Goal: Task Accomplishment & Management: Use online tool/utility

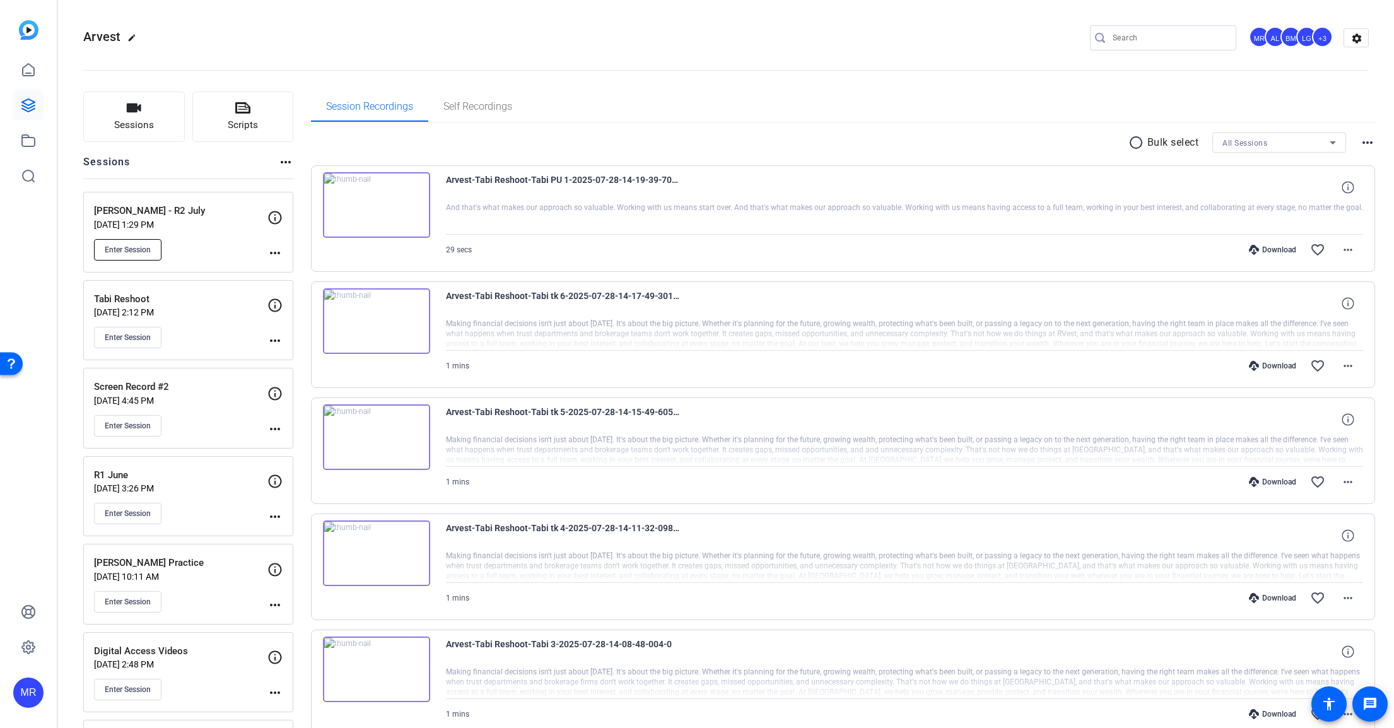
click at [141, 241] on button "Enter Session" at bounding box center [127, 249] width 67 height 21
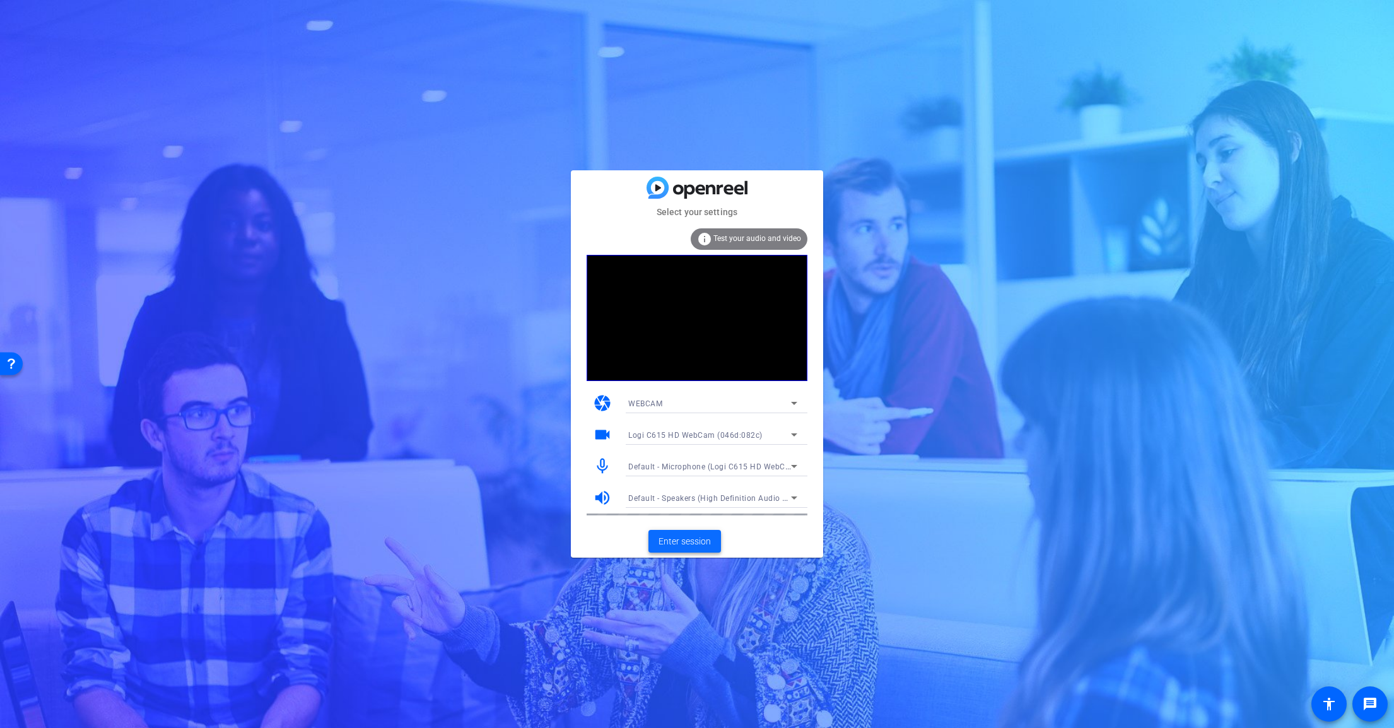
click at [699, 547] on span "Enter session" at bounding box center [684, 541] width 52 height 13
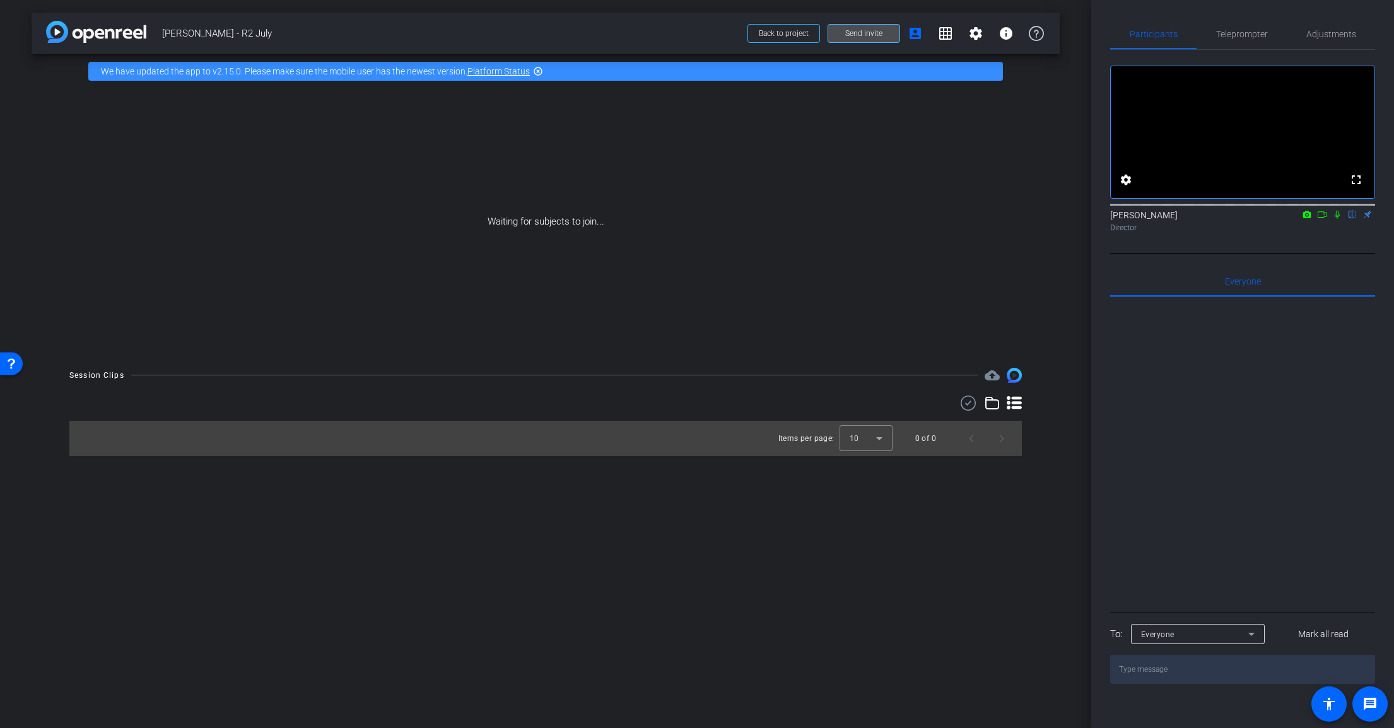
click at [869, 32] on span "Send invite" at bounding box center [863, 33] width 37 height 10
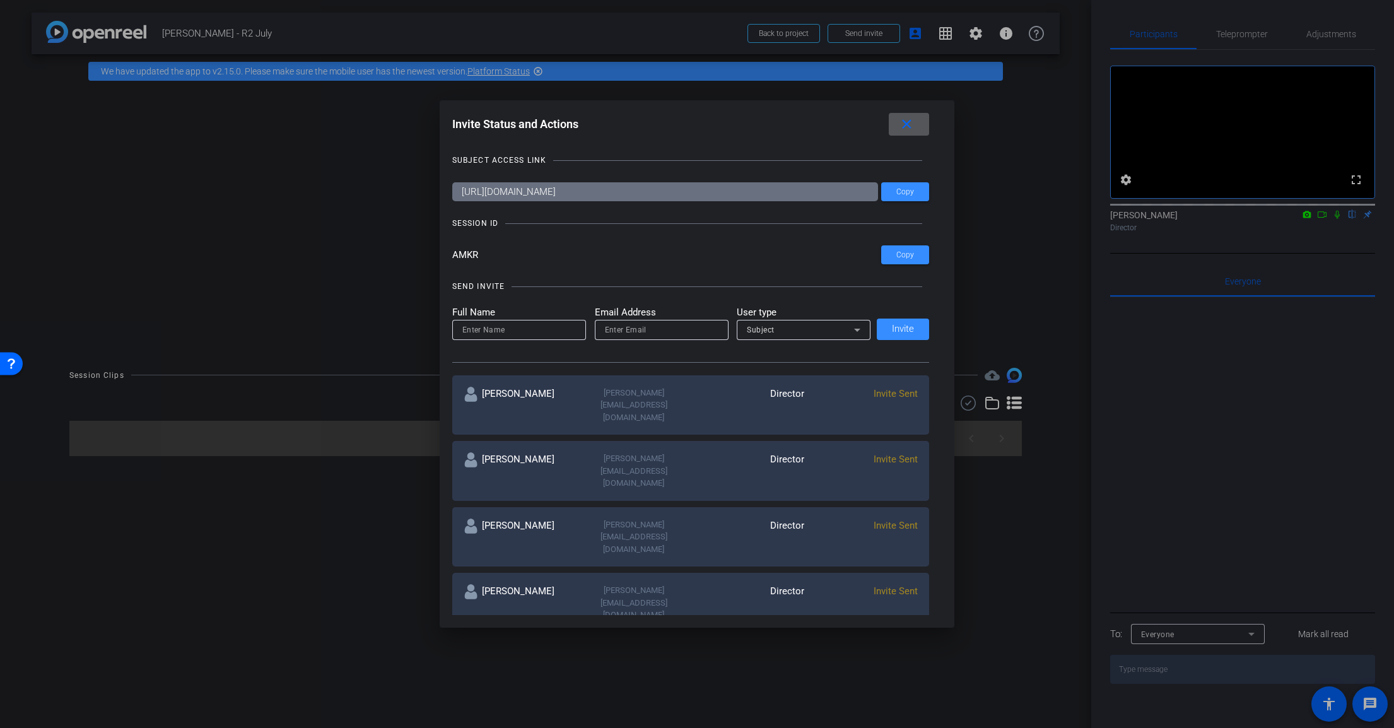
click at [927, 131] on span at bounding box center [909, 124] width 40 height 30
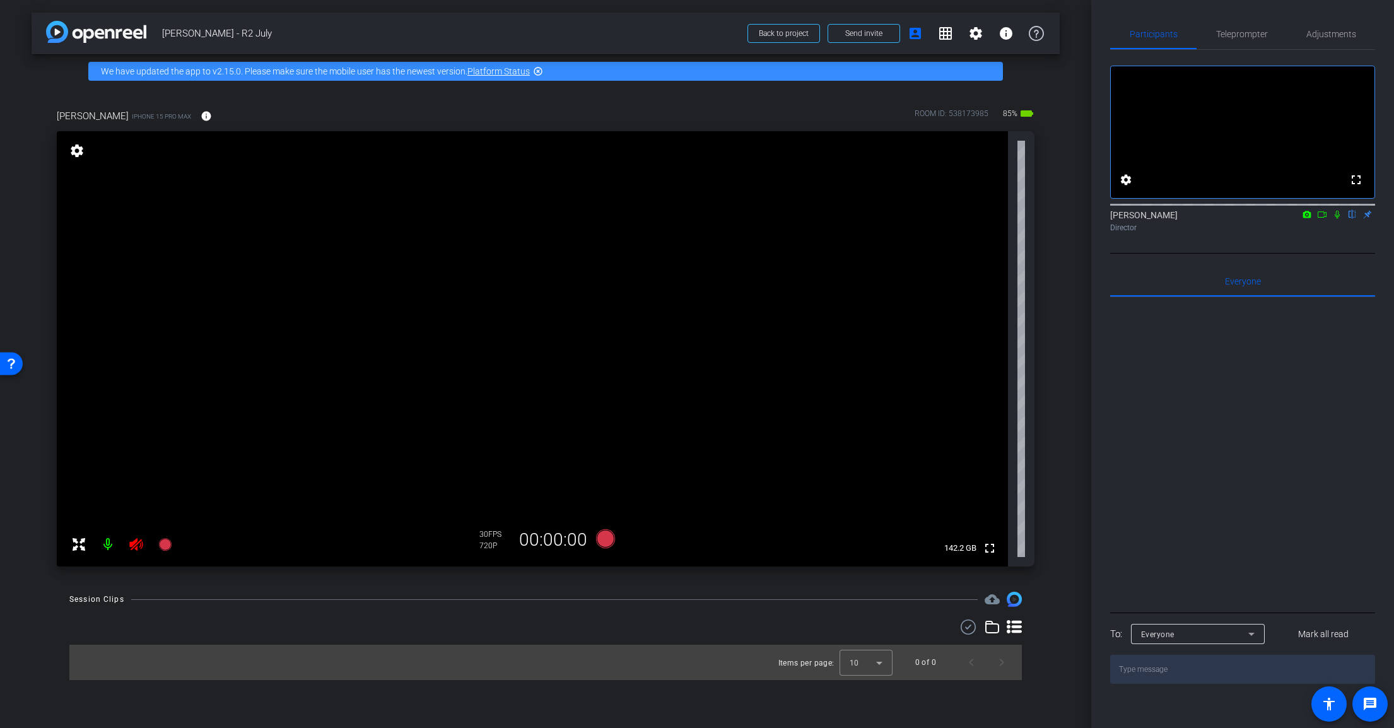
click at [127, 546] on mat-icon at bounding box center [136, 544] width 25 height 25
click at [1317, 37] on span "Adjustments" at bounding box center [1331, 34] width 50 height 9
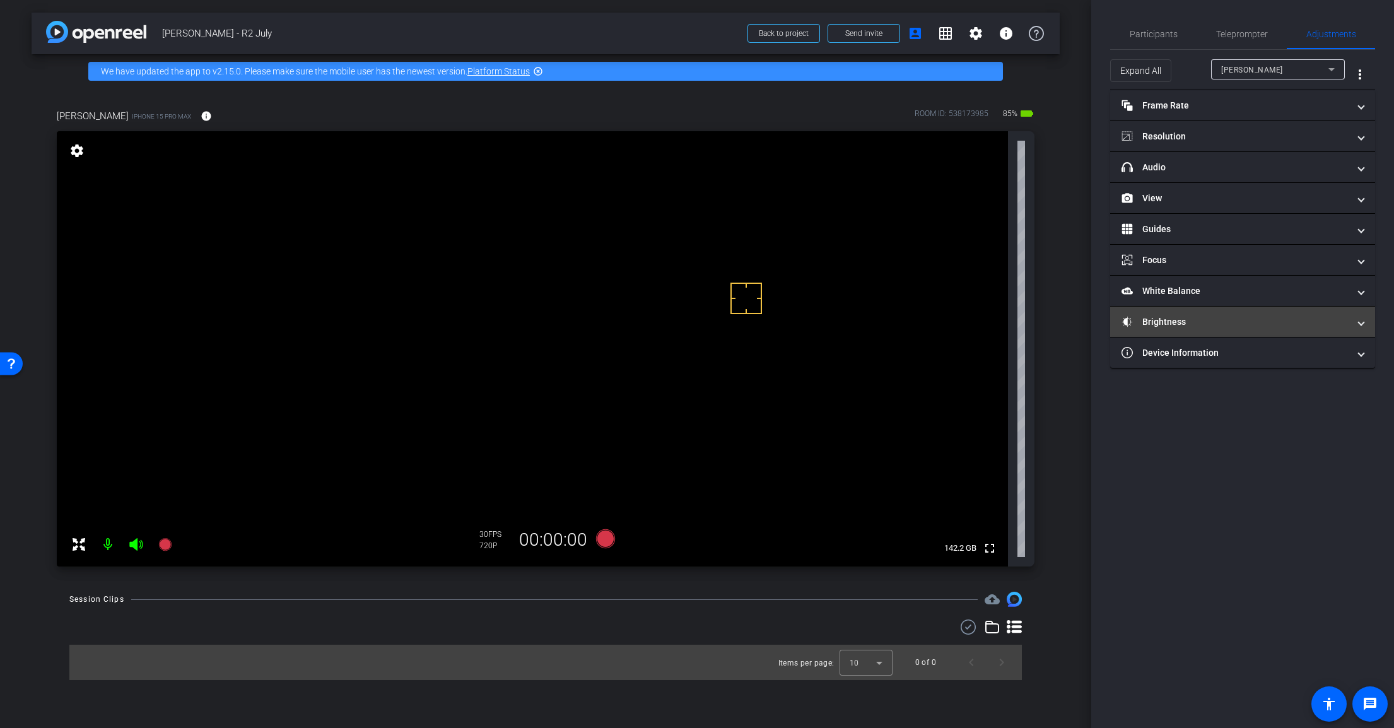
click at [1203, 329] on mat-expansion-panel-header "Brightness" at bounding box center [1242, 321] width 265 height 30
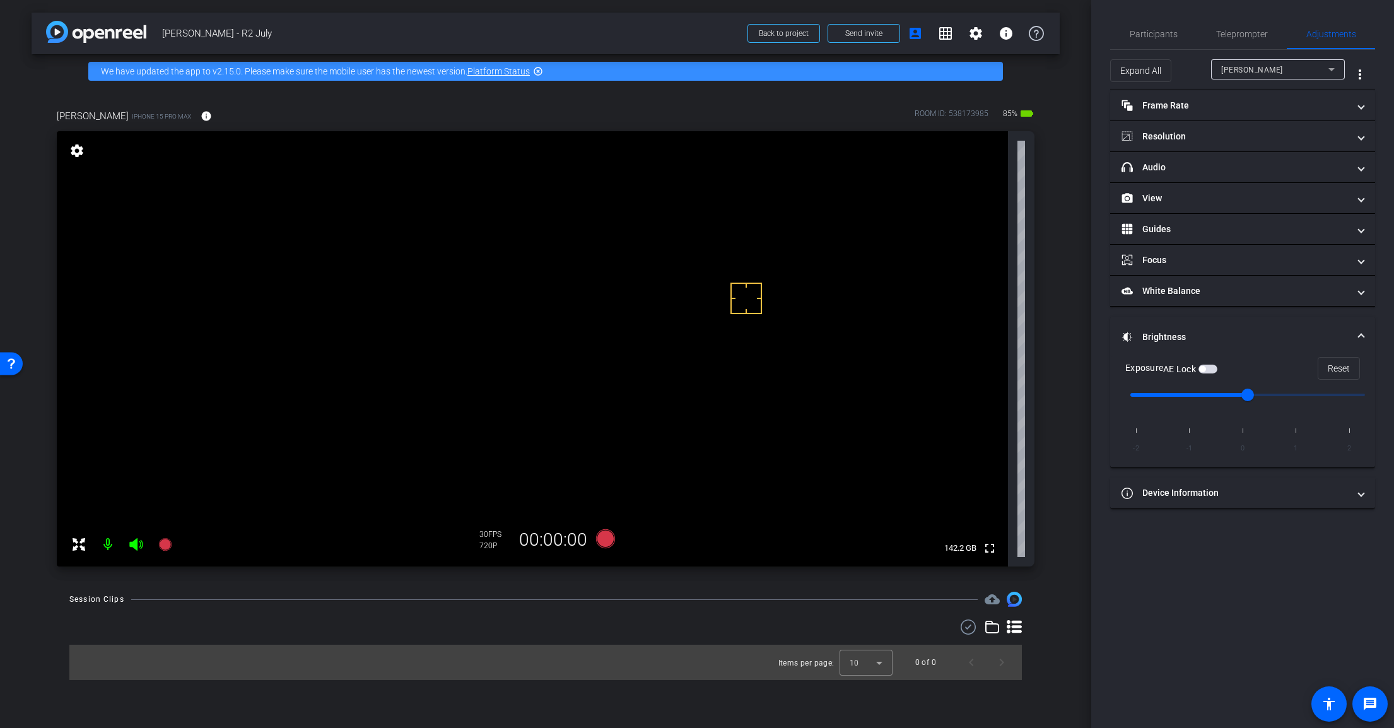
click at [1205, 371] on span "button" at bounding box center [1202, 369] width 6 height 6
click at [1199, 199] on mat-panel-title "View" at bounding box center [1234, 198] width 227 height 13
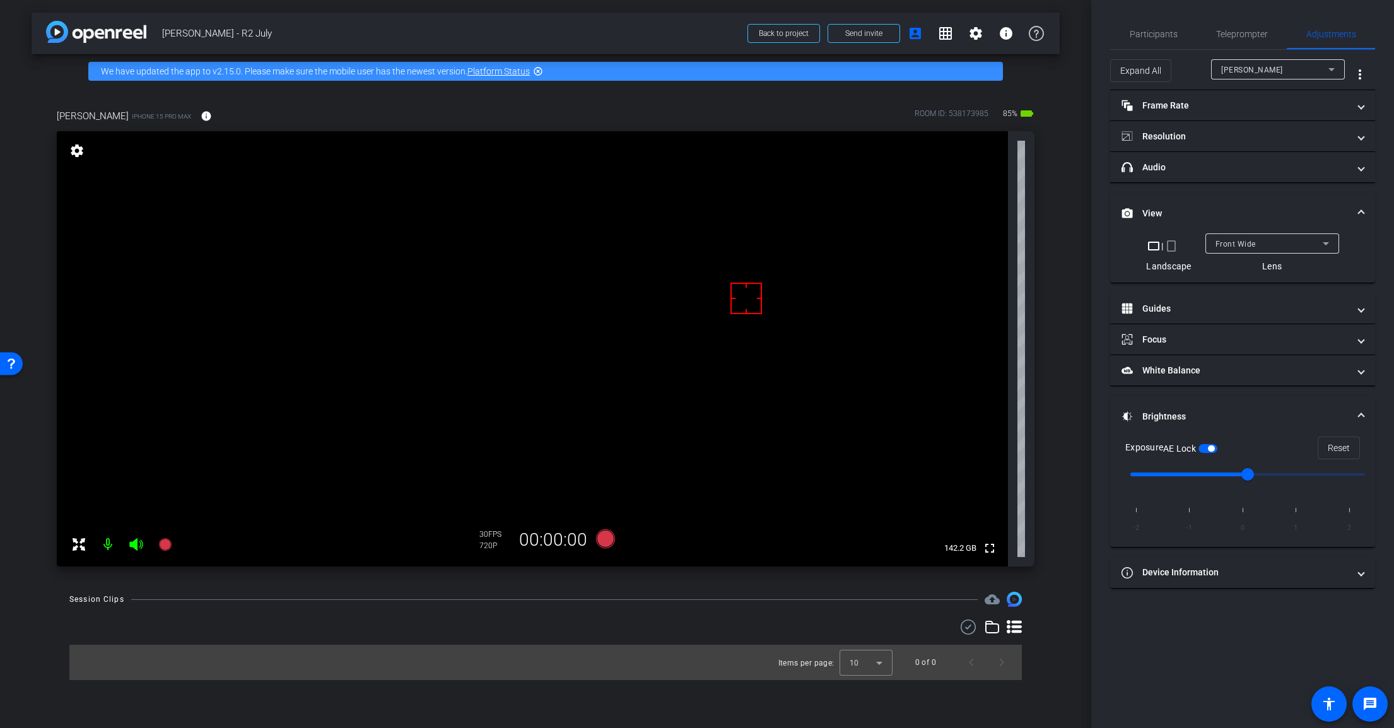
click at [1170, 247] on mat-icon "crop_portrait" at bounding box center [1171, 245] width 15 height 15
click at [1222, 38] on span "Teleprompter" at bounding box center [1242, 34] width 52 height 9
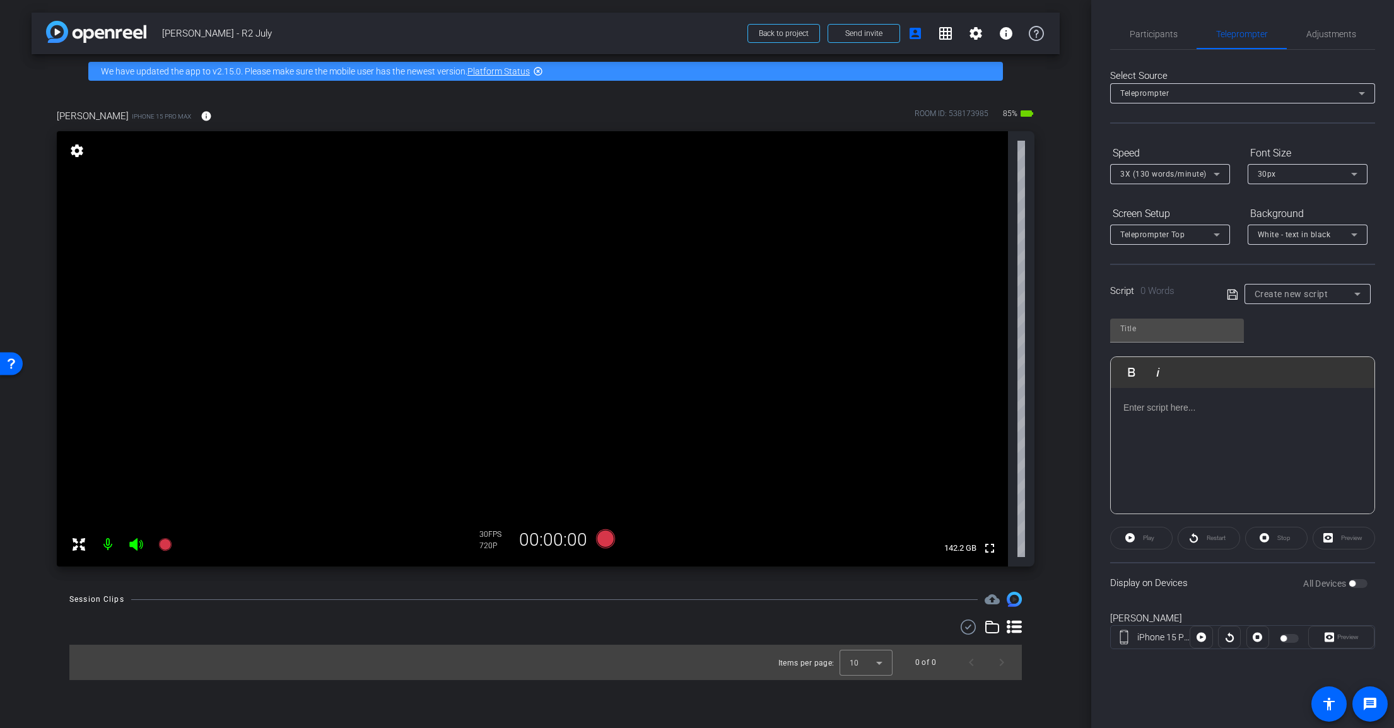
click at [1266, 237] on span "White - text in black" at bounding box center [1294, 234] width 73 height 9
click at [1275, 283] on div "Black - text in white" at bounding box center [1295, 283] width 74 height 15
click at [1206, 238] on div "Teleprompter Top" at bounding box center [1166, 234] width 93 height 16
click at [1200, 280] on mat-option "Teleprompter Top" at bounding box center [1170, 280] width 120 height 20
click at [1180, 175] on span "3X (130 words/minute)" at bounding box center [1163, 174] width 86 height 9
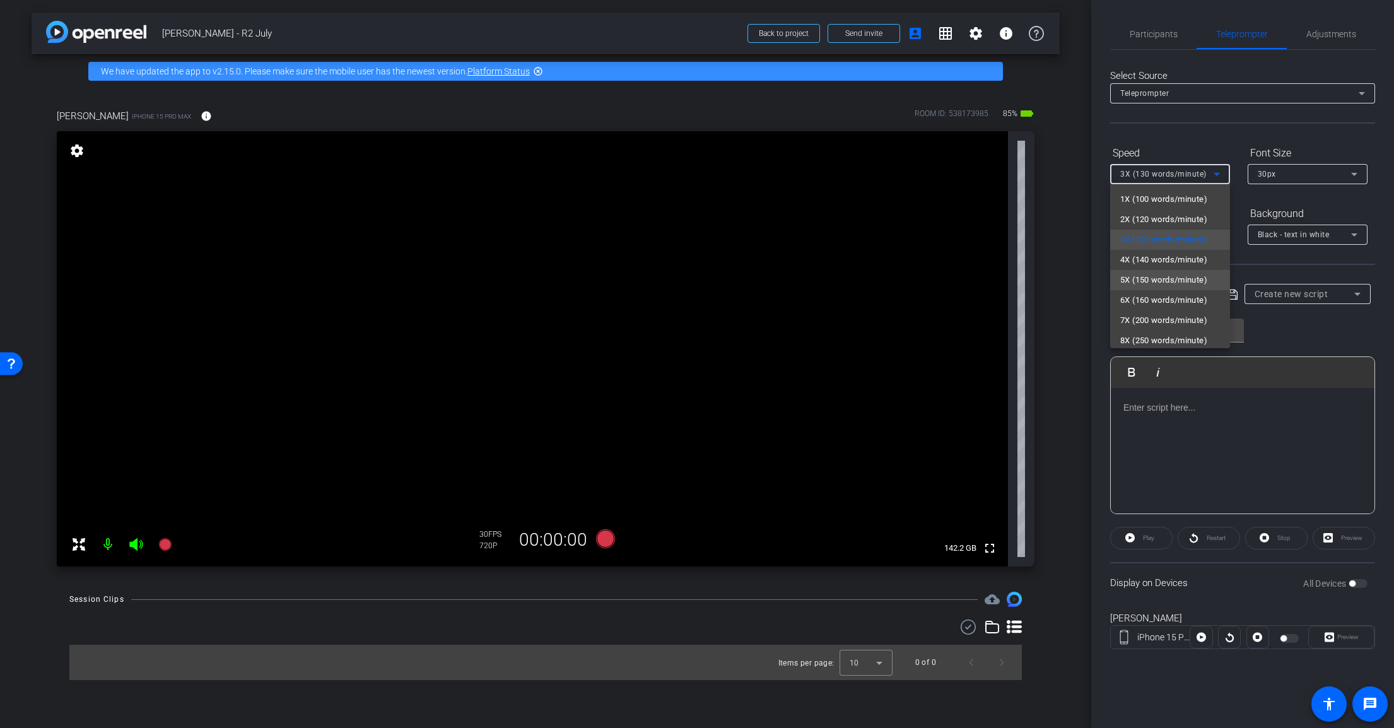
click at [1181, 272] on span "5X (150 words/minute)" at bounding box center [1163, 279] width 87 height 15
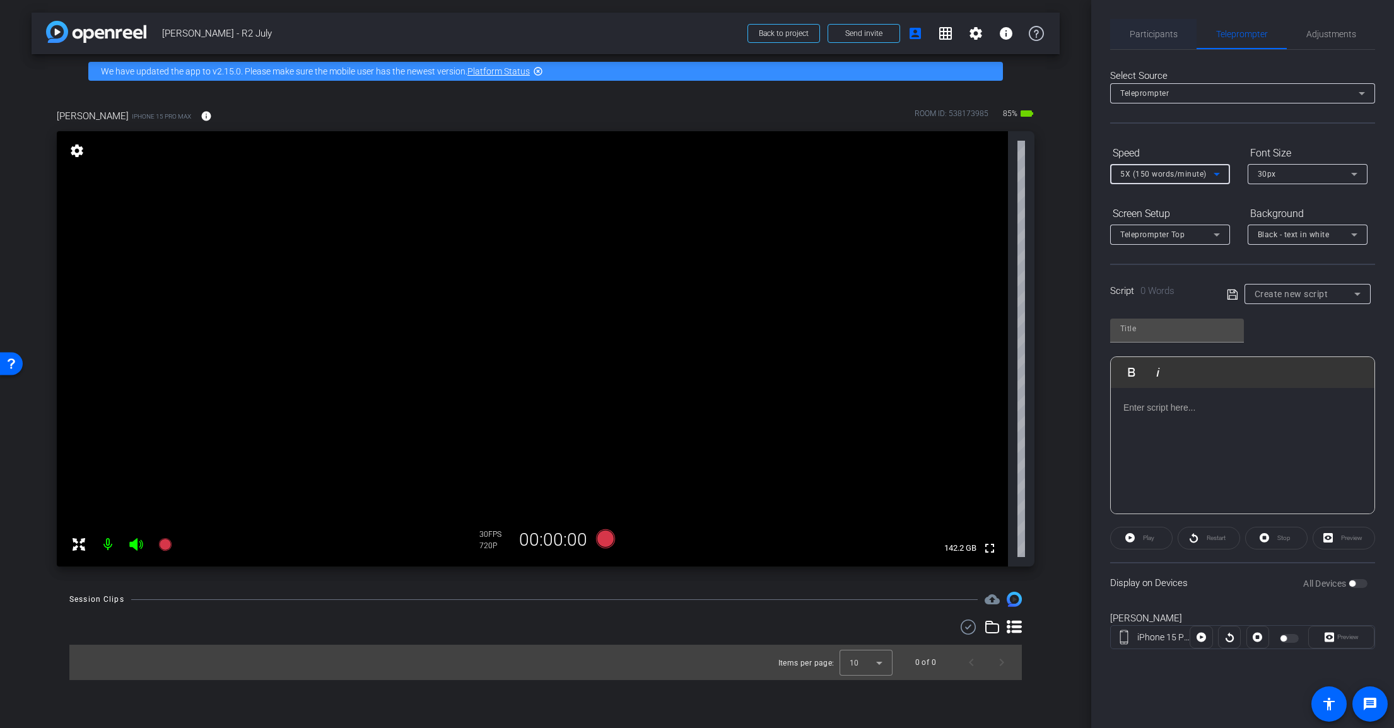
click at [1146, 26] on span "Participants" at bounding box center [1153, 34] width 48 height 30
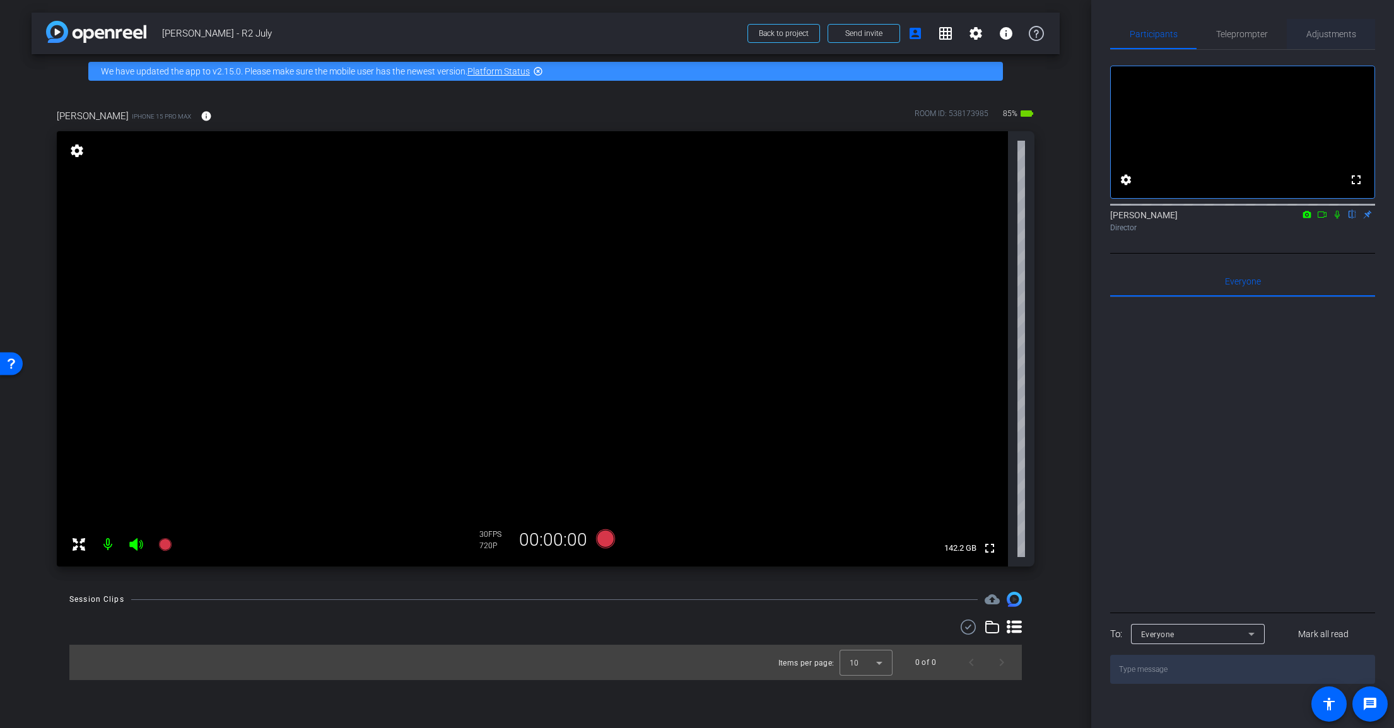
click at [1329, 38] on span "Adjustments" at bounding box center [1331, 34] width 50 height 9
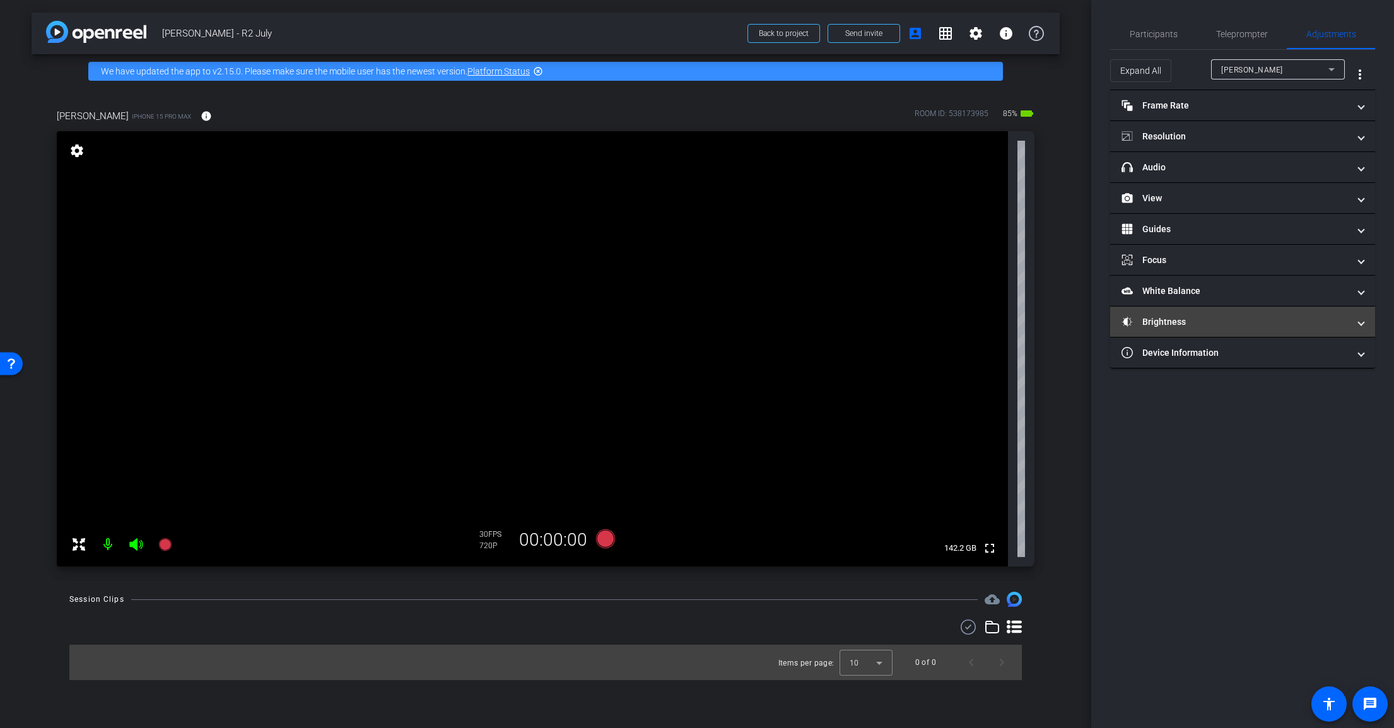
click at [1263, 326] on mat-panel-title "Brightness" at bounding box center [1234, 321] width 227 height 13
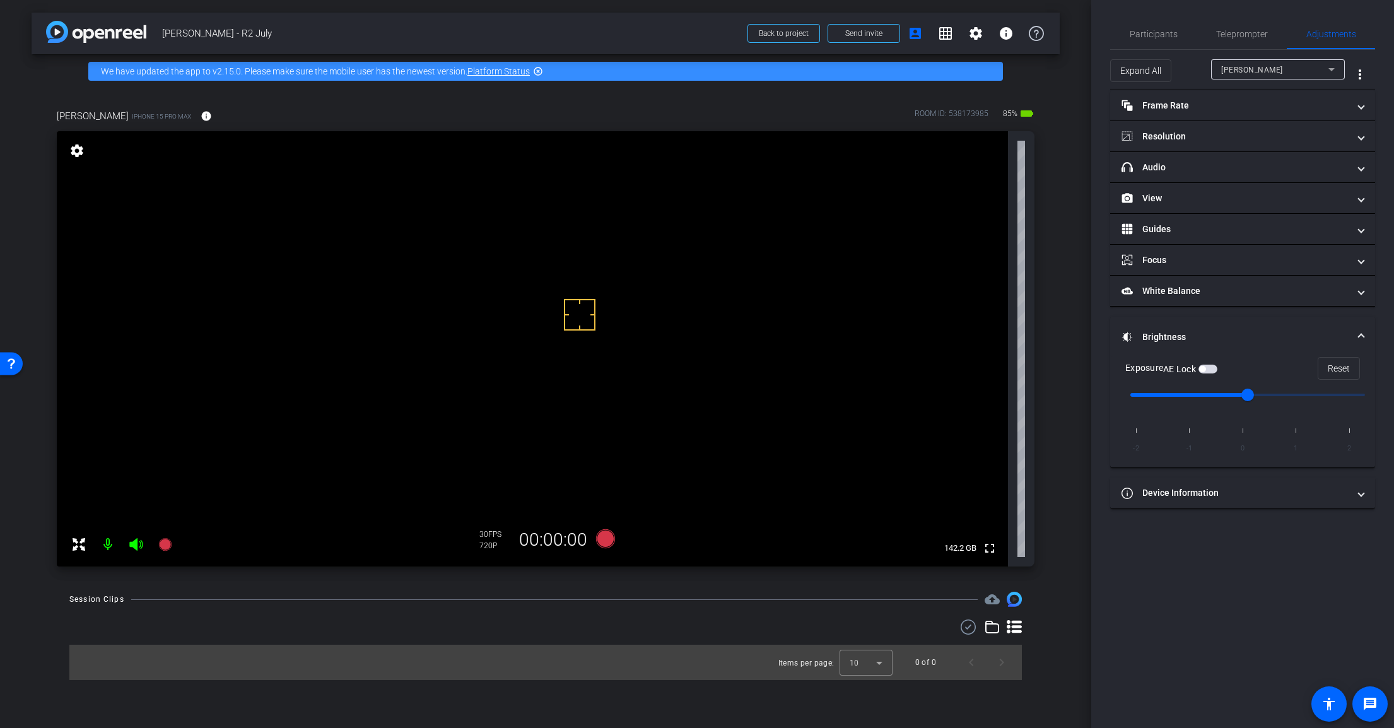
click at [1205, 368] on span "button" at bounding box center [1202, 369] width 6 height 6
click at [1184, 139] on mat-panel-title "Resolution" at bounding box center [1234, 136] width 227 height 13
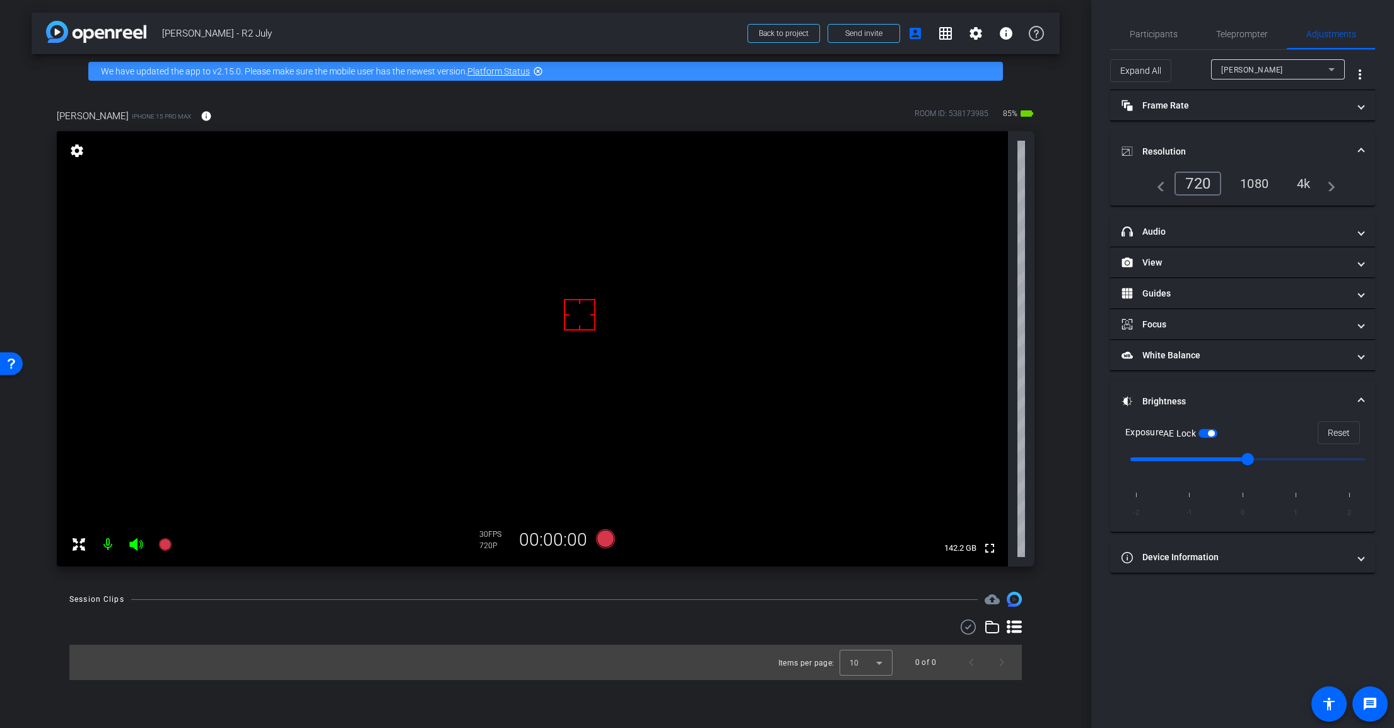
click at [1304, 186] on div "4k" at bounding box center [1303, 183] width 33 height 21
click at [1205, 434] on span "button" at bounding box center [1202, 433] width 6 height 6
click at [1362, 399] on span at bounding box center [1360, 401] width 5 height 13
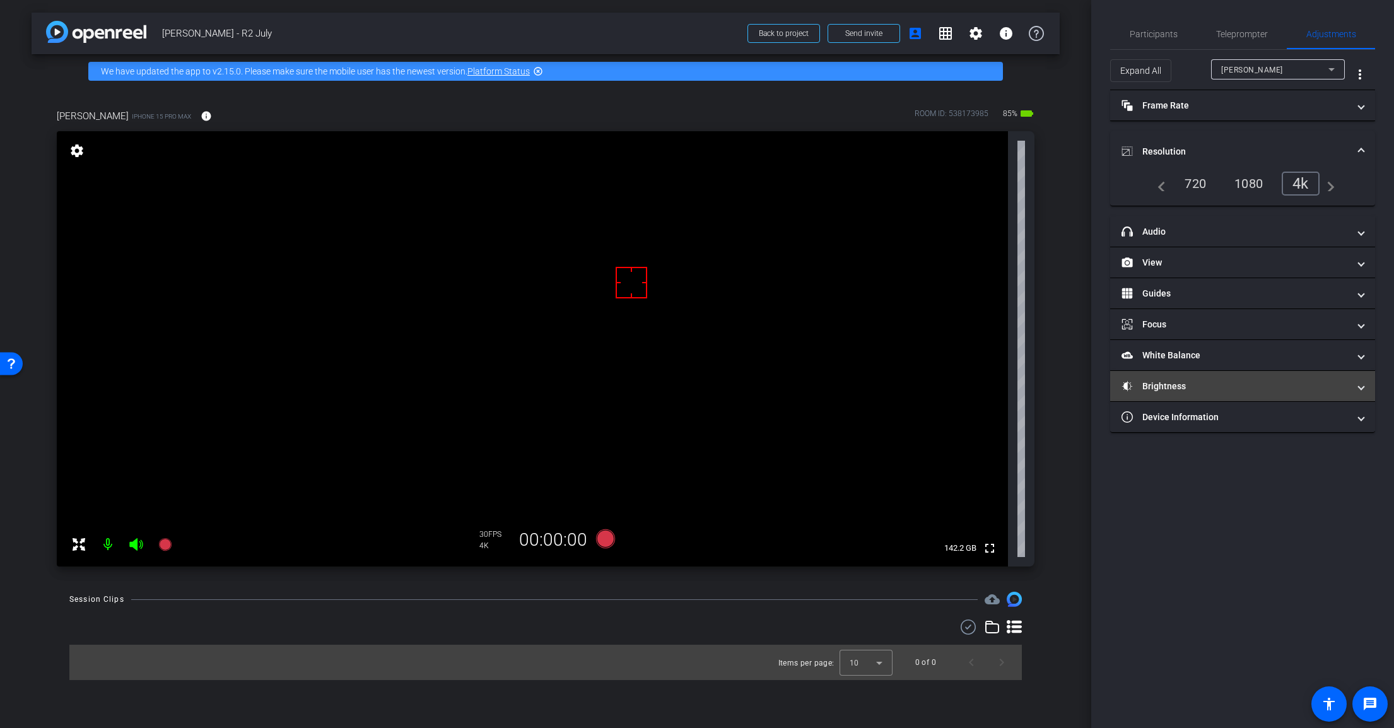
click at [1213, 391] on mat-panel-title "Brightness" at bounding box center [1234, 386] width 227 height 13
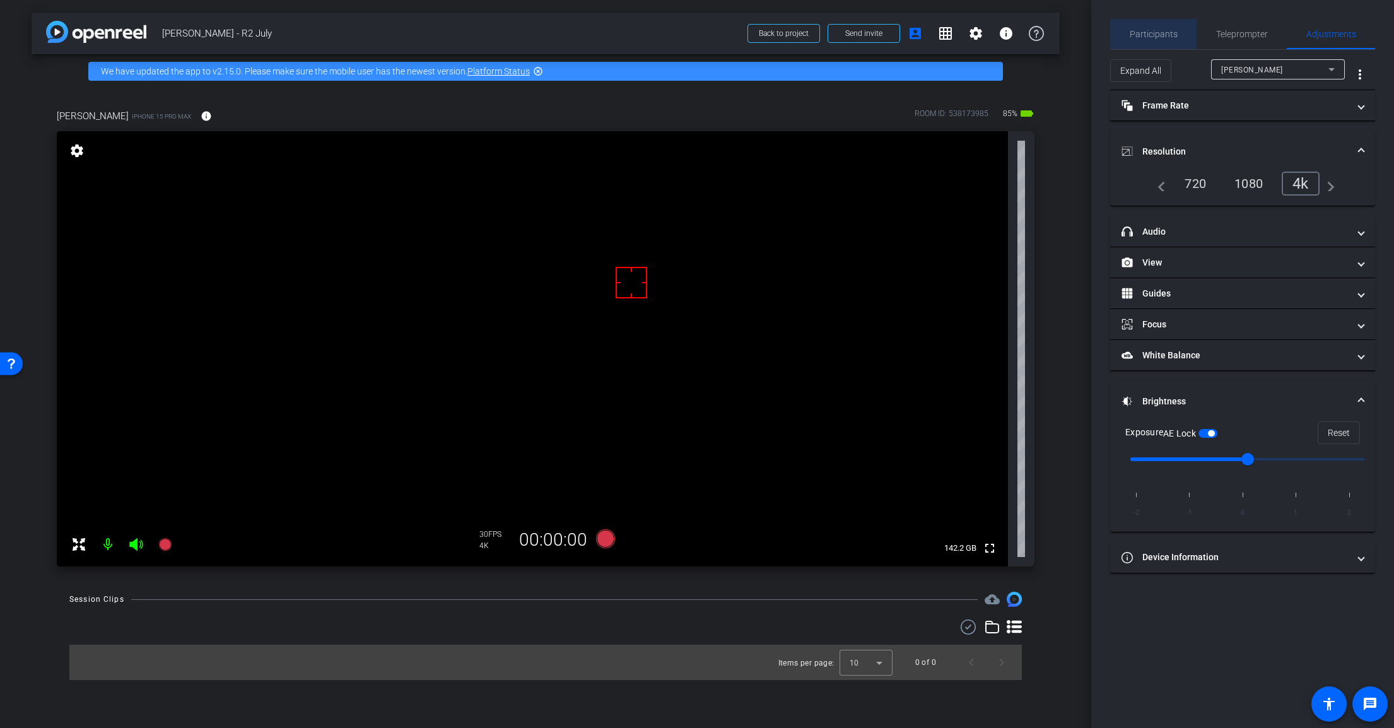
click at [1153, 32] on span "Participants" at bounding box center [1153, 34] width 48 height 9
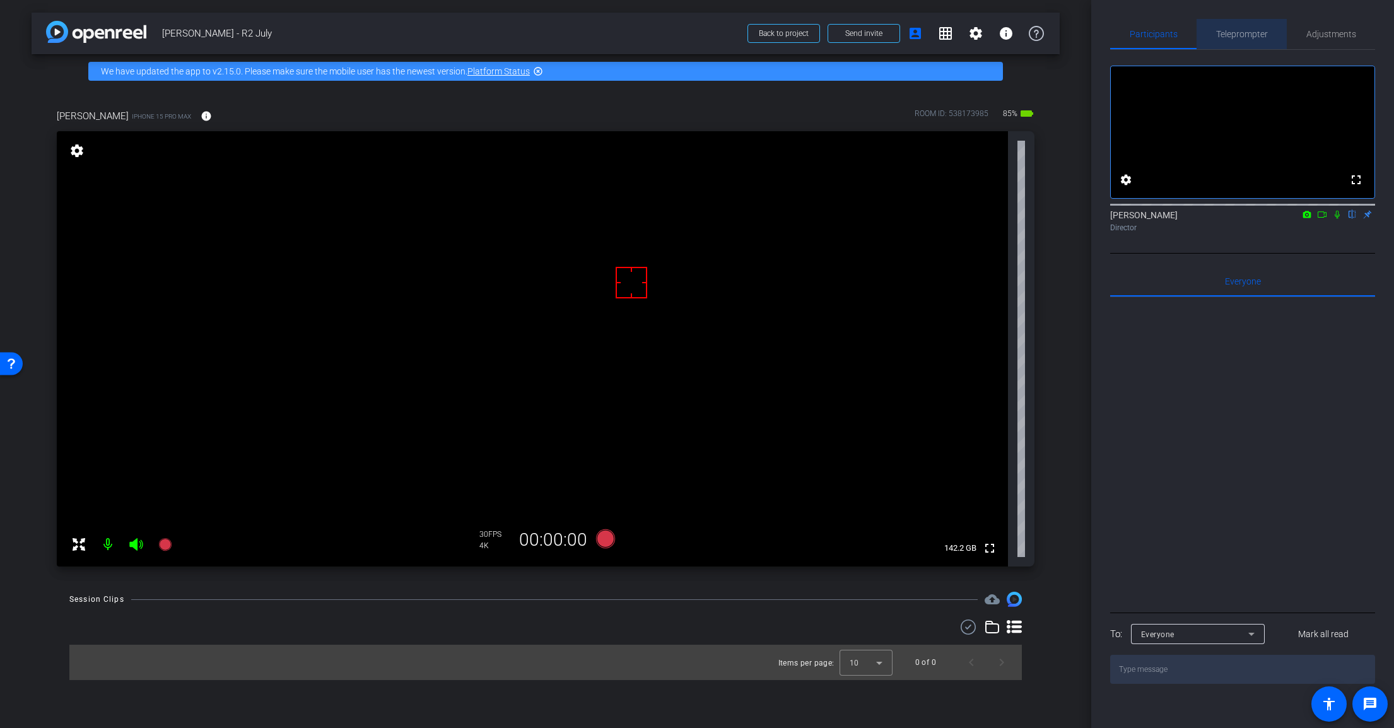
click at [1238, 37] on span "Teleprompter" at bounding box center [1242, 34] width 52 height 9
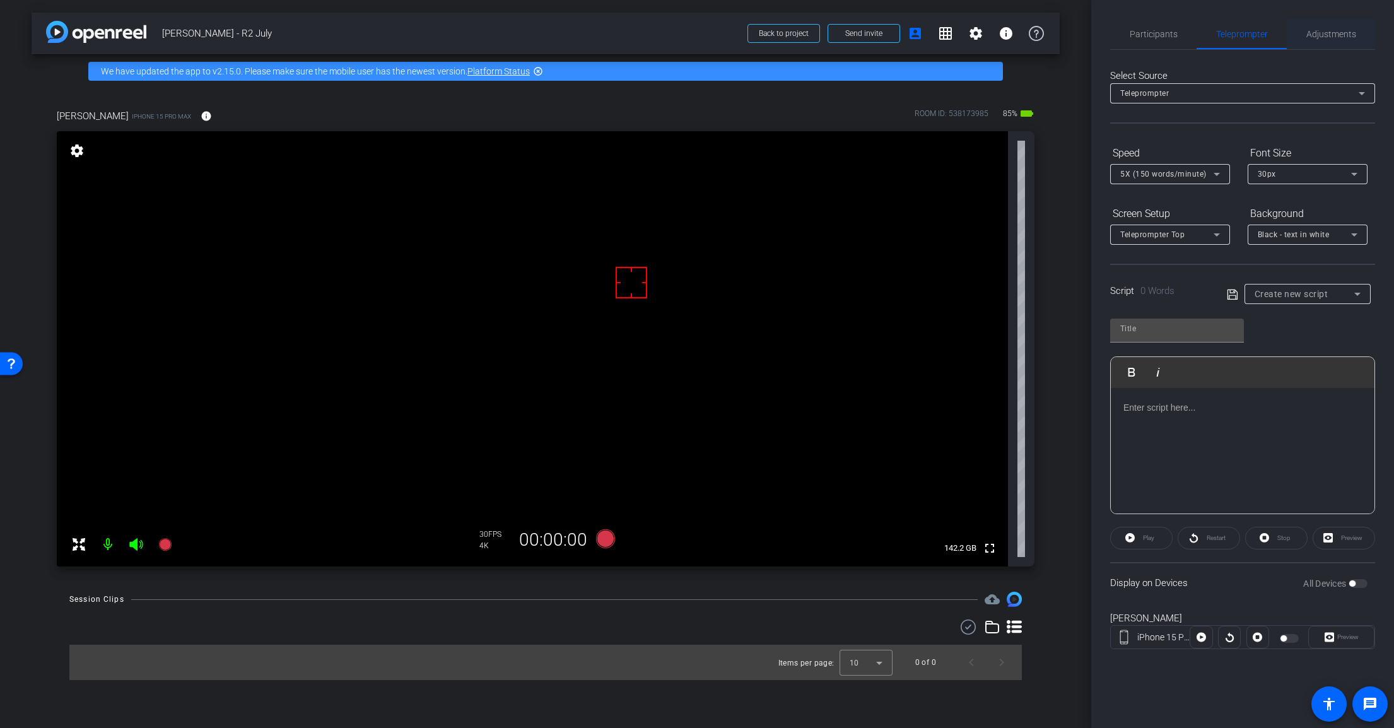
click at [1337, 36] on span "Adjustments" at bounding box center [1331, 34] width 50 height 9
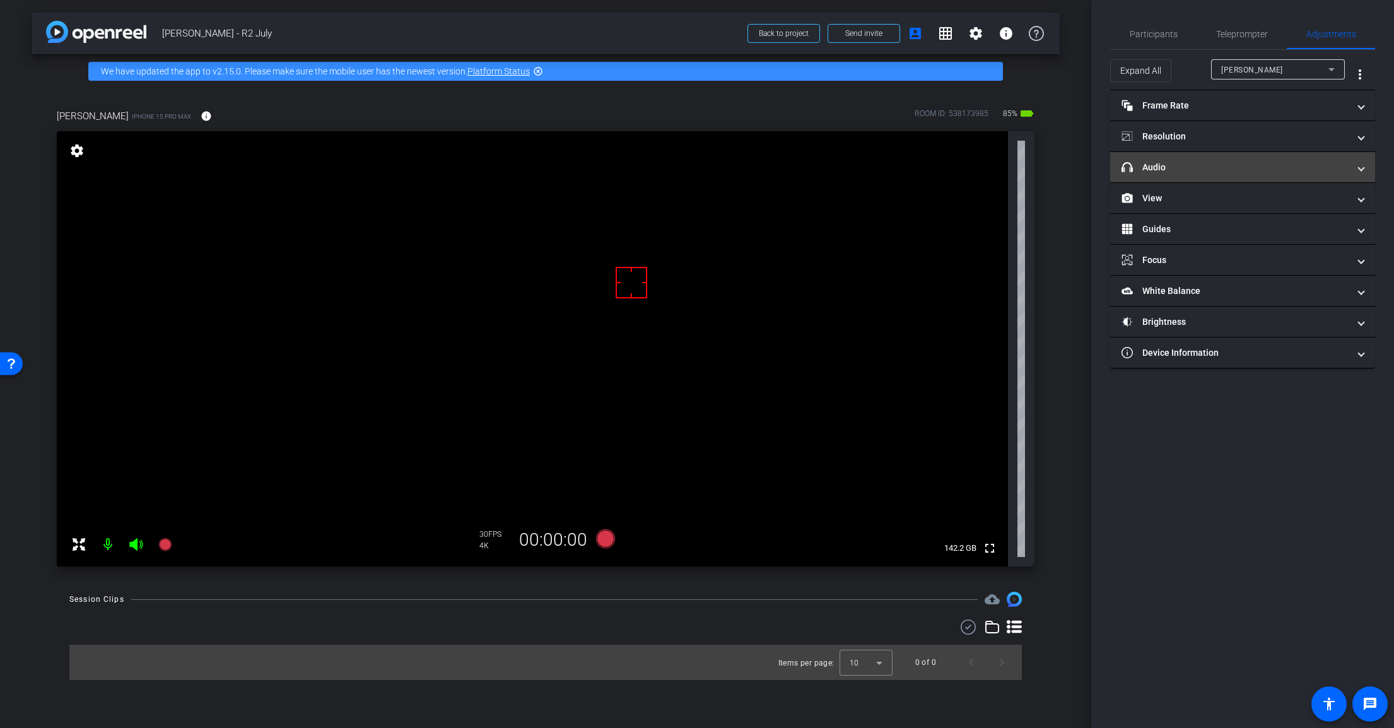
click at [1180, 175] on mat-expansion-panel-header "headphone icon Audio" at bounding box center [1242, 167] width 265 height 30
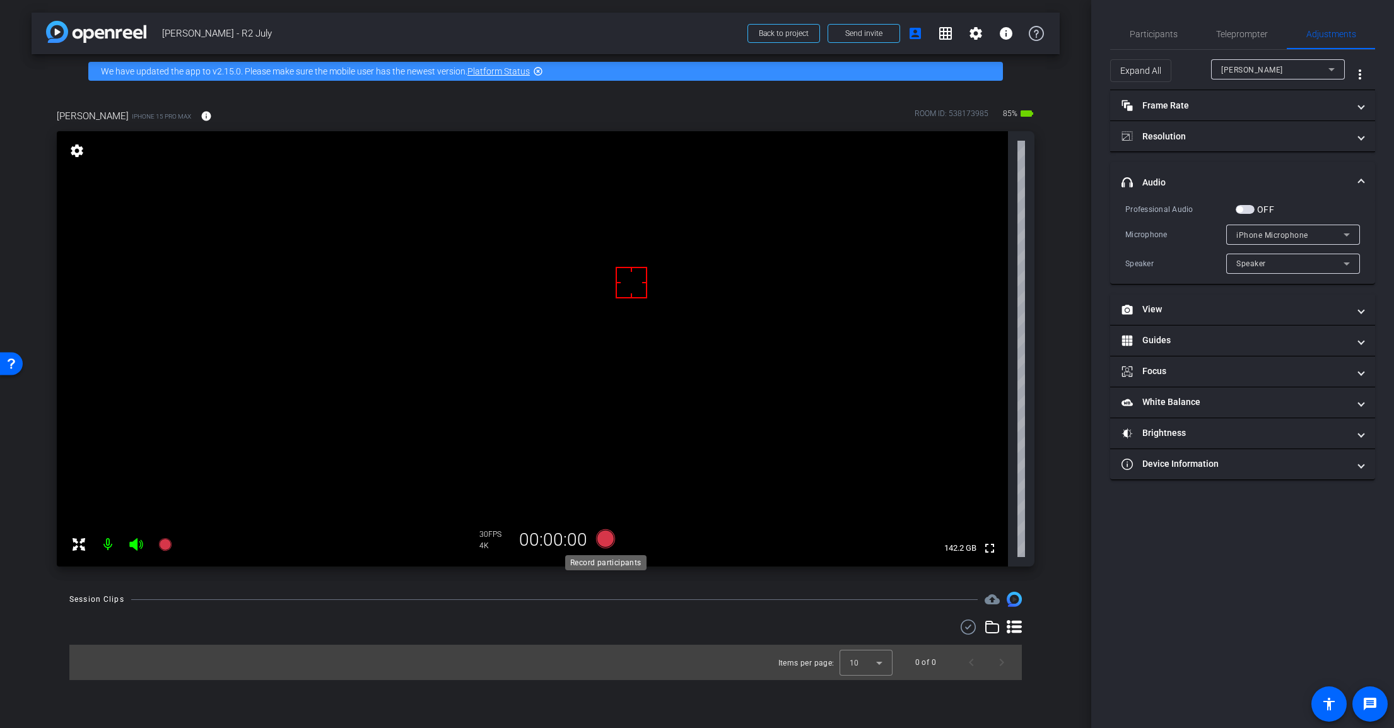
click at [607, 535] on icon at bounding box center [605, 538] width 19 height 19
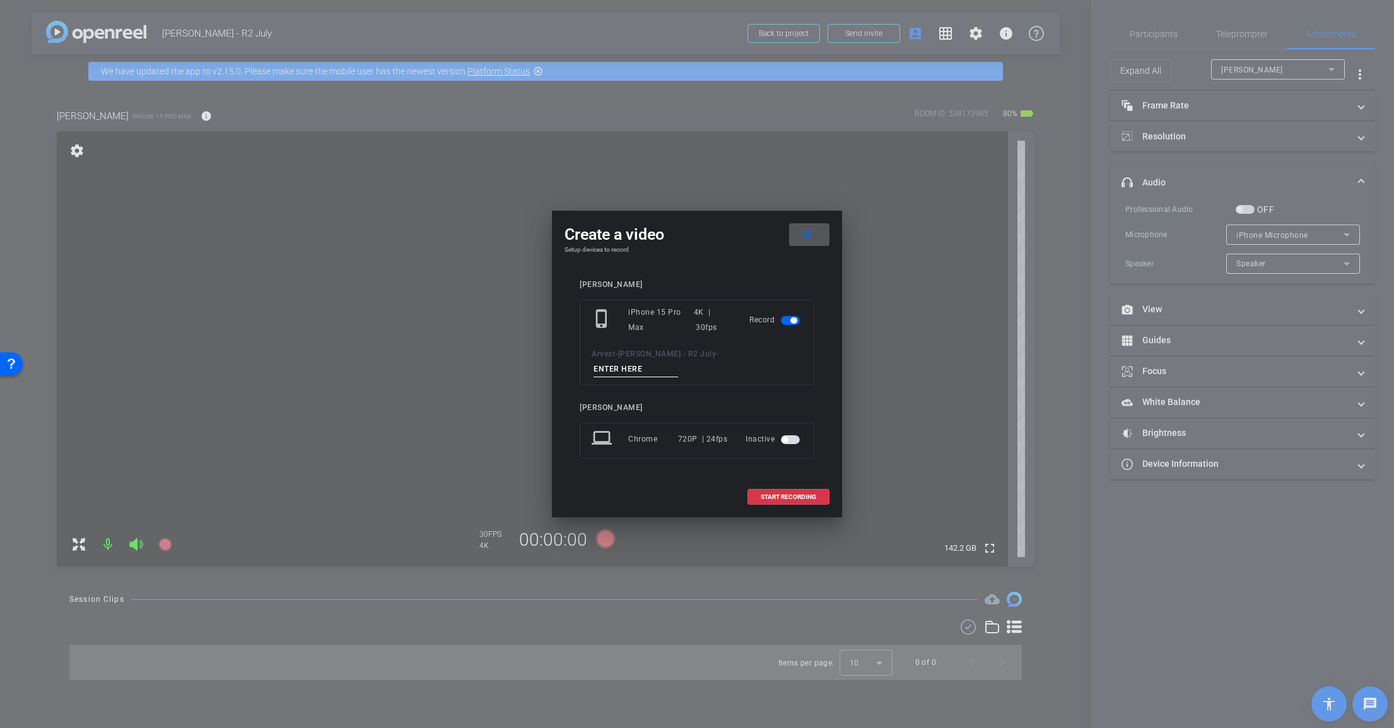
click at [678, 361] on input at bounding box center [635, 369] width 85 height 16
type input "Mic Test"
click at [782, 494] on span "START RECORDING" at bounding box center [788, 497] width 55 height 6
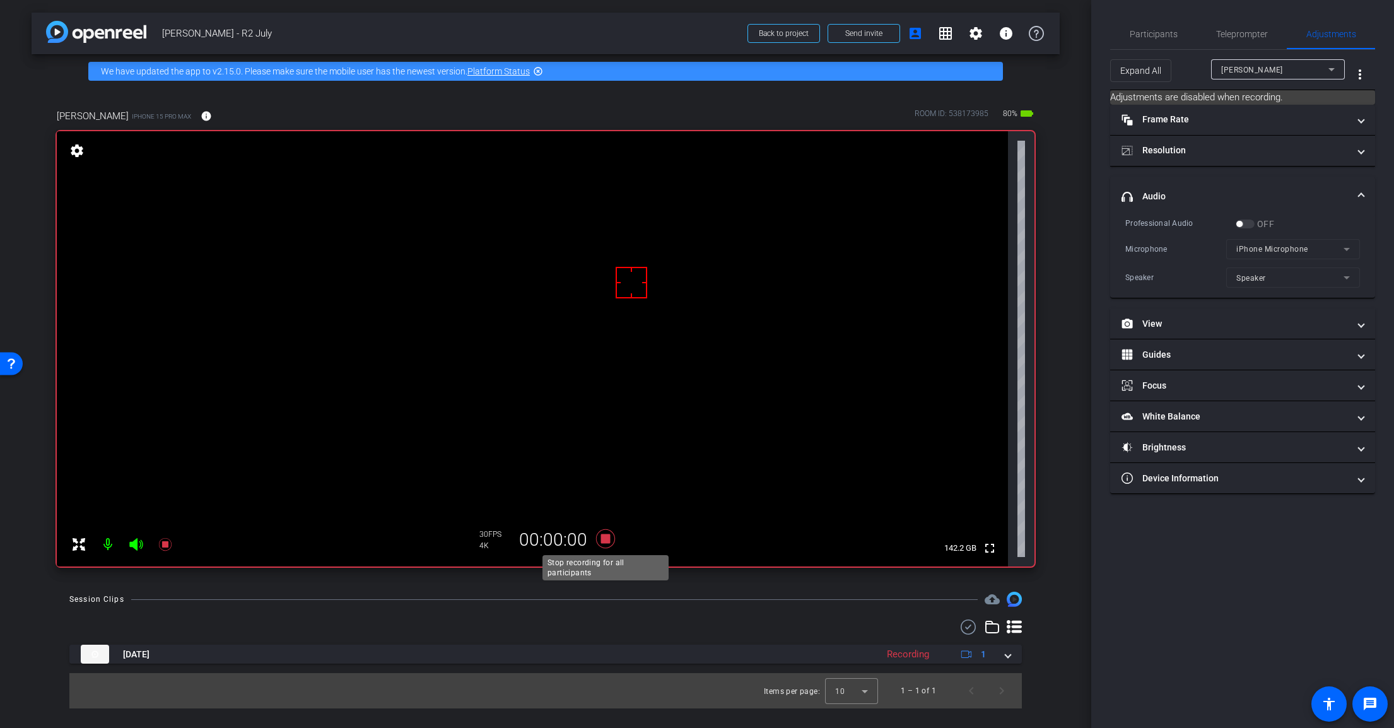
click at [608, 536] on icon at bounding box center [605, 538] width 19 height 19
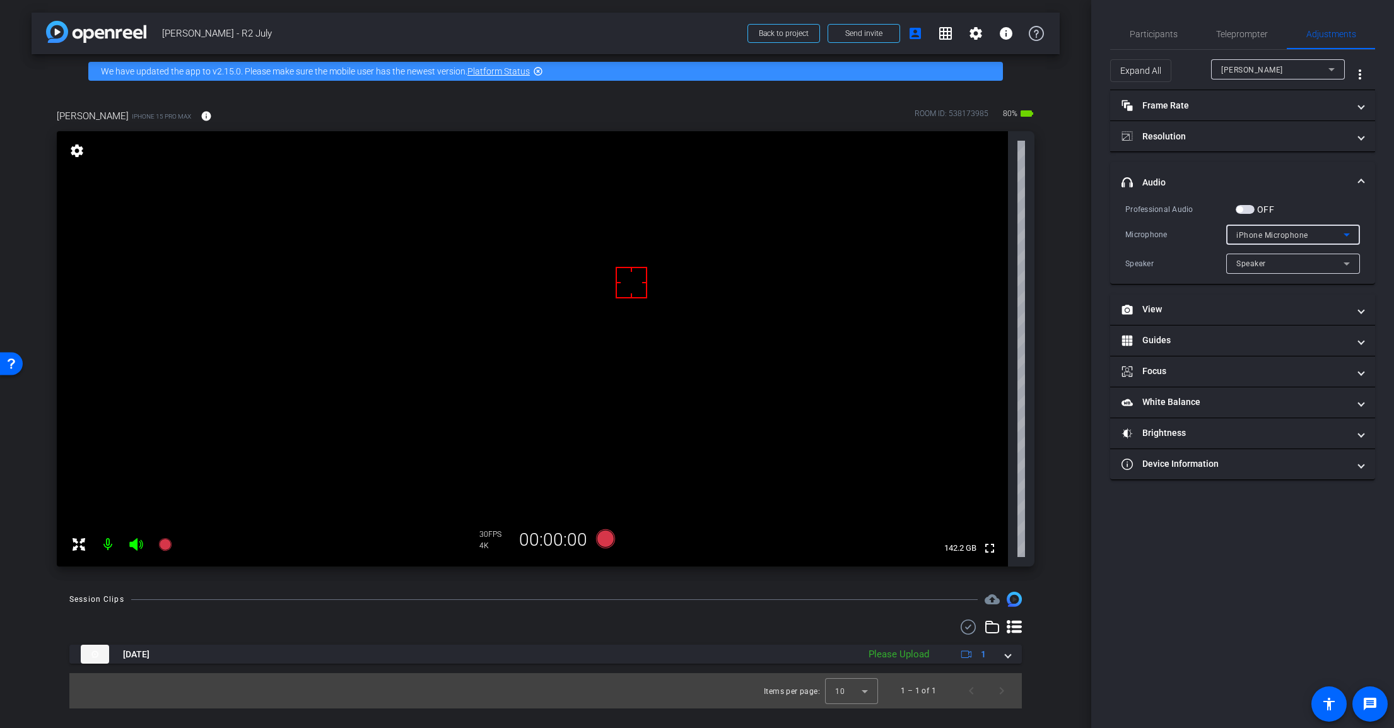
click at [1263, 239] on div "iPhone Microphone" at bounding box center [1289, 235] width 107 height 16
click at [1263, 239] on div at bounding box center [697, 364] width 1394 height 728
click at [1240, 211] on span "button" at bounding box center [1239, 209] width 6 height 6
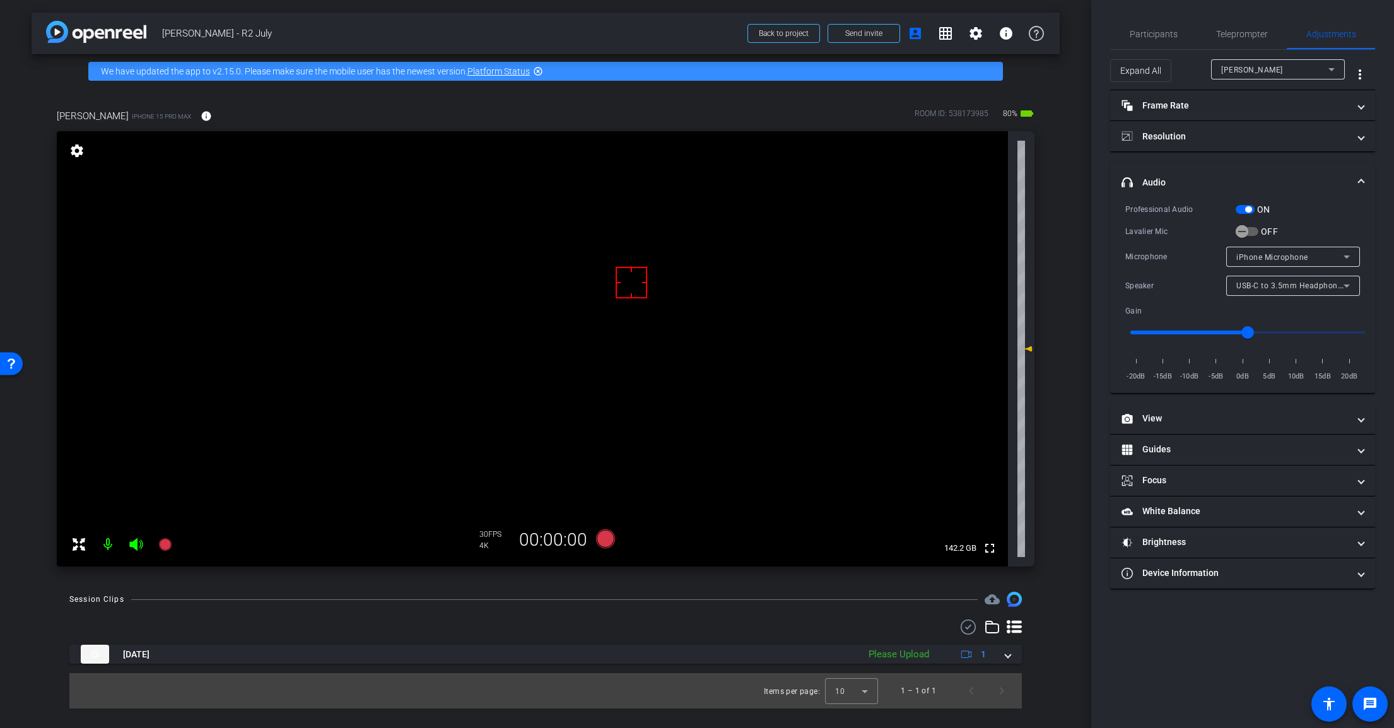
click at [1242, 210] on span "button" at bounding box center [1244, 209] width 19 height 9
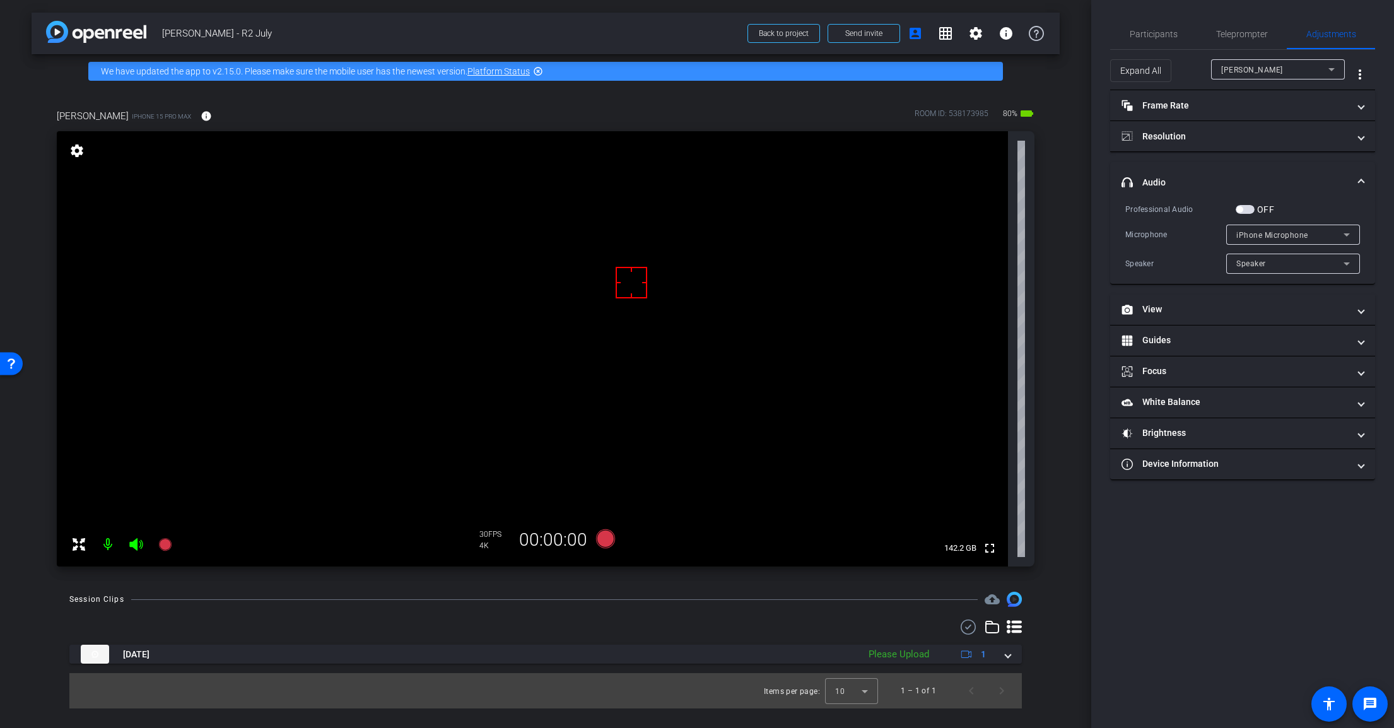
click at [1238, 208] on span "button" at bounding box center [1239, 209] width 6 height 6
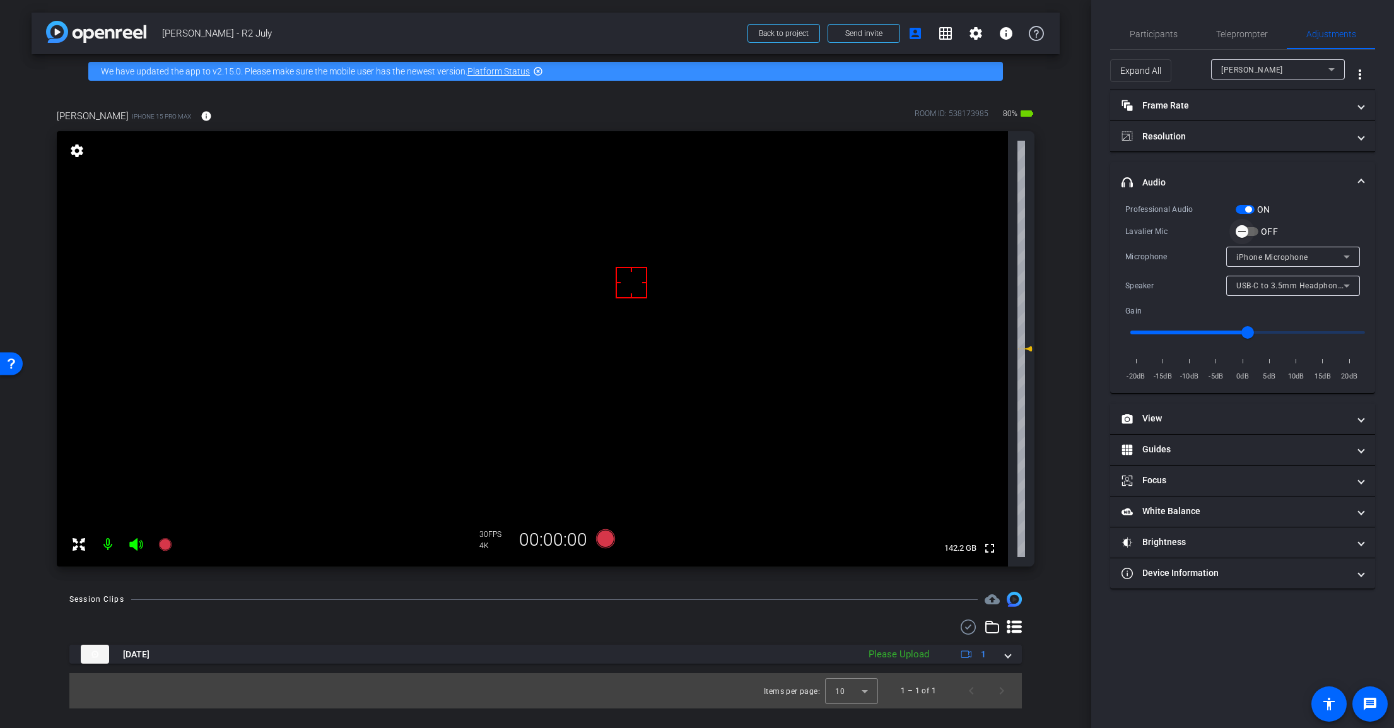
click at [1239, 232] on icon "button" at bounding box center [1241, 231] width 11 height 11
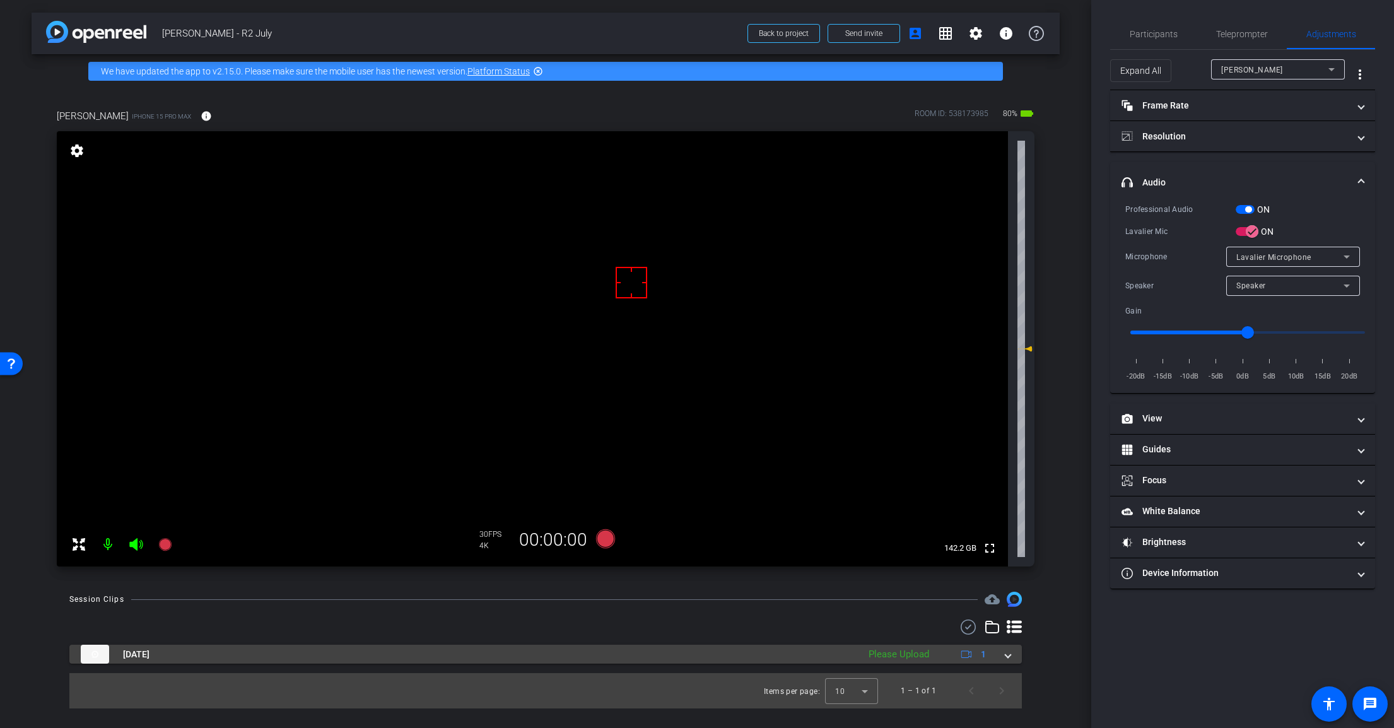
click at [1013, 660] on mat-expansion-panel-header "Aug 18, 2025 Please Upload 1" at bounding box center [545, 654] width 952 height 19
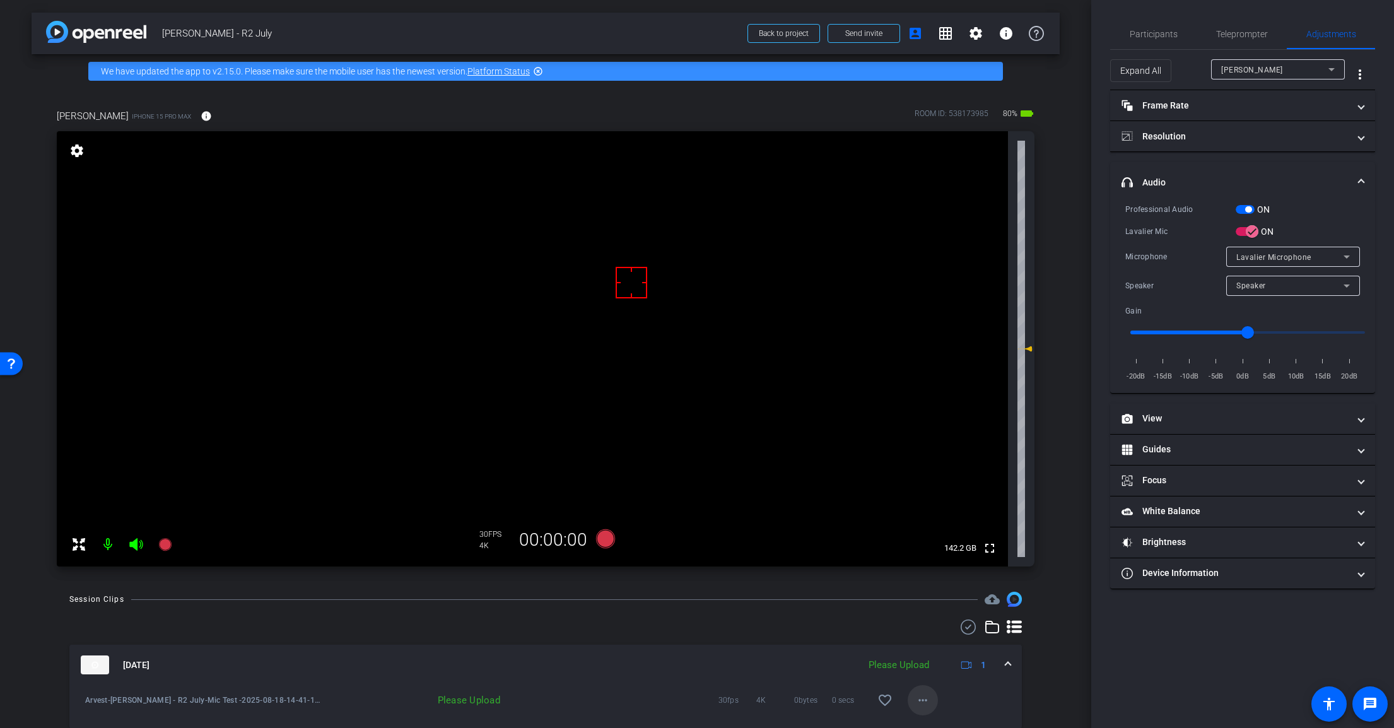
click at [919, 708] on span at bounding box center [923, 700] width 30 height 30
click at [945, 672] on span "Delete clip" at bounding box center [936, 674] width 50 height 15
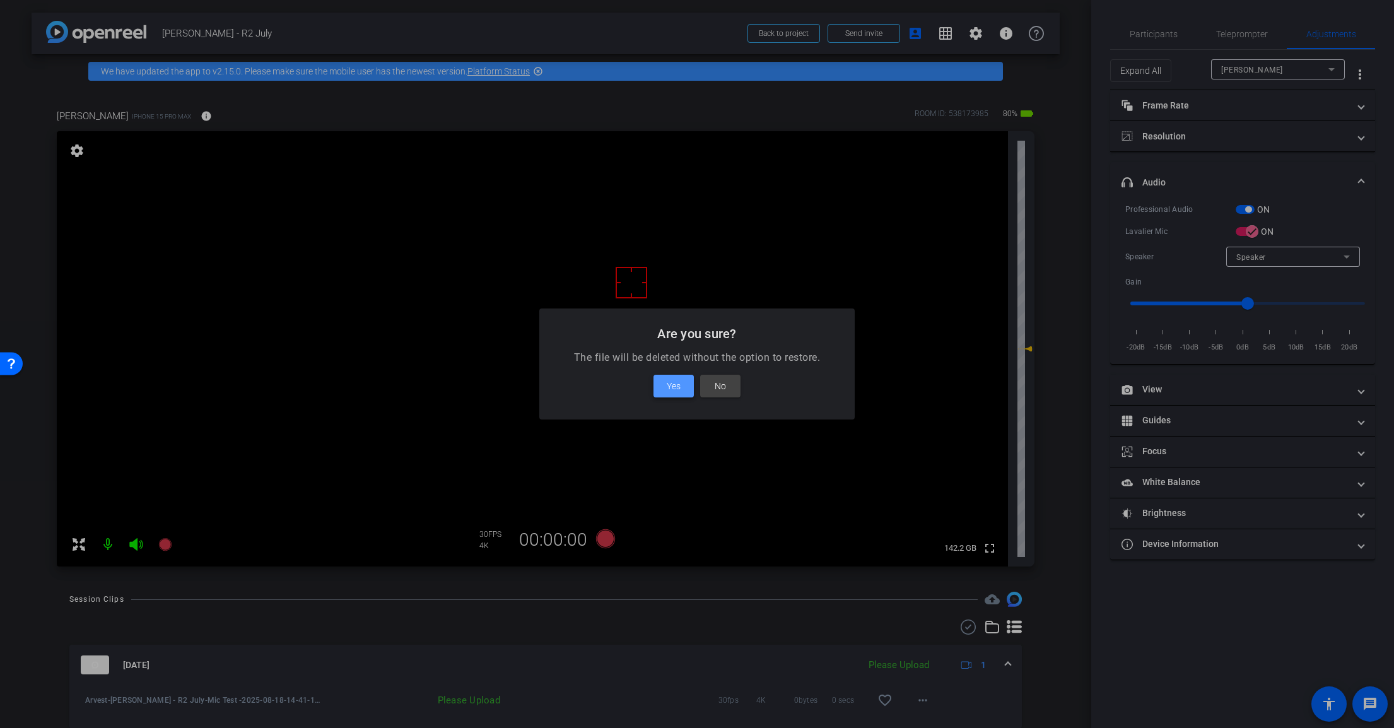
click at [679, 387] on span "Yes" at bounding box center [674, 385] width 14 height 15
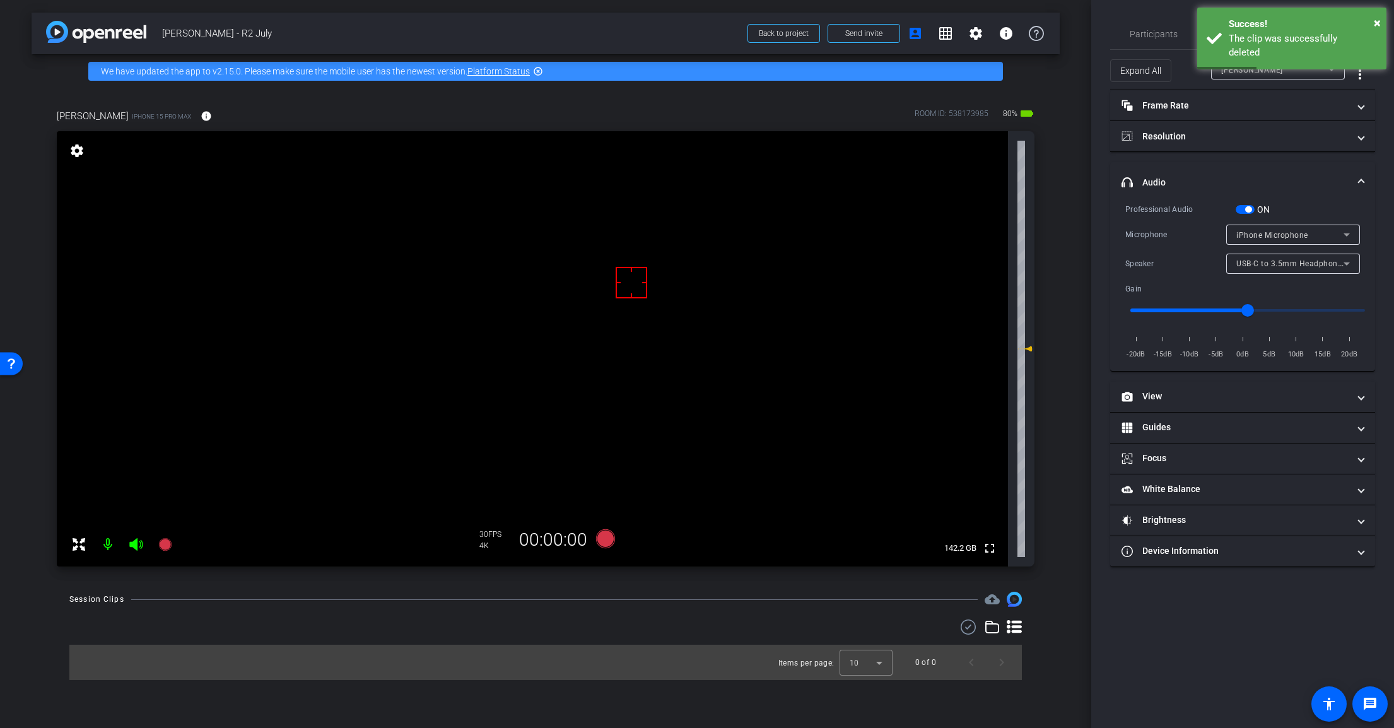
click at [1247, 210] on span "button" at bounding box center [1248, 209] width 6 height 6
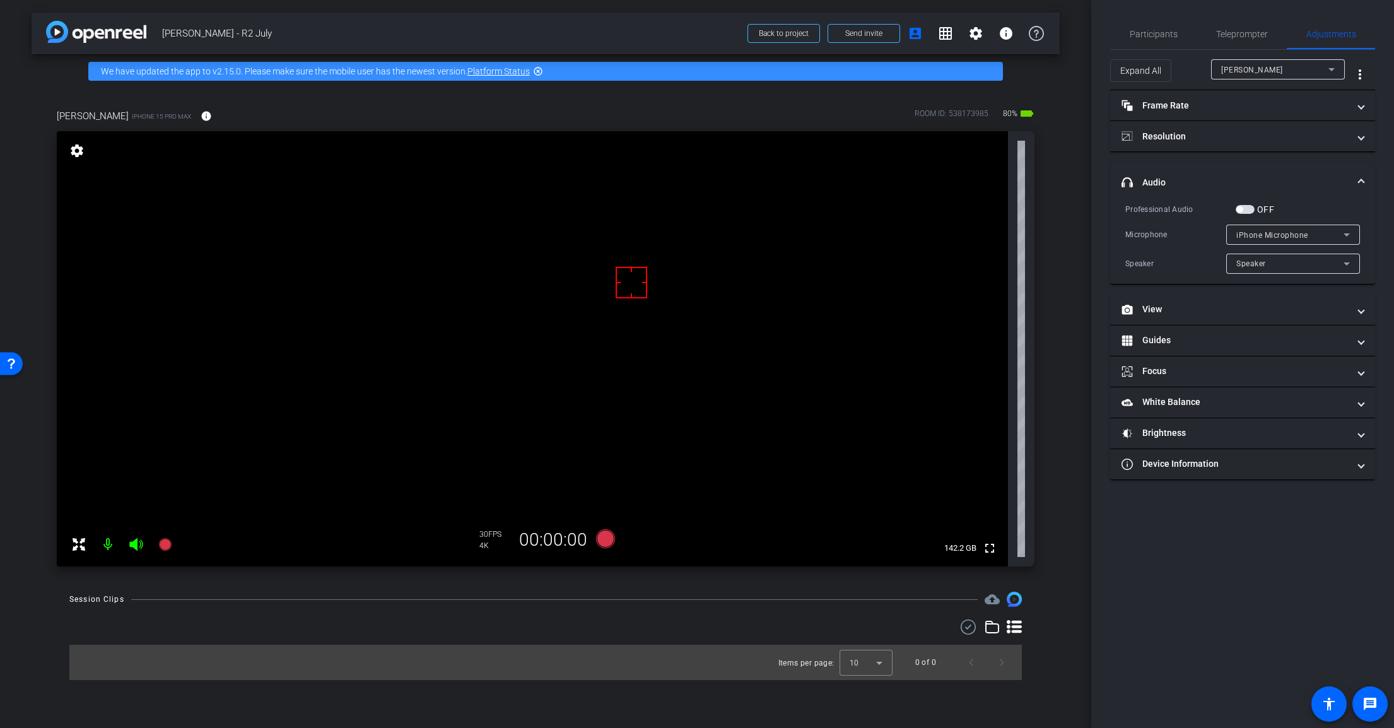
click at [1240, 209] on span "button" at bounding box center [1239, 209] width 6 height 6
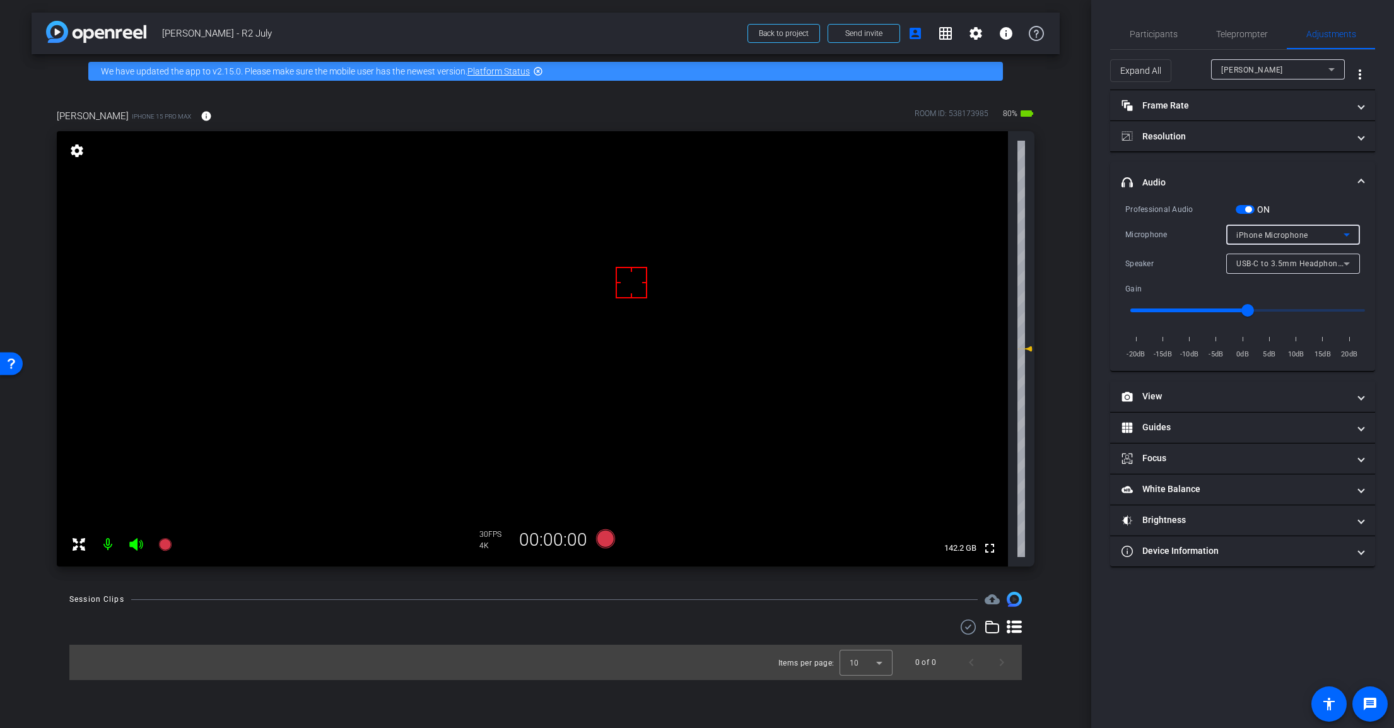
click at [1271, 236] on span "iPhone Microphone" at bounding box center [1272, 235] width 72 height 9
click at [1208, 237] on div at bounding box center [697, 364] width 1394 height 728
click at [1268, 266] on span "USB-C to 3.5mm Headphone Jack Adapter" at bounding box center [1314, 263] width 157 height 10
click at [1267, 290] on span "USB-C to 3.5mm Headphone Jack Adapter" at bounding box center [1293, 288] width 114 height 15
click at [1267, 237] on span "iPhone Microphone" at bounding box center [1272, 235] width 72 height 9
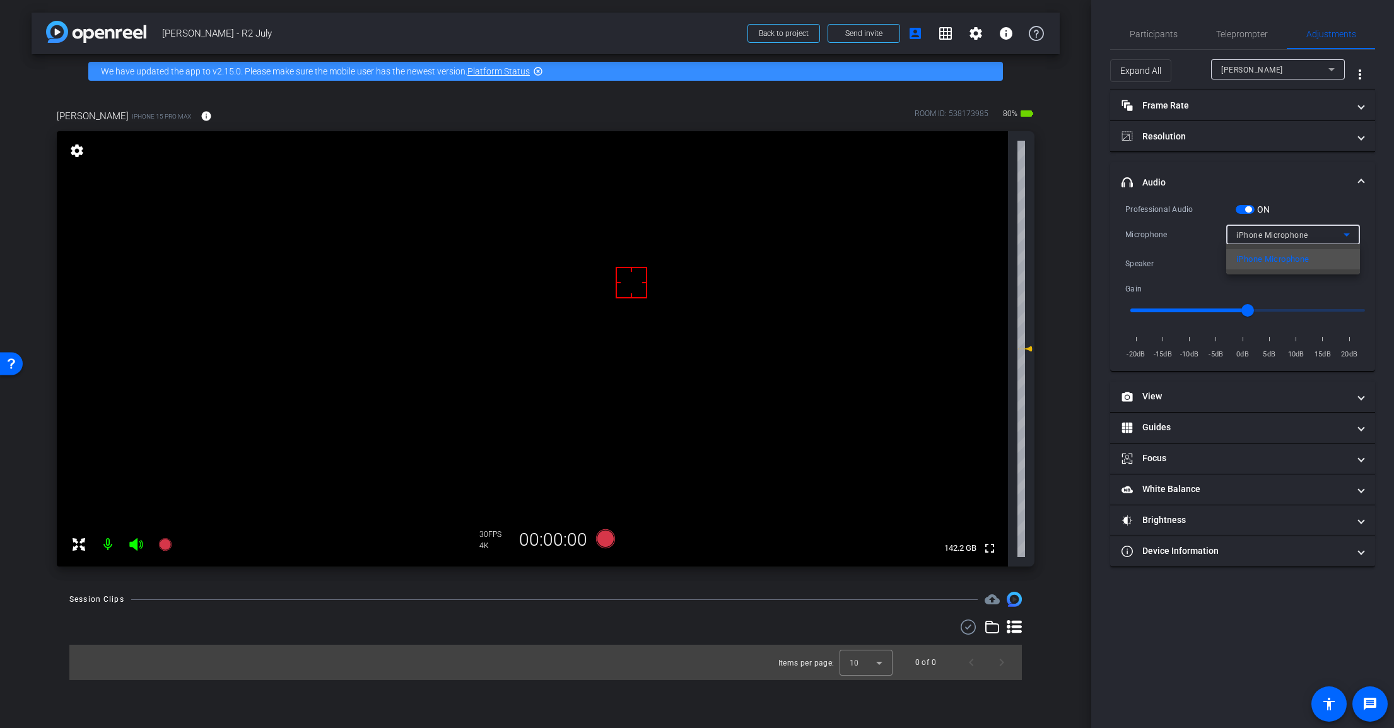
click at [1245, 205] on div at bounding box center [697, 364] width 1394 height 728
click at [1245, 209] on span "button" at bounding box center [1248, 209] width 6 height 6
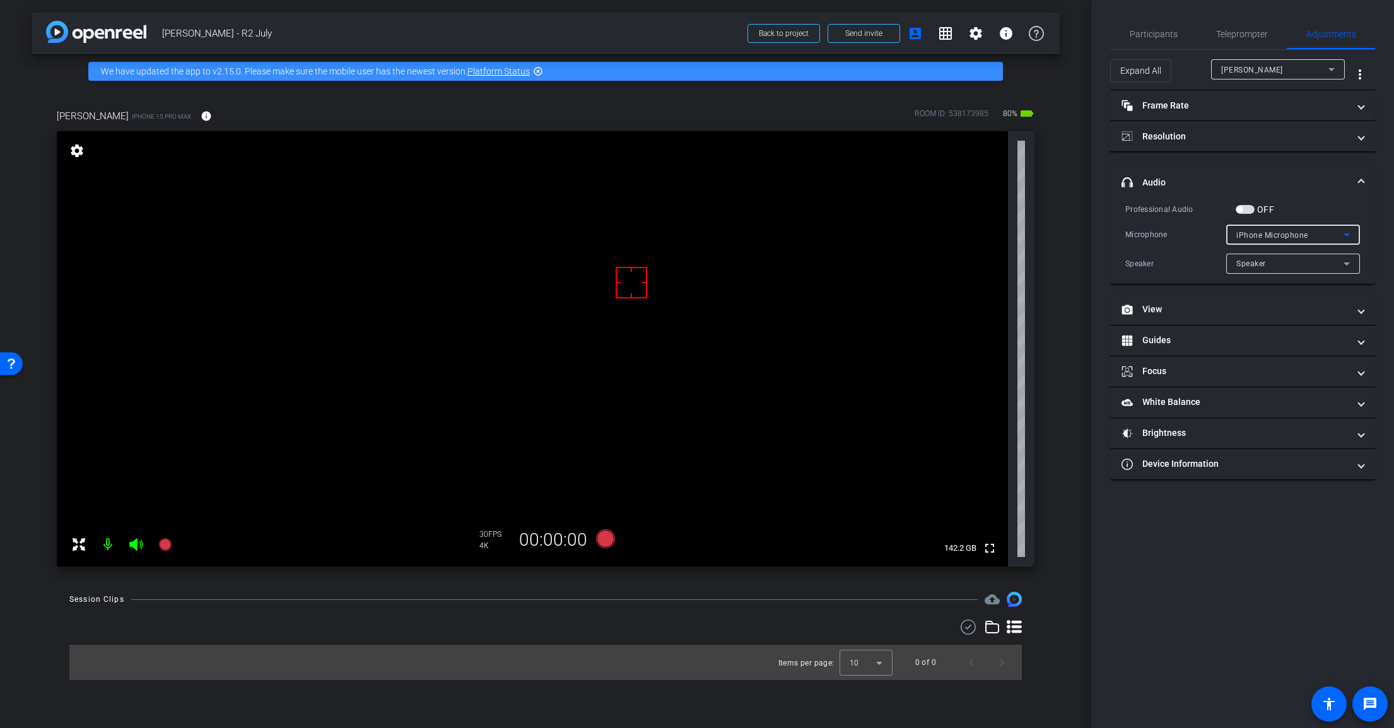
click at [1277, 231] on span "iPhone Microphone" at bounding box center [1272, 235] width 72 height 9
click at [1240, 206] on div at bounding box center [697, 364] width 1394 height 728
click at [1272, 188] on mat-panel-title "headphone icon Audio" at bounding box center [1234, 182] width 227 height 13
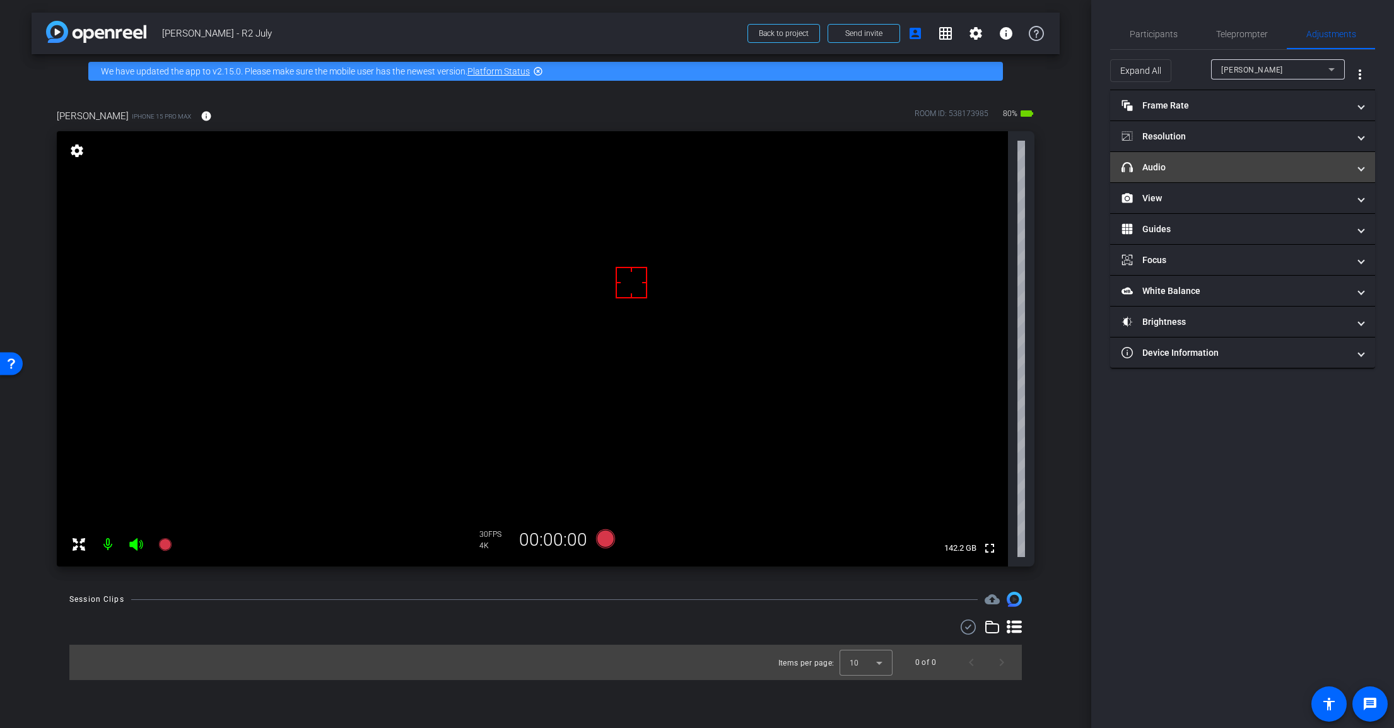
click at [1249, 171] on mat-panel-title "headphone icon Audio" at bounding box center [1234, 167] width 227 height 13
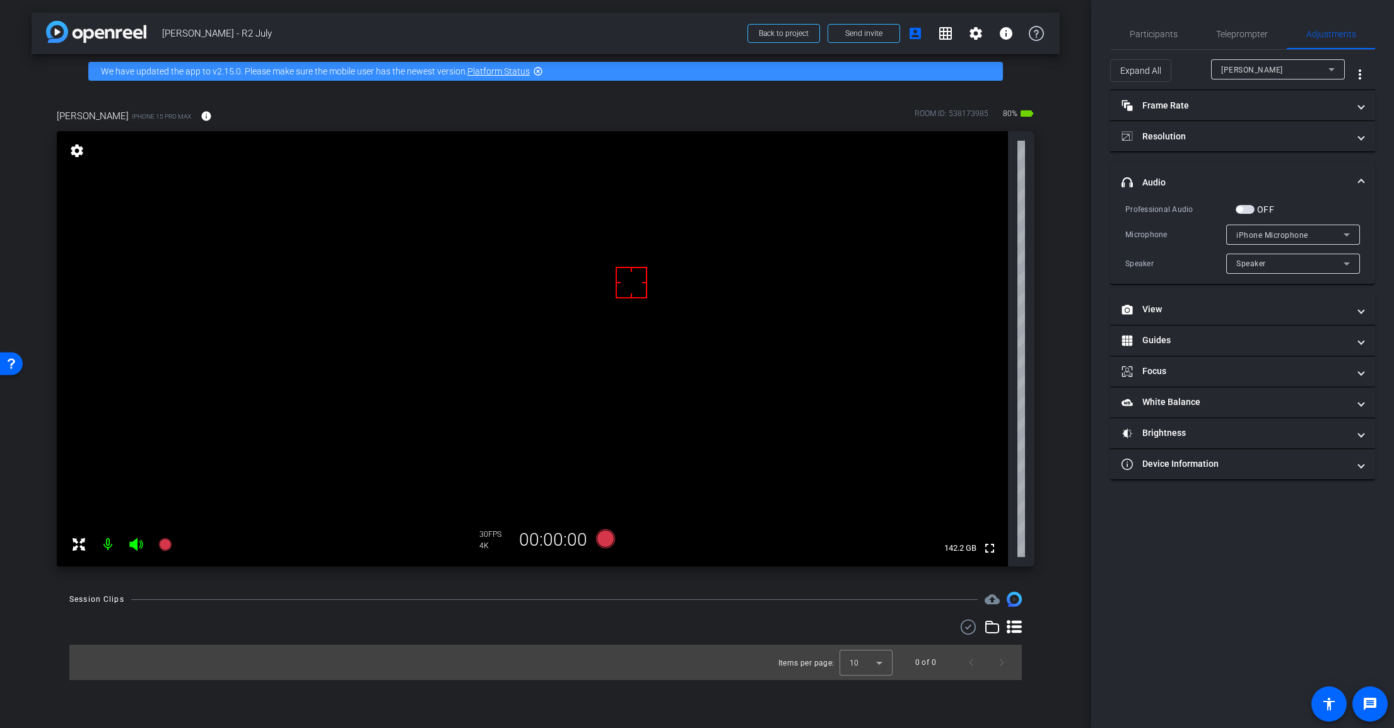
click at [1240, 206] on span "button" at bounding box center [1239, 209] width 6 height 6
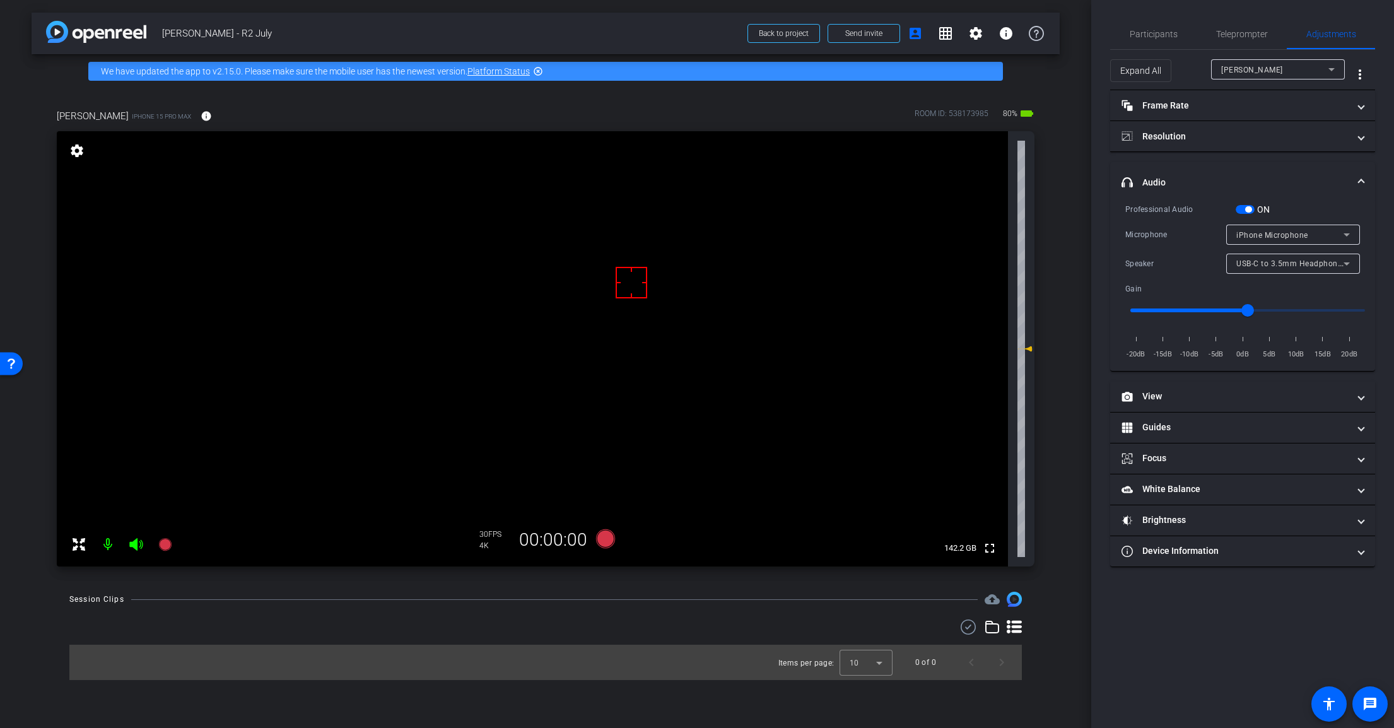
click at [1249, 209] on span "button" at bounding box center [1248, 209] width 6 height 6
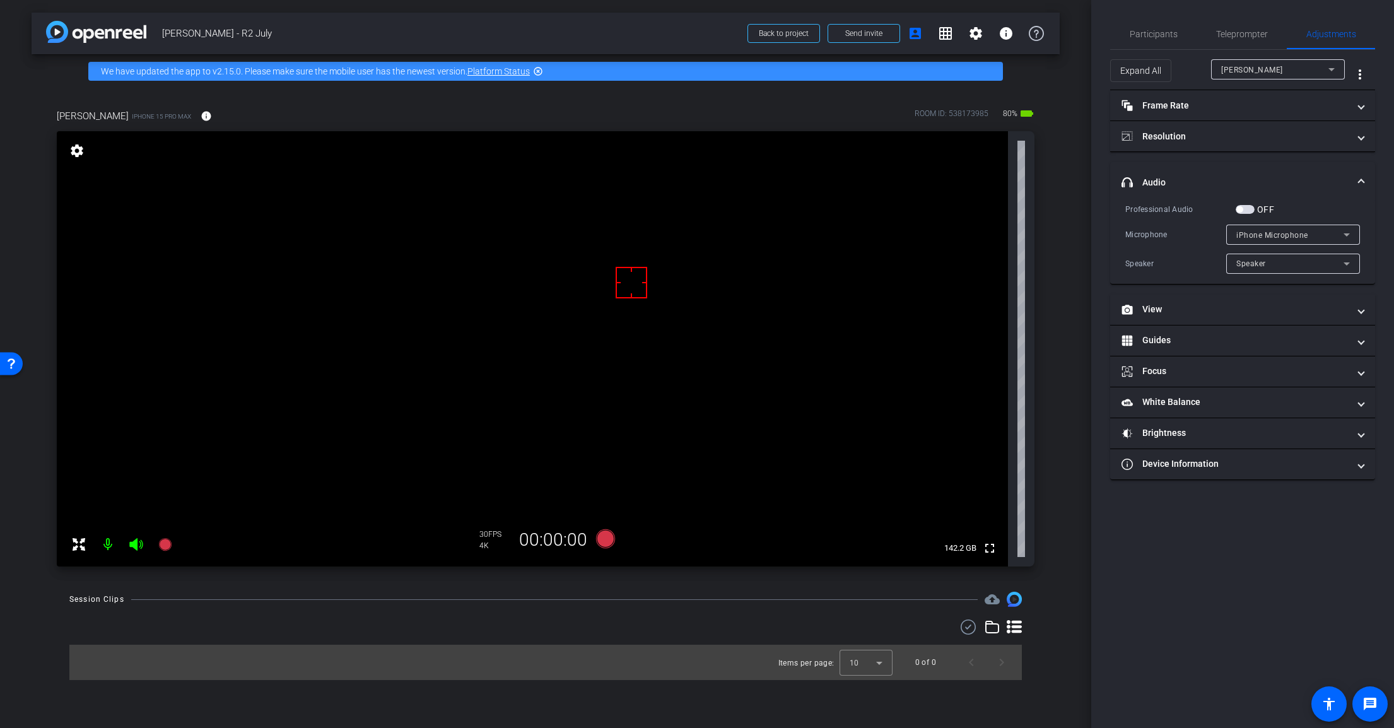
click at [1240, 205] on span "button" at bounding box center [1244, 209] width 19 height 9
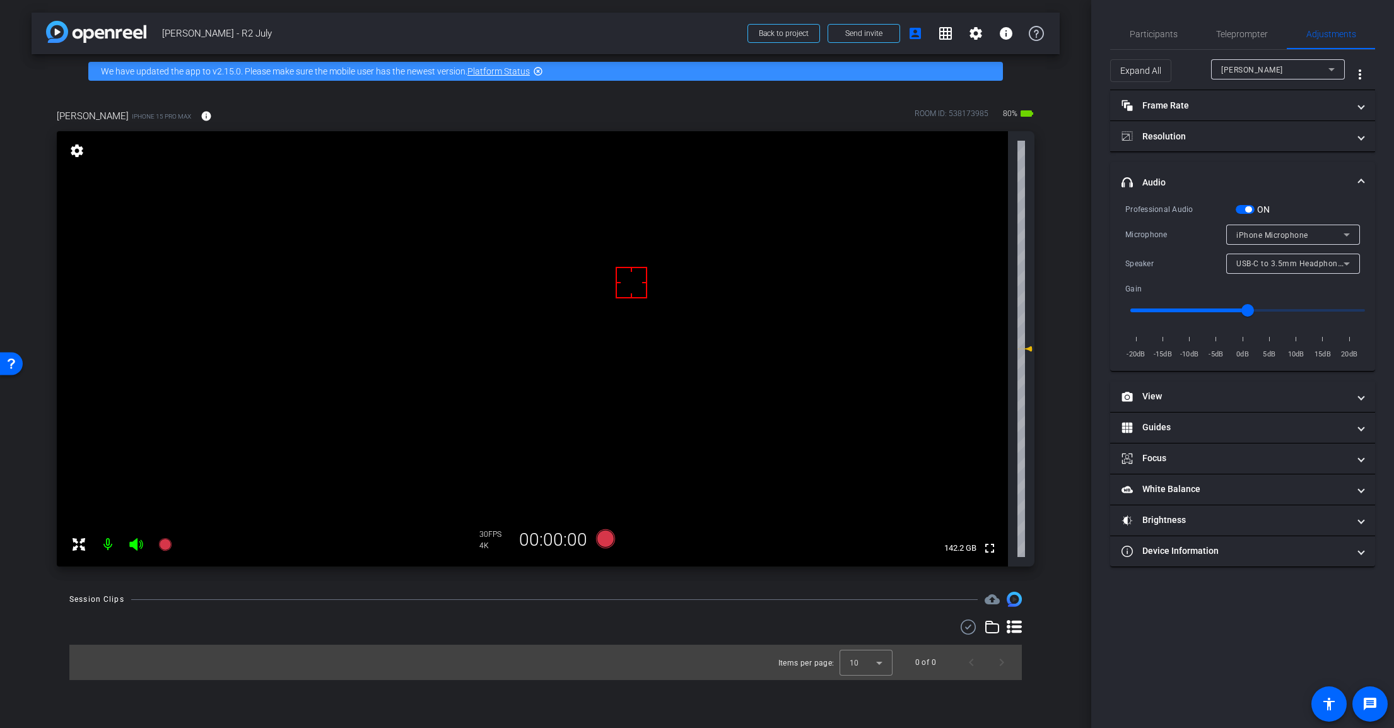
click at [1301, 235] on span "iPhone Microphone" at bounding box center [1272, 235] width 72 height 9
click at [1292, 198] on div at bounding box center [697, 364] width 1394 height 728
click at [1247, 210] on span "button" at bounding box center [1248, 209] width 6 height 6
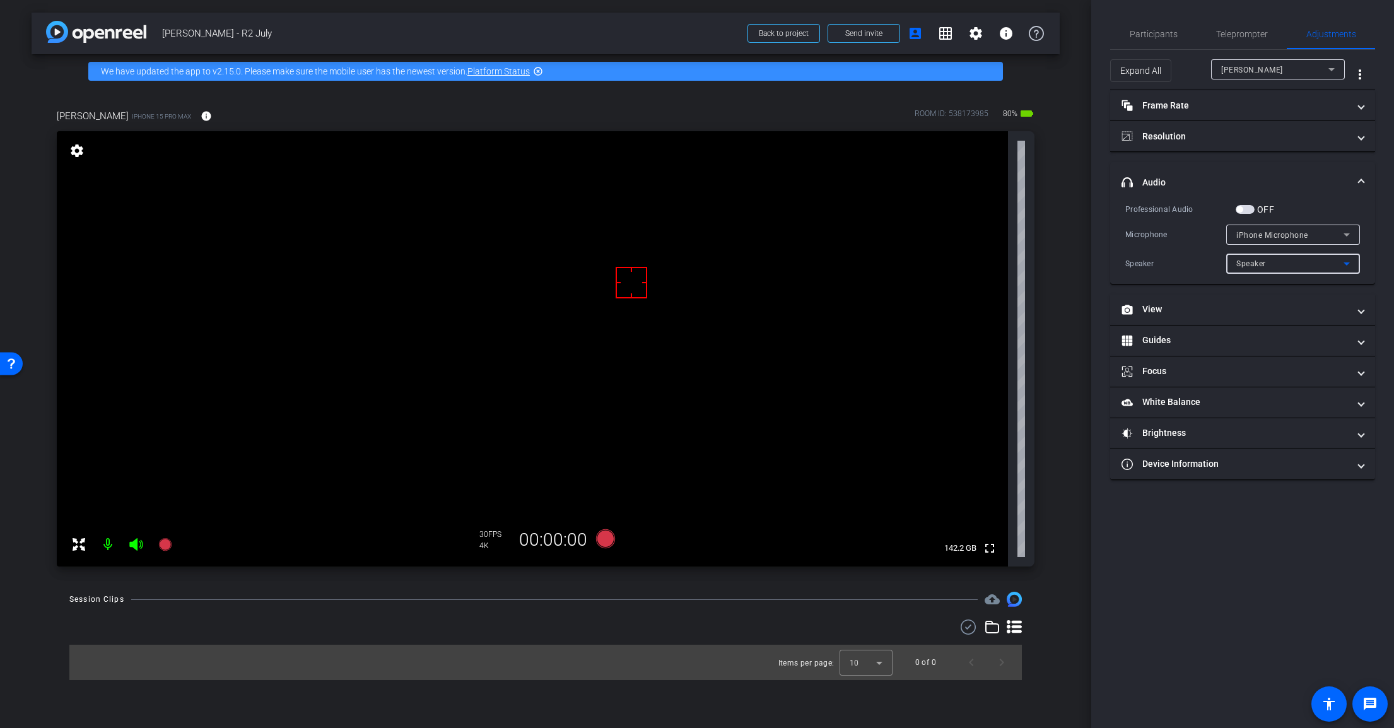
click at [1293, 266] on div "Speaker" at bounding box center [1289, 263] width 107 height 16
click at [1293, 266] on div at bounding box center [697, 364] width 1394 height 728
click at [1288, 229] on div "iPhone Microphone" at bounding box center [1289, 235] width 107 height 16
click at [1288, 229] on div at bounding box center [697, 364] width 1394 height 728
click at [1276, 233] on span "iPhone Microphone" at bounding box center [1272, 235] width 72 height 9
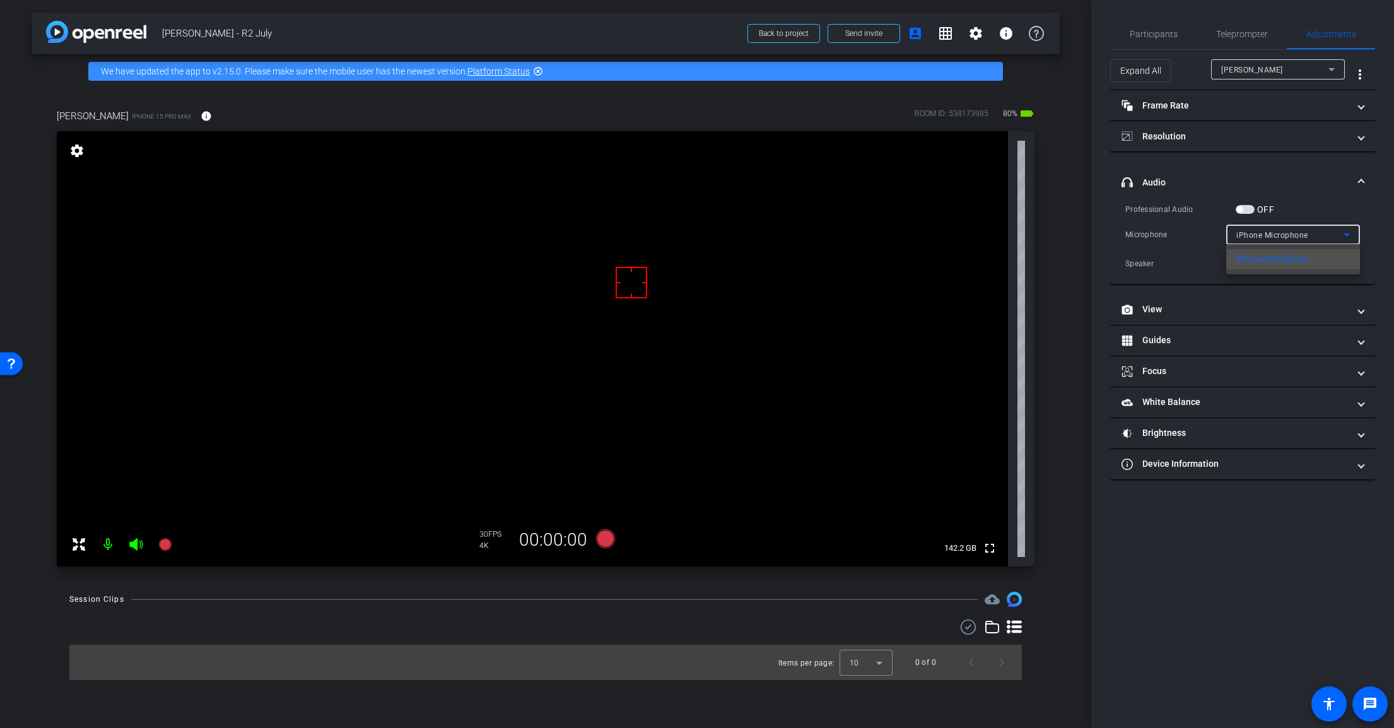
click at [1276, 233] on div at bounding box center [697, 364] width 1394 height 728
click at [1284, 236] on span "iPhone Microphone" at bounding box center [1272, 235] width 72 height 9
click at [1284, 236] on div at bounding box center [697, 364] width 1394 height 728
click at [1239, 211] on span "button" at bounding box center [1239, 209] width 6 height 6
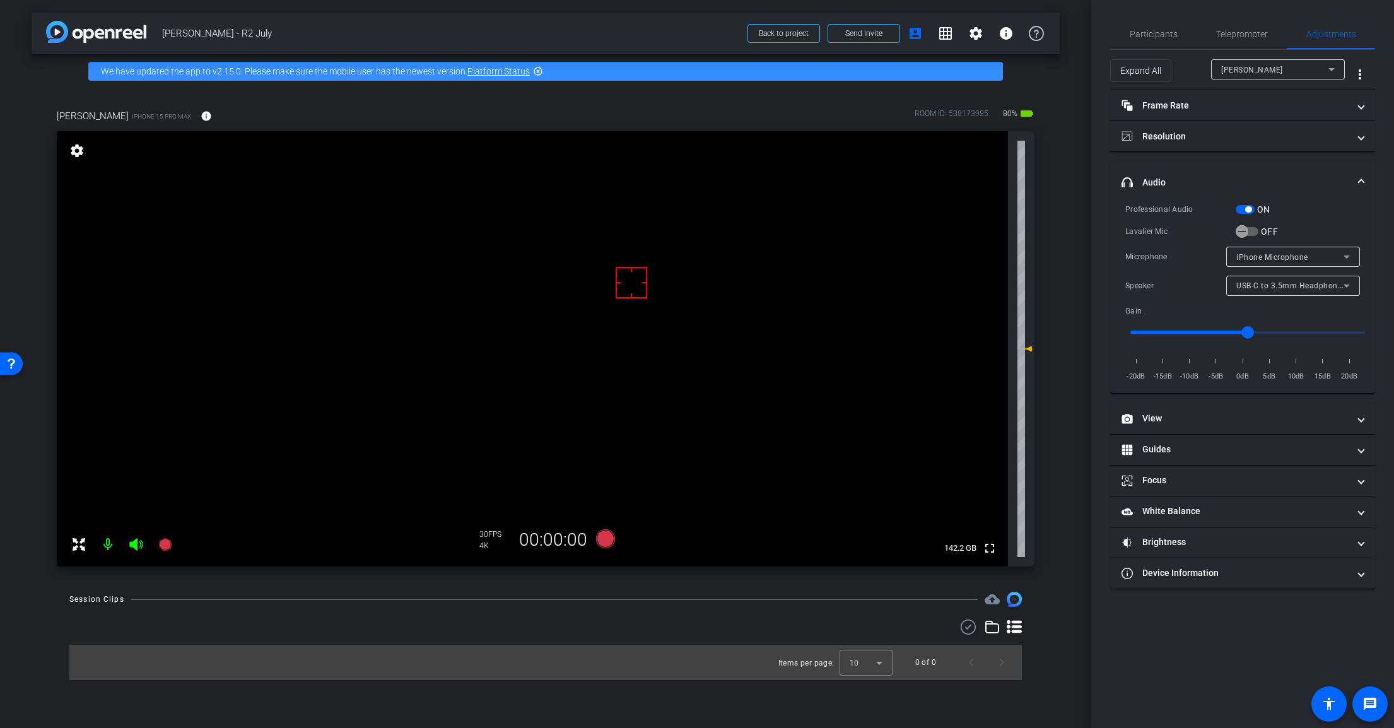
click at [1301, 257] on span "iPhone Microphone" at bounding box center [1272, 257] width 72 height 9
click at [1315, 226] on div at bounding box center [697, 364] width 1394 height 728
click at [1241, 227] on span "button" at bounding box center [1241, 231] width 25 height 25
click at [1243, 232] on icon "button" at bounding box center [1241, 231] width 11 height 11
click at [606, 542] on icon at bounding box center [605, 538] width 19 height 19
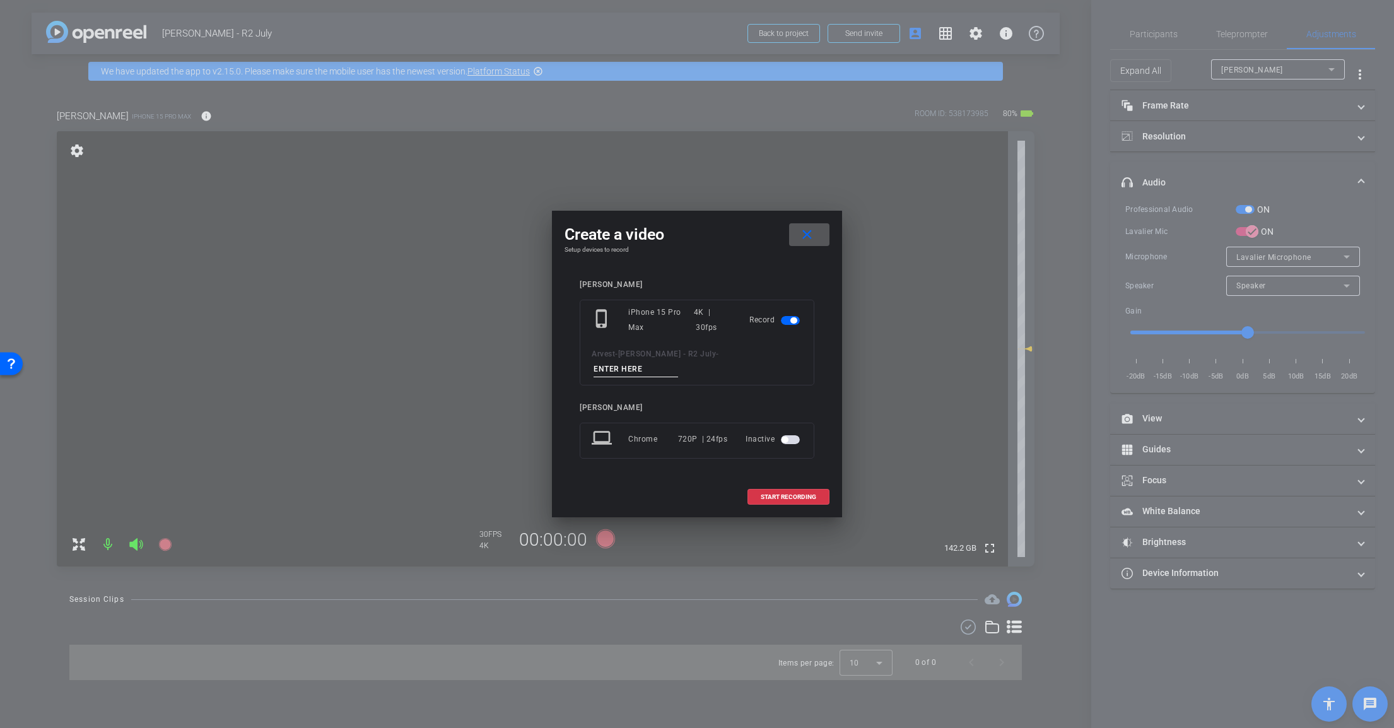
click at [678, 361] on input at bounding box center [635, 369] width 85 height 16
type input "Mic Test"
click at [783, 494] on span "START RECORDING" at bounding box center [788, 497] width 55 height 6
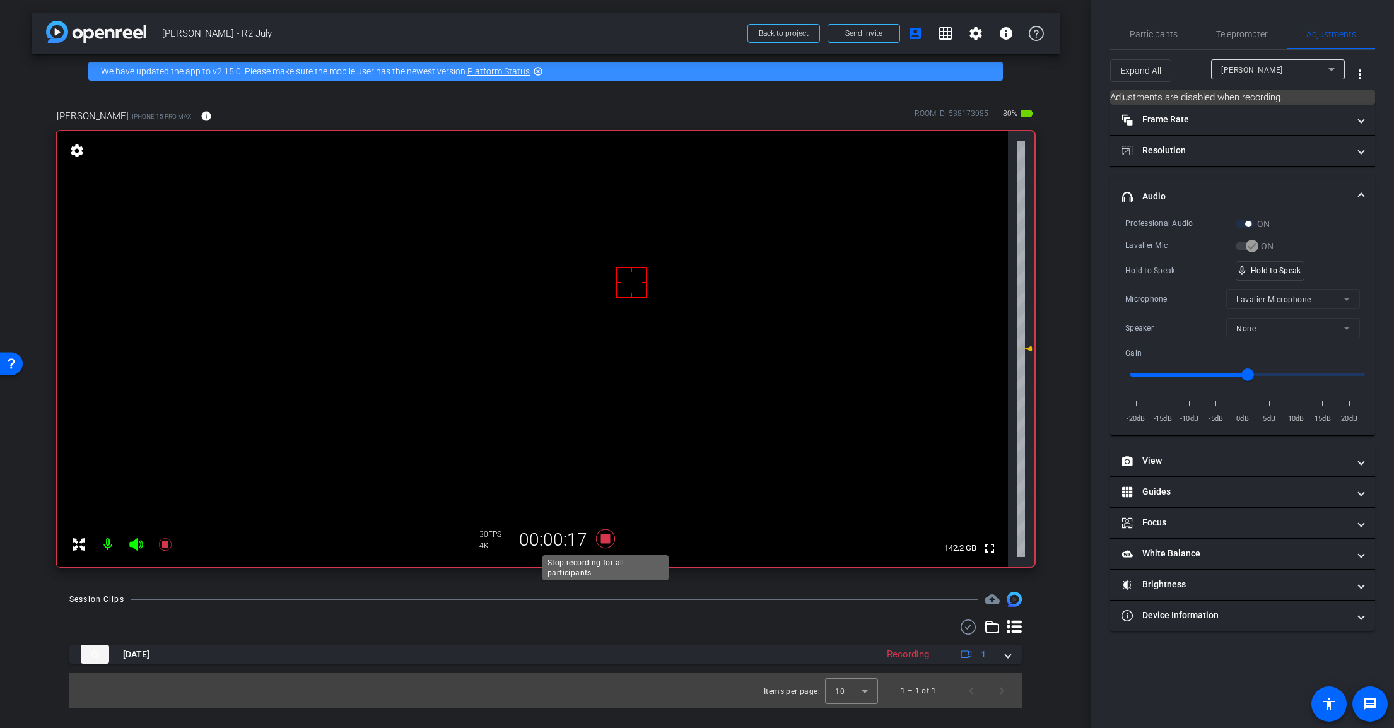
click at [600, 539] on icon at bounding box center [605, 538] width 30 height 23
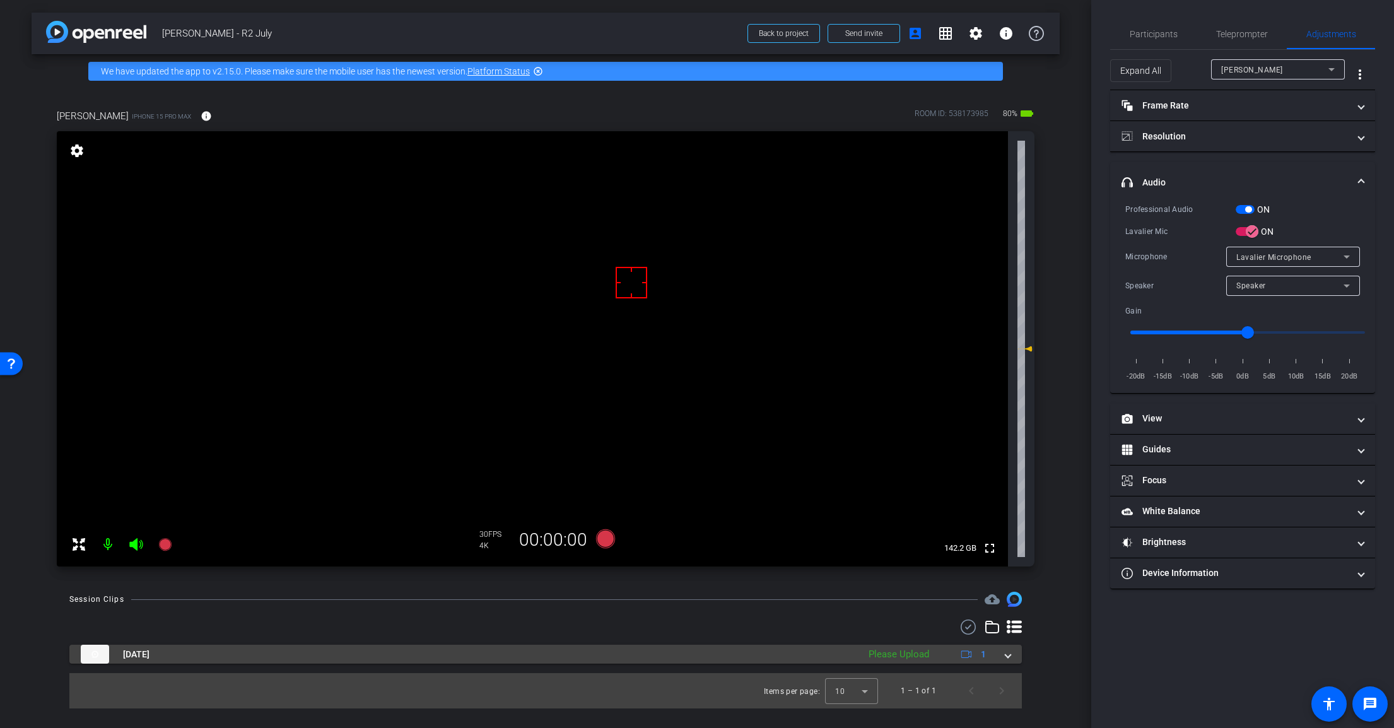
click at [1003, 655] on div "Aug 18, 2025 Please Upload 1" at bounding box center [543, 654] width 925 height 19
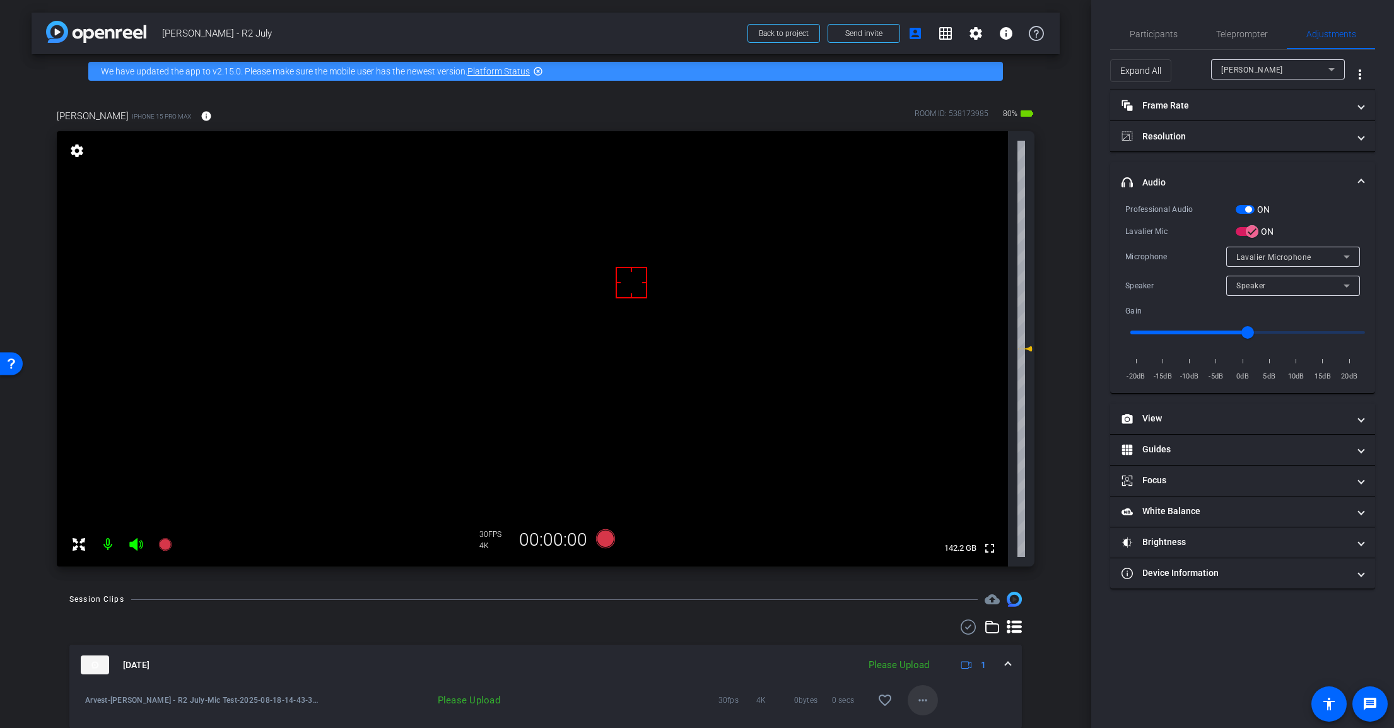
click at [915, 704] on mat-icon "more_horiz" at bounding box center [922, 699] width 15 height 15
click at [939, 641] on span "Upload" at bounding box center [936, 642] width 50 height 15
click at [1005, 667] on span at bounding box center [1007, 664] width 5 height 13
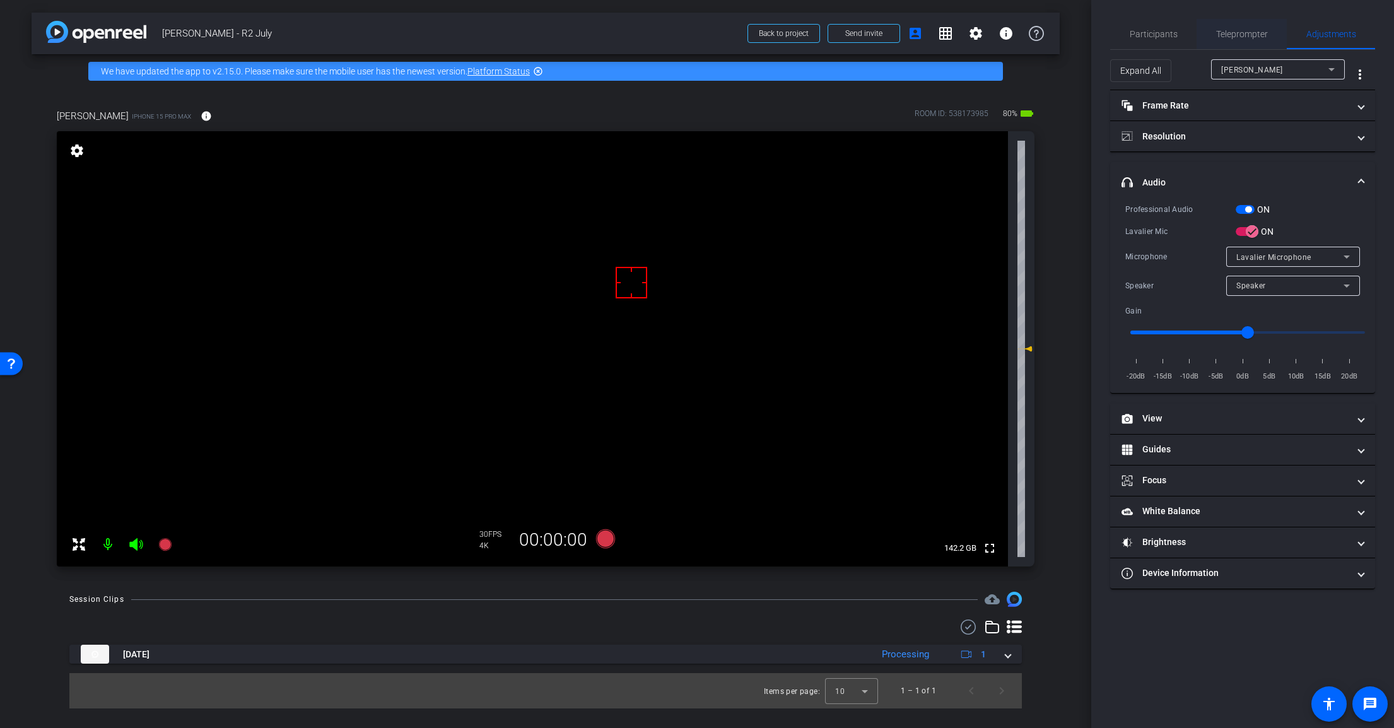
click at [1260, 38] on span "Teleprompter" at bounding box center [1242, 34] width 52 height 9
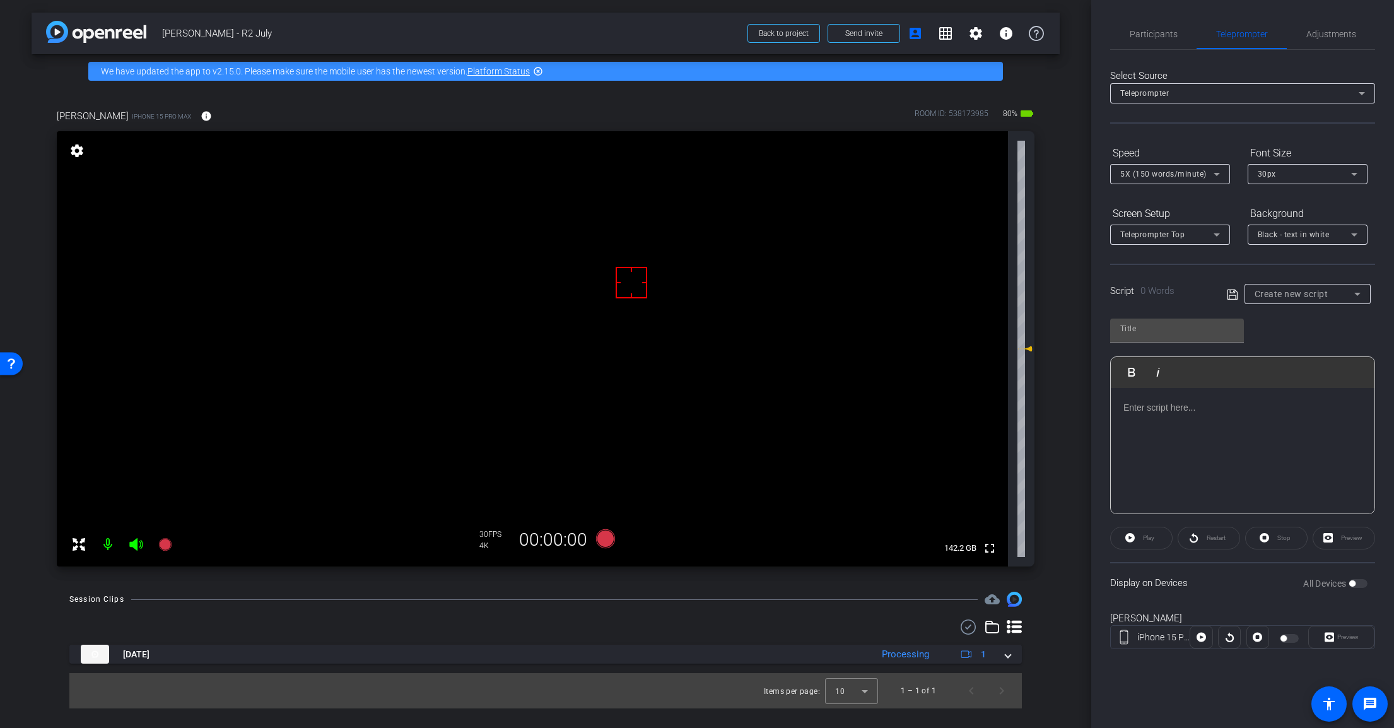
click at [1270, 298] on span "Create new script" at bounding box center [1291, 294] width 74 height 10
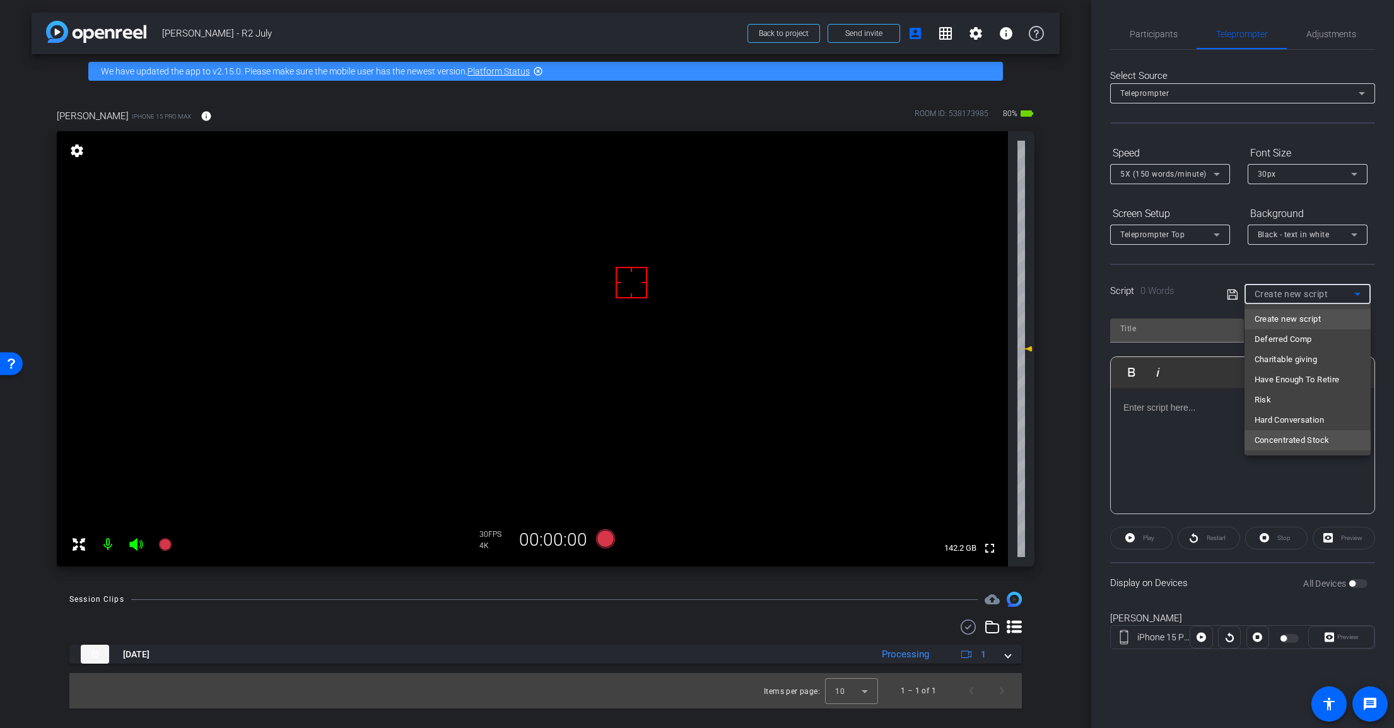
click at [1321, 445] on span "Concentrated Stock" at bounding box center [1291, 440] width 75 height 15
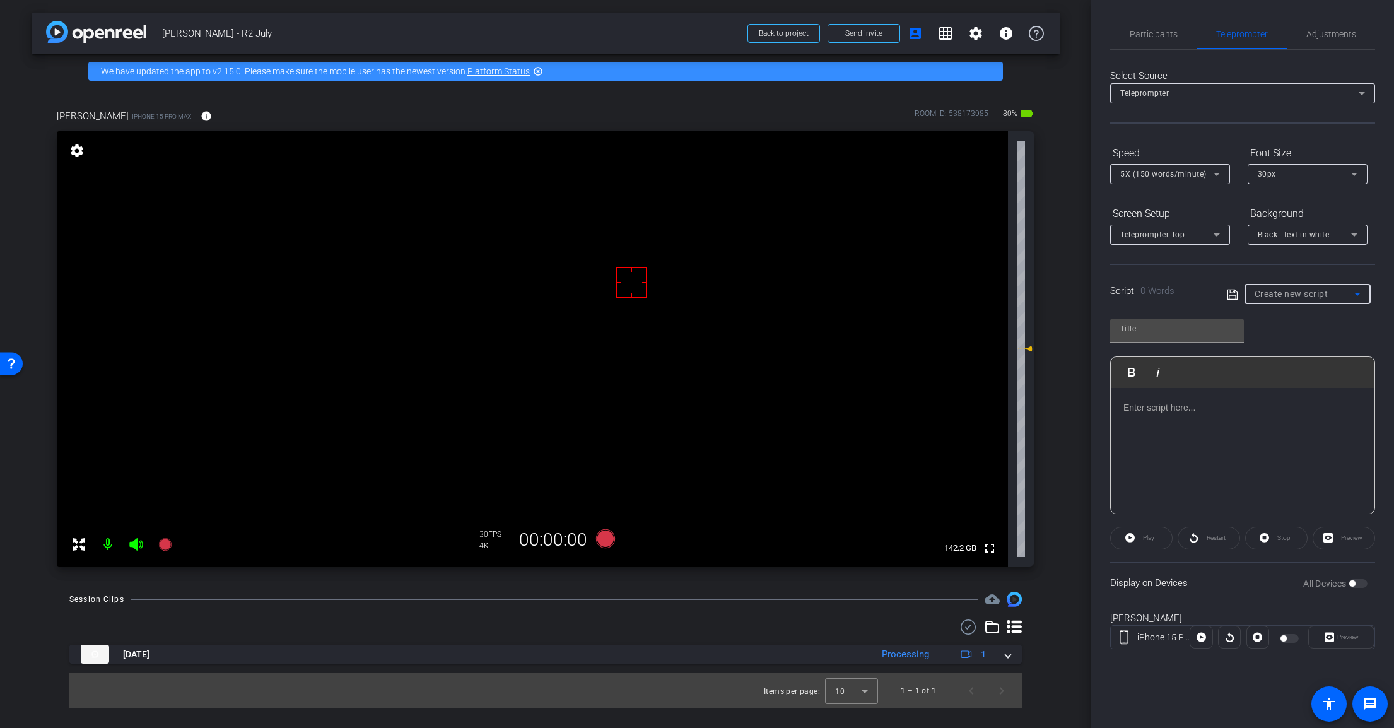
type input "Concentrated Stock"
click at [1301, 291] on span "Concentrated Stock" at bounding box center [1290, 293] width 73 height 9
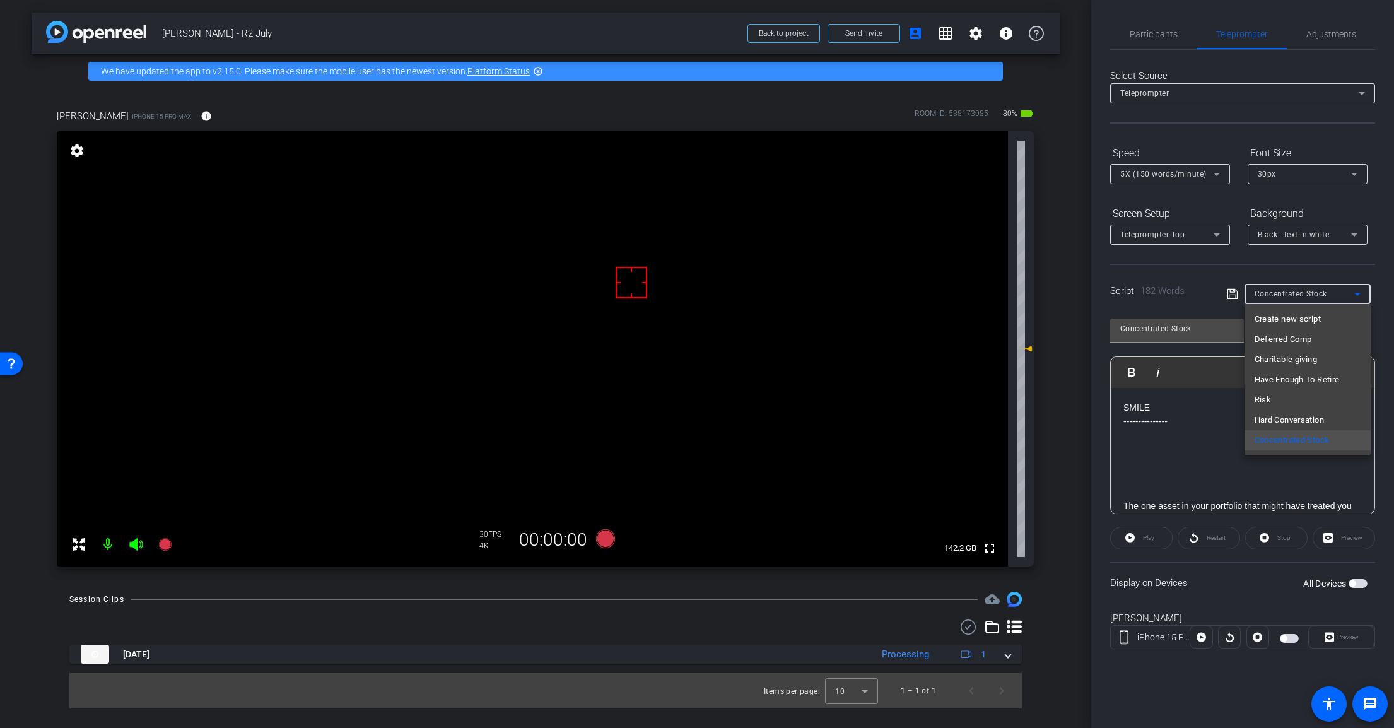
click at [1301, 291] on div at bounding box center [697, 364] width 1394 height 728
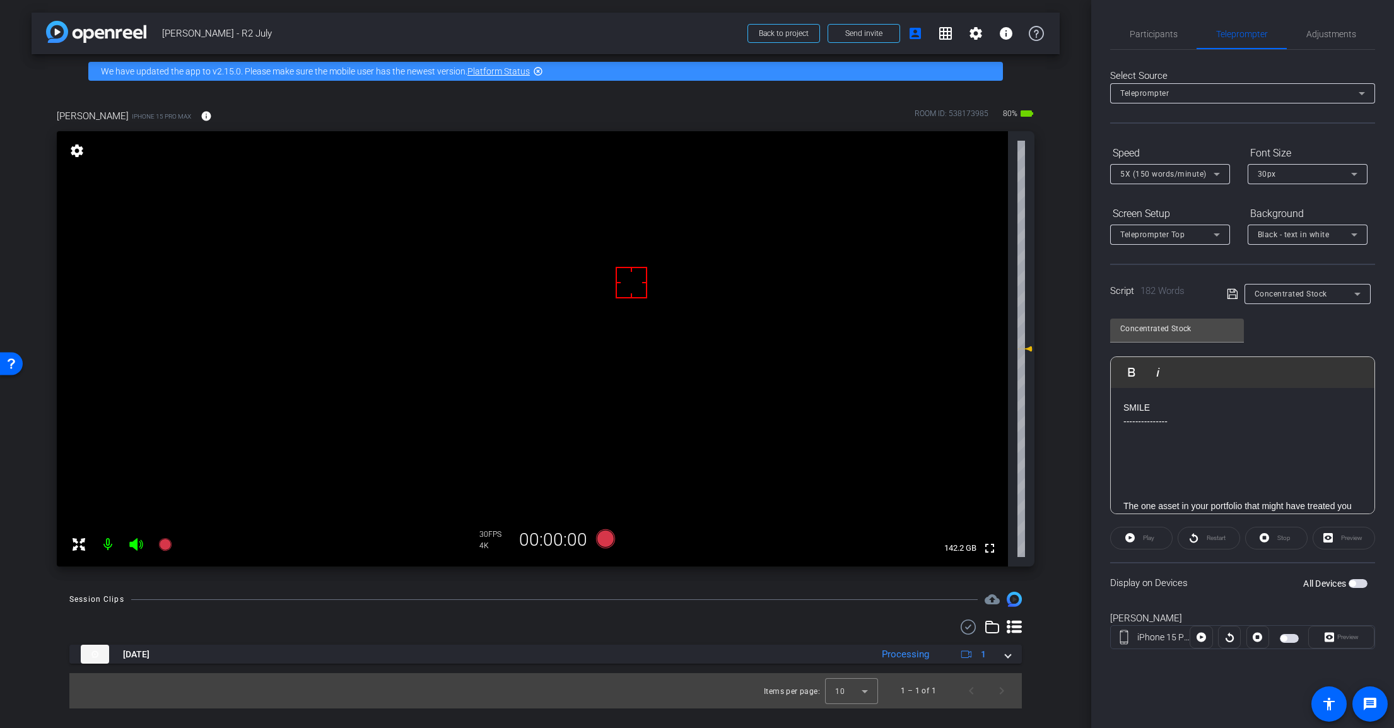
click at [1354, 585] on span "button" at bounding box center [1352, 583] width 6 height 6
click at [610, 538] on icon at bounding box center [605, 538] width 19 height 19
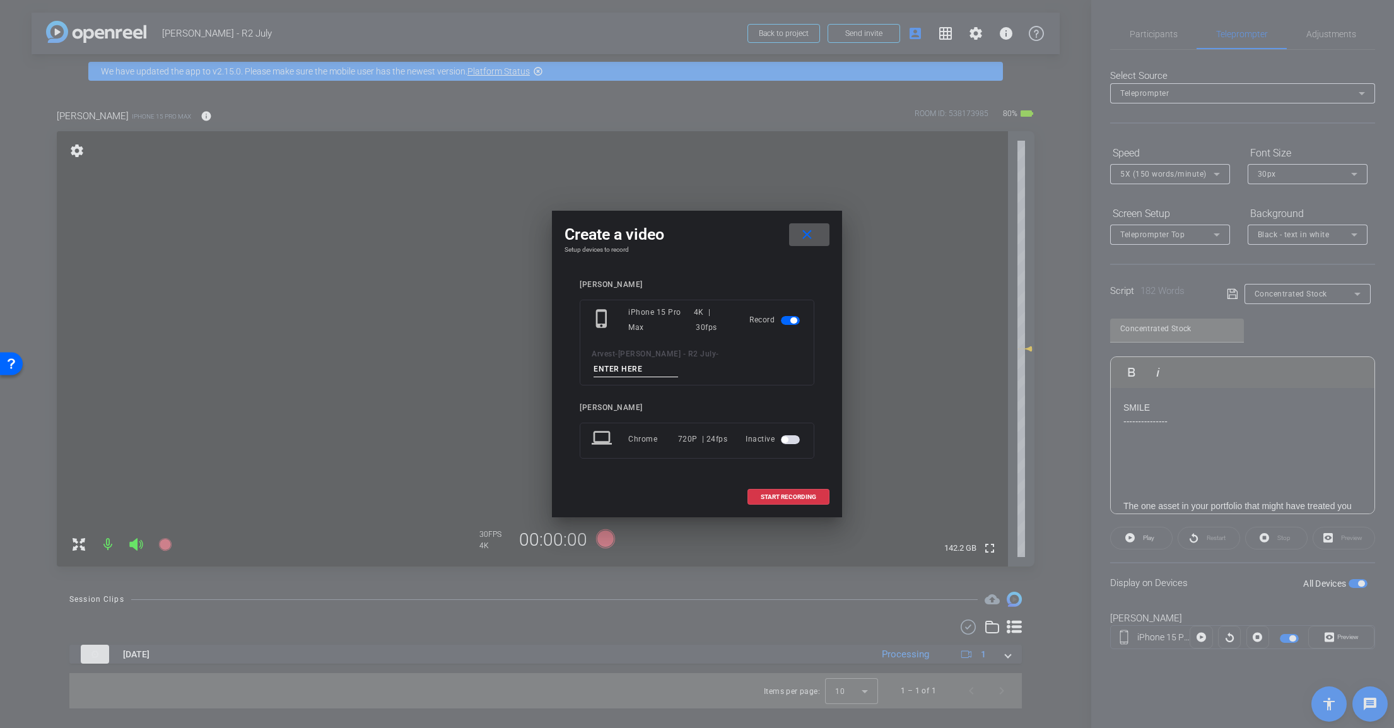
click at [678, 361] on input at bounding box center [635, 369] width 85 height 16
click at [678, 362] on input "Tk_1_DeferredComp" at bounding box center [635, 369] width 85 height 16
type input "Tk_1_DeferredComp"
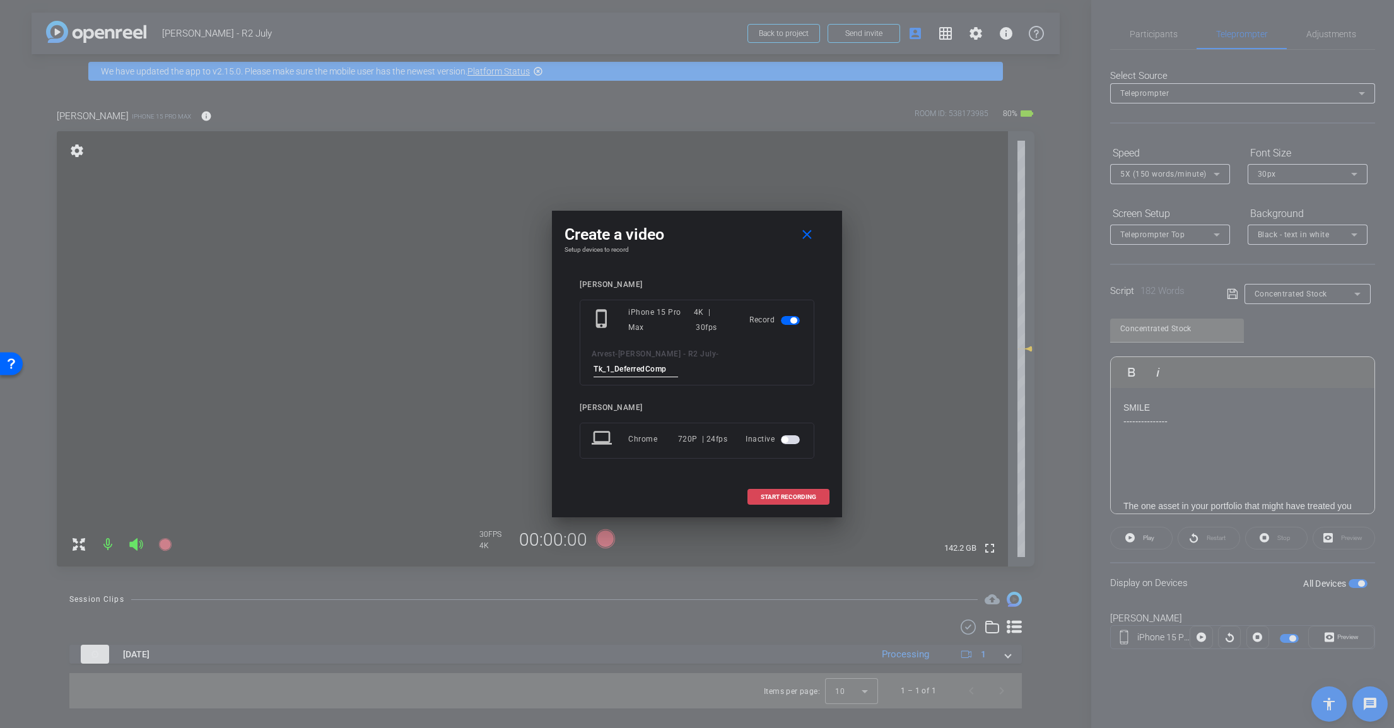
click at [793, 494] on span "START RECORDING" at bounding box center [788, 497] width 55 height 6
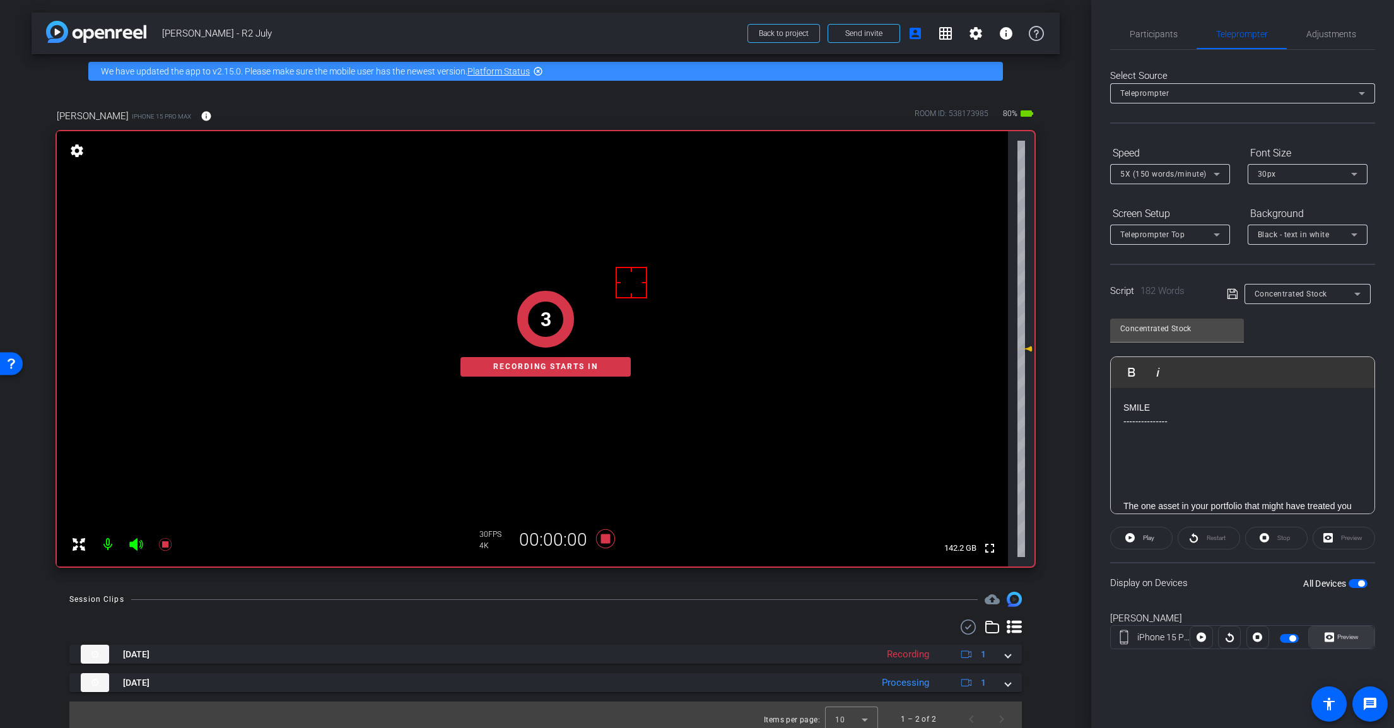
click at [1358, 638] on span at bounding box center [1341, 637] width 65 height 30
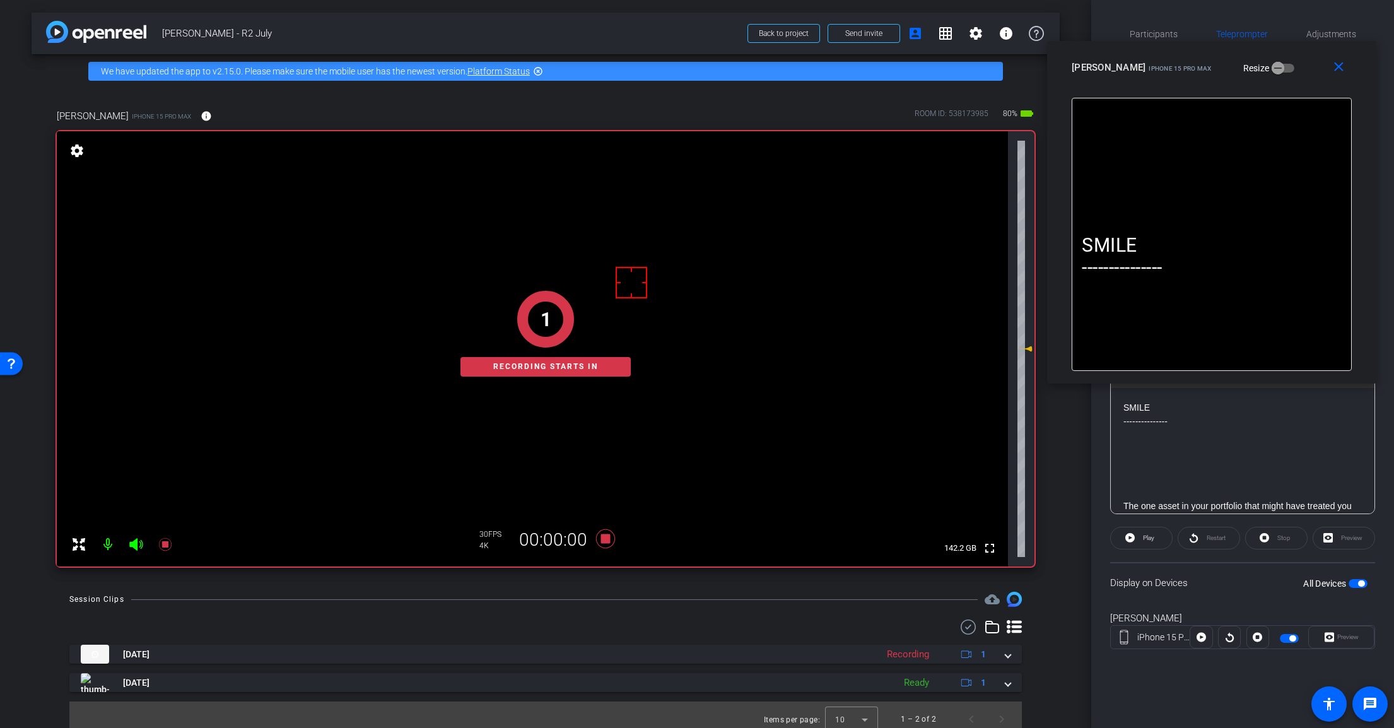
drag, startPoint x: 759, startPoint y: 221, endPoint x: 1273, endPoint y: 69, distance: 536.6
click at [1273, 69] on div "Scott iPhone 15 Pro Max Resize" at bounding box center [1215, 67] width 289 height 23
click at [1131, 539] on icon at bounding box center [1129, 537] width 9 height 9
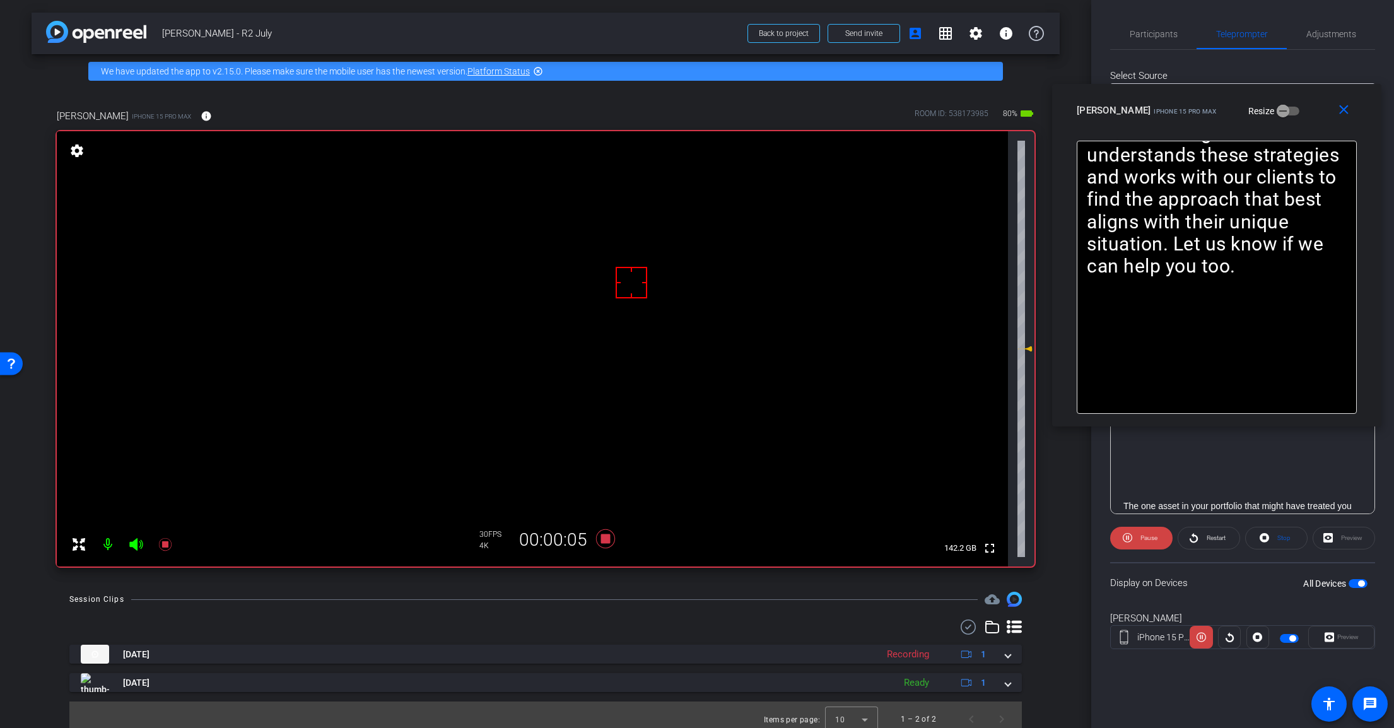
drag, startPoint x: 1271, startPoint y: 62, endPoint x: 1276, endPoint y: 105, distance: 43.2
click at [1276, 105] on div "Scott iPhone 15 Pro Max Resize" at bounding box center [1221, 110] width 289 height 23
click at [606, 541] on icon at bounding box center [605, 538] width 19 height 19
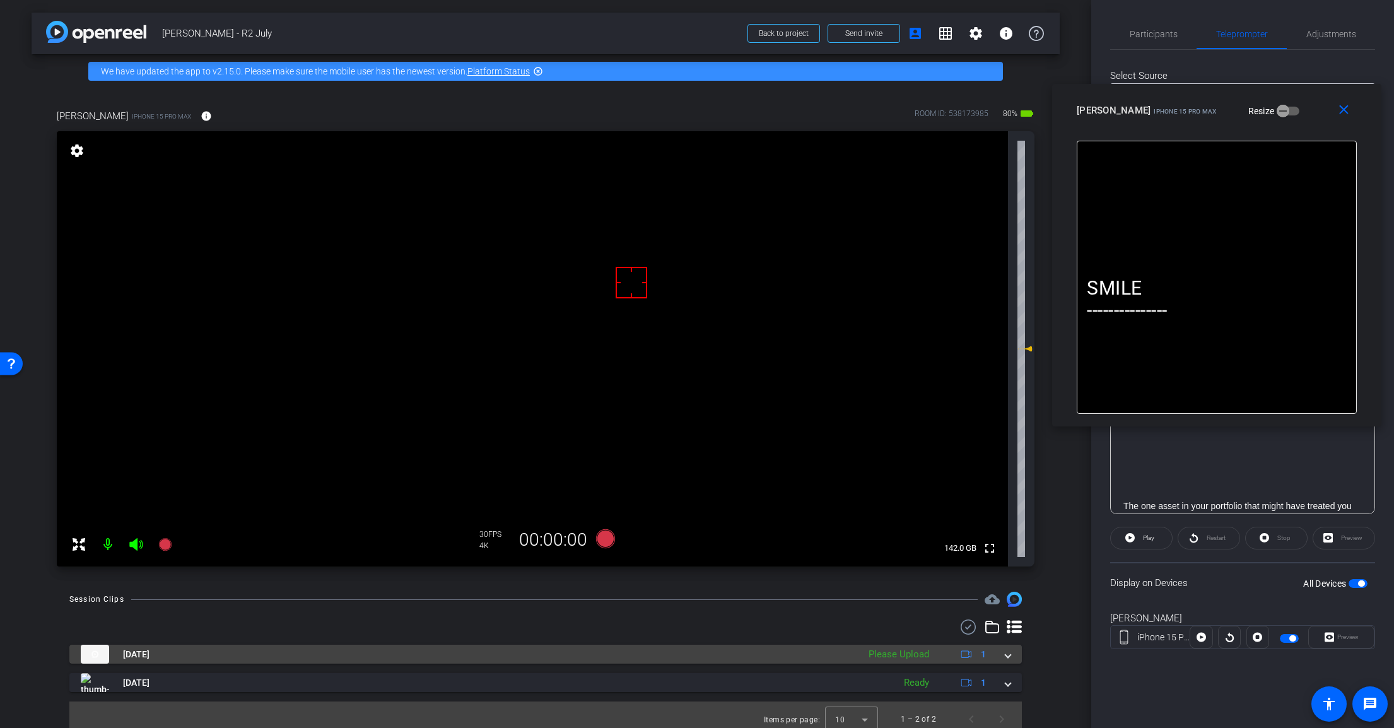
click at [995, 661] on div "Aug 18, 2025 Please Upload 1" at bounding box center [543, 654] width 925 height 19
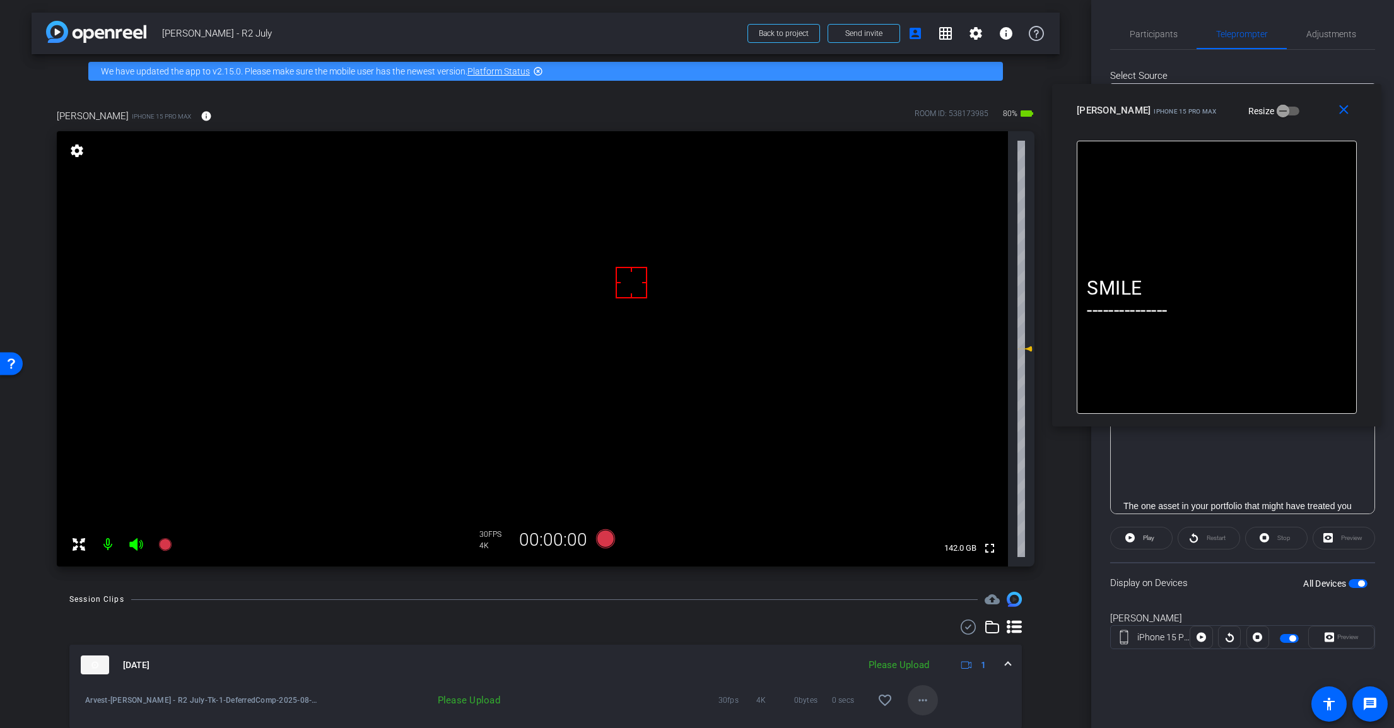
click at [915, 704] on mat-icon "more_horiz" at bounding box center [922, 699] width 15 height 15
click at [941, 643] on span "Upload" at bounding box center [936, 642] width 50 height 15
click at [1005, 663] on span at bounding box center [1007, 664] width 5 height 13
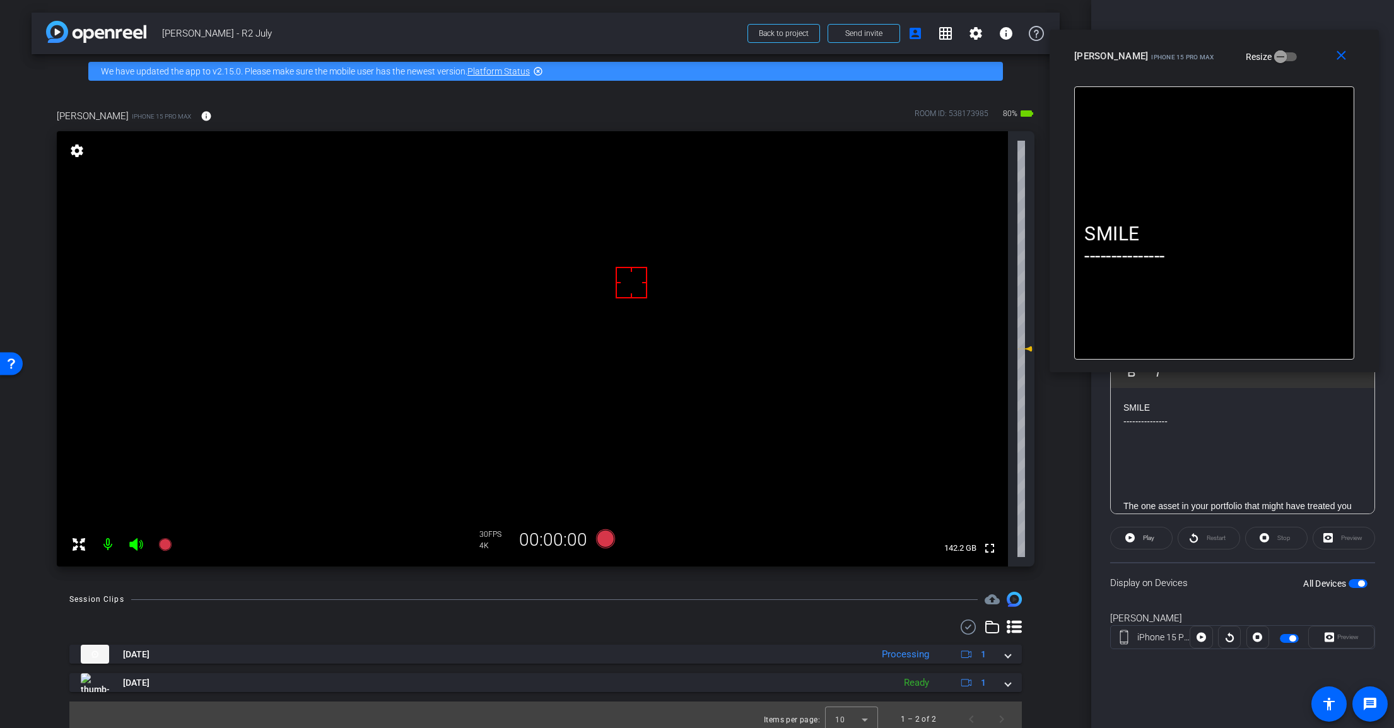
drag, startPoint x: 1280, startPoint y: 119, endPoint x: 1278, endPoint y: 66, distance: 52.4
click at [1278, 65] on div "Scott iPhone 15 Pro Max Resize" at bounding box center [1218, 56] width 289 height 23
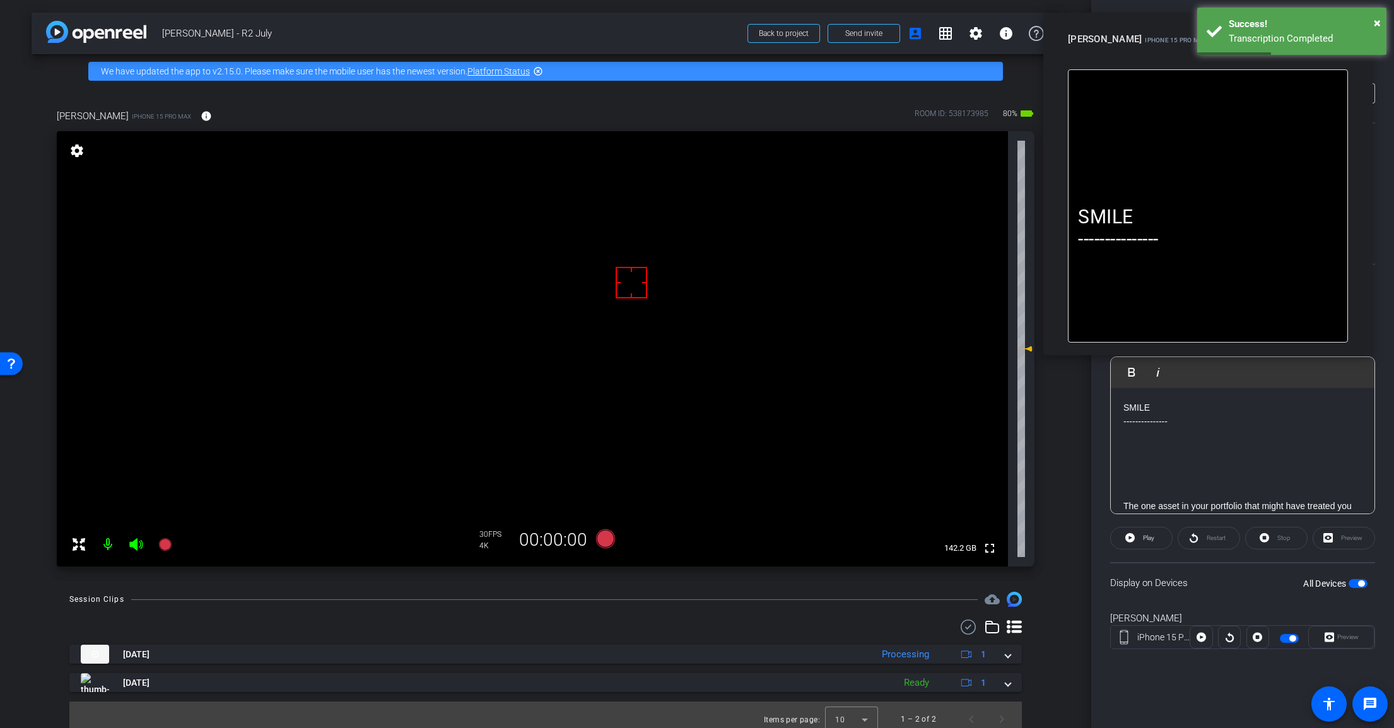
drag, startPoint x: 1167, startPoint y: 43, endPoint x: 1159, endPoint y: 25, distance: 19.2
click at [1159, 25] on div "close Scott iPhone 15 Pro Max Resize" at bounding box center [1207, 41] width 329 height 57
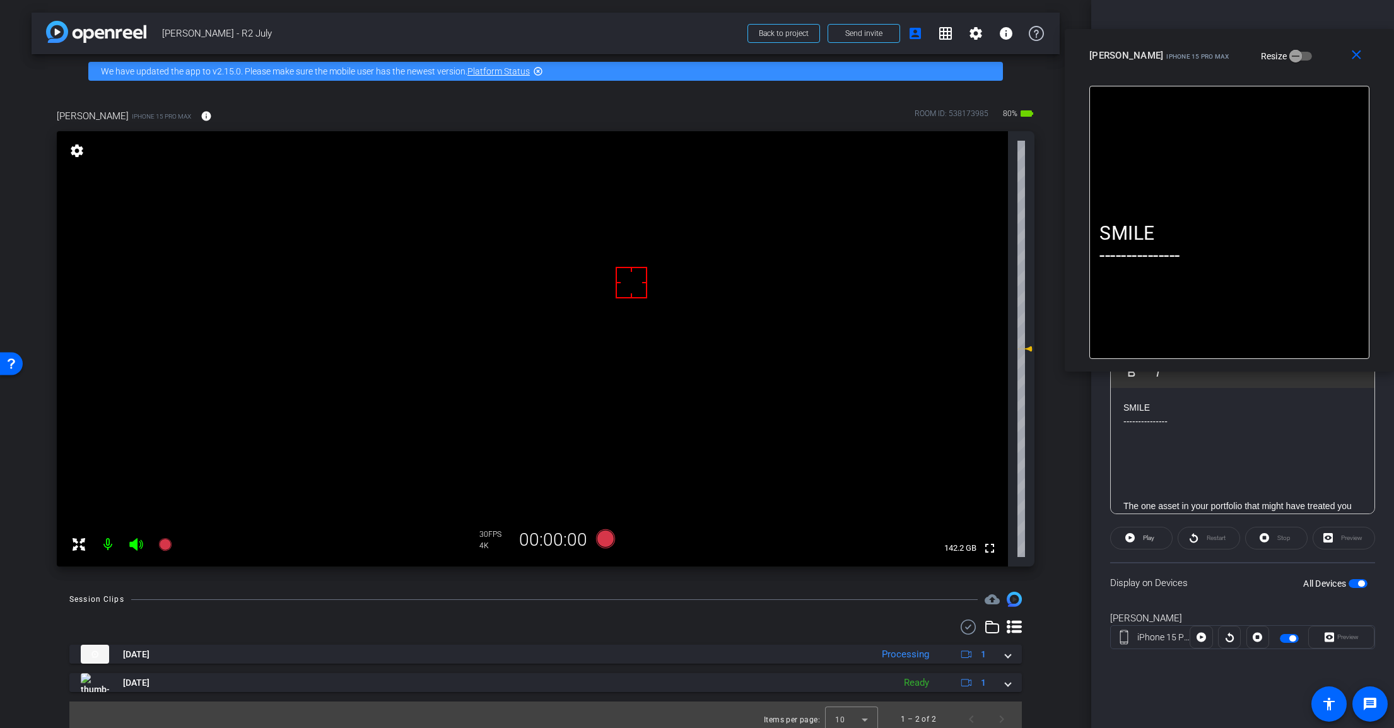
drag, startPoint x: 1282, startPoint y: 41, endPoint x: 1324, endPoint y: 57, distance: 45.3
click at [1324, 57] on div "Scott iPhone 15 Pro Max Resize" at bounding box center [1233, 55] width 289 height 23
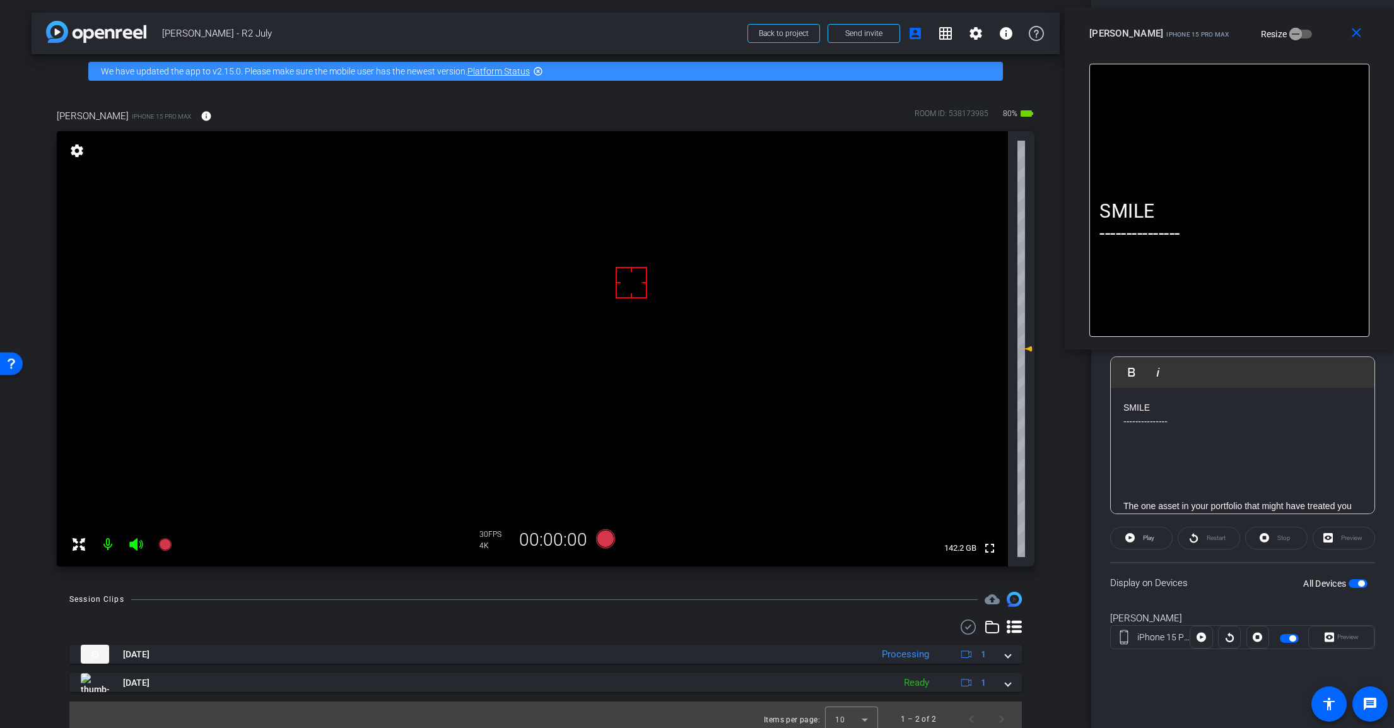
drag, startPoint x: 1318, startPoint y: 59, endPoint x: 1326, endPoint y: 36, distance: 23.9
click at [1326, 37] on div "Scott iPhone 15 Pro Max Resize" at bounding box center [1233, 33] width 289 height 23
click at [603, 536] on icon at bounding box center [605, 538] width 19 height 19
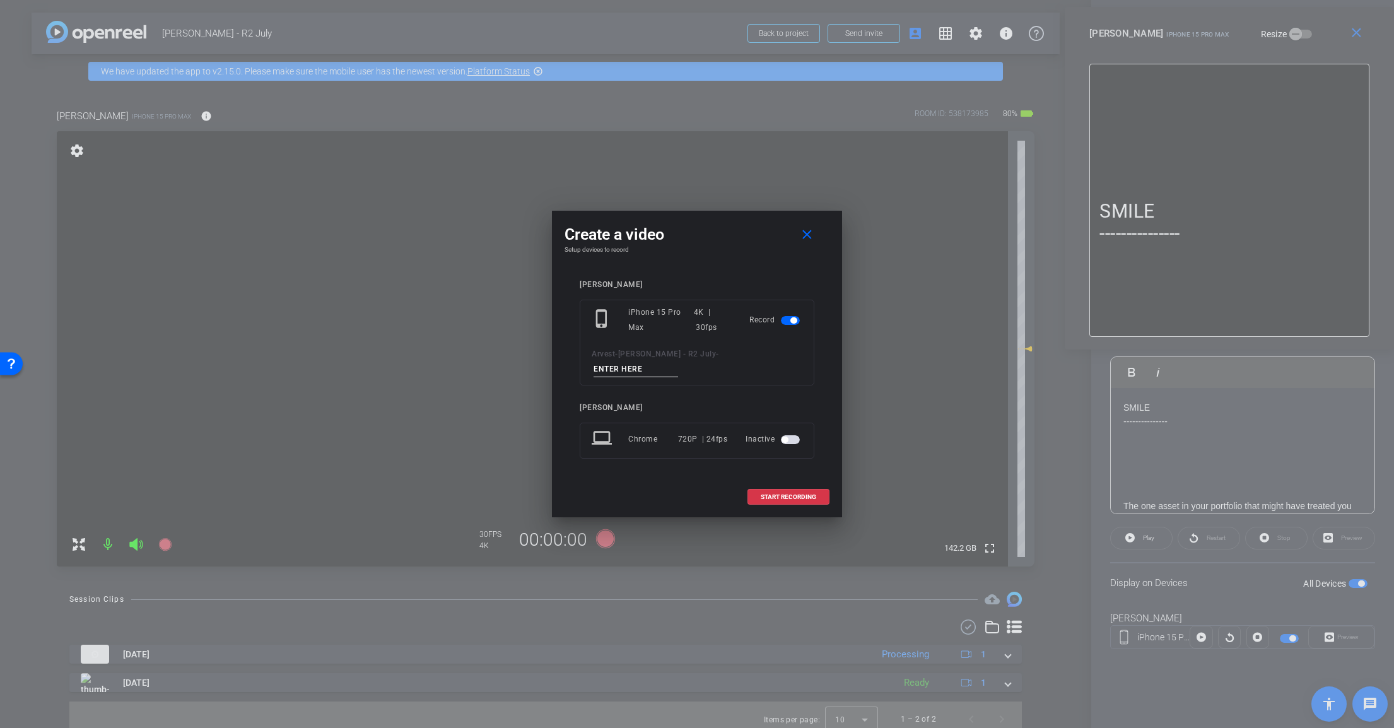
click at [678, 361] on input at bounding box center [635, 369] width 85 height 16
paste input "Tk_1_DeferredComp"
click at [678, 361] on input "Tk_1_DeferredComp" at bounding box center [635, 369] width 85 height 16
type input "Tk_2_DeferredComp"
click at [784, 494] on span "START RECORDING" at bounding box center [788, 497] width 55 height 6
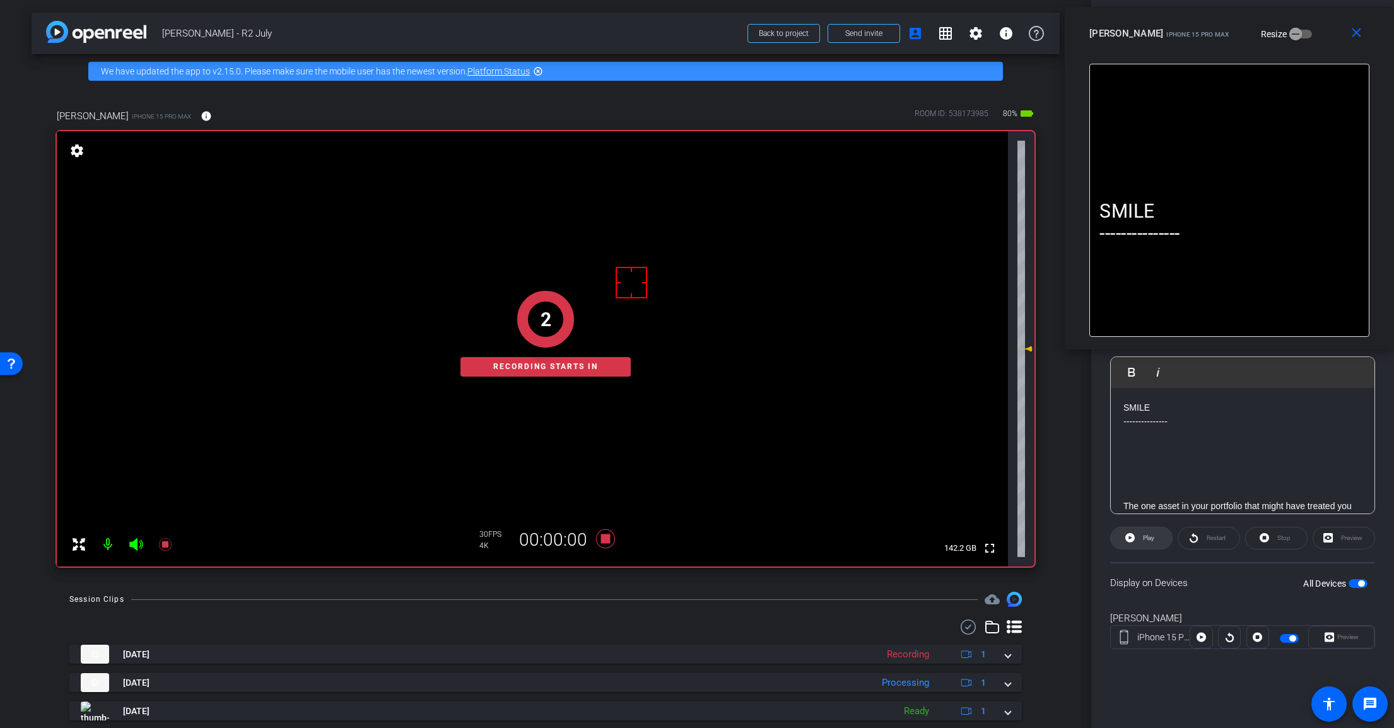
click at [1143, 542] on span "Play" at bounding box center [1147, 538] width 15 height 18
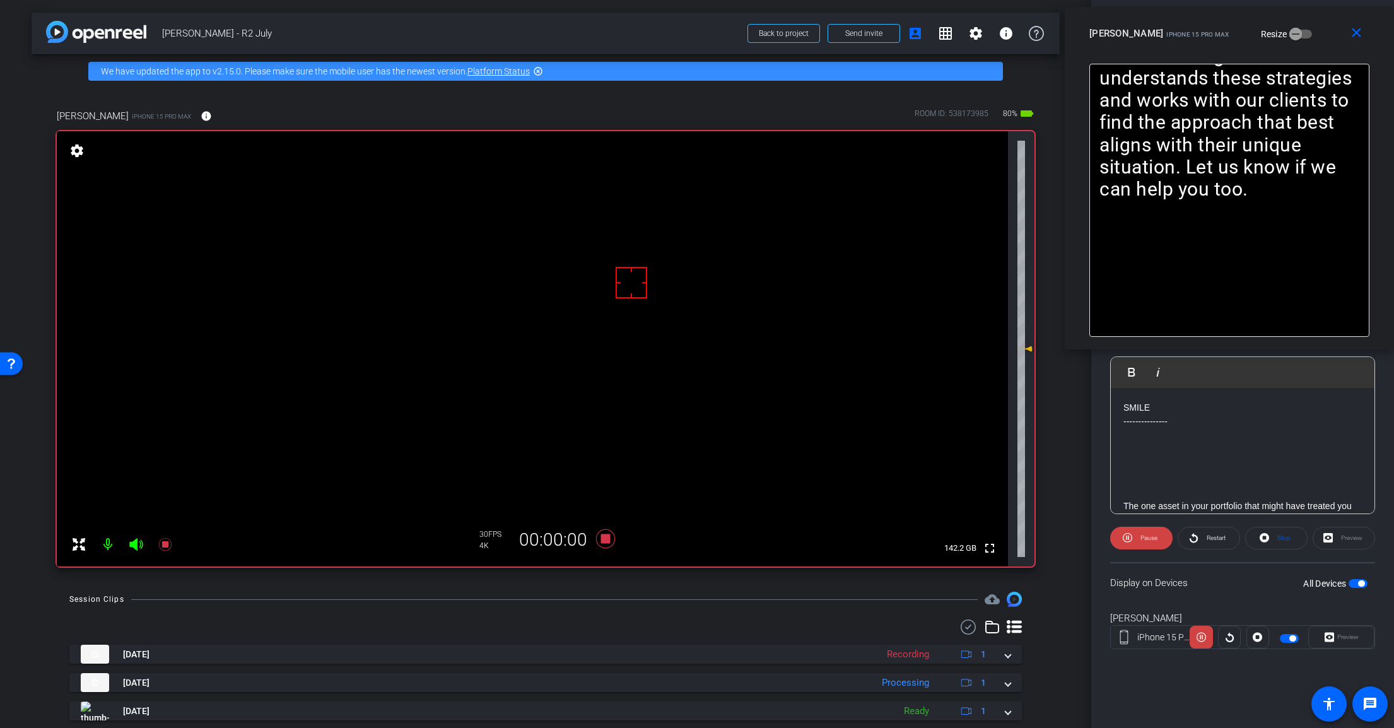
click at [137, 546] on icon at bounding box center [135, 544] width 13 height 13
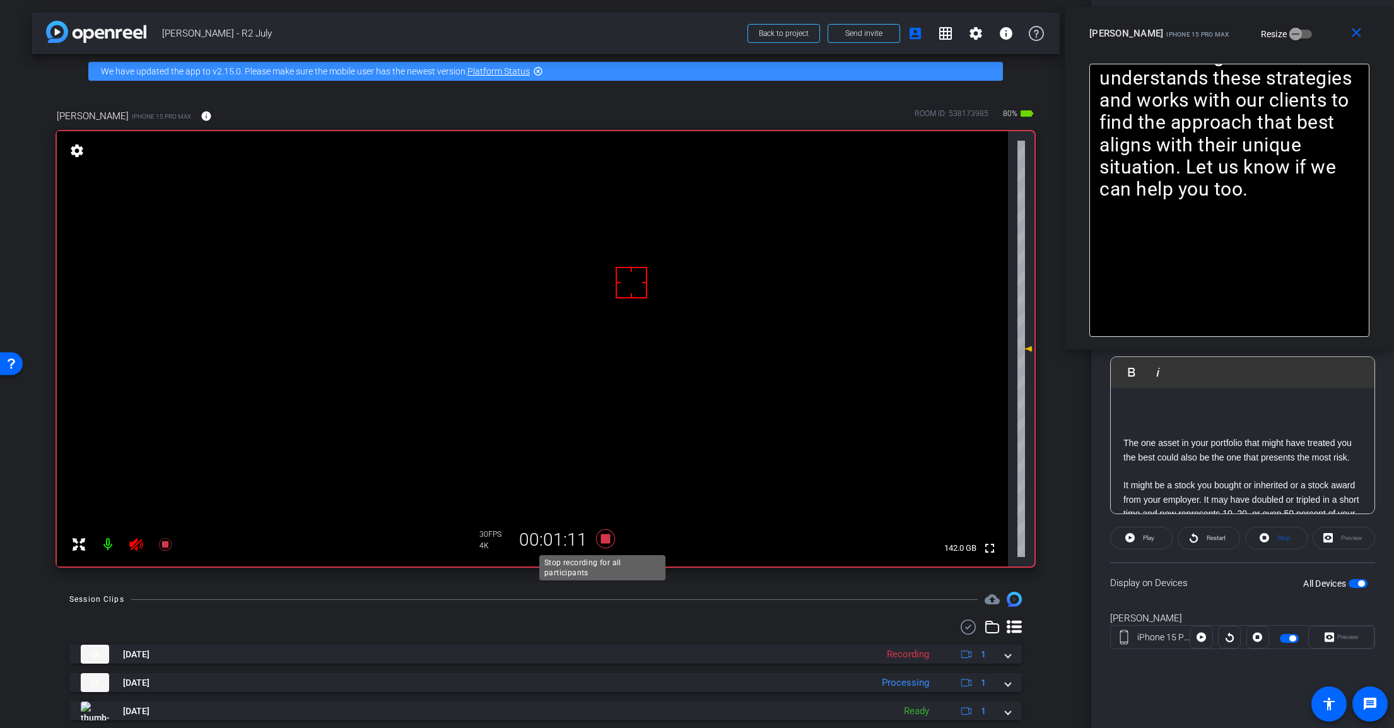
click at [602, 537] on icon at bounding box center [605, 538] width 19 height 19
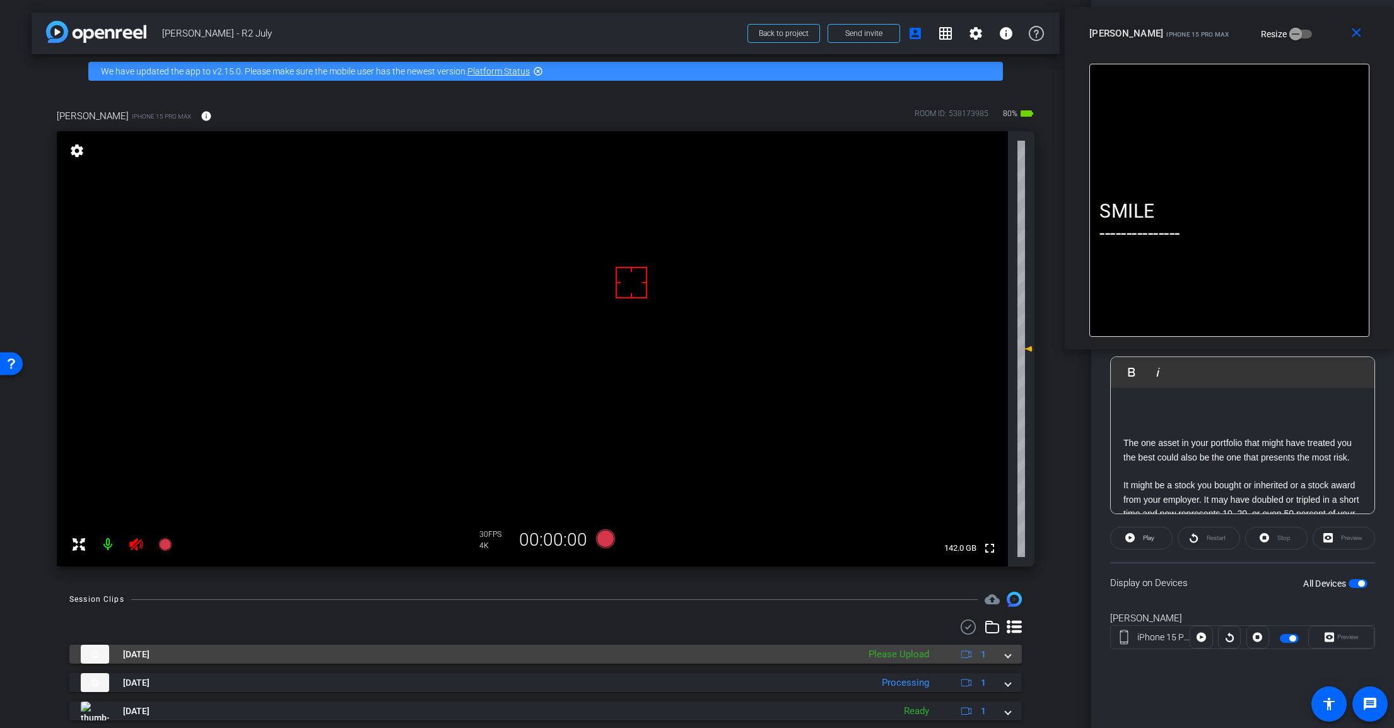
click at [1005, 657] on span at bounding box center [1007, 654] width 5 height 13
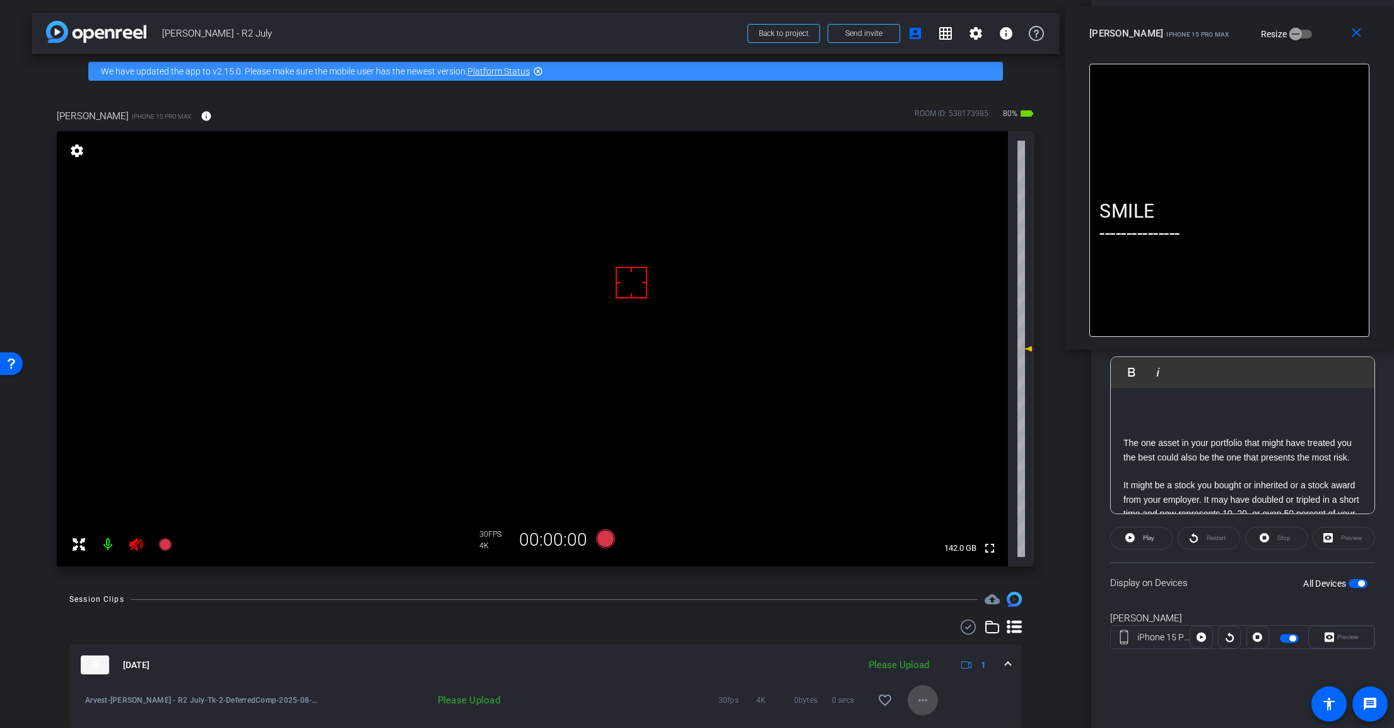
click at [908, 694] on span at bounding box center [923, 700] width 30 height 30
click at [940, 646] on span "Upload" at bounding box center [936, 642] width 50 height 15
click at [1005, 662] on span at bounding box center [1007, 664] width 5 height 13
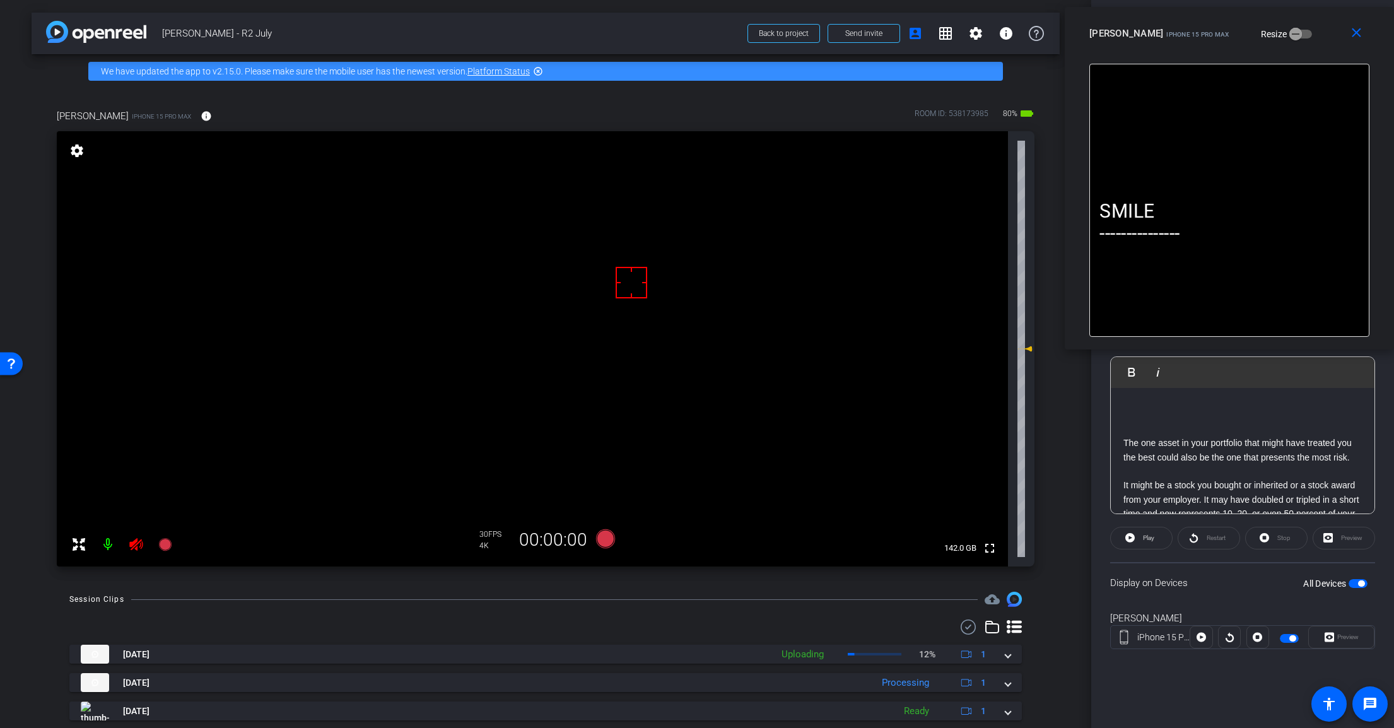
click at [139, 547] on icon at bounding box center [136, 544] width 15 height 15
drag, startPoint x: 1185, startPoint y: 504, endPoint x: 1114, endPoint y: 462, distance: 82.5
click at [1114, 462] on div "SMILE --------------- The one asset in your portfolio that might have treated y…" at bounding box center [1243, 567] width 264 height 449
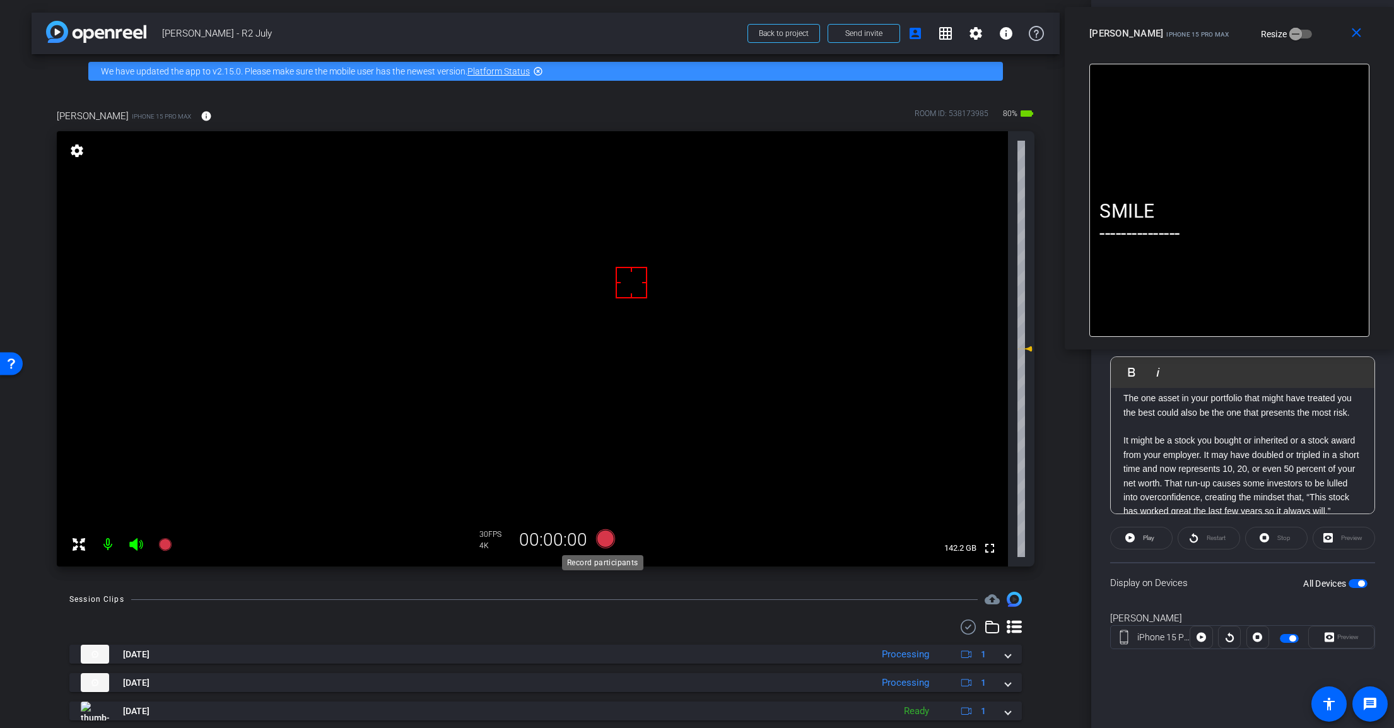
click at [593, 541] on icon at bounding box center [605, 538] width 30 height 23
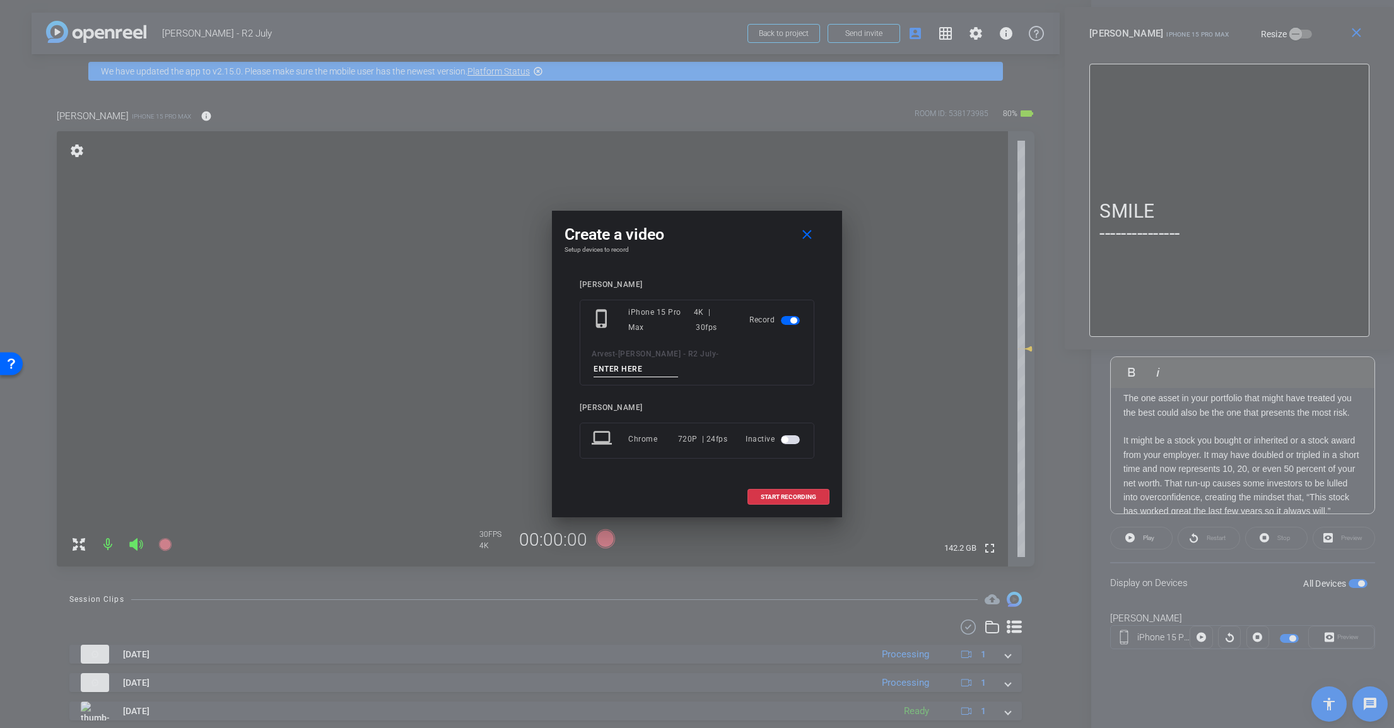
click at [678, 361] on input at bounding box center [635, 369] width 85 height 16
paste input "Tk_1_DeferredComp"
click at [678, 361] on input "Tk_1_DeferredComp" at bounding box center [635, 369] width 85 height 16
type input "Tk_3_DeferredComp"
click at [800, 494] on span "START RECORDING" at bounding box center [788, 497] width 55 height 6
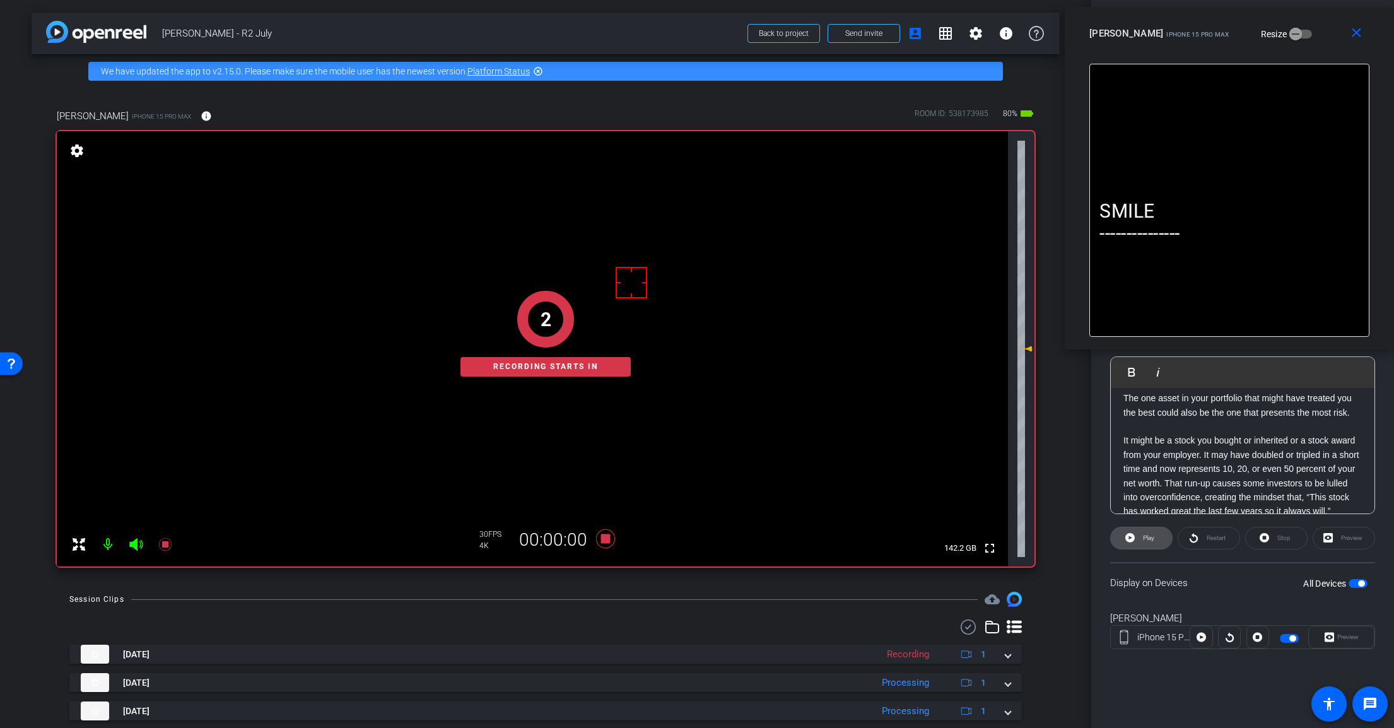
click at [1119, 529] on span at bounding box center [1141, 538] width 61 height 30
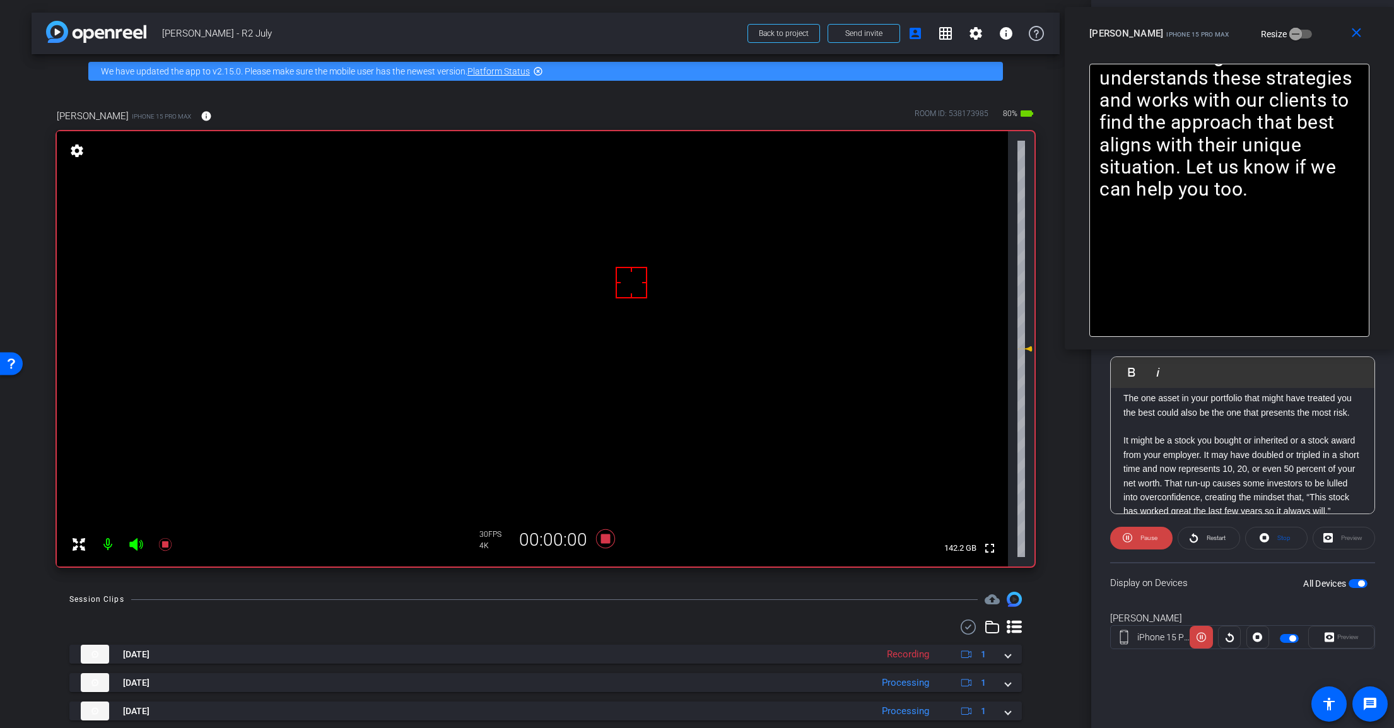
click at [133, 546] on icon at bounding box center [135, 544] width 13 height 13
drag, startPoint x: 599, startPoint y: 544, endPoint x: 423, endPoint y: 536, distance: 176.7
click at [597, 543] on icon at bounding box center [605, 538] width 30 height 23
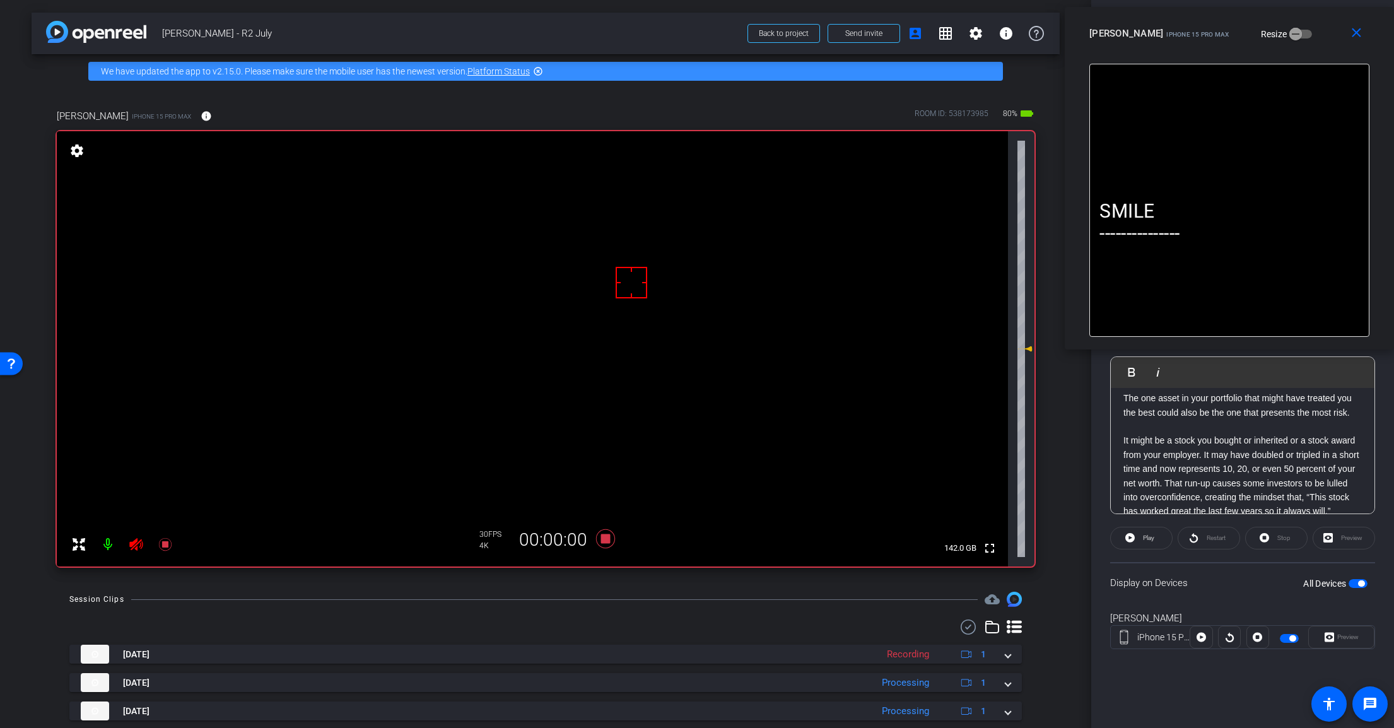
click at [136, 546] on icon at bounding box center [136, 544] width 15 height 15
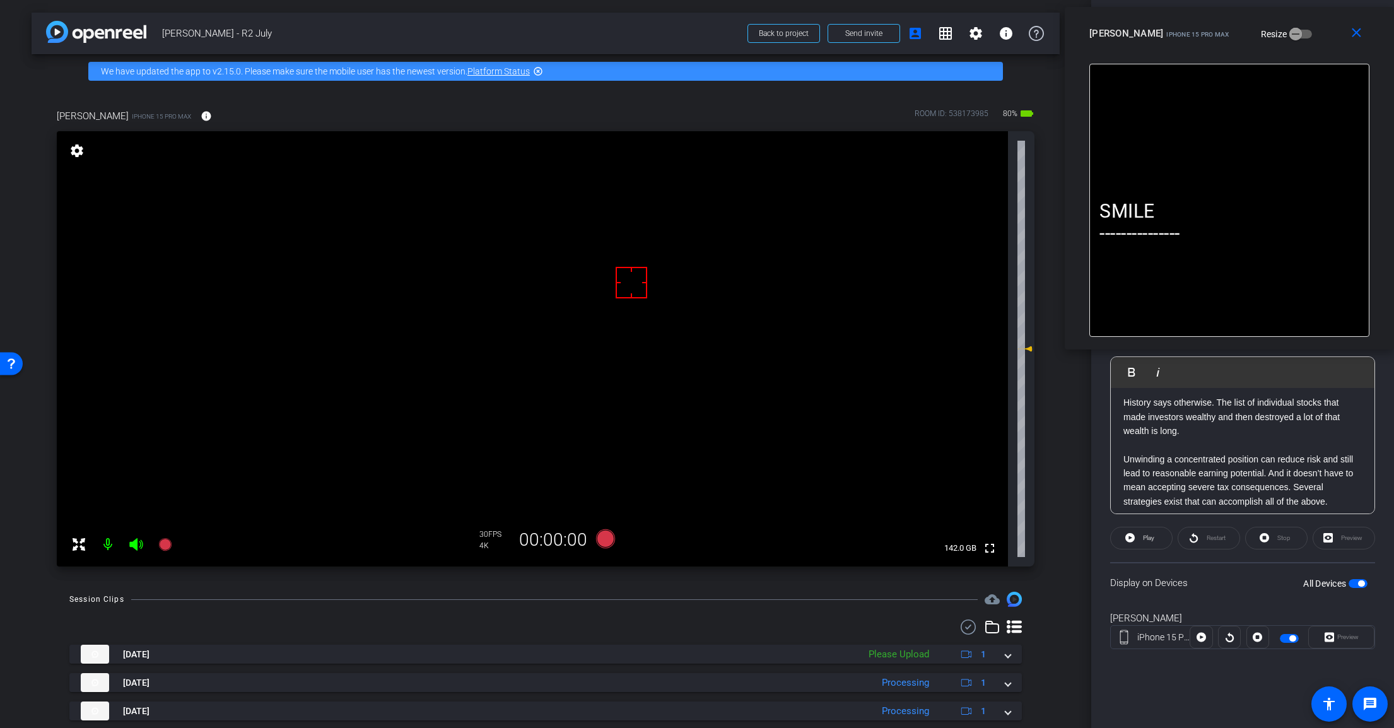
scroll to position [337, 0]
click at [1358, 40] on mat-icon "close" at bounding box center [1356, 33] width 16 height 16
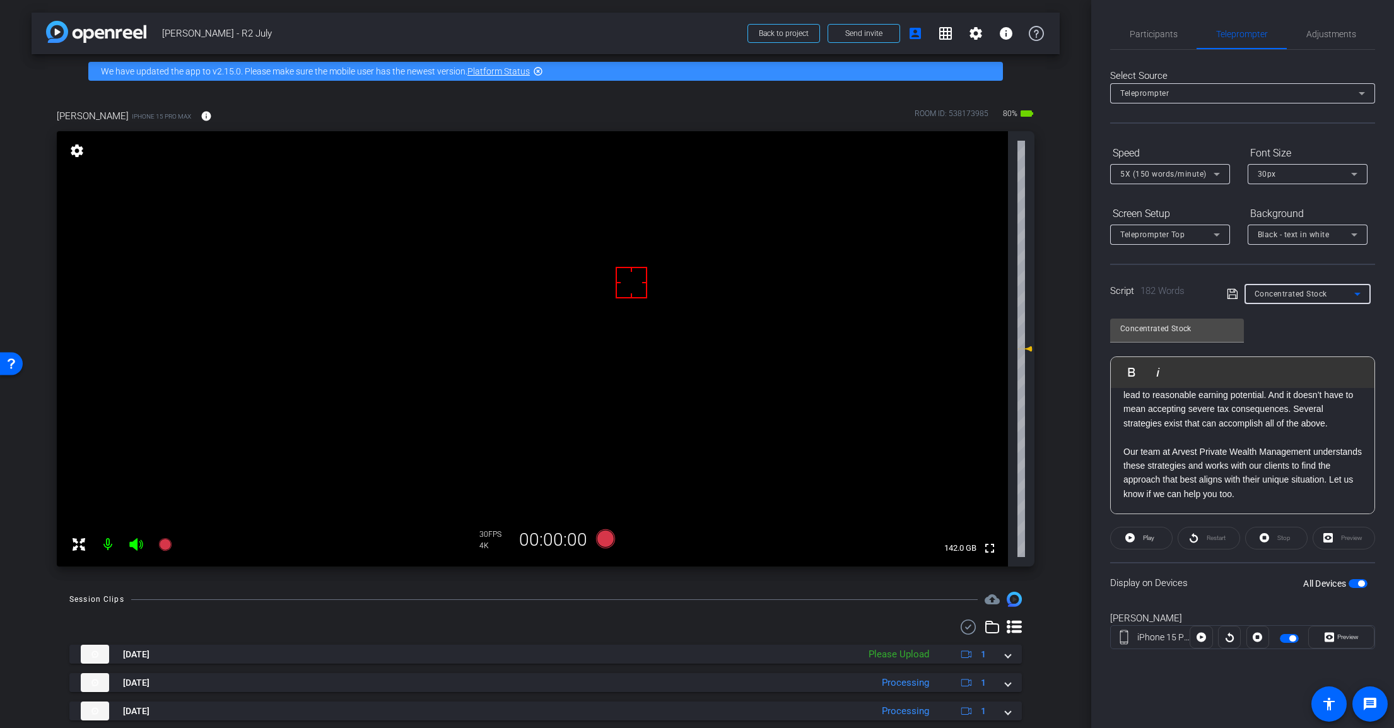
click at [1298, 295] on span "Concentrated Stock" at bounding box center [1290, 293] width 73 height 9
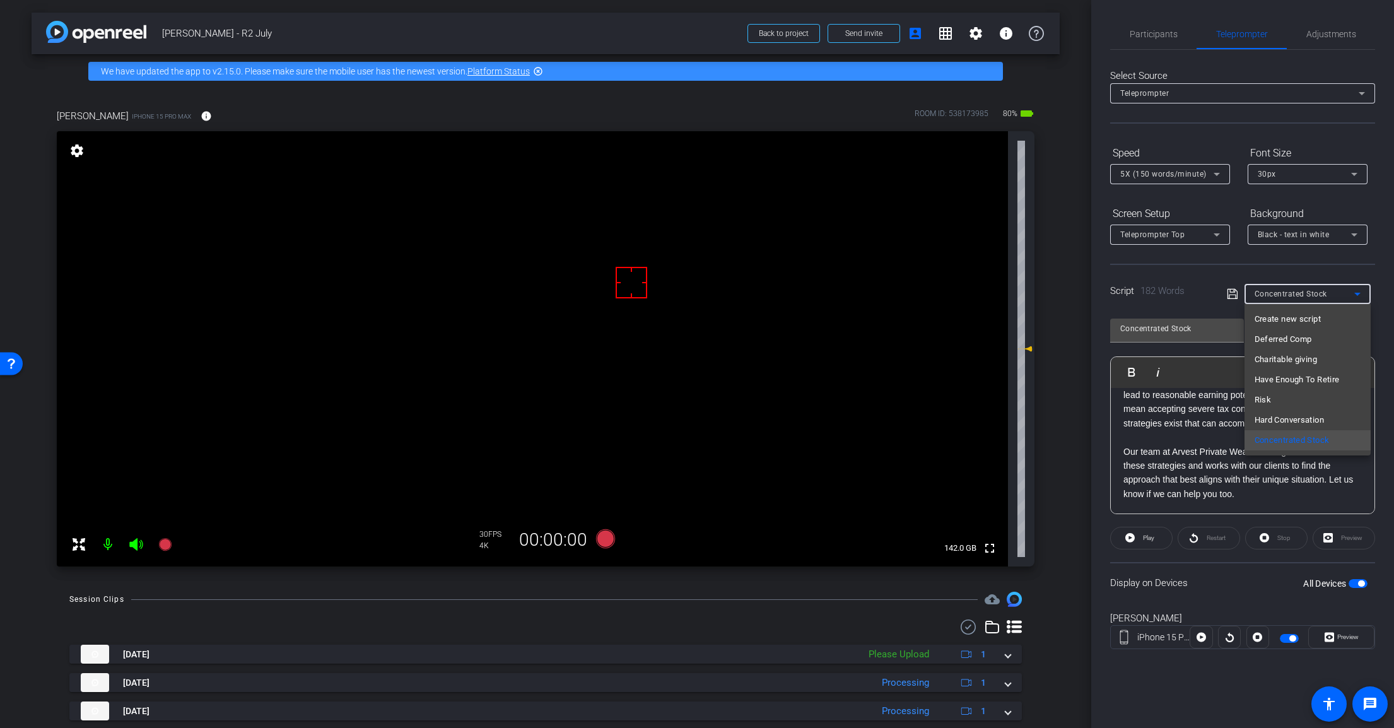
click at [1053, 656] on div at bounding box center [697, 364] width 1394 height 728
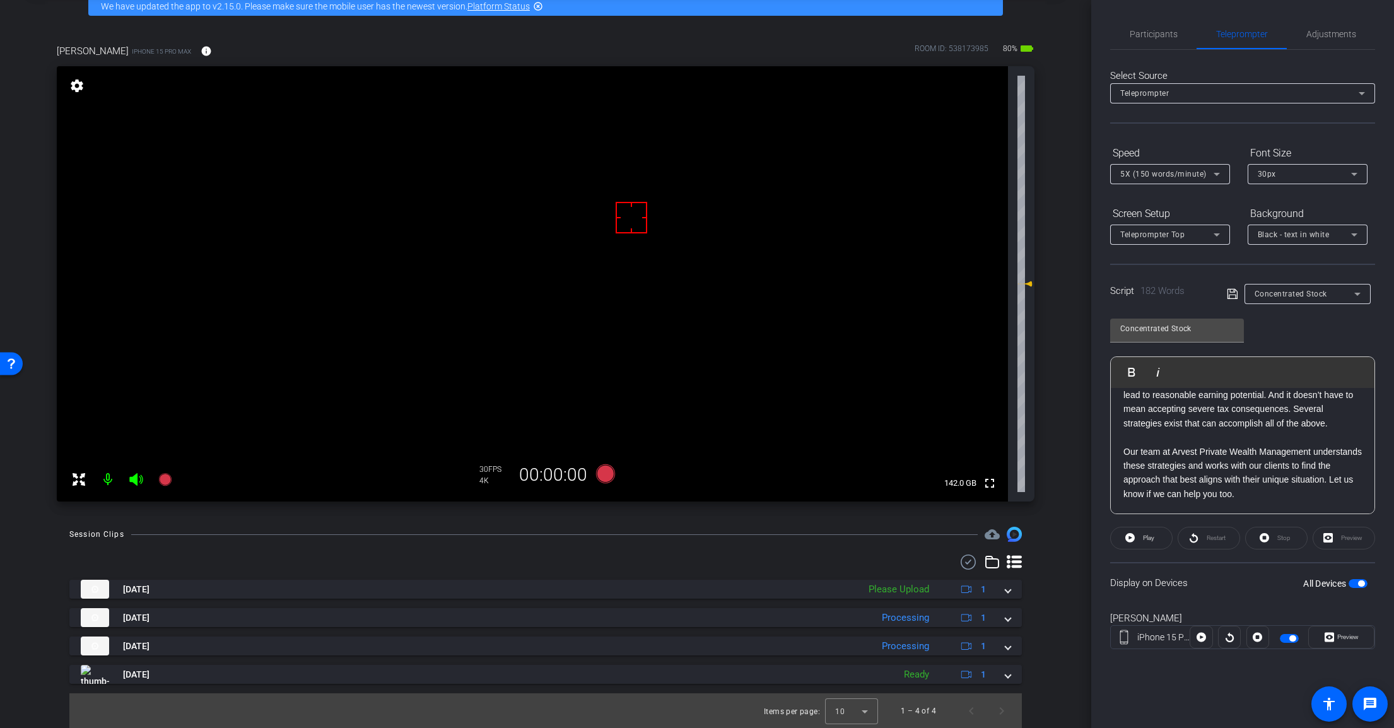
scroll to position [66, 0]
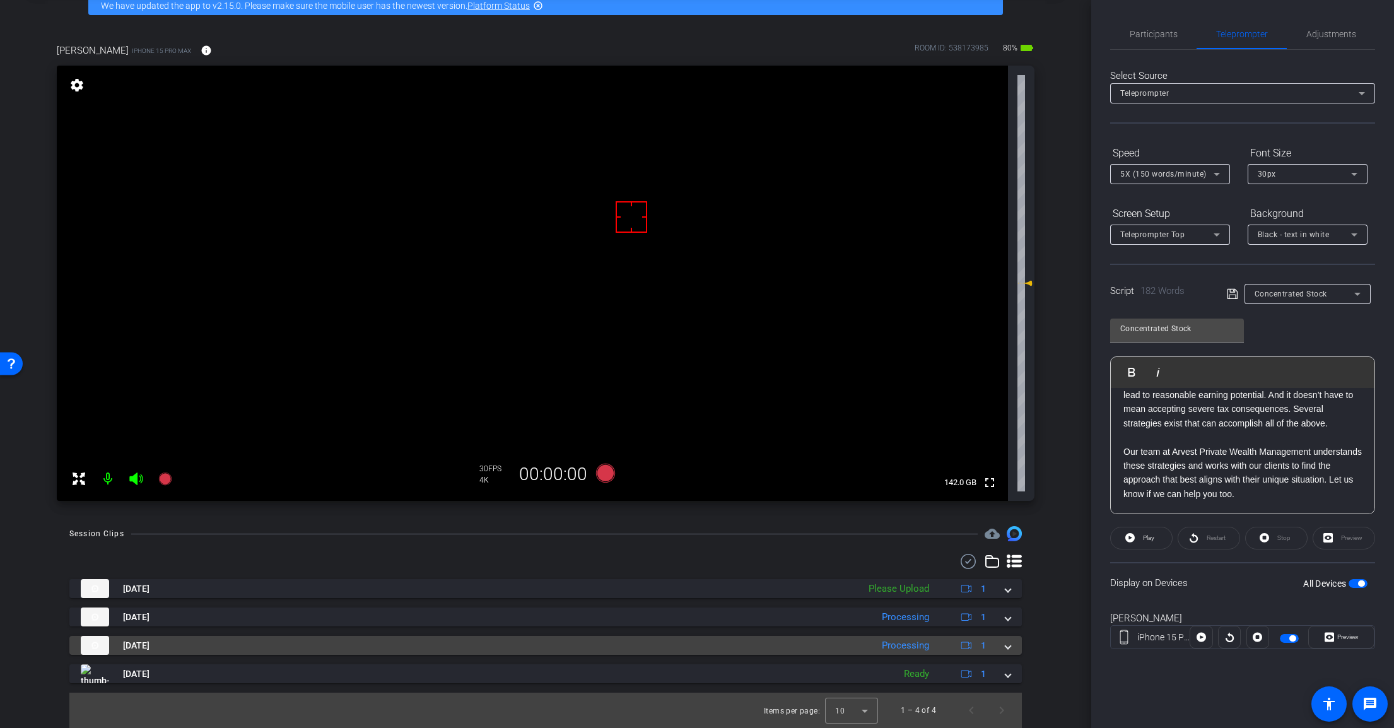
click at [1005, 644] on span at bounding box center [1007, 645] width 5 height 13
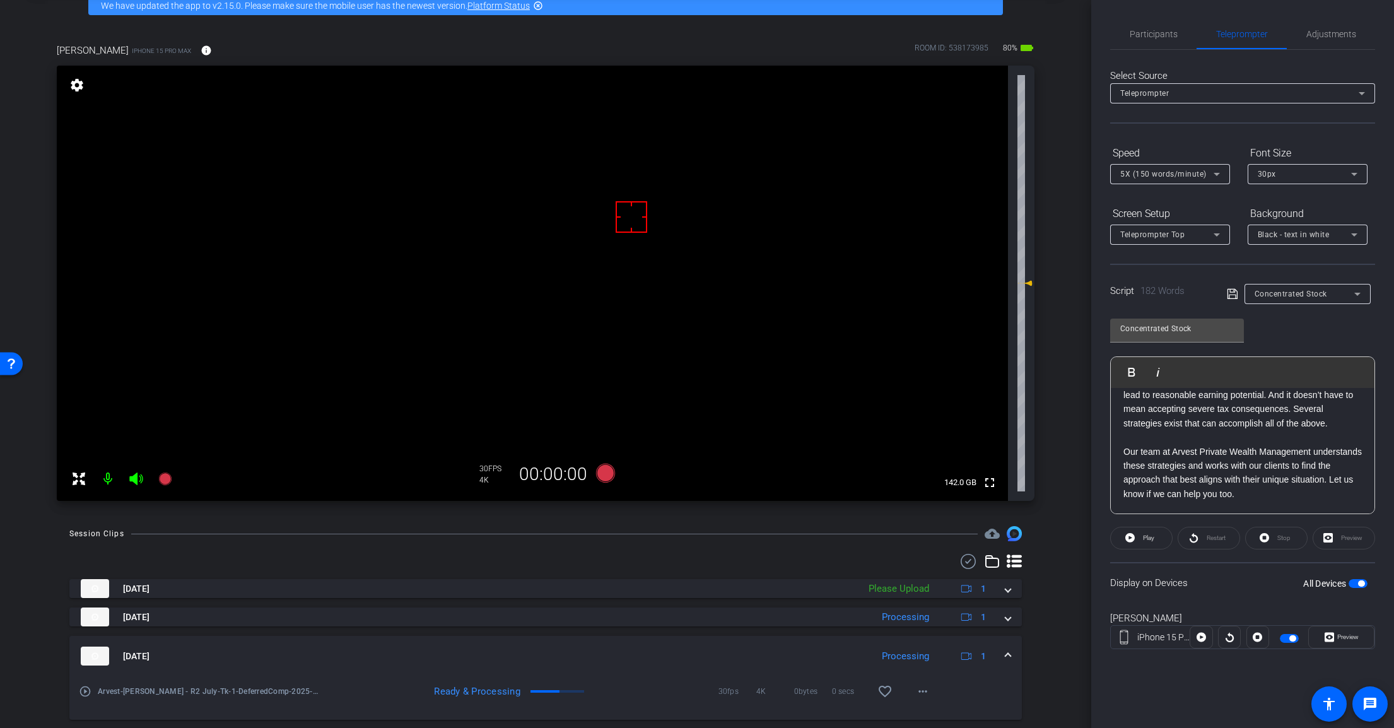
click at [1301, 294] on span "Concentrated Stock" at bounding box center [1290, 293] width 73 height 9
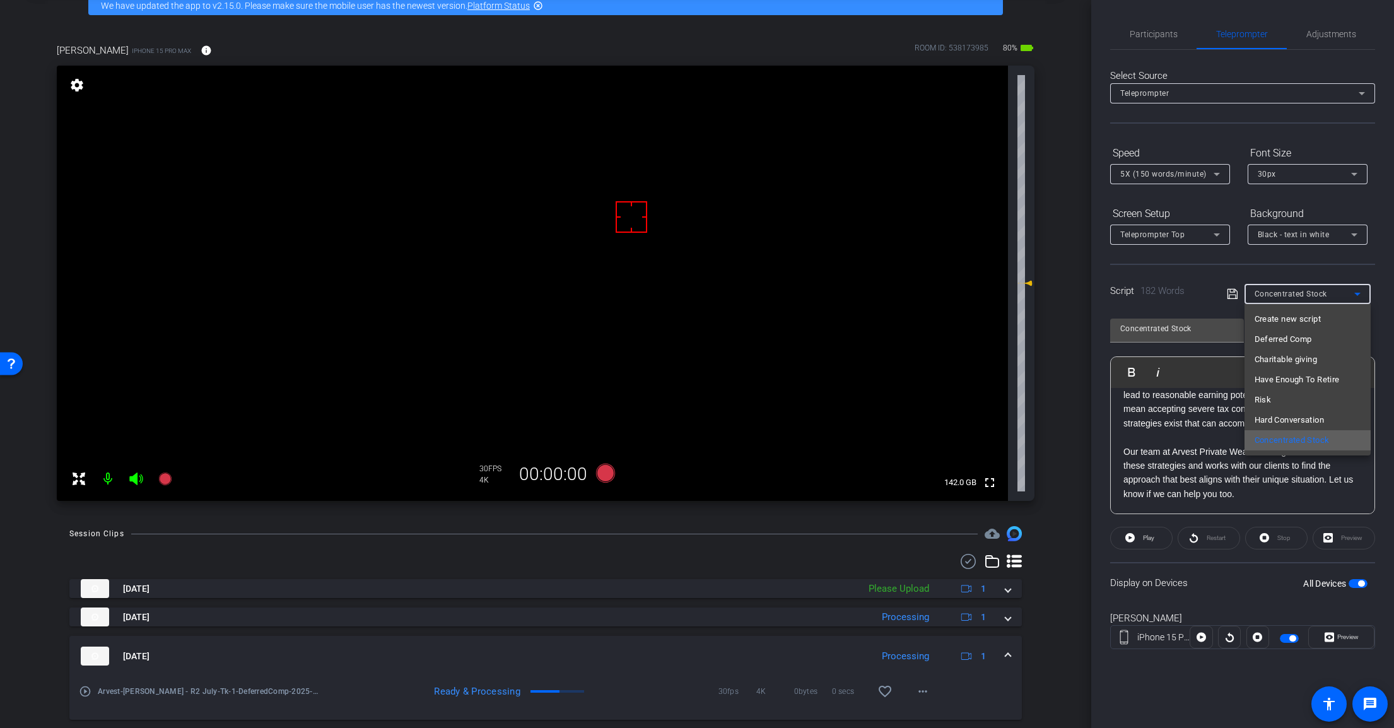
click at [1302, 445] on span "Concentrated Stock" at bounding box center [1291, 440] width 75 height 15
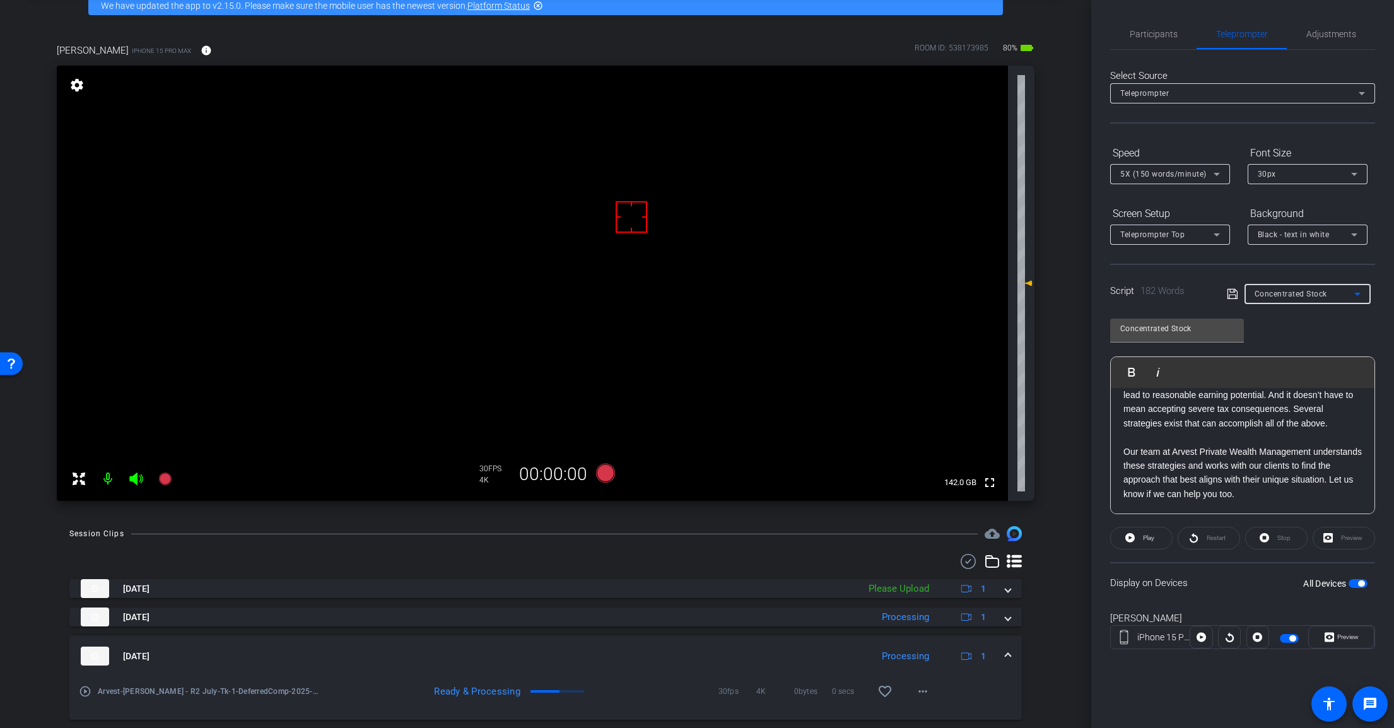
click at [1333, 298] on div "Concentrated Stock" at bounding box center [1304, 294] width 100 height 16
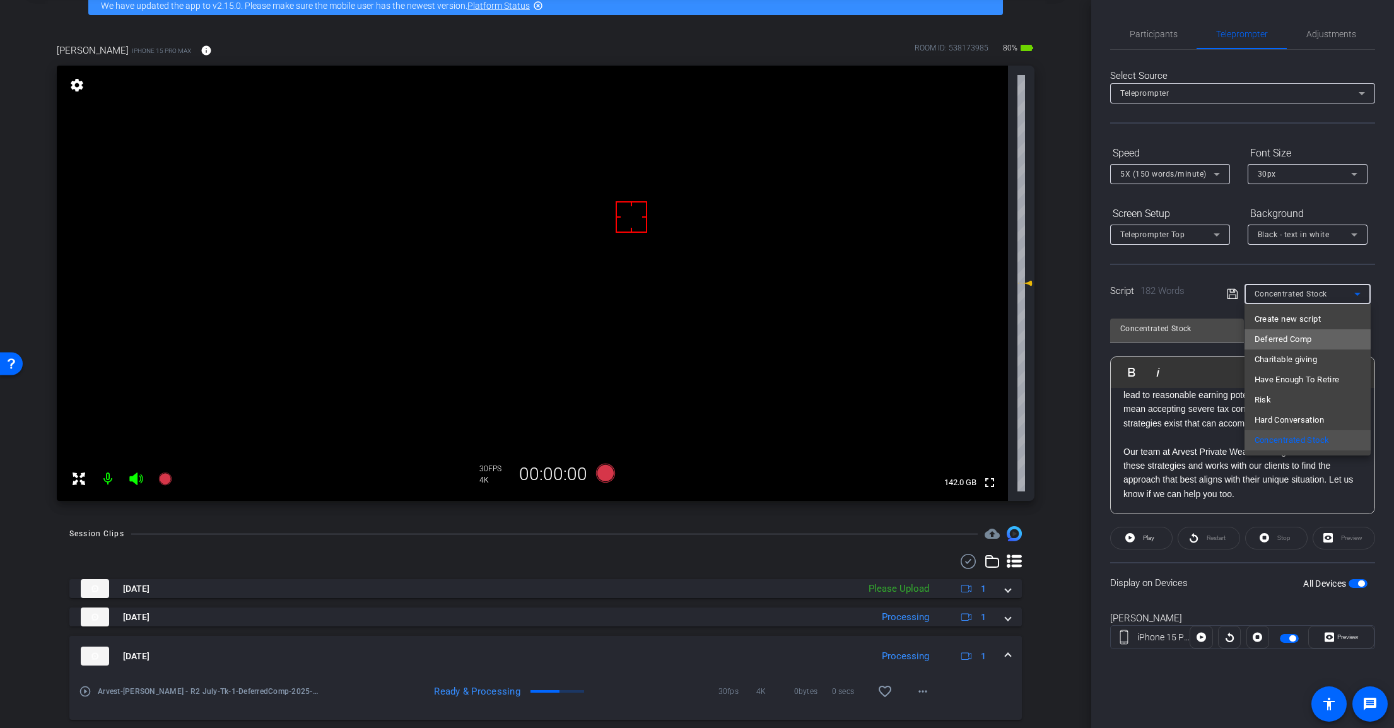
click at [1305, 339] on span "Deferred Comp" at bounding box center [1282, 339] width 57 height 15
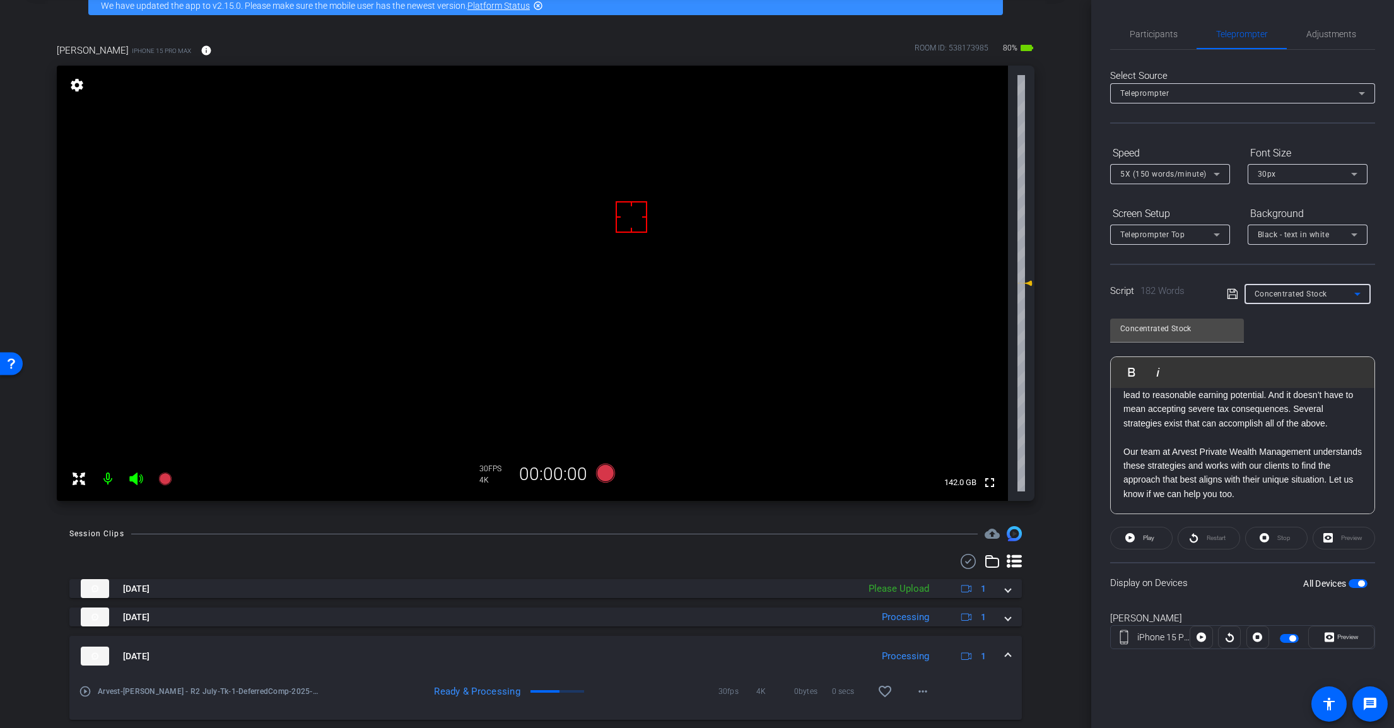
type input "Deferred Comp"
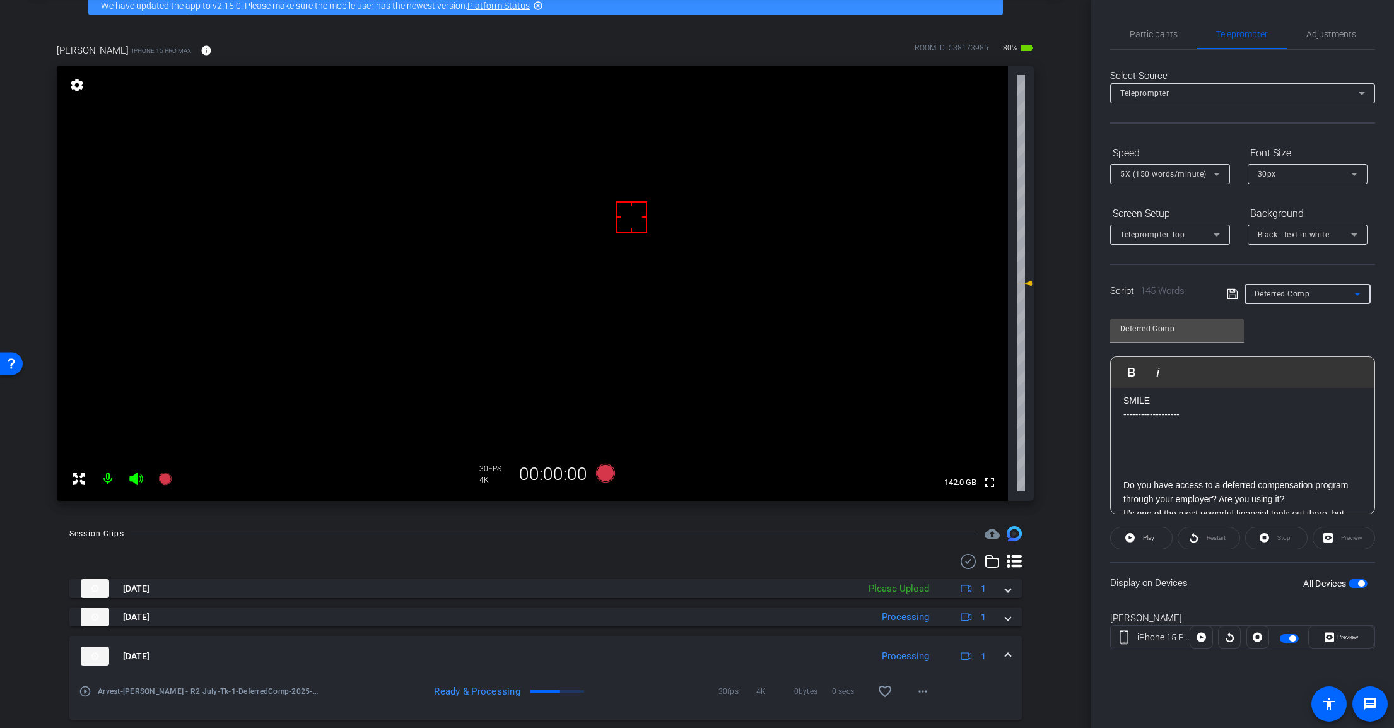
scroll to position [0, 0]
click at [1005, 655] on span at bounding box center [1007, 656] width 5 height 13
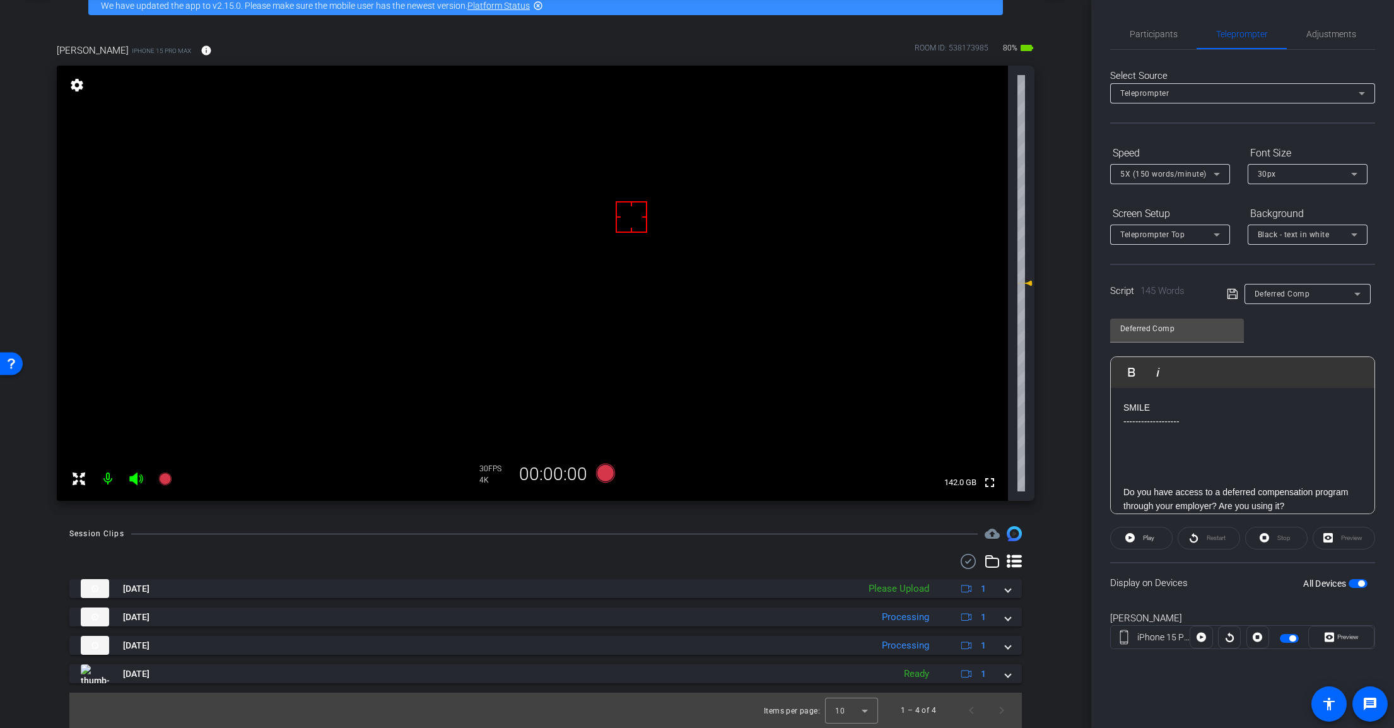
click at [621, 469] on video at bounding box center [532, 283] width 951 height 435
click at [602, 471] on icon at bounding box center [605, 473] width 19 height 19
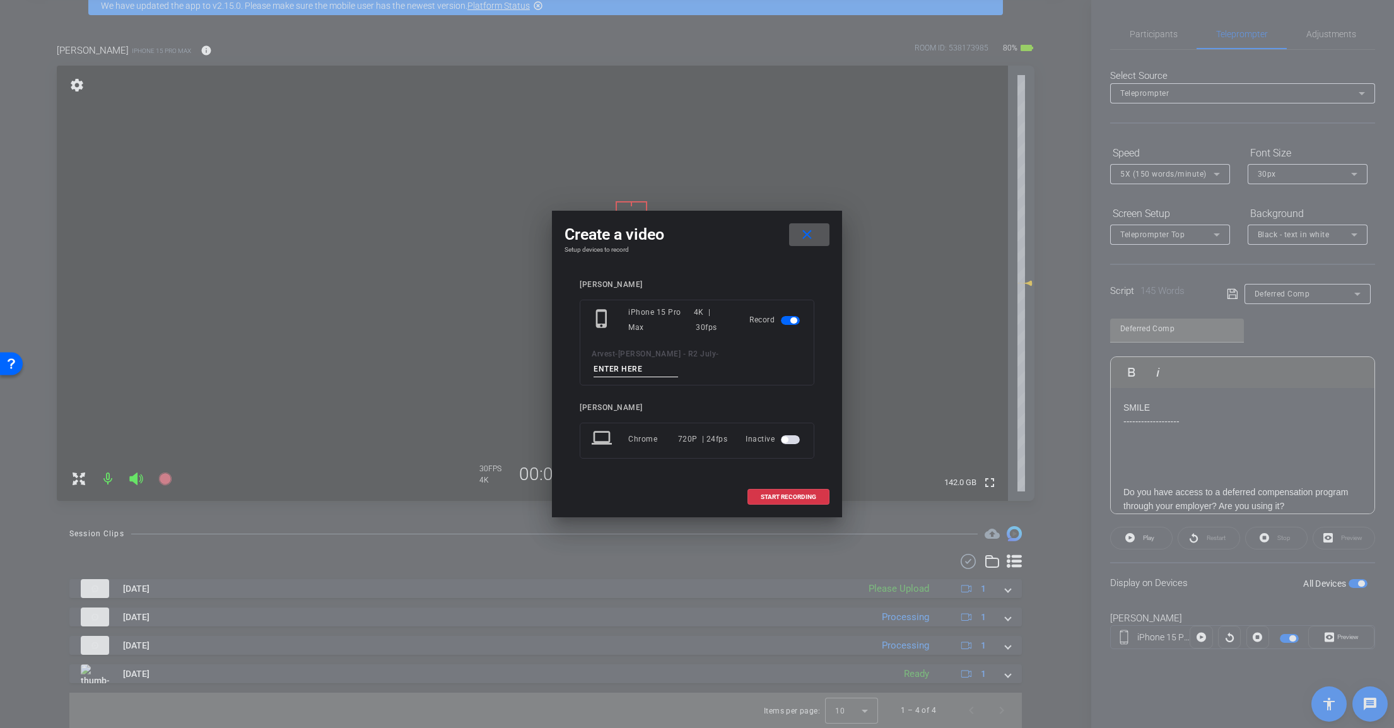
click at [678, 361] on input at bounding box center [635, 369] width 85 height 16
type input "Tk_1_DC"
click at [803, 482] on span at bounding box center [788, 497] width 81 height 30
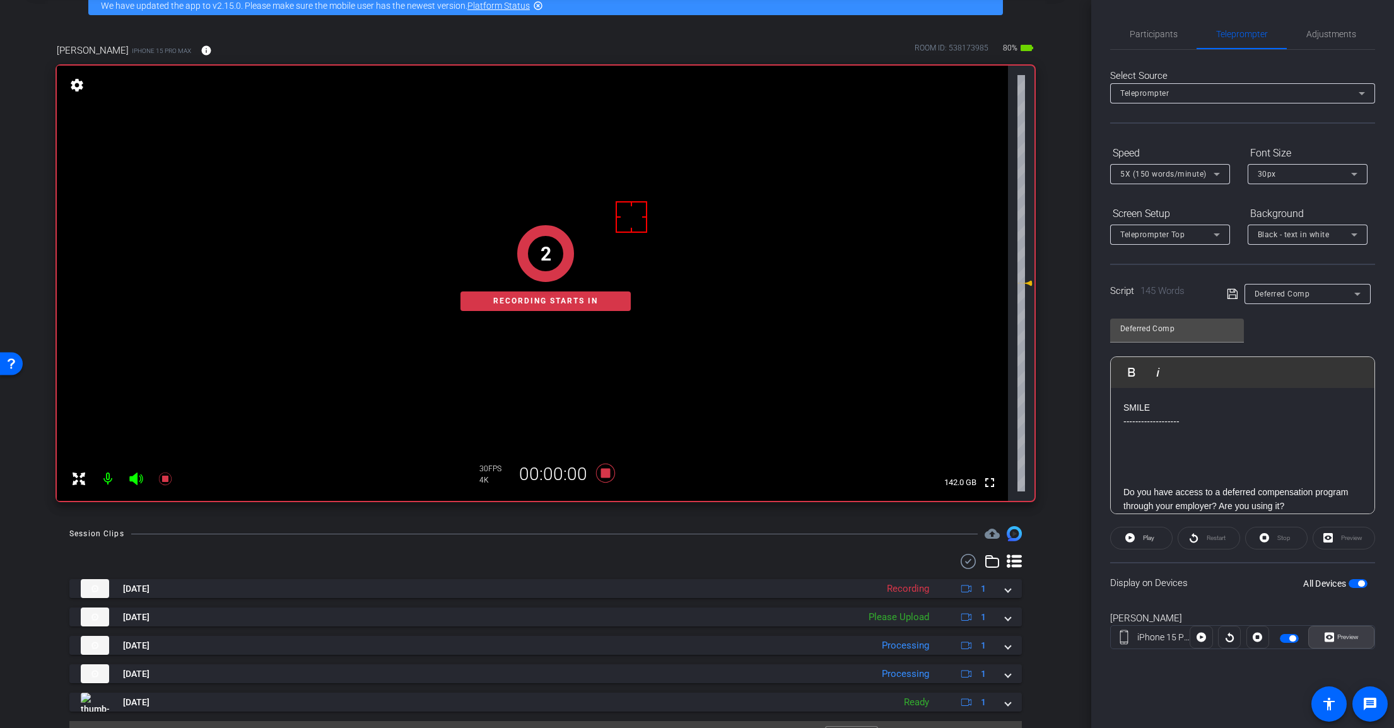
drag, startPoint x: 1351, startPoint y: 639, endPoint x: 1206, endPoint y: 563, distance: 163.3
click at [1349, 637] on span "Preview" at bounding box center [1347, 636] width 21 height 7
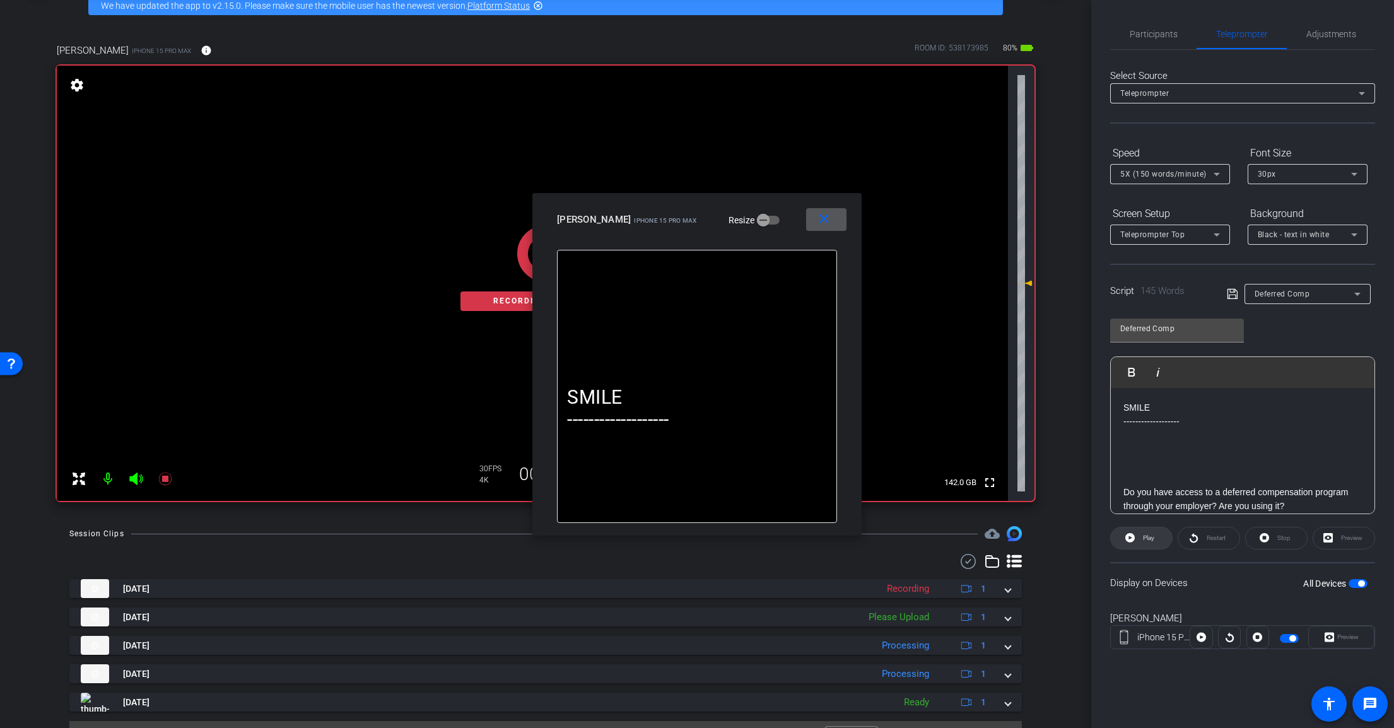
click at [1154, 536] on span "Play" at bounding box center [1148, 537] width 11 height 7
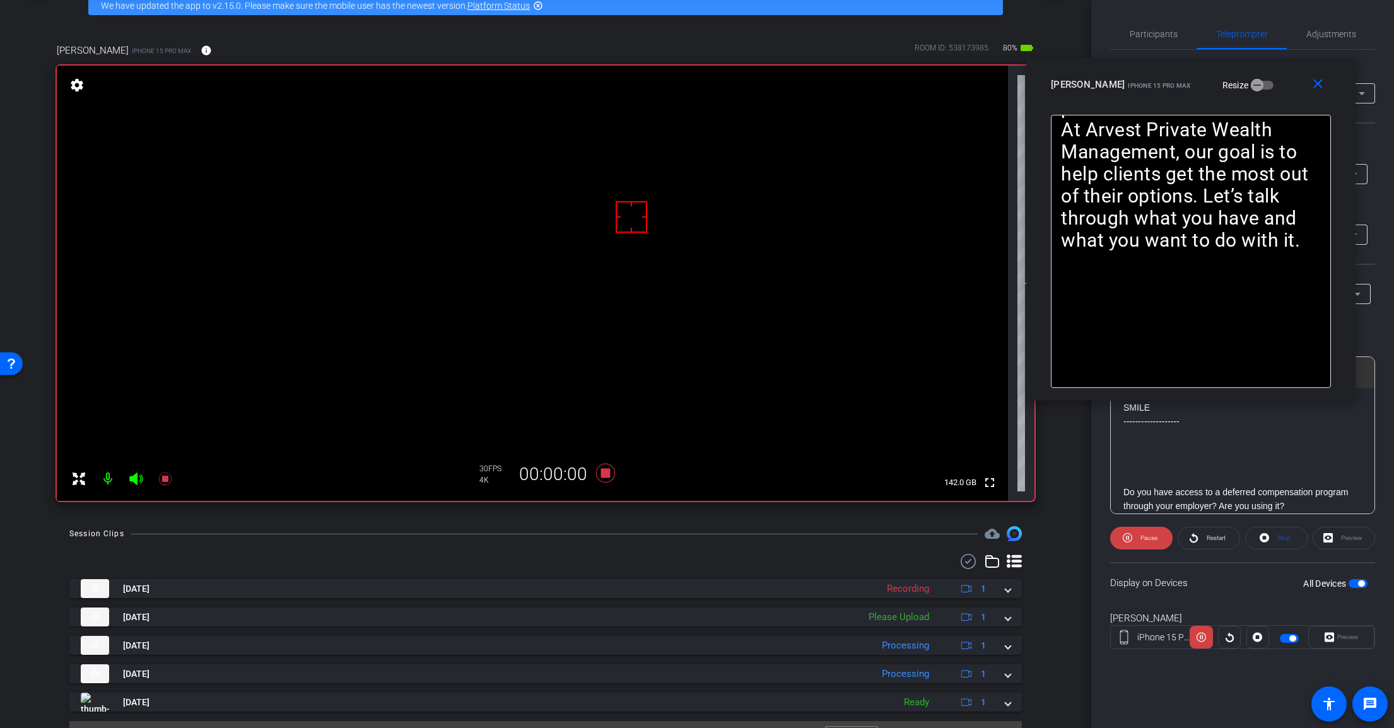
drag, startPoint x: 783, startPoint y: 220, endPoint x: 1278, endPoint y: 79, distance: 514.7
click at [1283, 78] on div "Scott iPhone 15 Pro Max Resize" at bounding box center [1195, 84] width 289 height 23
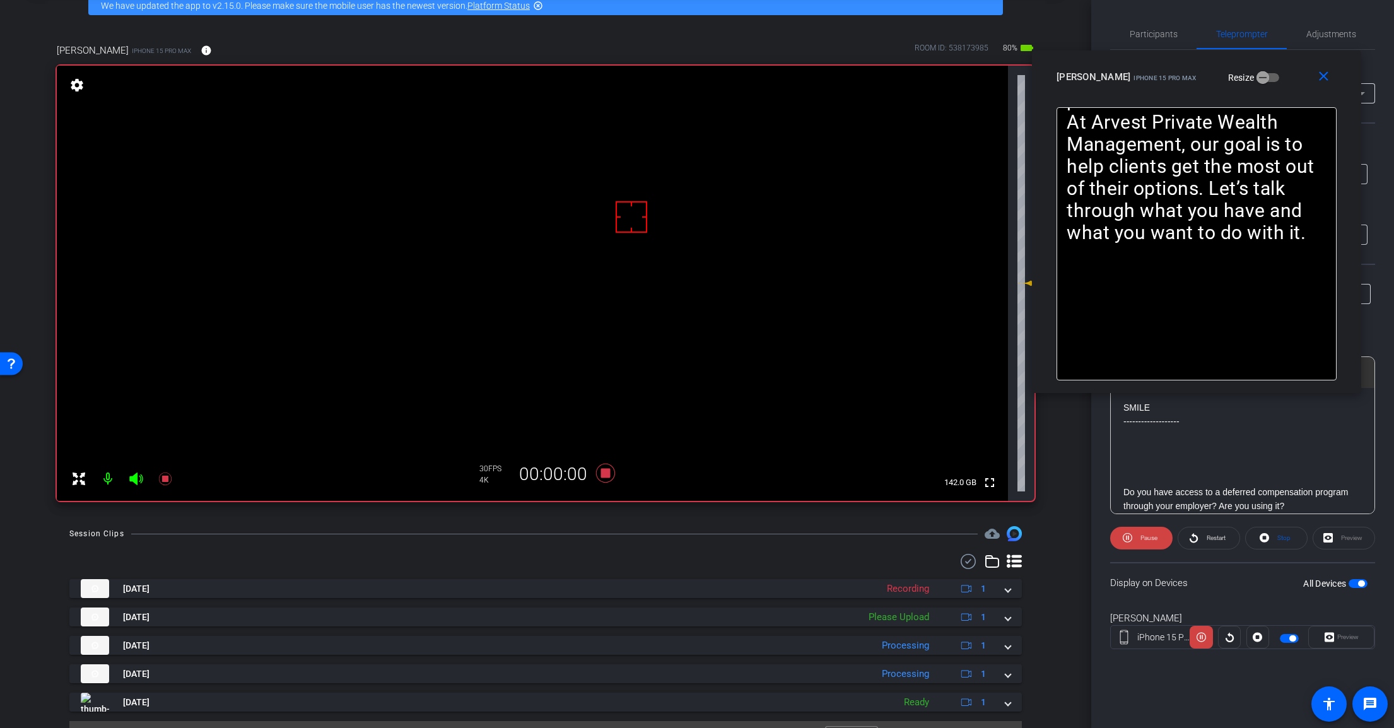
click at [131, 479] on icon at bounding box center [135, 478] width 13 height 13
click at [605, 474] on icon at bounding box center [605, 473] width 19 height 19
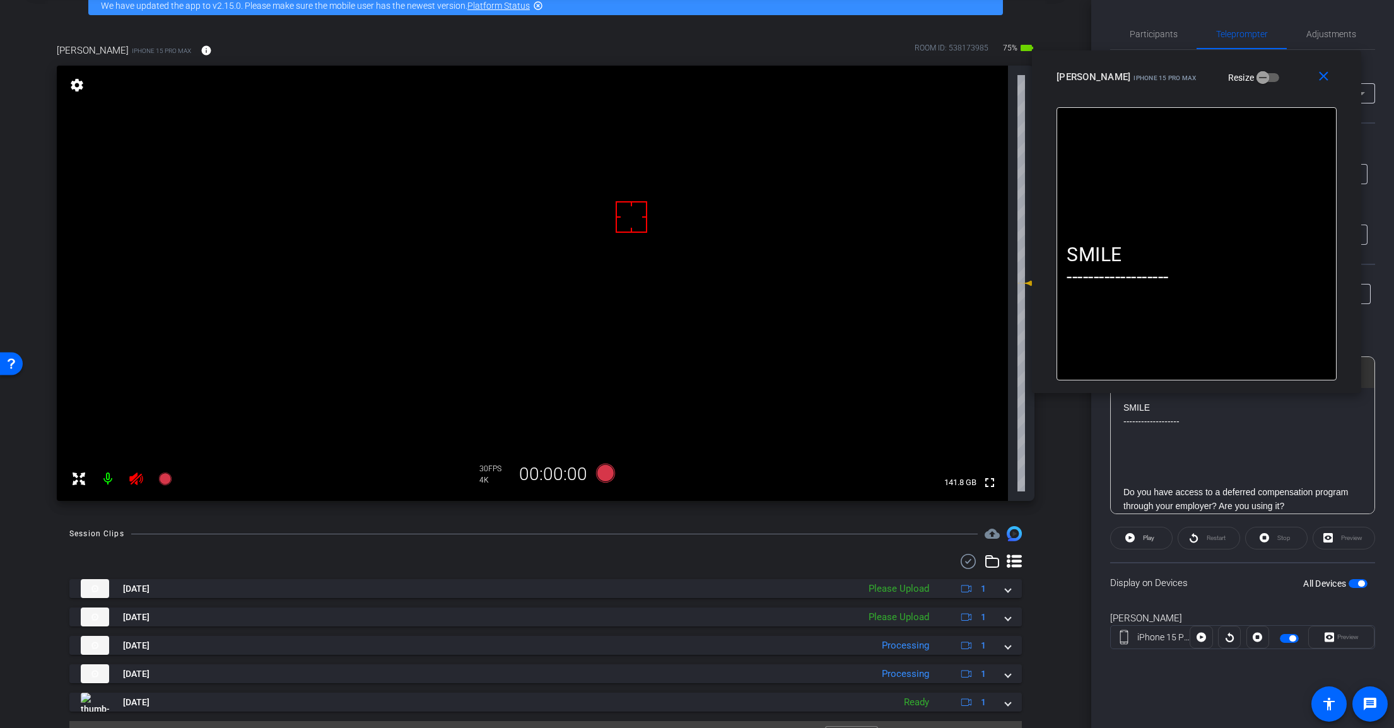
click at [134, 480] on icon at bounding box center [135, 478] width 13 height 13
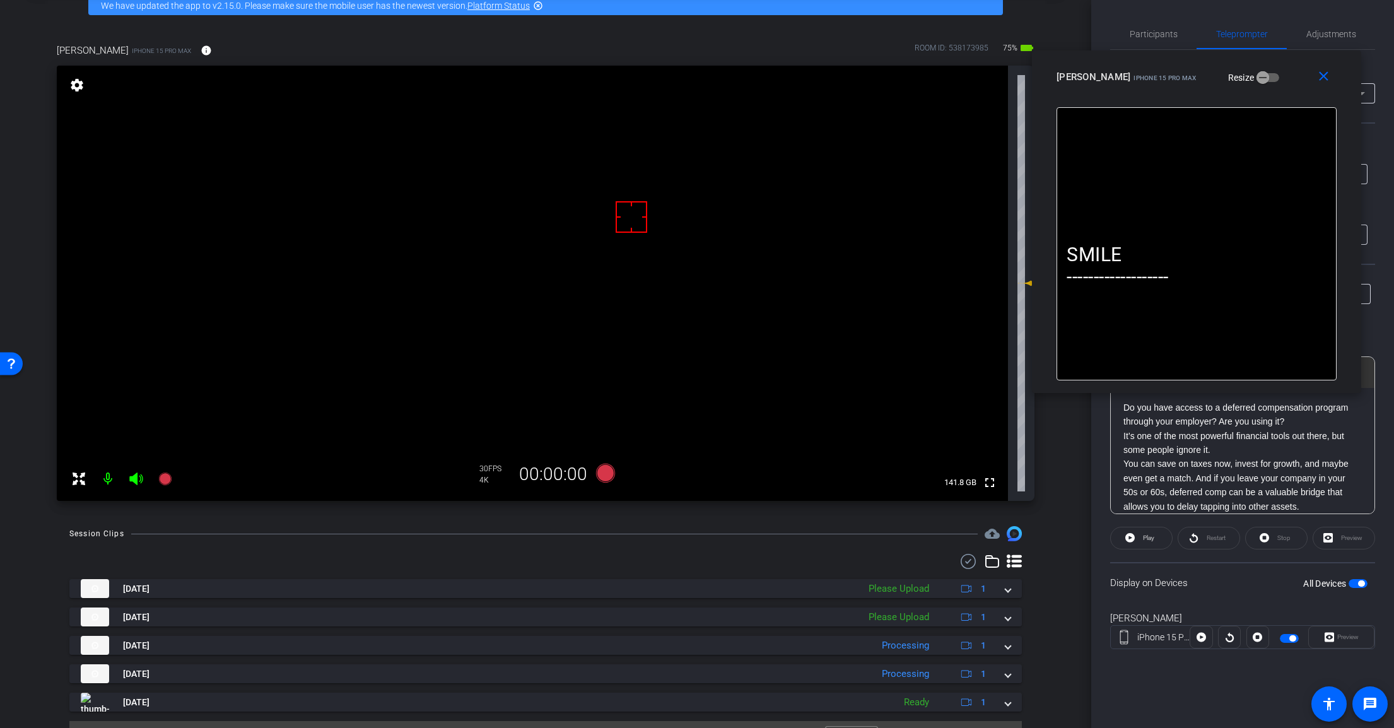
scroll to position [83, 0]
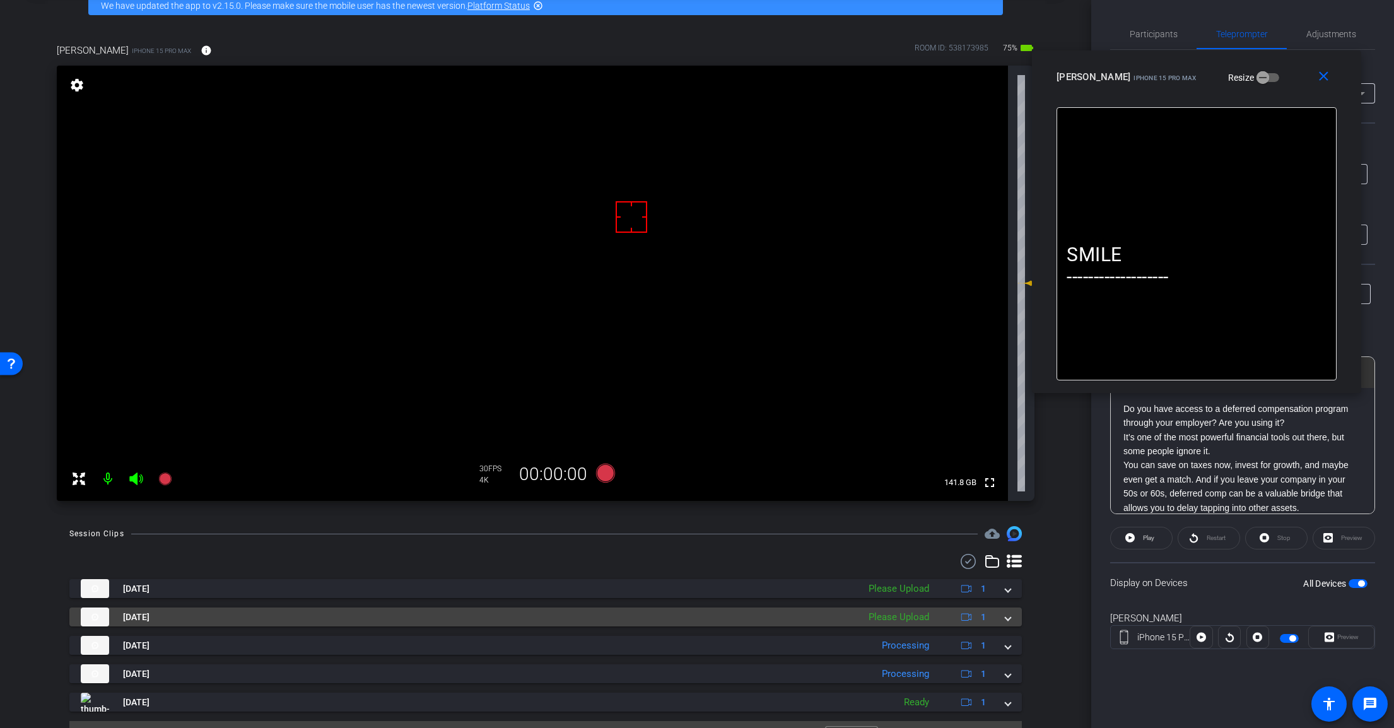
click at [997, 617] on div "Aug 18, 2025 Please Upload 1" at bounding box center [543, 616] width 925 height 19
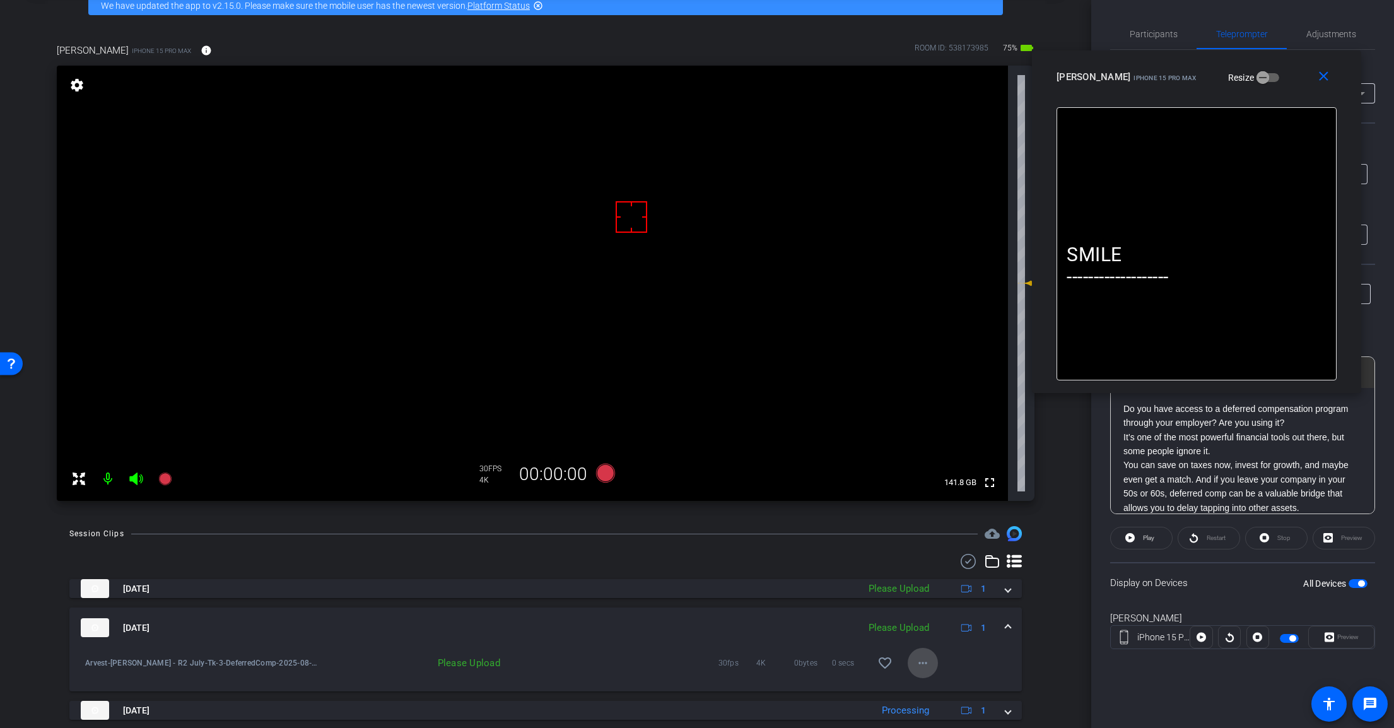
click at [923, 670] on mat-icon "more_horiz" at bounding box center [922, 662] width 15 height 15
click at [959, 605] on span "Upload" at bounding box center [936, 605] width 50 height 15
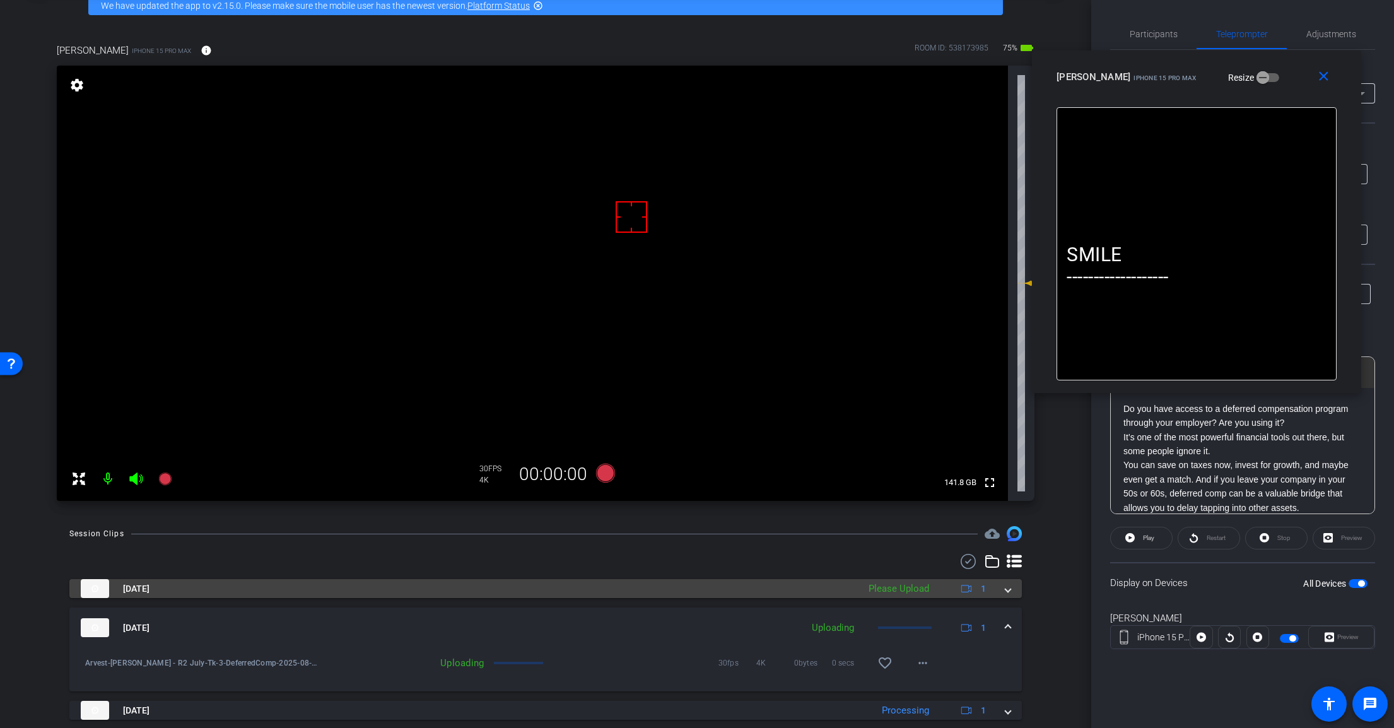
click at [996, 591] on div "Aug 18, 2025 Please Upload 1" at bounding box center [543, 588] width 925 height 19
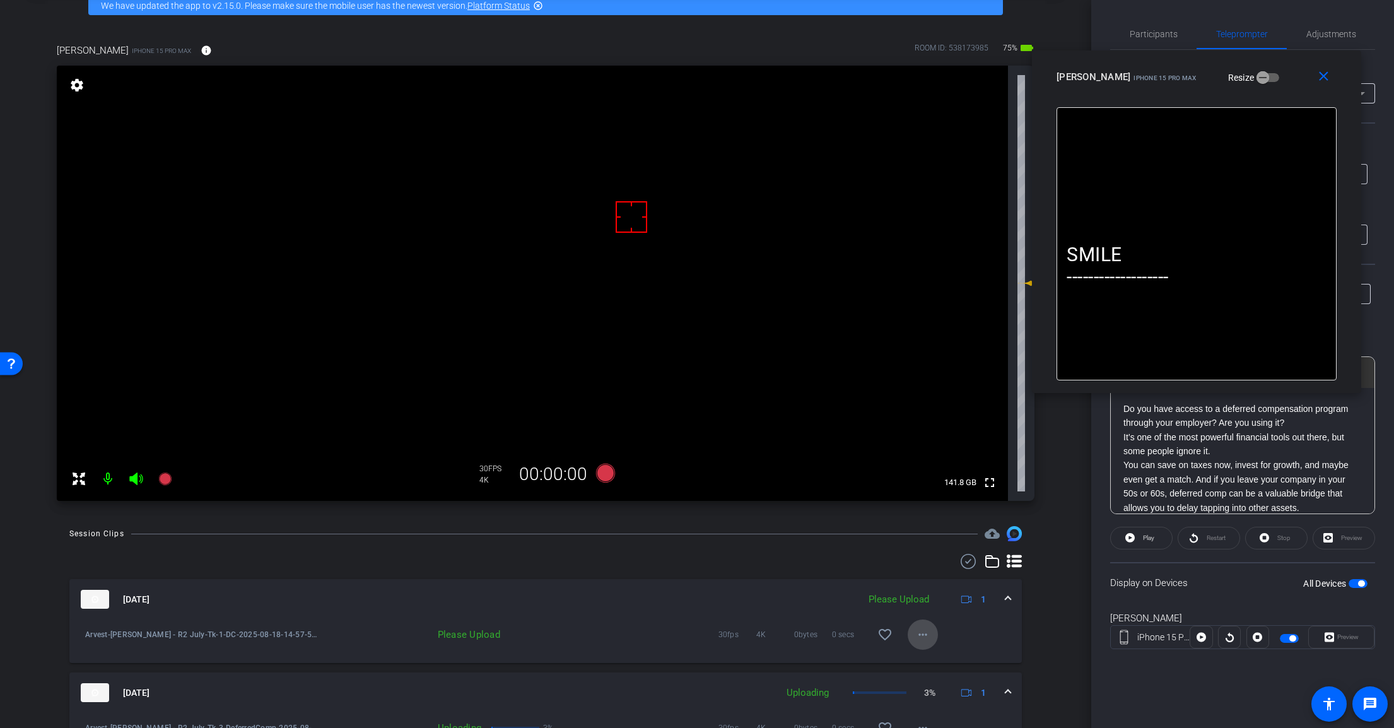
click at [919, 641] on mat-icon "more_horiz" at bounding box center [922, 634] width 15 height 15
click at [942, 662] on span "Upload" at bounding box center [936, 660] width 50 height 15
drag, startPoint x: 997, startPoint y: 687, endPoint x: 1007, endPoint y: 691, distance: 10.0
click at [1001, 689] on mat-expansion-panel-header "Aug 18, 2025 Uploading 13% 1" at bounding box center [545, 692] width 952 height 40
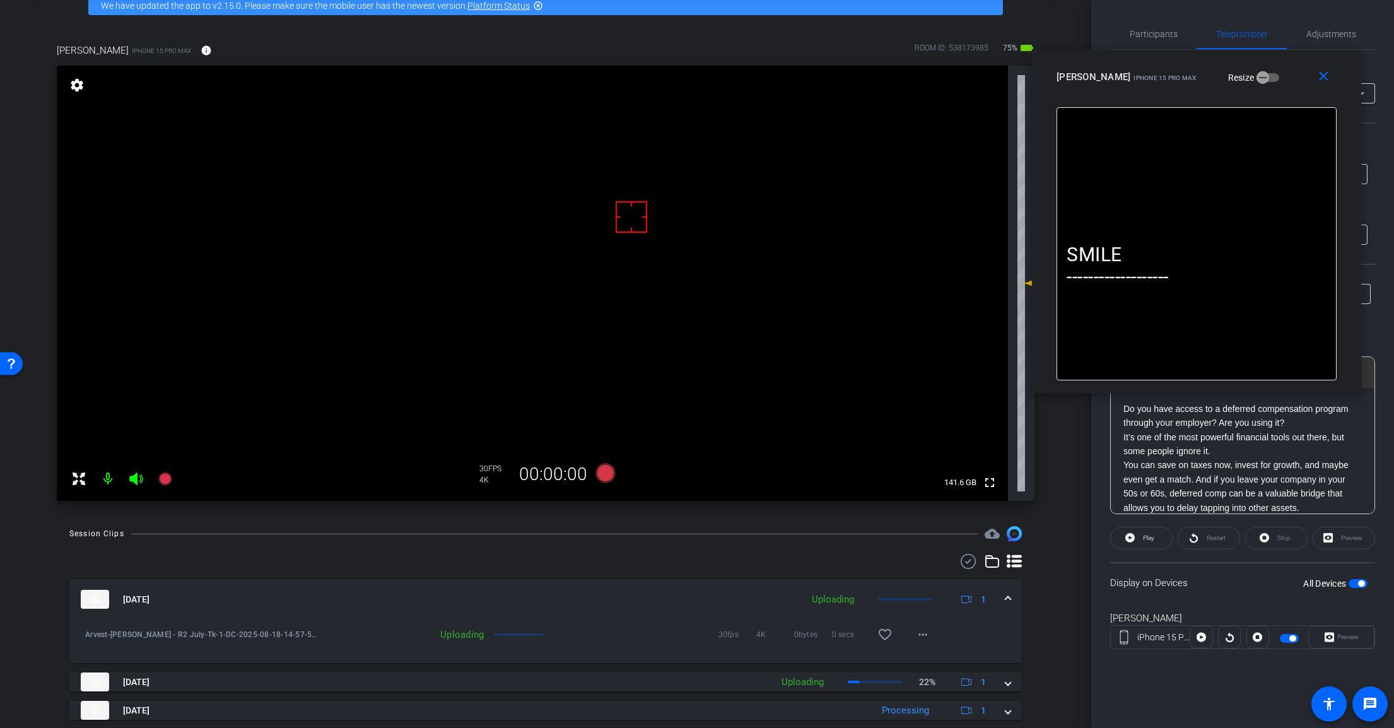
click at [1005, 595] on span at bounding box center [1007, 599] width 5 height 13
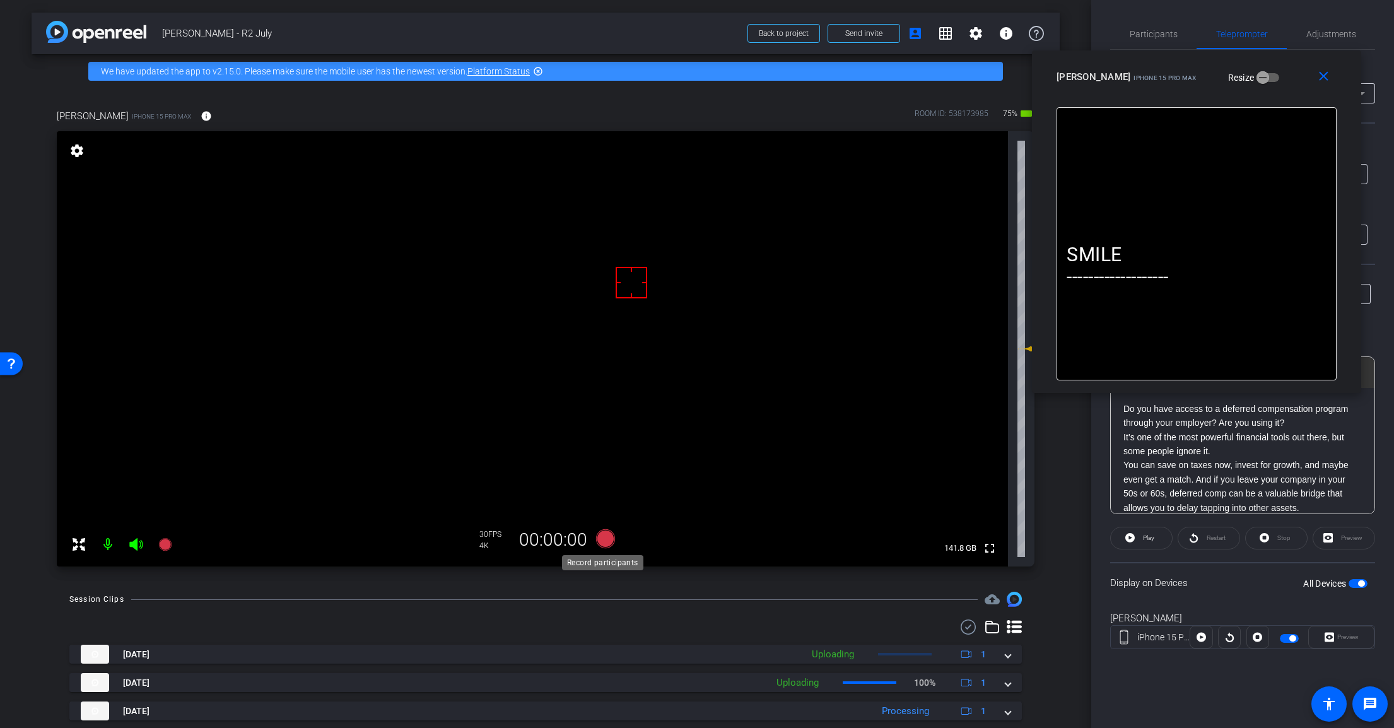
click at [600, 540] on icon at bounding box center [605, 538] width 19 height 19
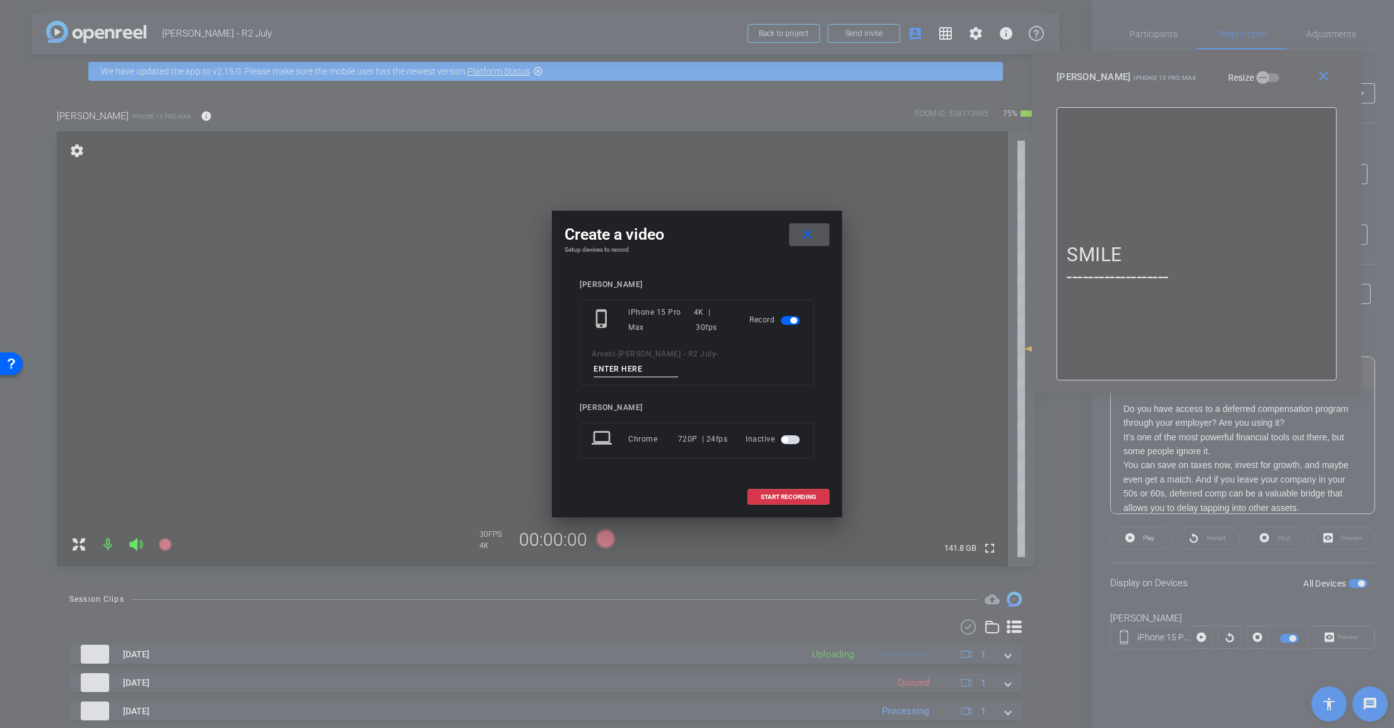
click at [678, 361] on input at bounding box center [635, 369] width 85 height 16
paste input "Tk_1_DeferredComp"
click at [678, 361] on input "Tk_1_DeferredComp" at bounding box center [635, 369] width 85 height 16
drag, startPoint x: 725, startPoint y: 358, endPoint x: 790, endPoint y: 357, distance: 64.3
click at [790, 357] on div "Arvest - Scott Cain - R2 July - Tk_2_DeferredComp" at bounding box center [697, 361] width 211 height 31
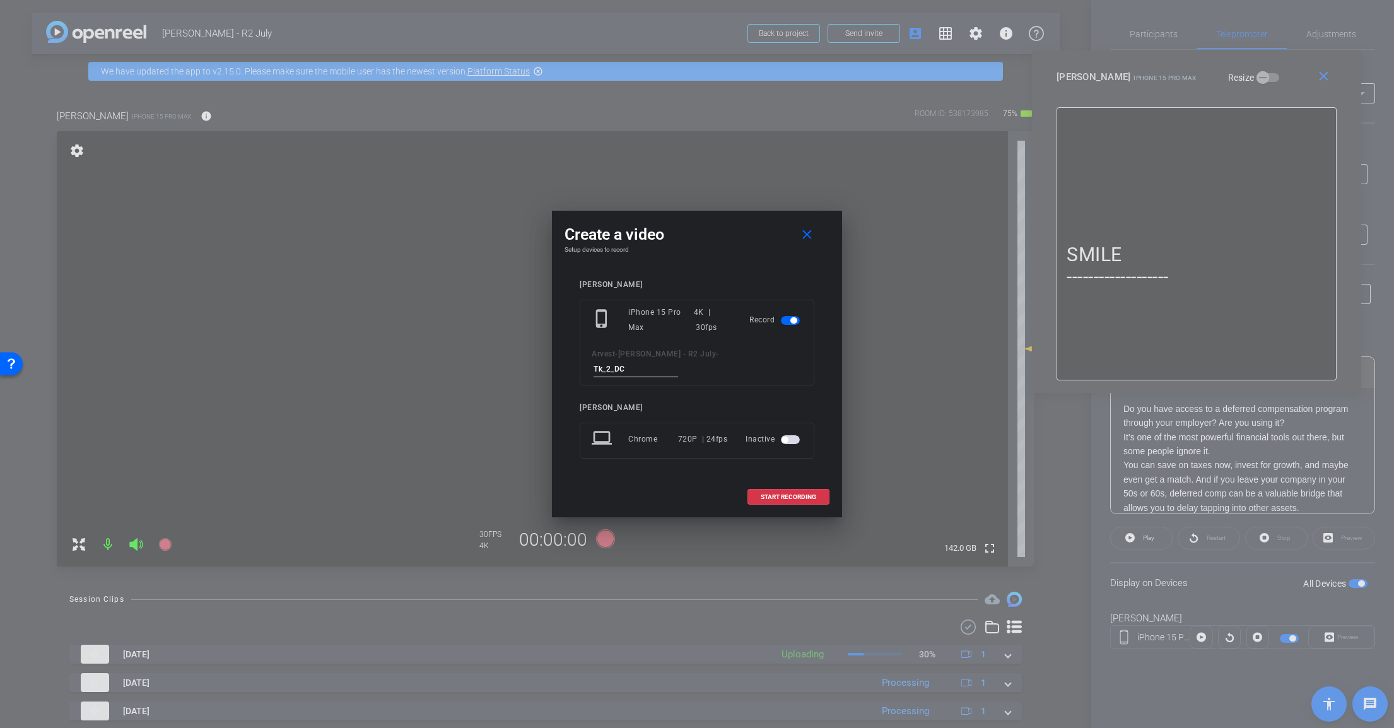
click at [678, 363] on input "Tk_2_DC" at bounding box center [635, 369] width 85 height 16
click at [678, 362] on input "Tk_2_DC" at bounding box center [635, 369] width 85 height 16
type input "Tk_2_DC"
click at [788, 494] on span "START RECORDING" at bounding box center [788, 497] width 55 height 6
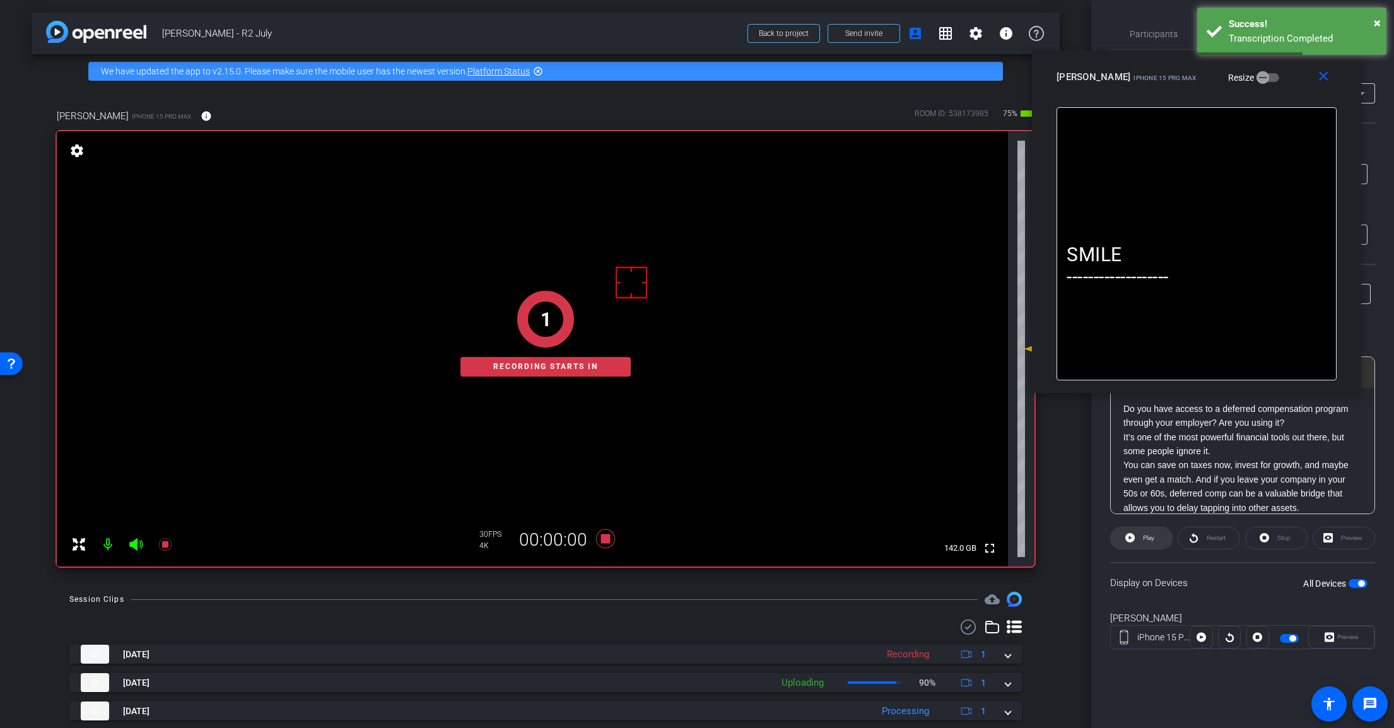
click at [1134, 532] on icon at bounding box center [1129, 538] width 9 height 16
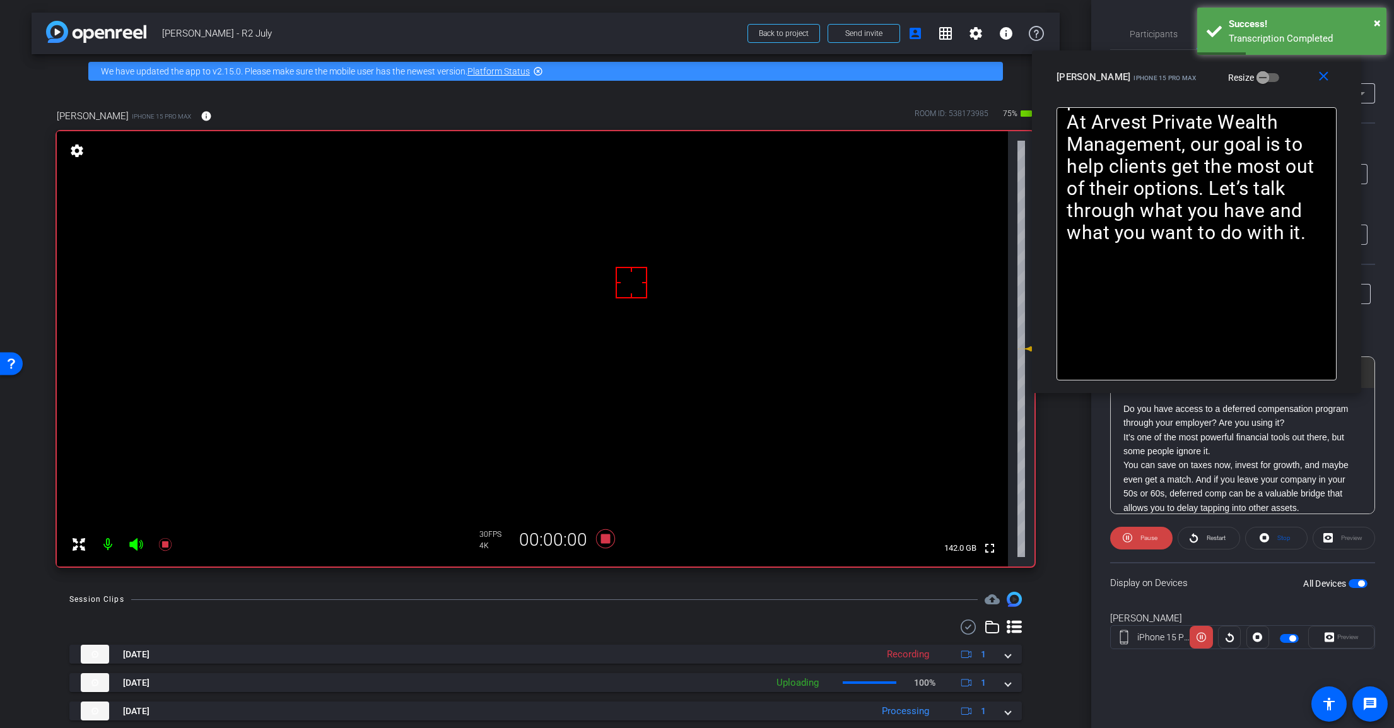
click at [141, 546] on icon at bounding box center [135, 544] width 13 height 13
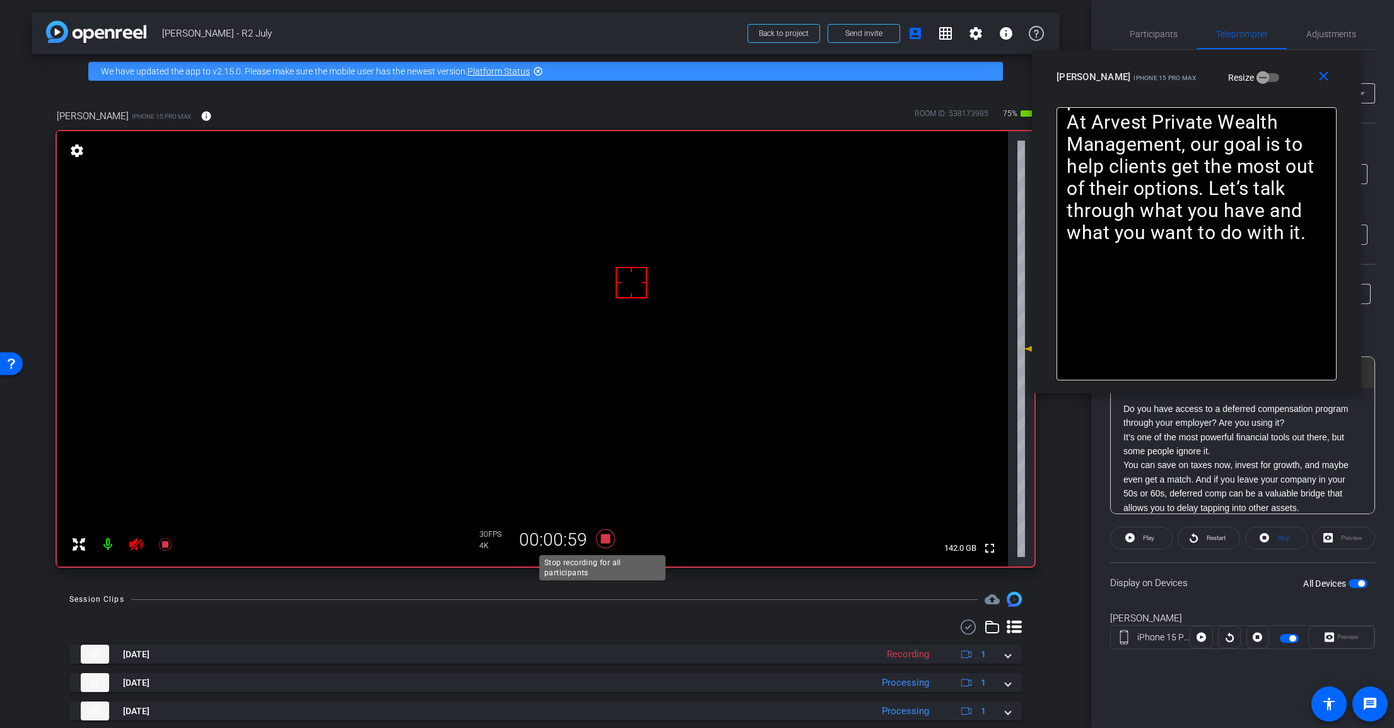
click at [601, 542] on icon at bounding box center [605, 538] width 19 height 19
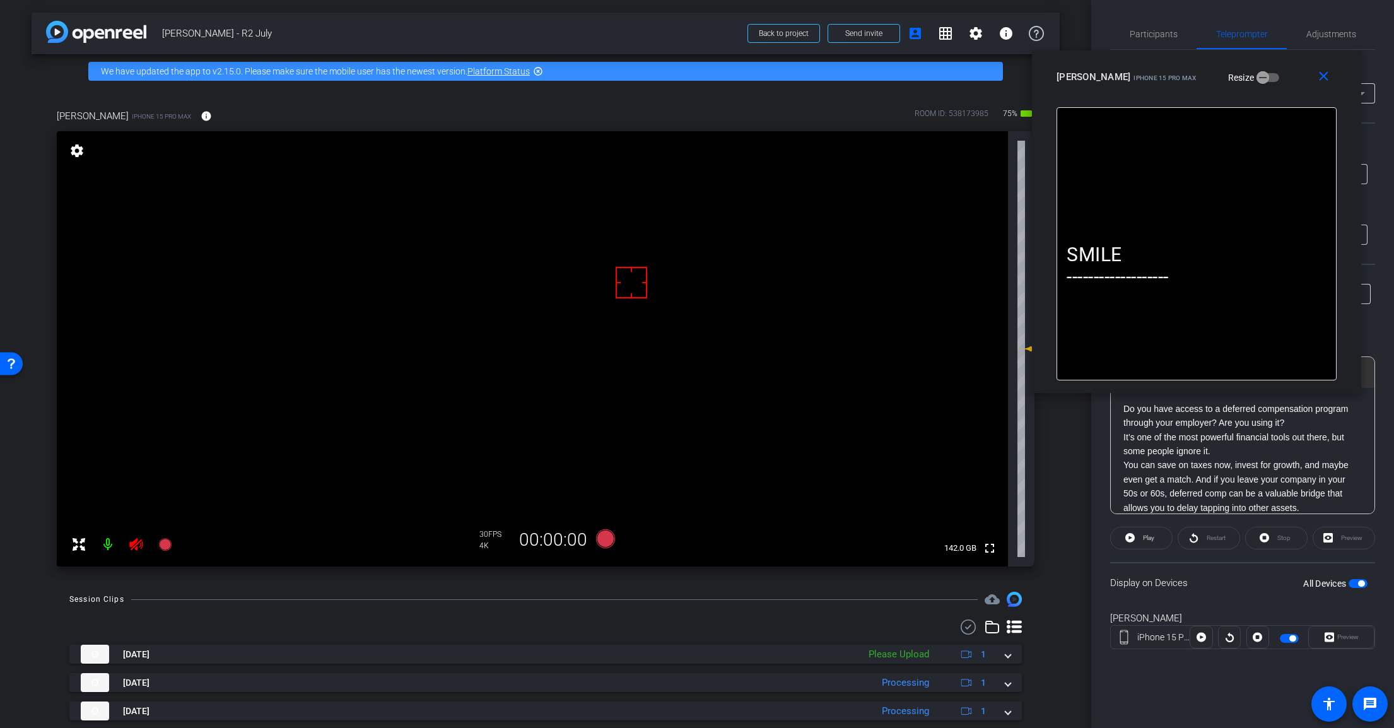
click at [136, 551] on icon at bounding box center [136, 544] width 15 height 15
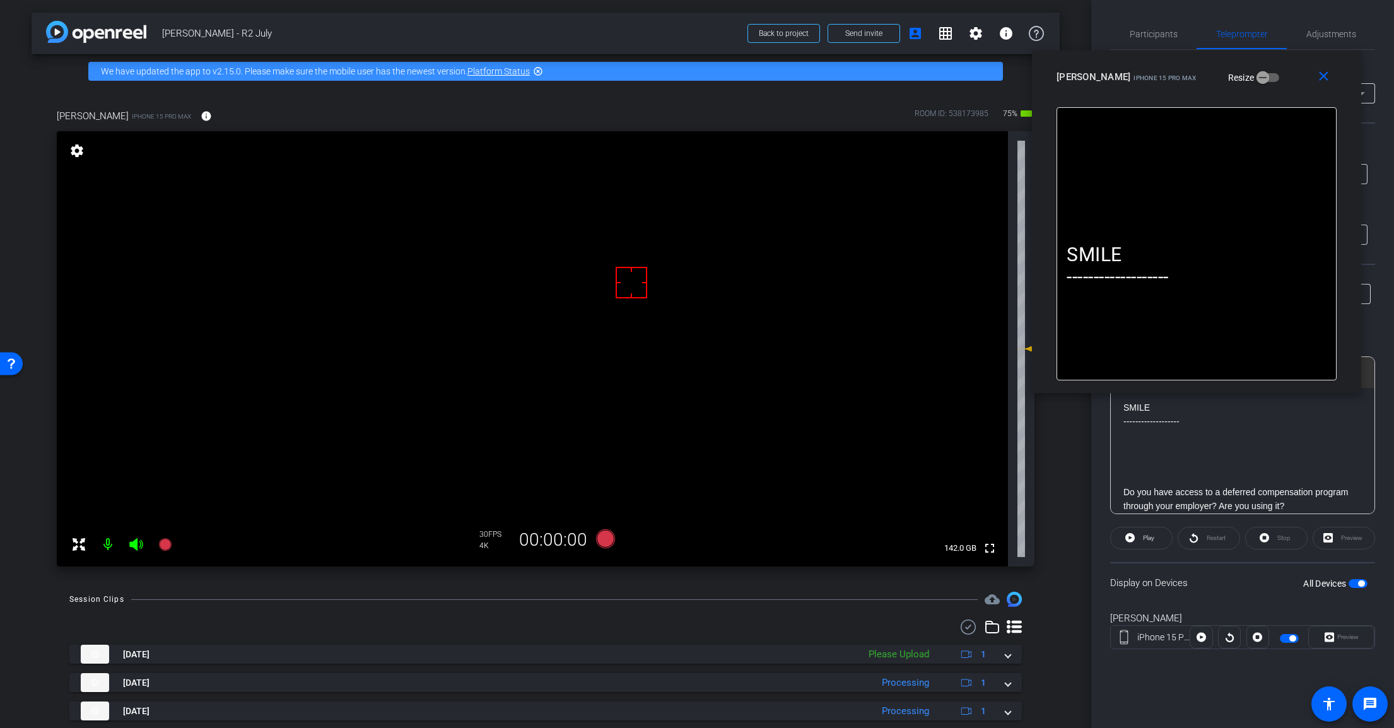
scroll to position [63, 0]
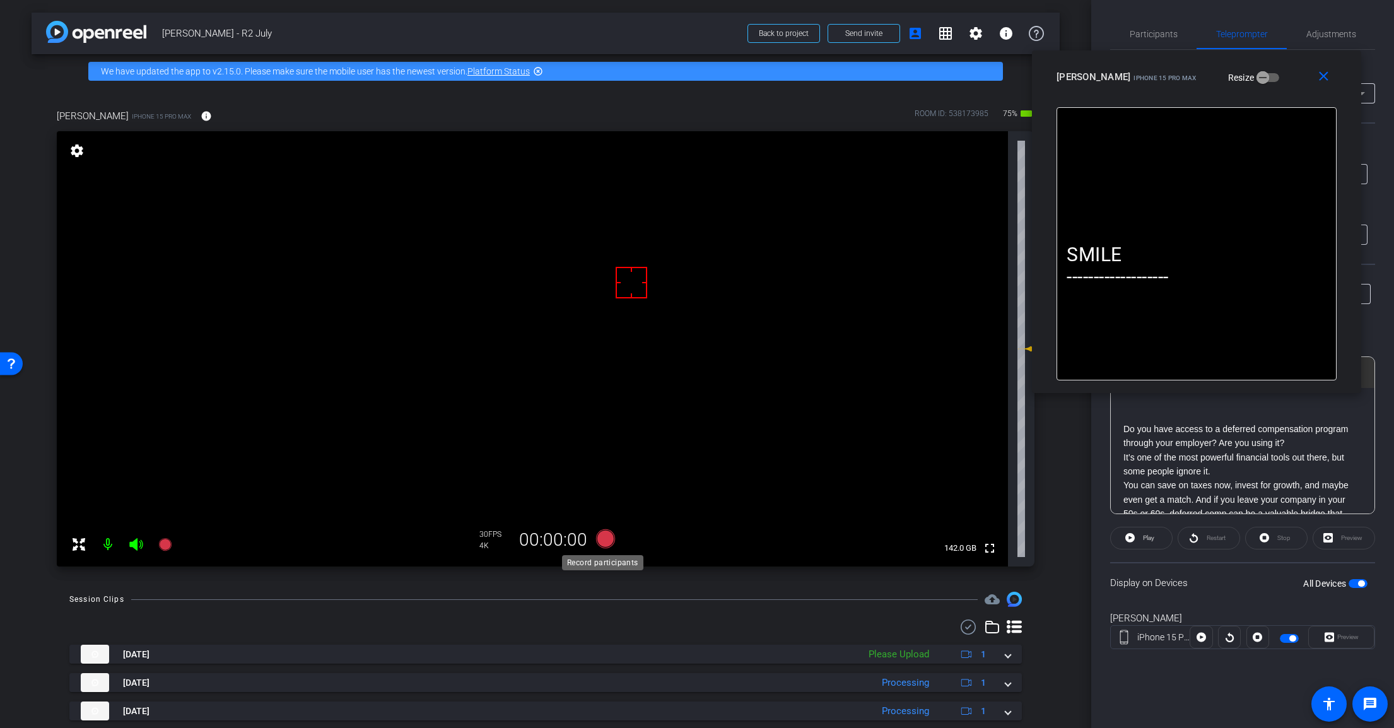
click at [607, 539] on icon at bounding box center [605, 538] width 19 height 19
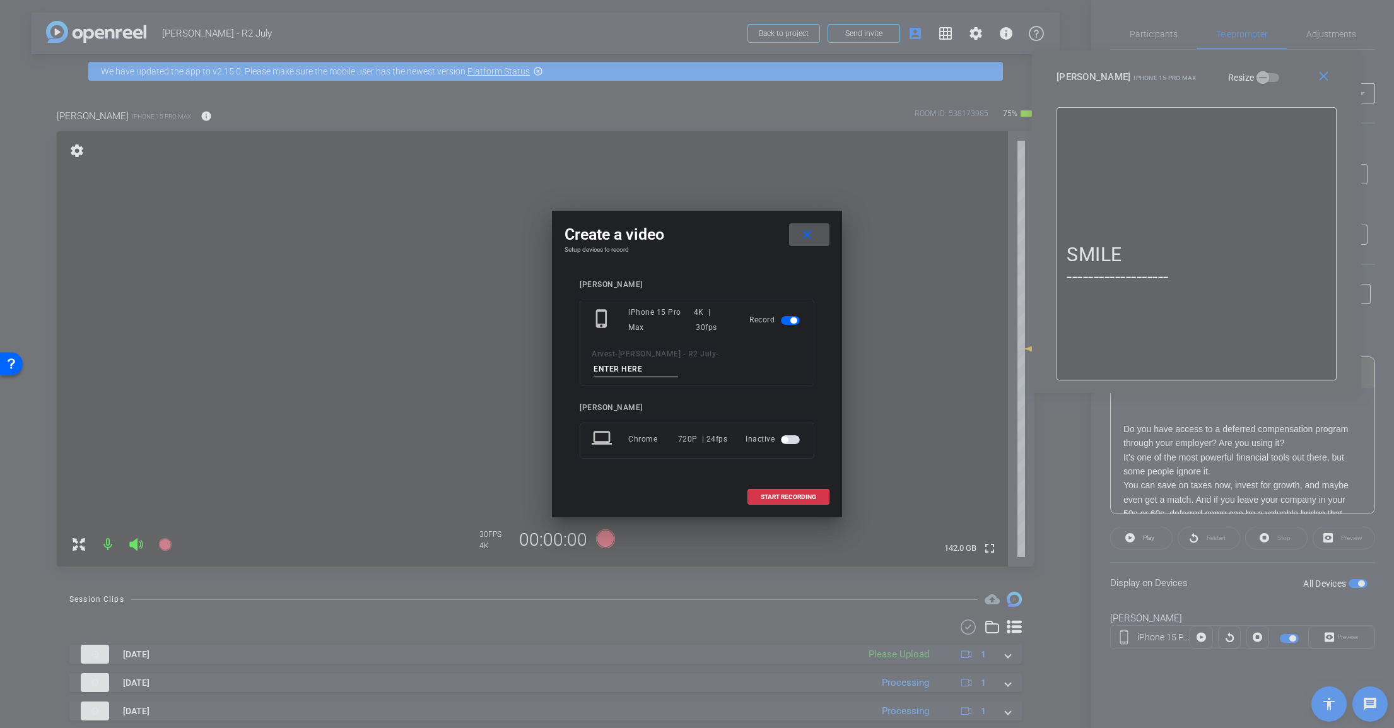
click at [678, 365] on input at bounding box center [635, 369] width 85 height 16
paste input "Tk_2_DC"
click at [678, 361] on input "Tk_2_DC" at bounding box center [635, 369] width 85 height 16
type input "Tk_3_DC"
click at [810, 243] on mat-icon "close" at bounding box center [807, 235] width 16 height 16
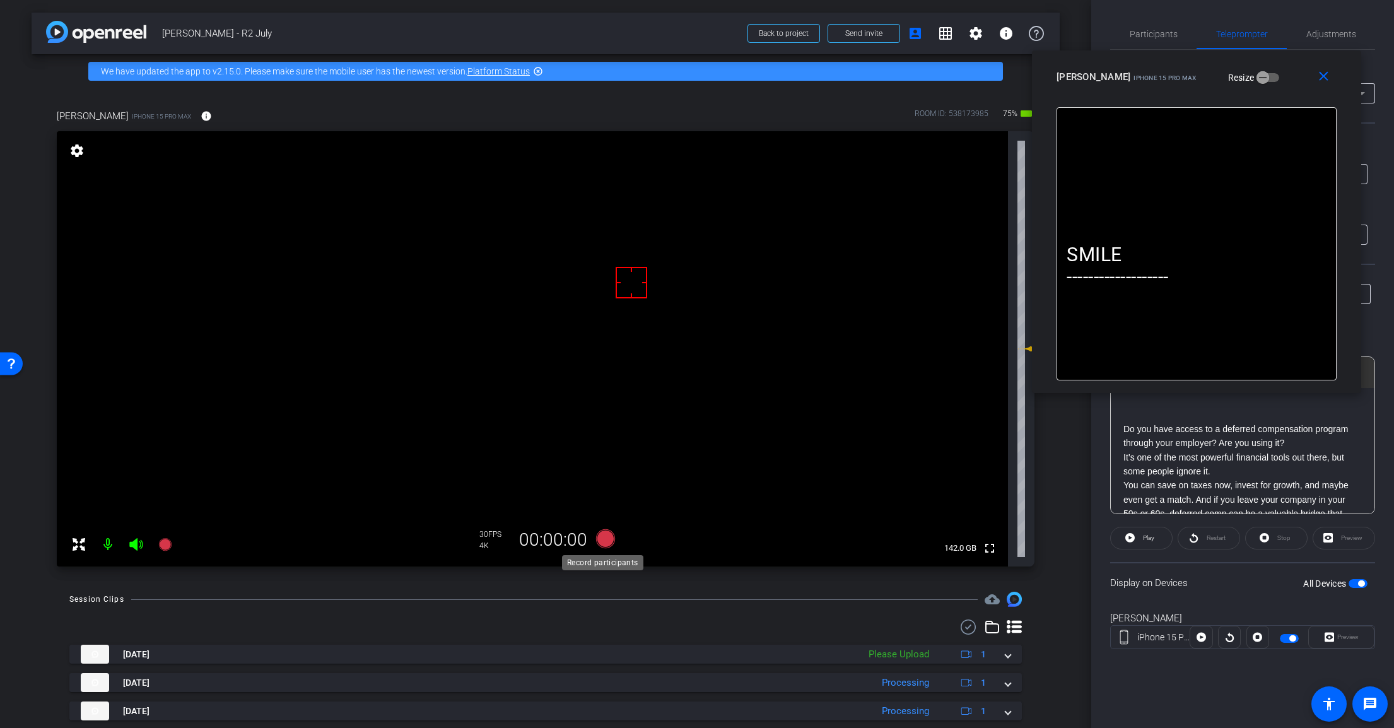
click at [598, 539] on icon at bounding box center [605, 538] width 19 height 19
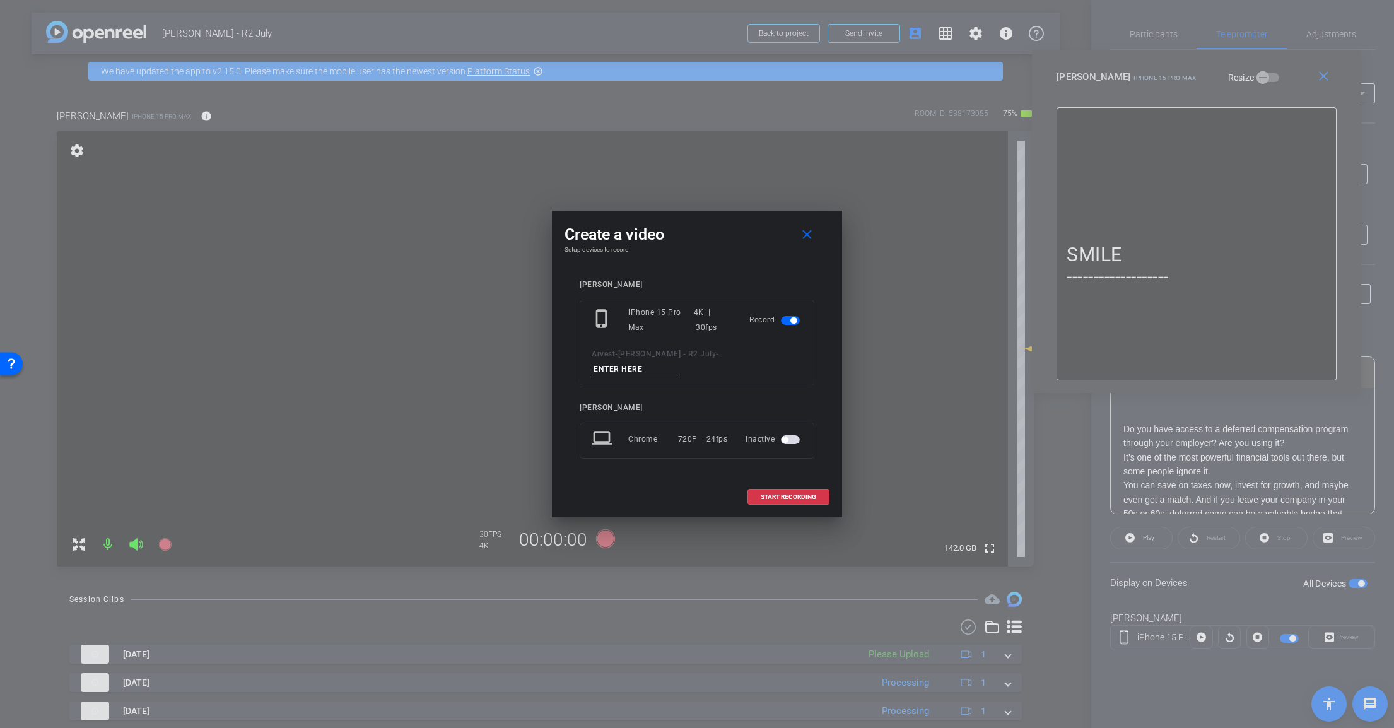
click at [678, 361] on input at bounding box center [635, 369] width 85 height 16
paste input "Tk_2_DC"
type input "Tk_2_DC"
click at [803, 494] on span "START RECORDING" at bounding box center [788, 497] width 55 height 6
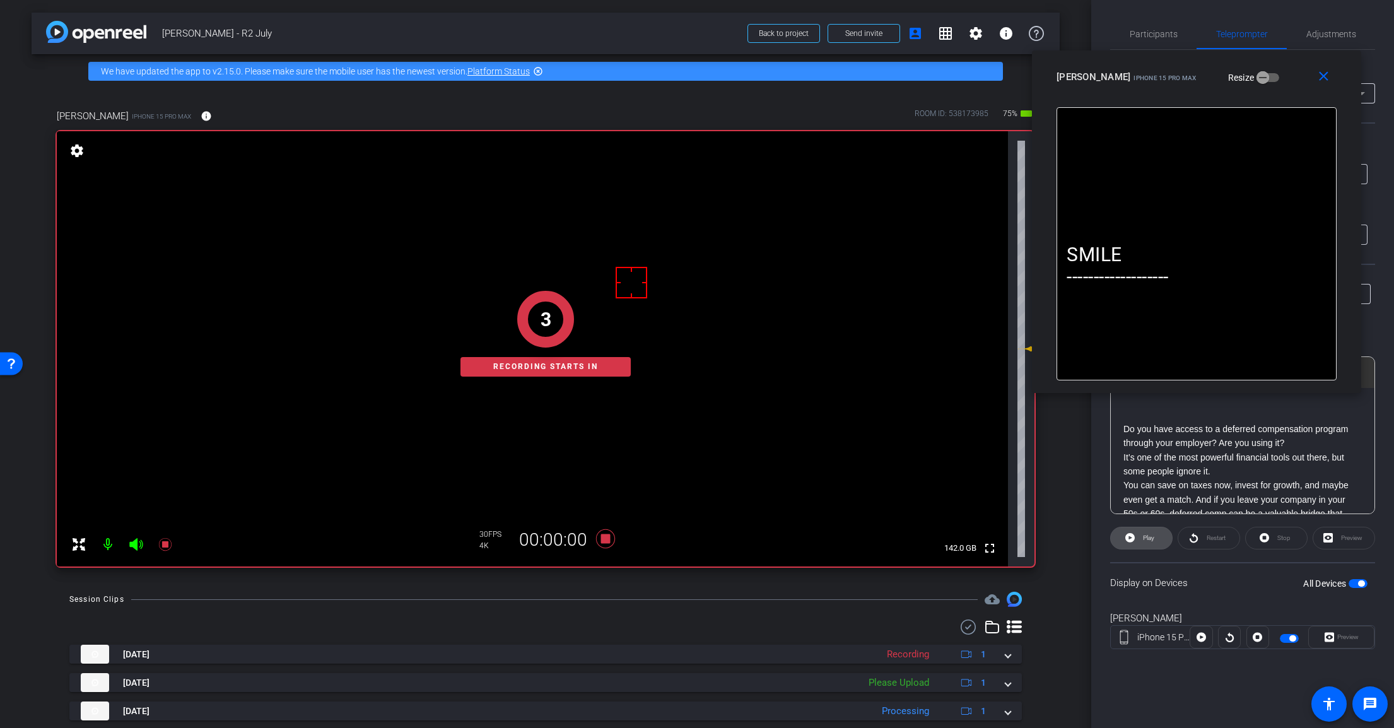
click at [1126, 535] on icon at bounding box center [1129, 538] width 9 height 16
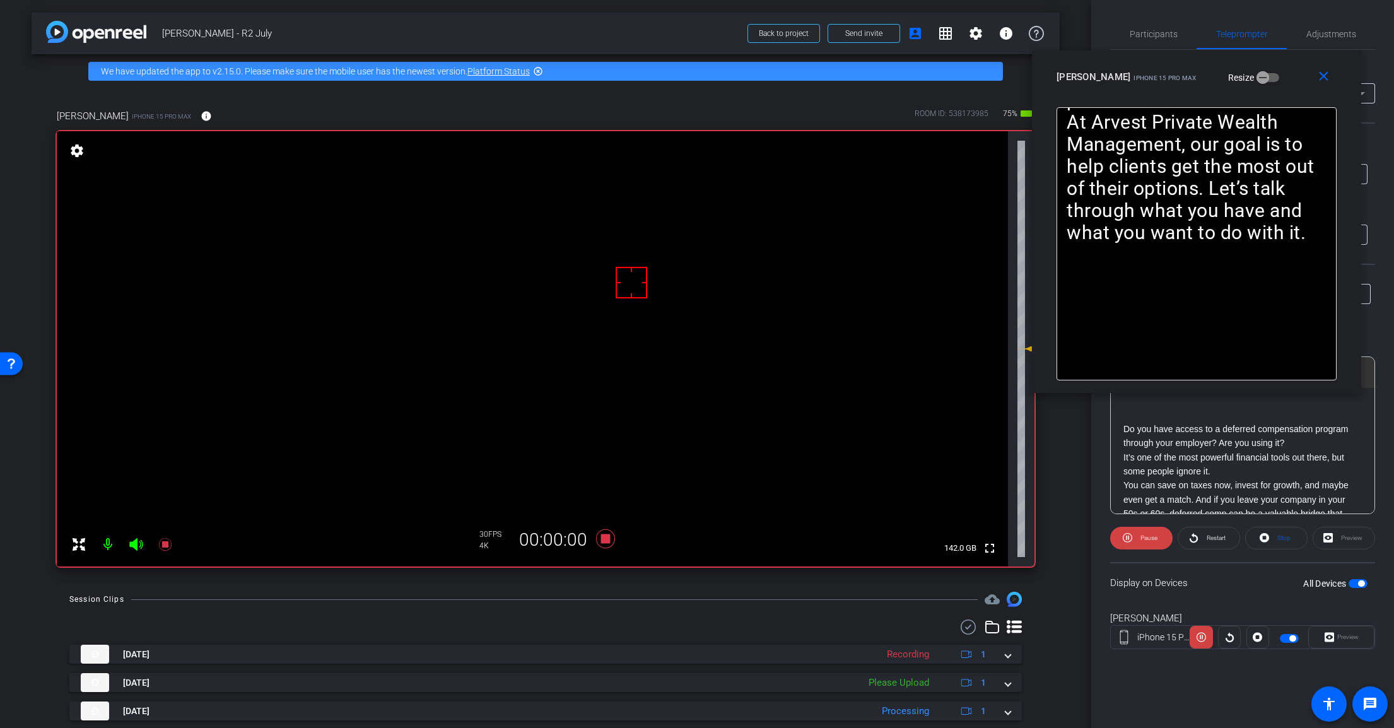
click at [137, 547] on icon at bounding box center [135, 544] width 13 height 13
click at [602, 537] on icon at bounding box center [605, 538] width 19 height 19
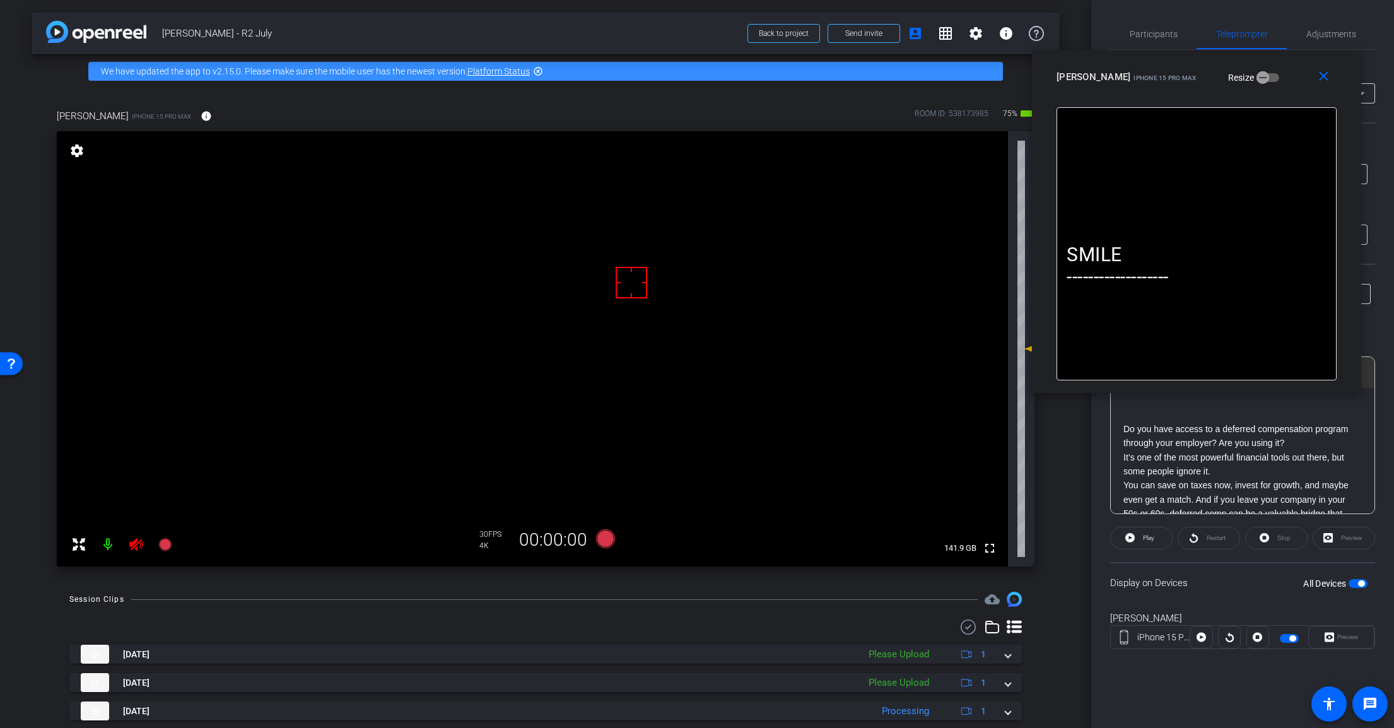
click at [134, 547] on icon at bounding box center [135, 544] width 13 height 13
click at [1334, 70] on span at bounding box center [1325, 77] width 40 height 30
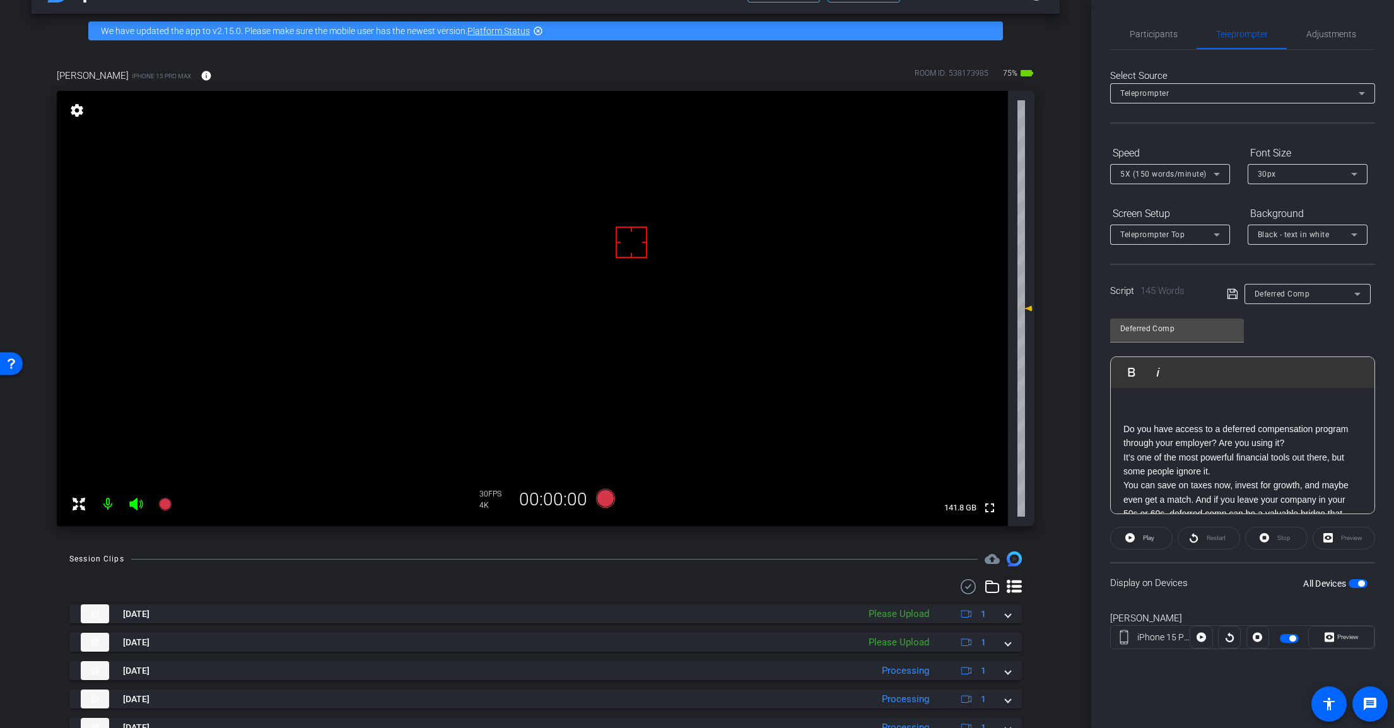
scroll to position [126, 0]
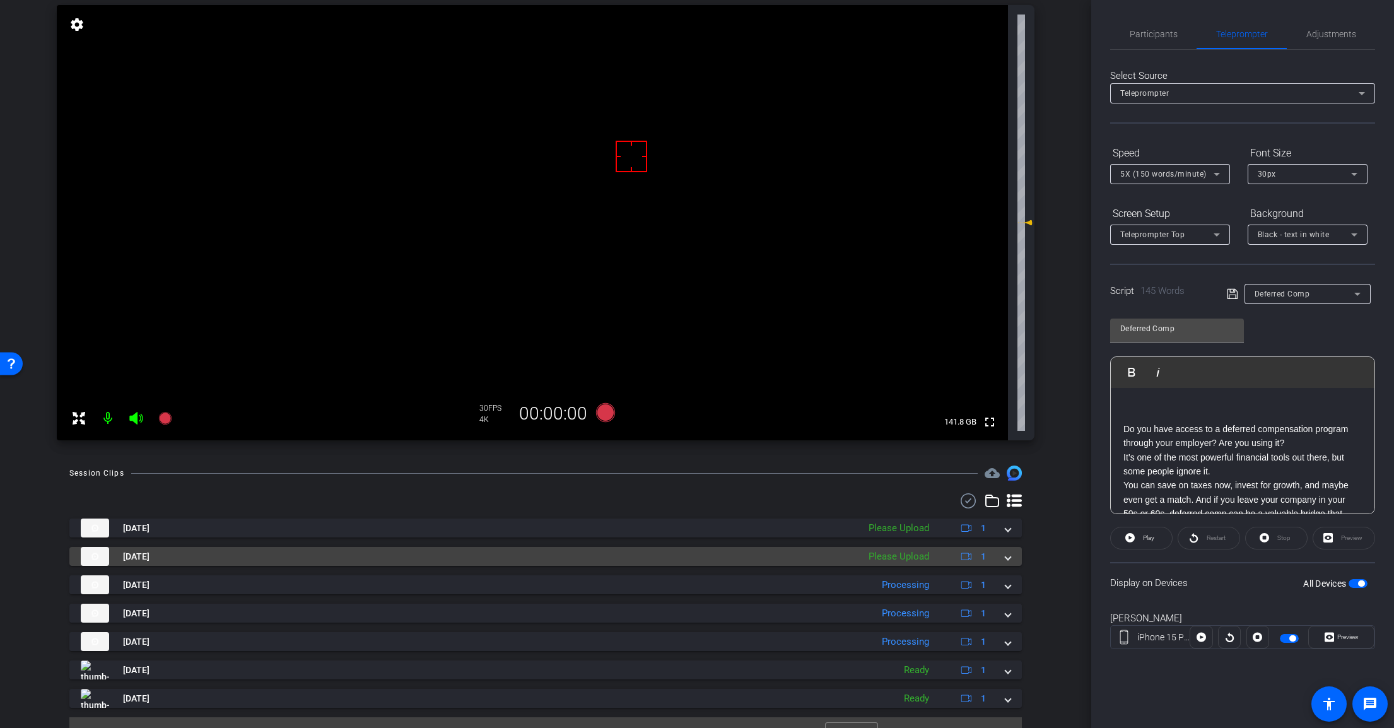
click at [1005, 560] on span at bounding box center [1007, 556] width 5 height 13
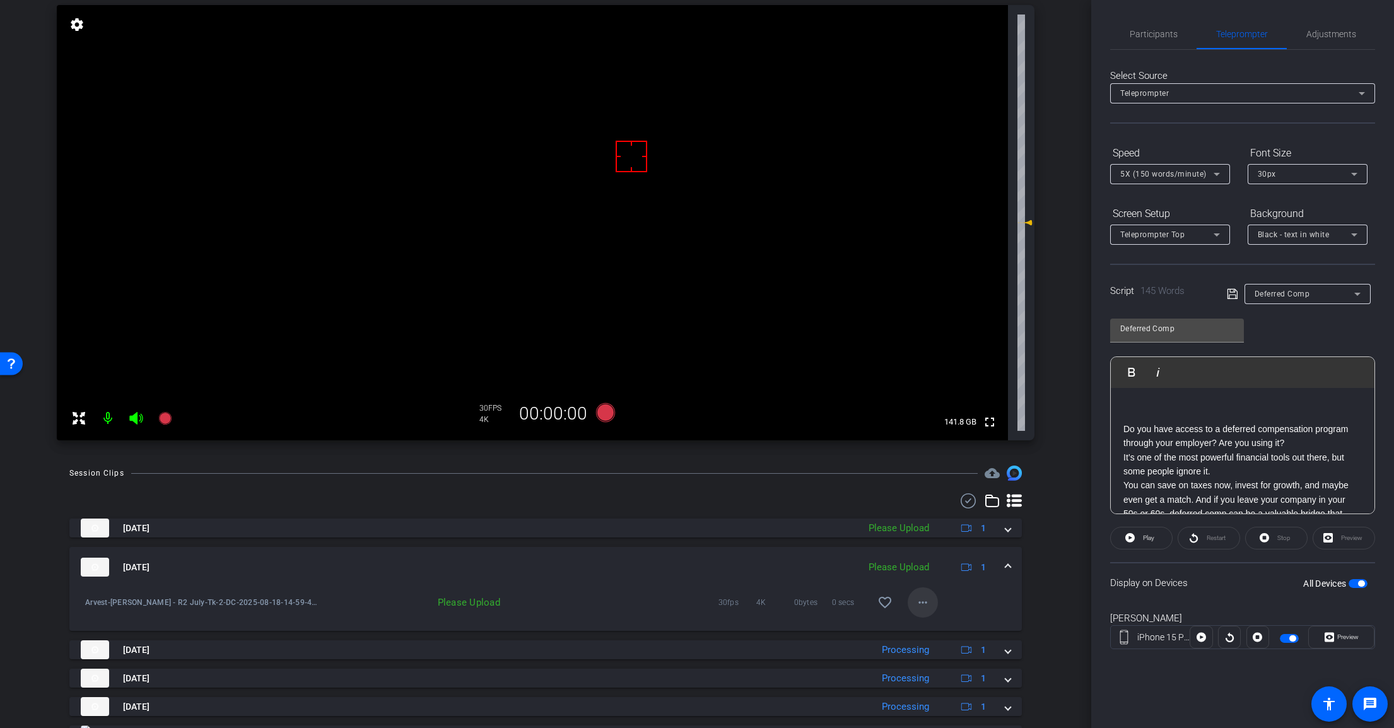
click at [915, 605] on mat-icon "more_horiz" at bounding box center [922, 602] width 15 height 15
click at [948, 633] on span "Upload" at bounding box center [936, 628] width 50 height 15
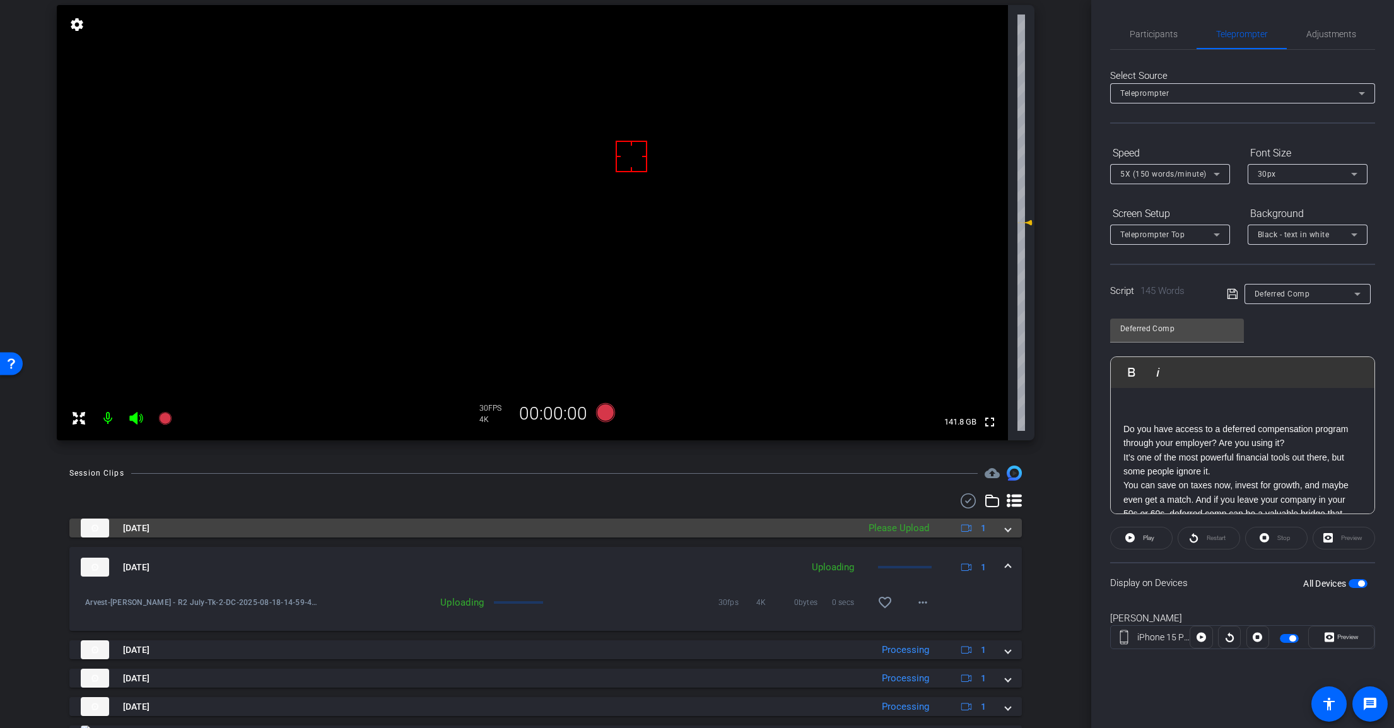
click at [1009, 530] on mat-expansion-panel-header "Aug 18, 2025 Please Upload 1" at bounding box center [545, 527] width 952 height 19
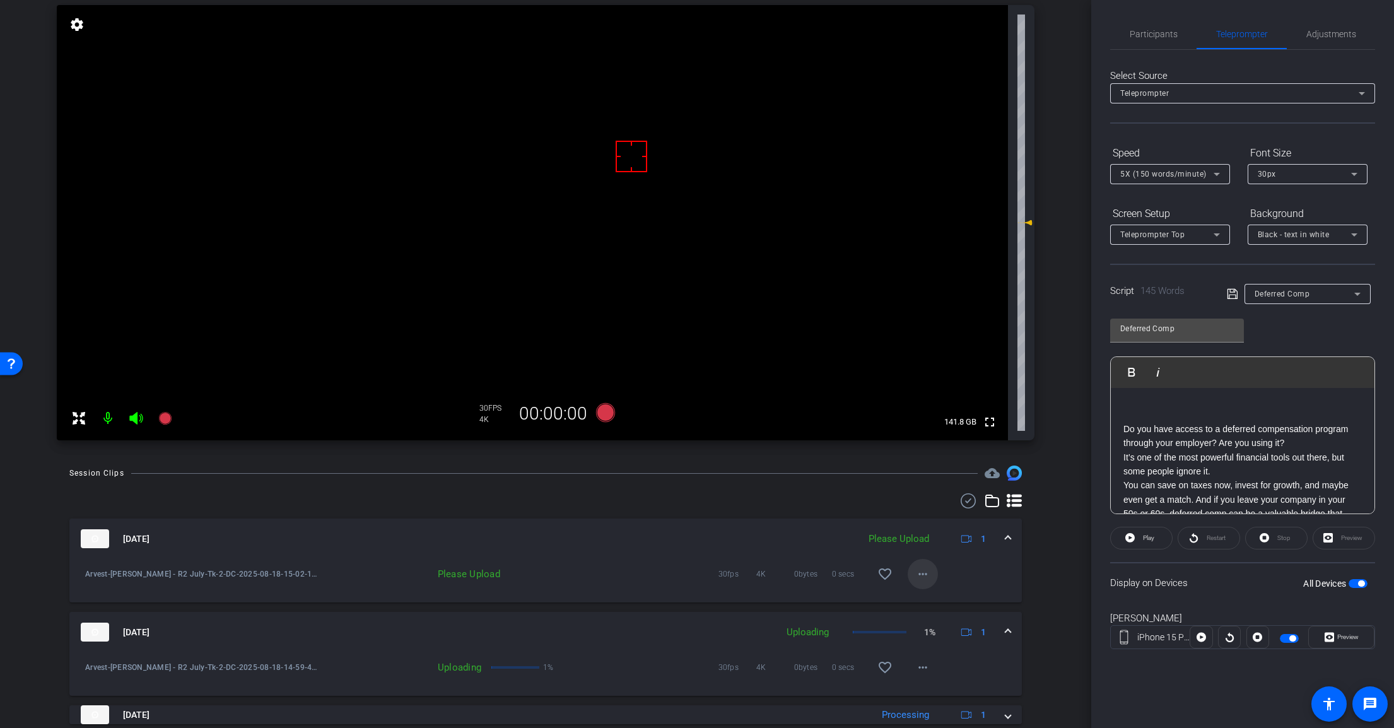
click at [923, 570] on mat-icon "more_horiz" at bounding box center [922, 573] width 15 height 15
drag, startPoint x: 945, startPoint y: 603, endPoint x: 955, endPoint y: 598, distance: 11.8
click at [945, 603] on span "Upload" at bounding box center [936, 600] width 50 height 15
click at [1005, 535] on span at bounding box center [1007, 538] width 5 height 13
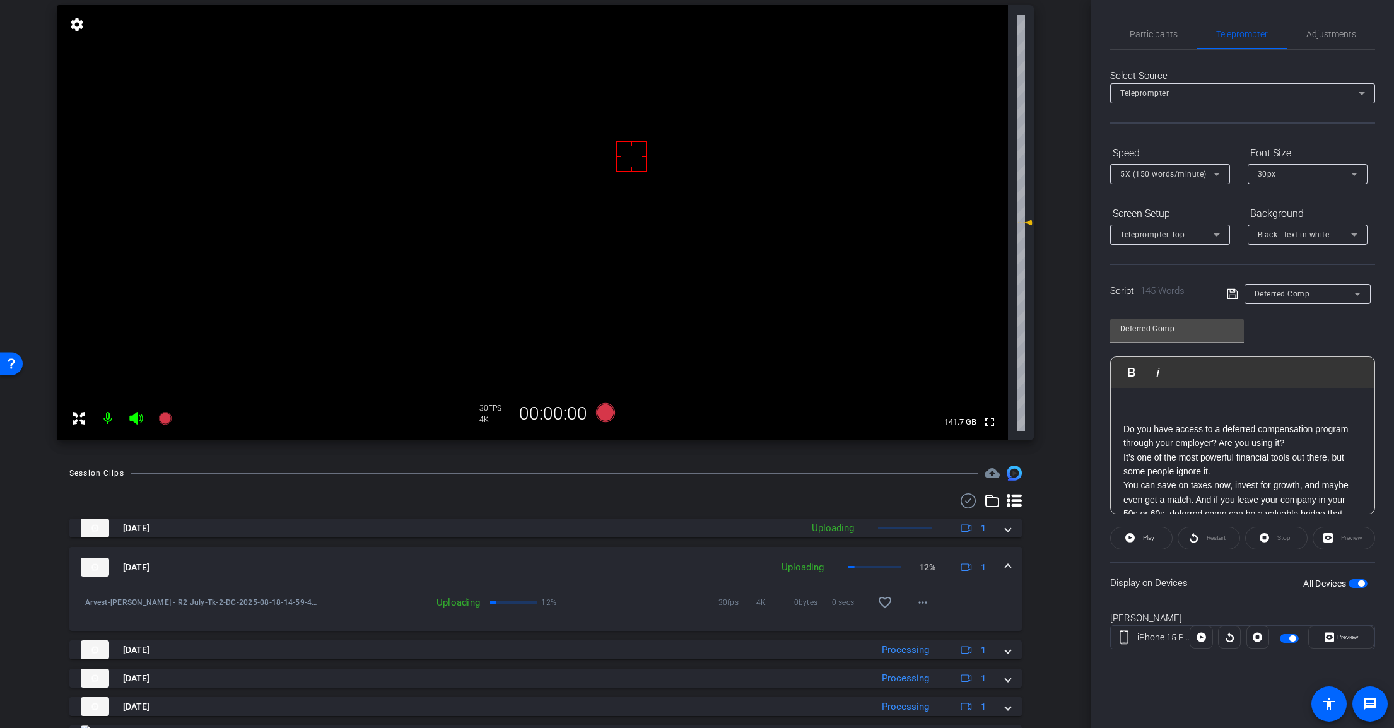
click at [1005, 567] on span at bounding box center [1007, 567] width 5 height 13
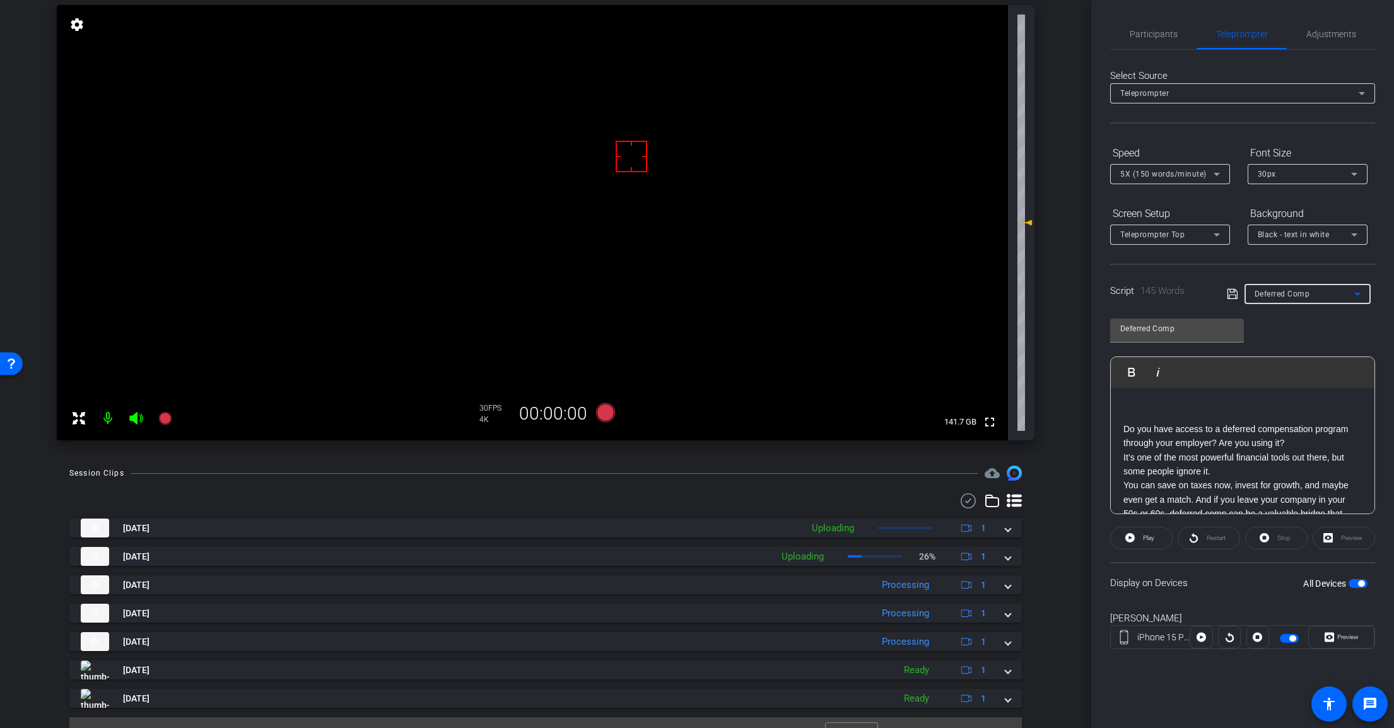
click at [1297, 296] on span "Deferred Comp" at bounding box center [1281, 293] width 55 height 9
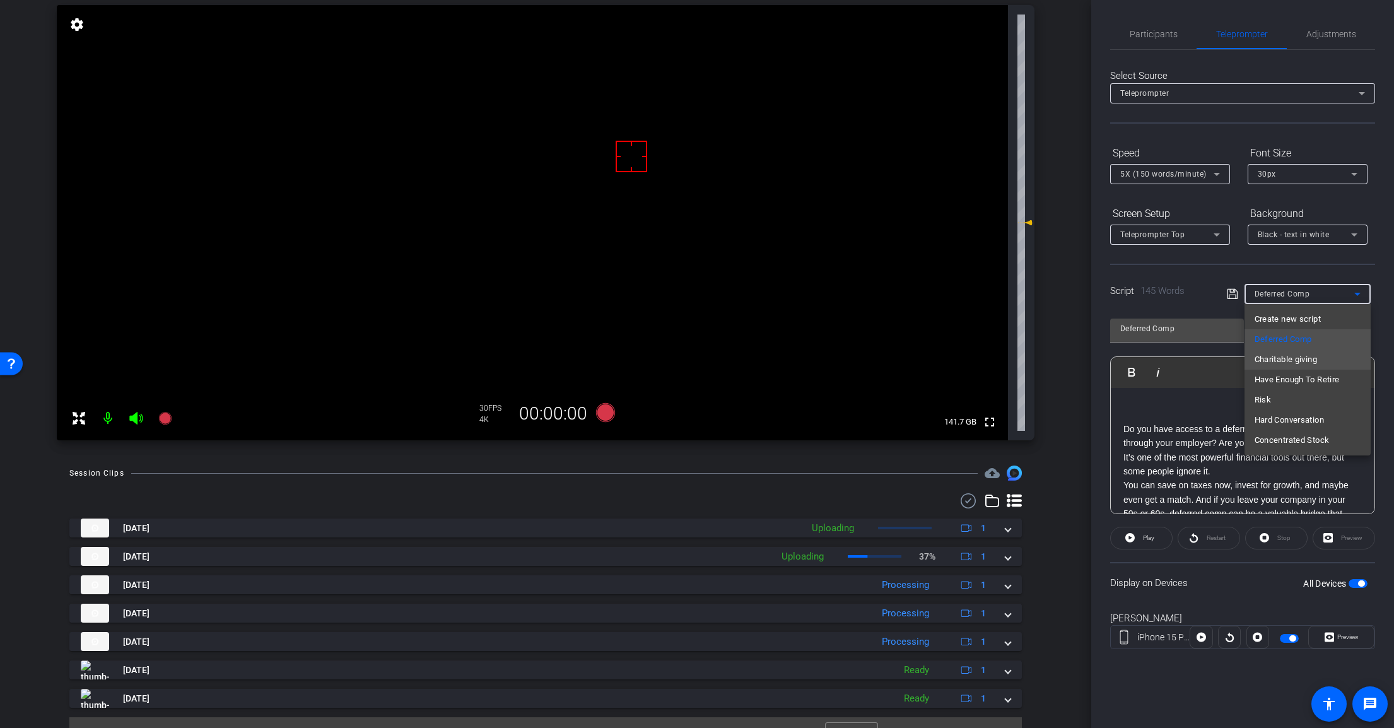
click at [1307, 357] on span "Charitable giving" at bounding box center [1285, 359] width 62 height 15
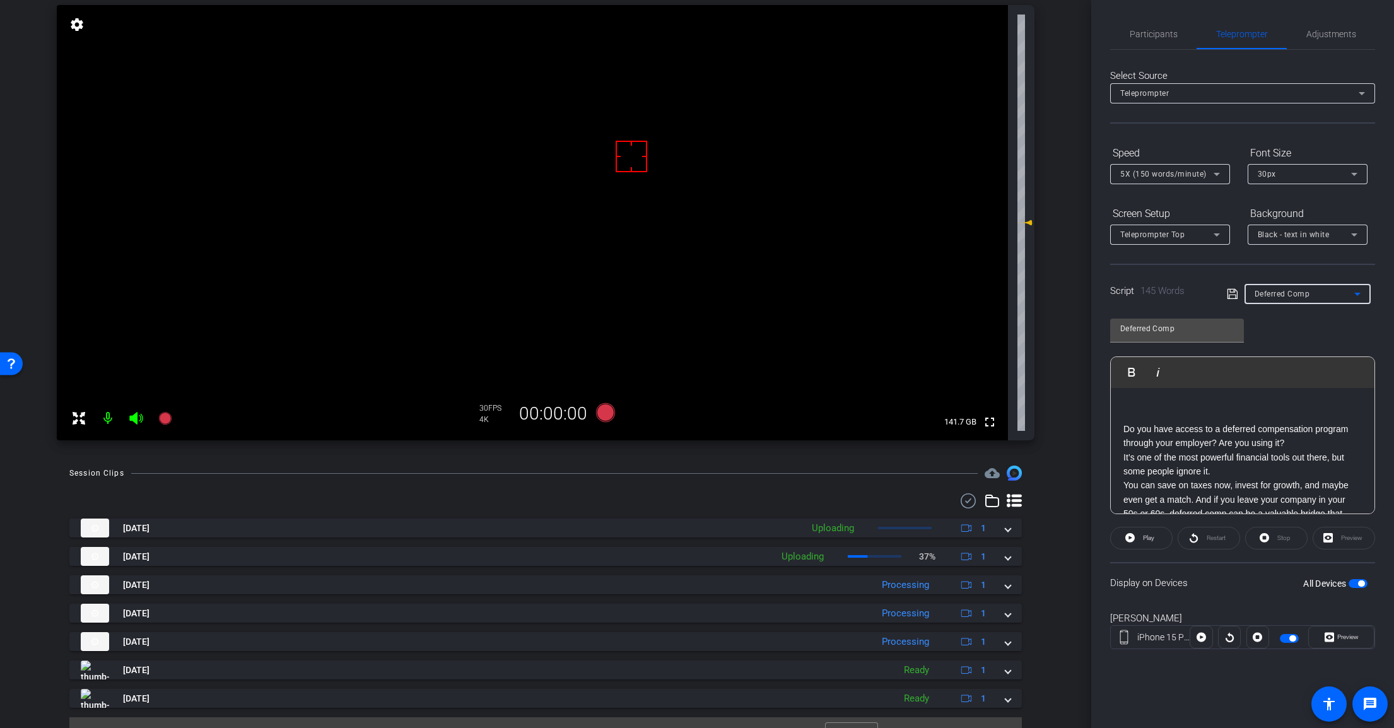
type input "Charitable giving"
click at [1234, 454] on p at bounding box center [1242, 450] width 238 height 14
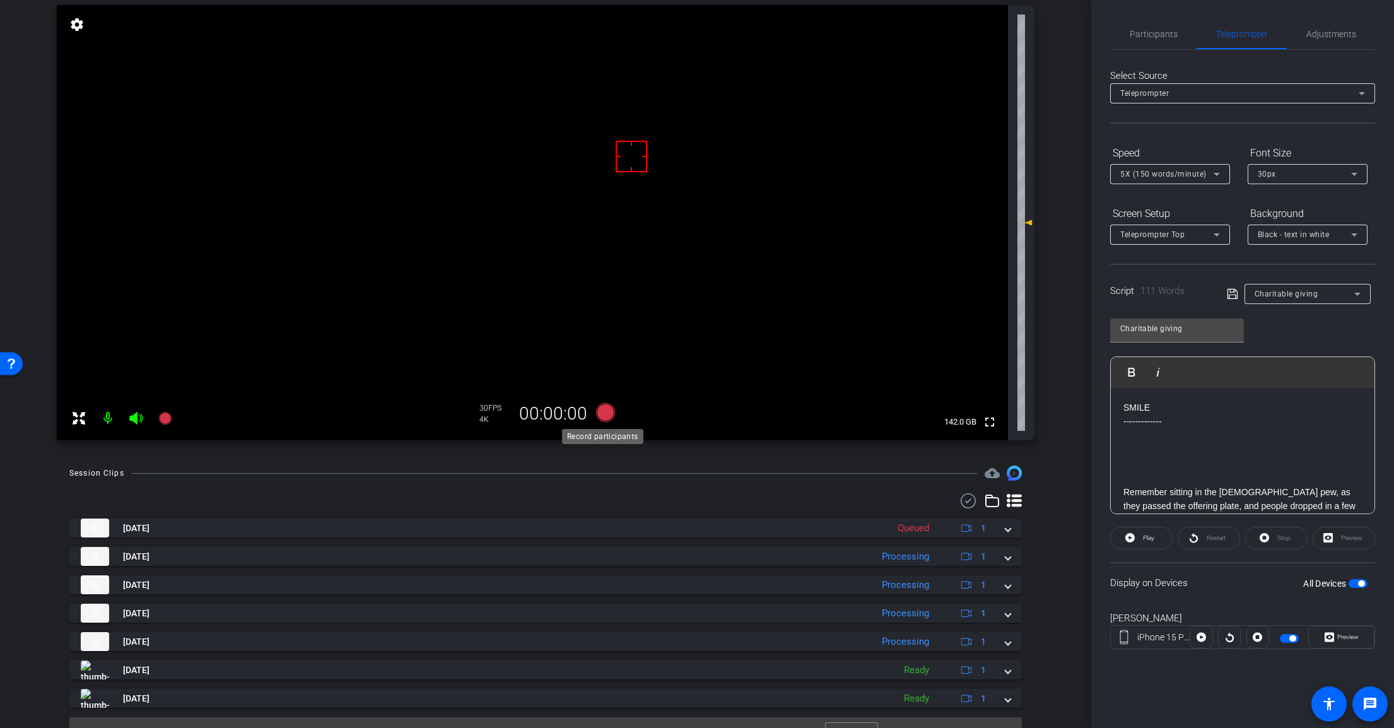
click at [604, 407] on icon at bounding box center [605, 412] width 19 height 19
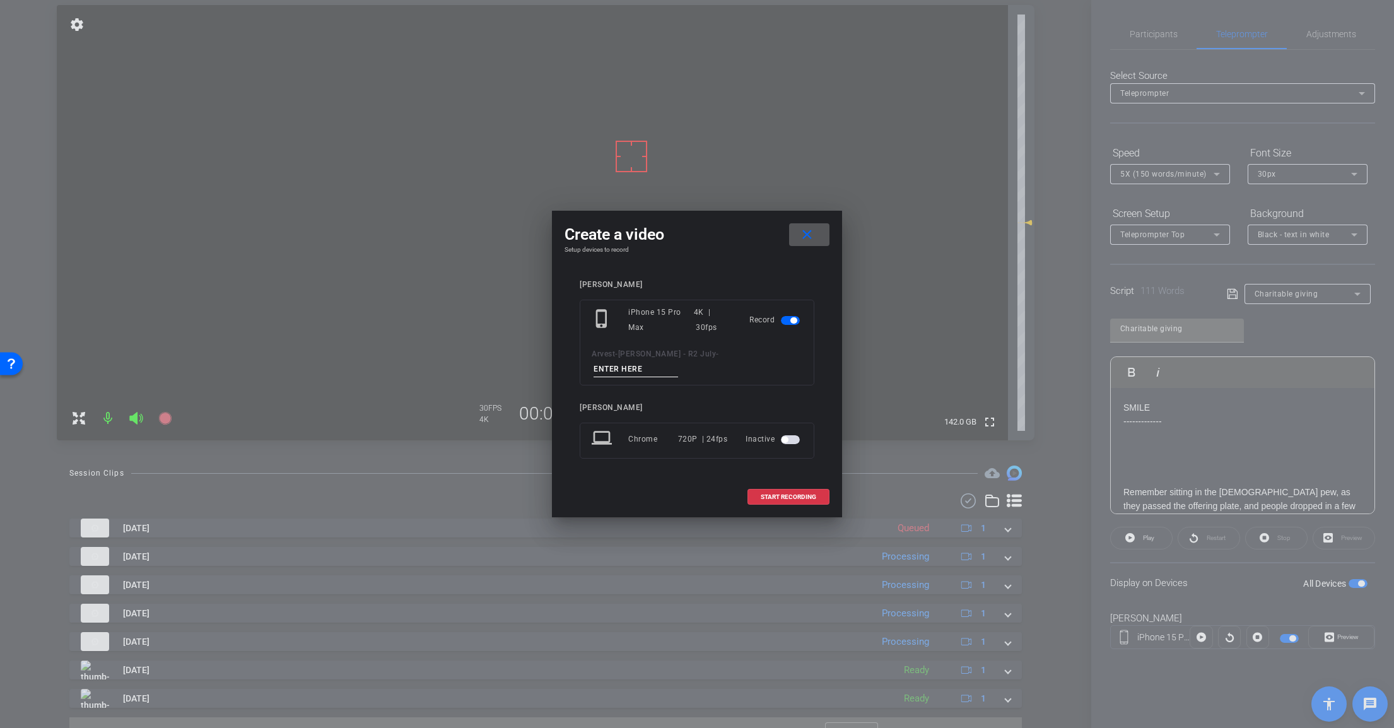
click at [678, 363] on input at bounding box center [635, 369] width 85 height 16
paste input "Tk_2_DC"
click at [678, 361] on input "Tk_2_DC" at bounding box center [635, 369] width 85 height 16
click at [678, 361] on input "Tk_1_Charitable" at bounding box center [635, 369] width 85 height 16
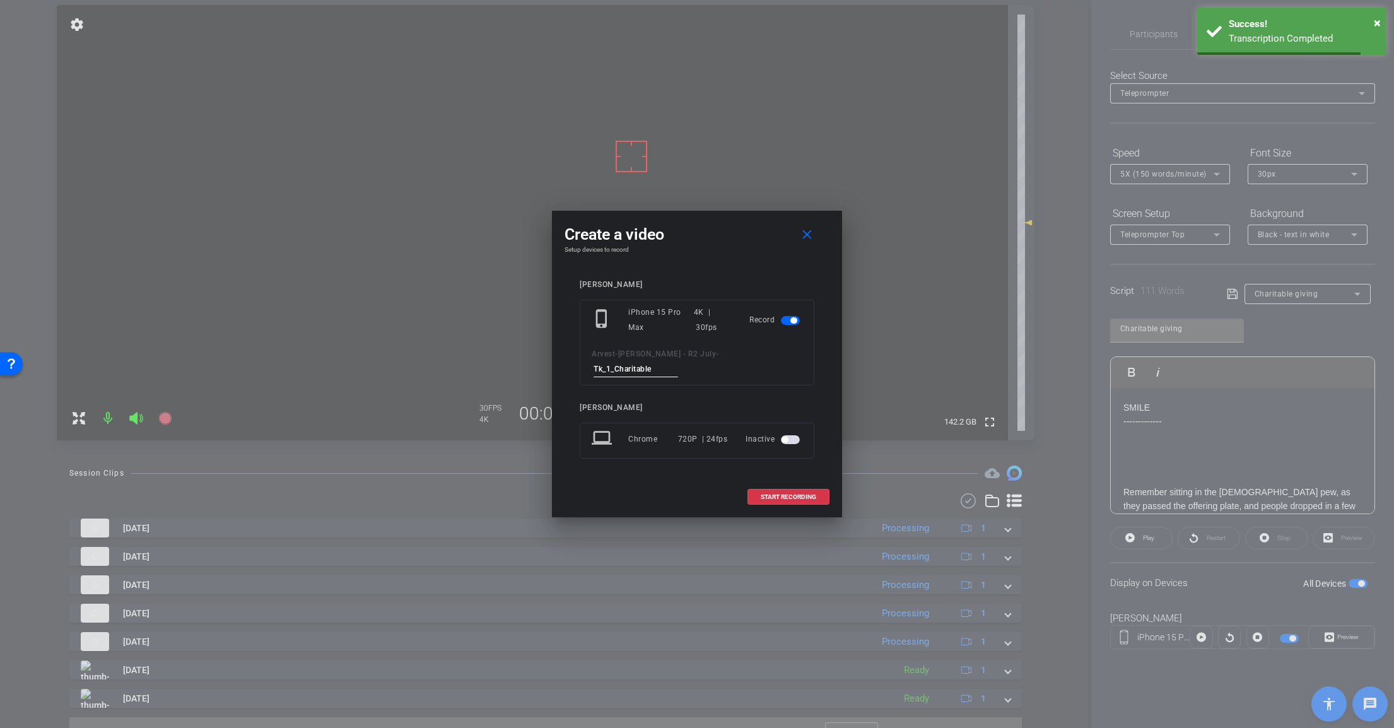
click at [678, 361] on input "Tk_1_Charitable" at bounding box center [635, 369] width 85 height 16
type input "Tk_1_Charitable"
click at [798, 483] on span at bounding box center [788, 497] width 81 height 30
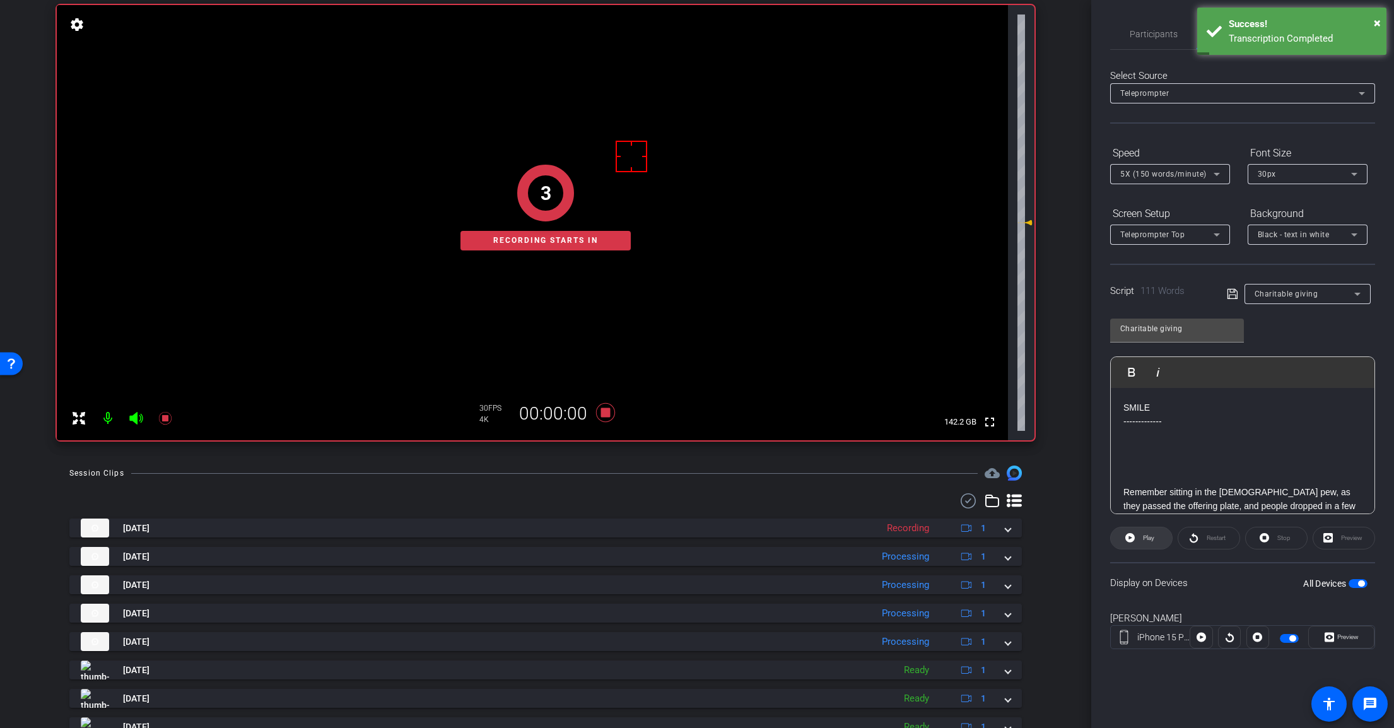
click at [1126, 538] on icon at bounding box center [1129, 537] width 9 height 9
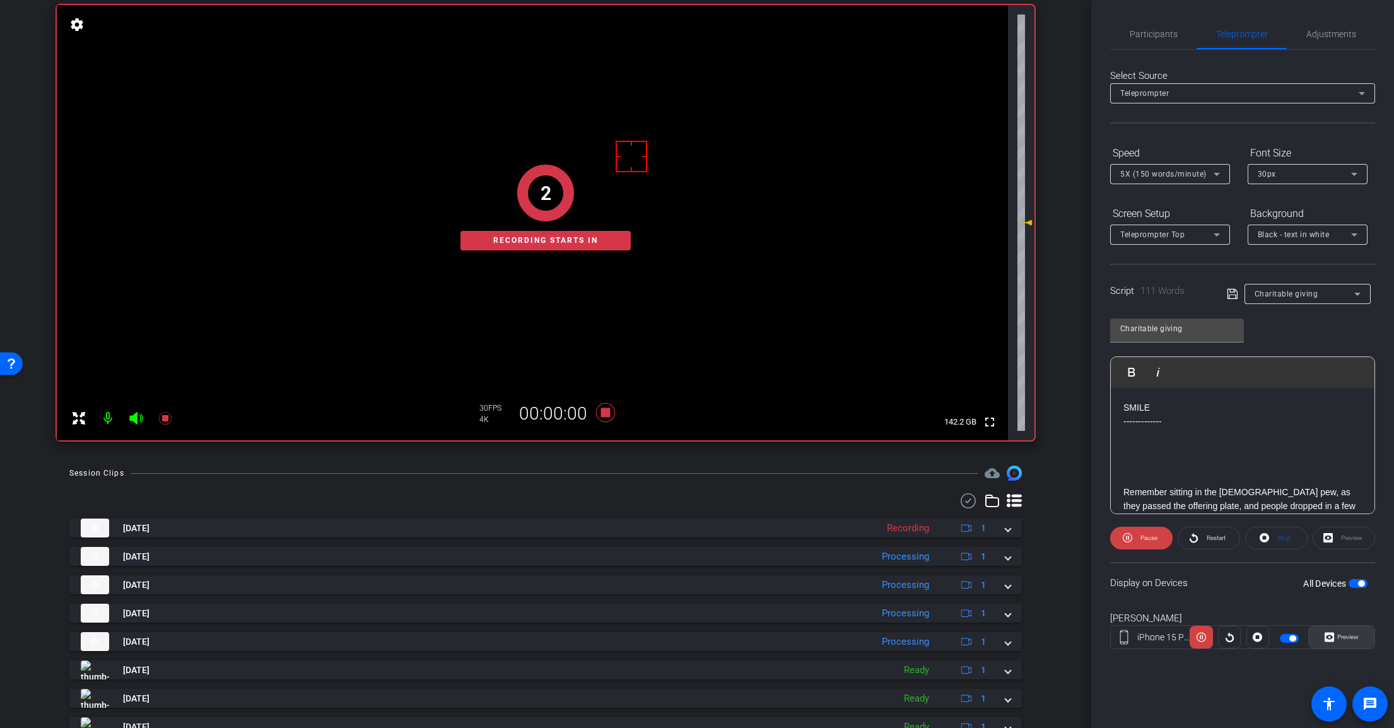
click at [1334, 638] on span "Preview" at bounding box center [1346, 637] width 25 height 18
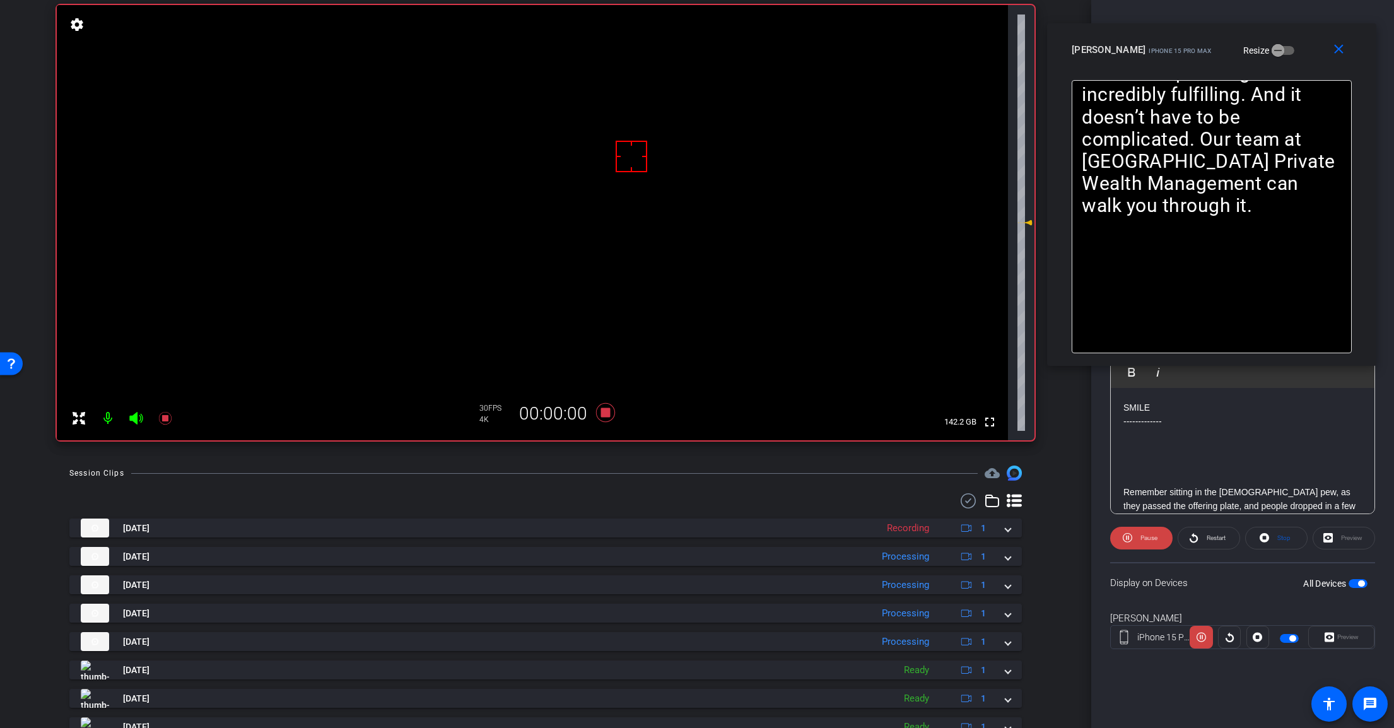
drag, startPoint x: 771, startPoint y: 213, endPoint x: 1065, endPoint y: 117, distance: 309.1
click at [1281, 44] on div "Scott iPhone 15 Pro Max Resize" at bounding box center [1215, 49] width 289 height 23
click at [135, 419] on icon at bounding box center [135, 418] width 13 height 13
click at [603, 416] on icon at bounding box center [605, 412] width 19 height 19
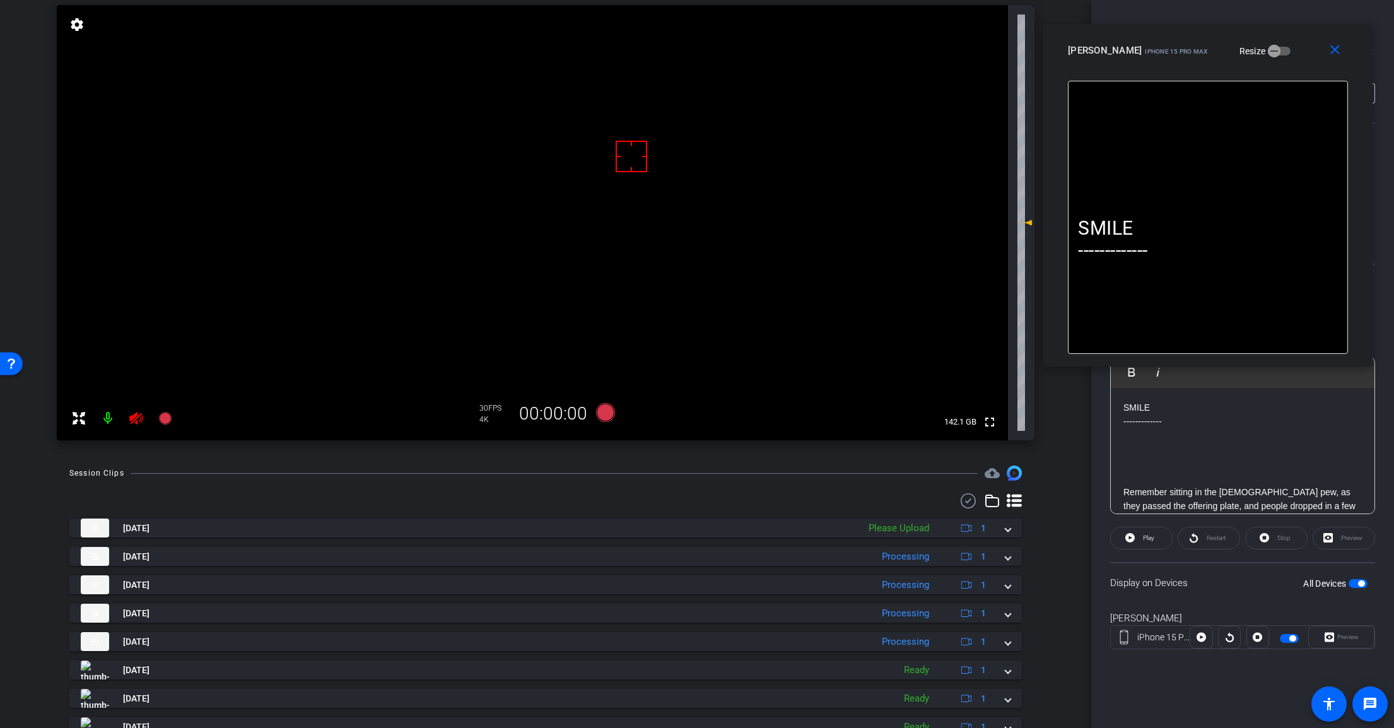
click at [133, 417] on icon at bounding box center [135, 418] width 13 height 13
click at [602, 411] on icon at bounding box center [605, 412] width 19 height 19
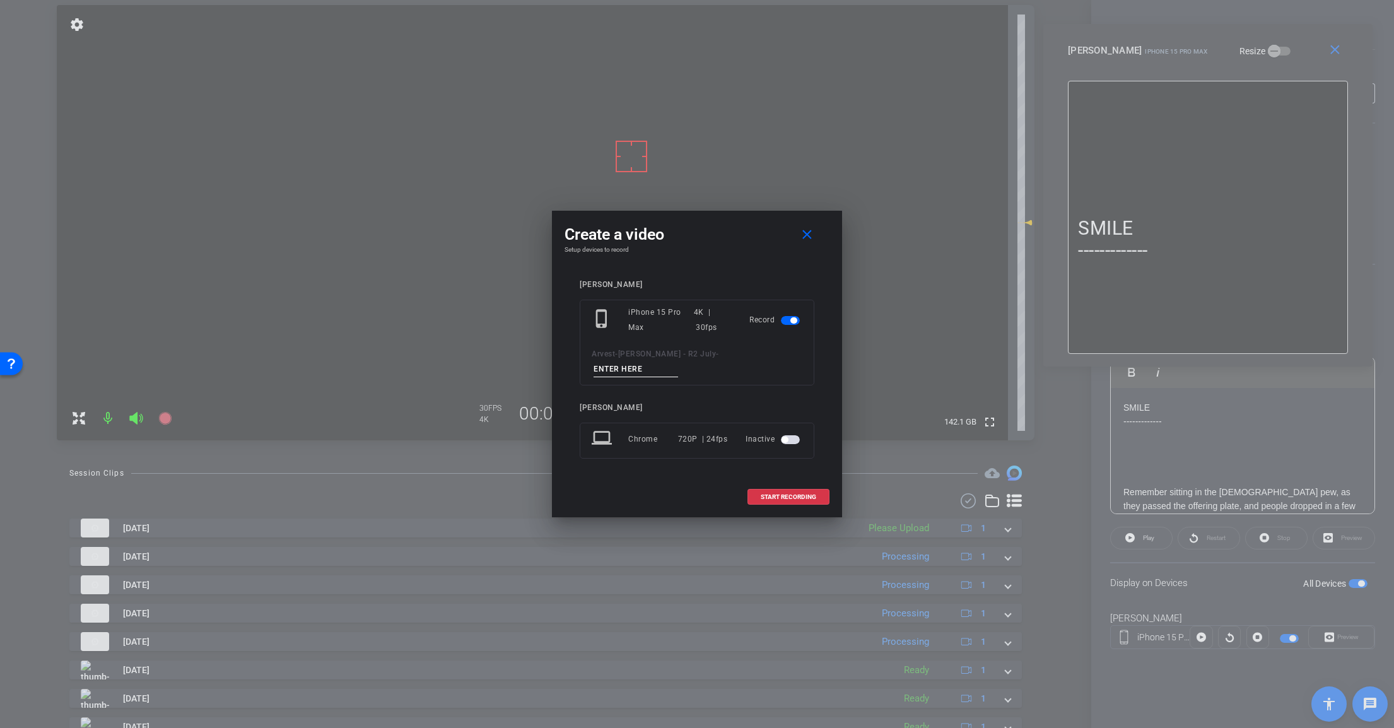
click at [678, 361] on input at bounding box center [635, 369] width 85 height 16
paste input "Tk_1_Charitable"
click at [678, 361] on input "Tk_1_Charitable" at bounding box center [635, 369] width 85 height 16
type input "Tk_2_Charitable"
click at [795, 494] on span "START RECORDING" at bounding box center [788, 497] width 55 height 6
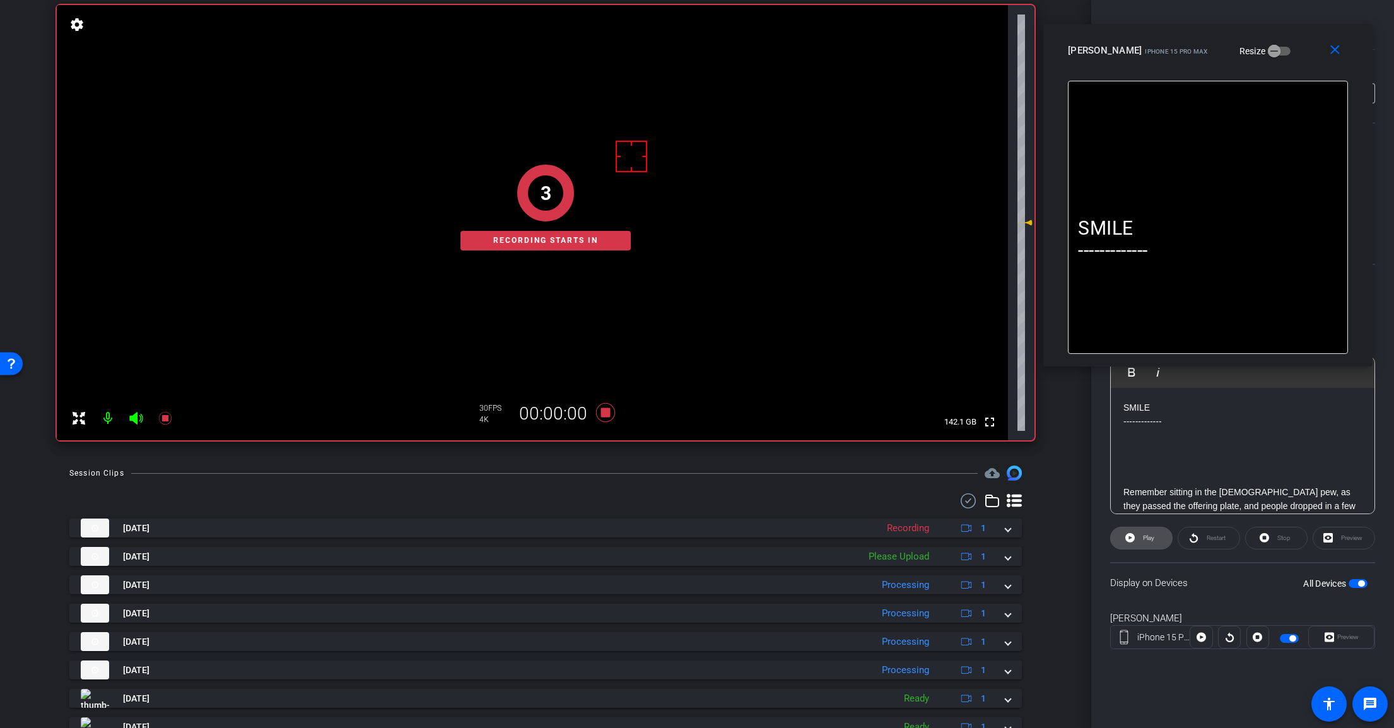
click at [1128, 533] on icon at bounding box center [1129, 538] width 9 height 16
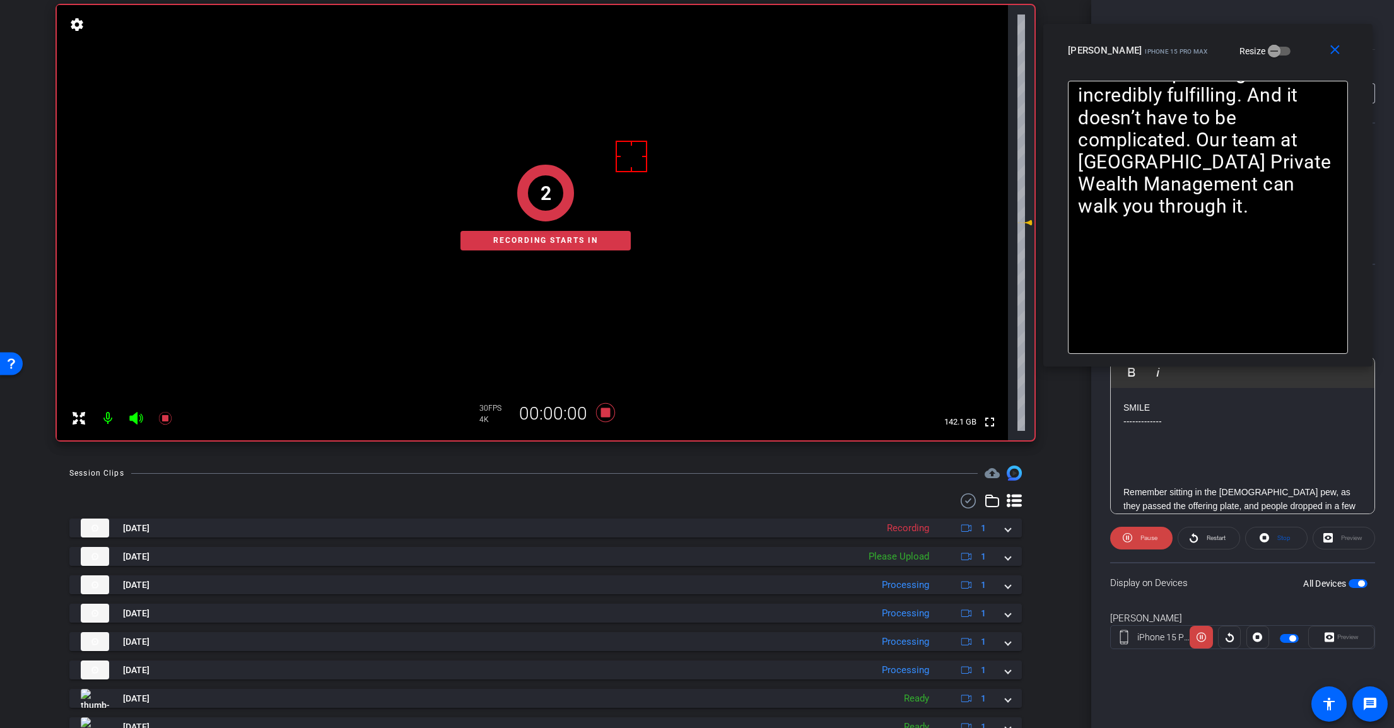
click at [133, 417] on div "2 Recording starts in" at bounding box center [546, 207] width 978 height 465
click at [135, 417] on icon at bounding box center [135, 418] width 13 height 13
click at [1139, 532] on span "Pause" at bounding box center [1147, 538] width 20 height 18
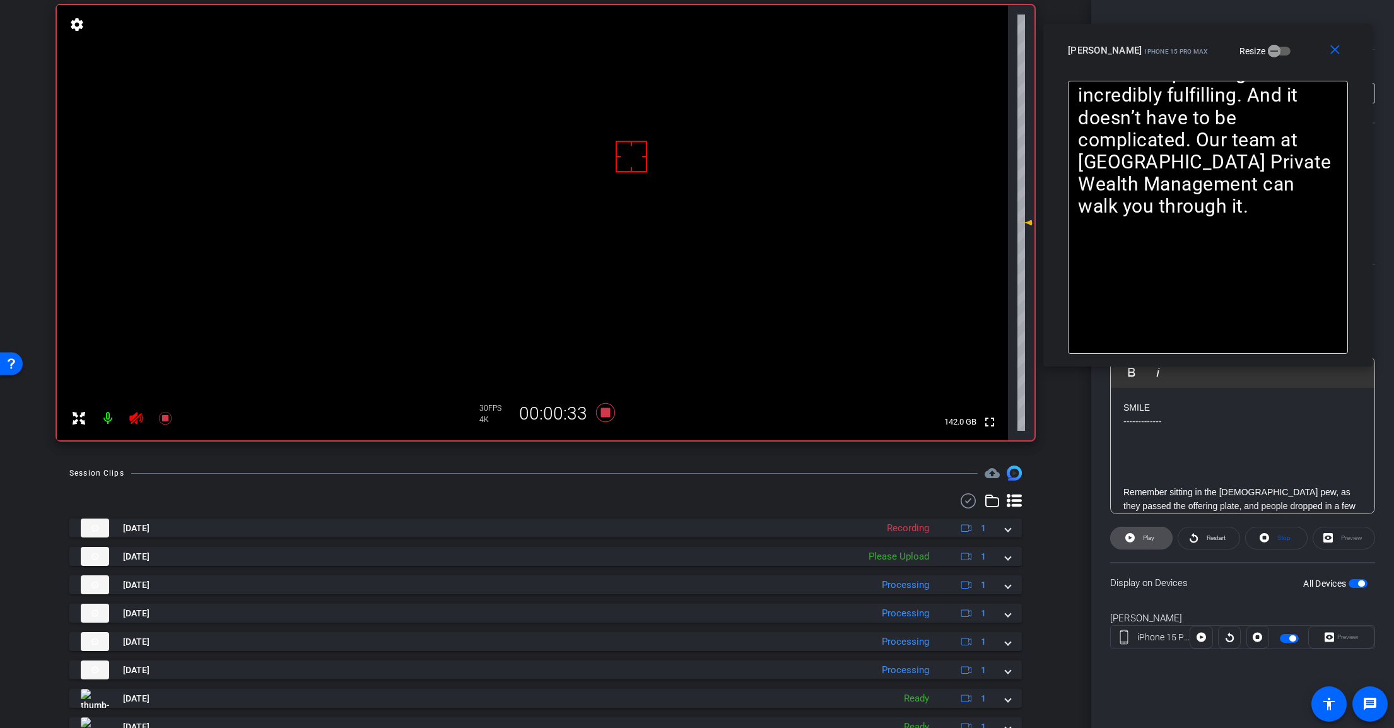
click at [1139, 534] on span at bounding box center [1141, 538] width 61 height 30
click at [602, 419] on icon at bounding box center [605, 412] width 30 height 23
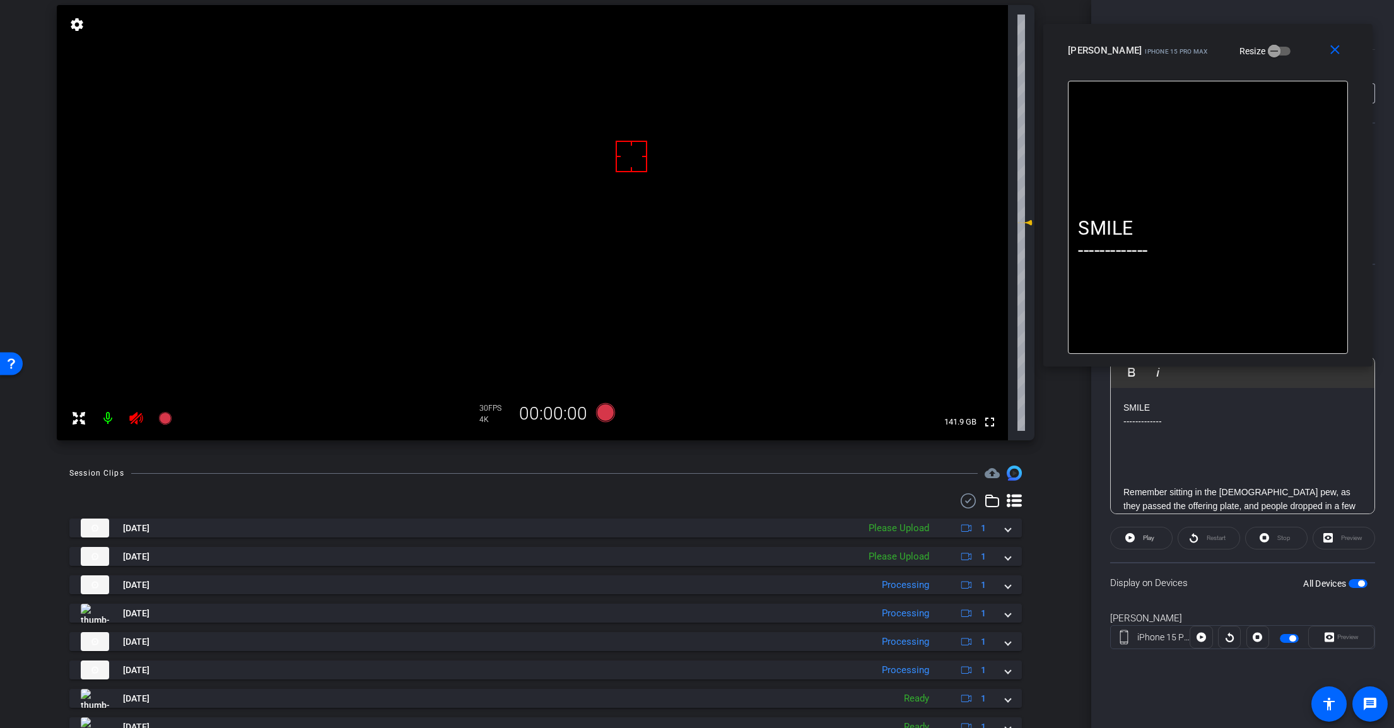
click at [144, 420] on mat-icon at bounding box center [136, 418] width 25 height 25
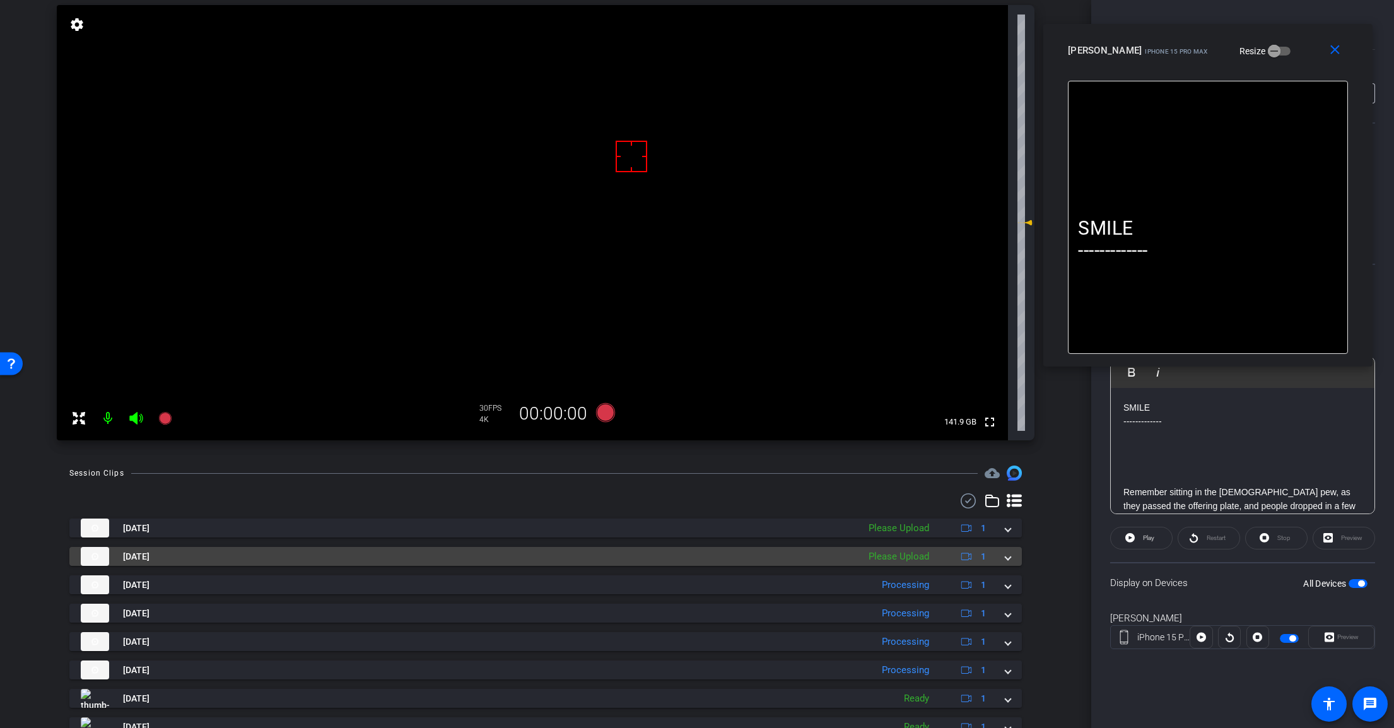
click at [1005, 552] on span at bounding box center [1007, 556] width 5 height 13
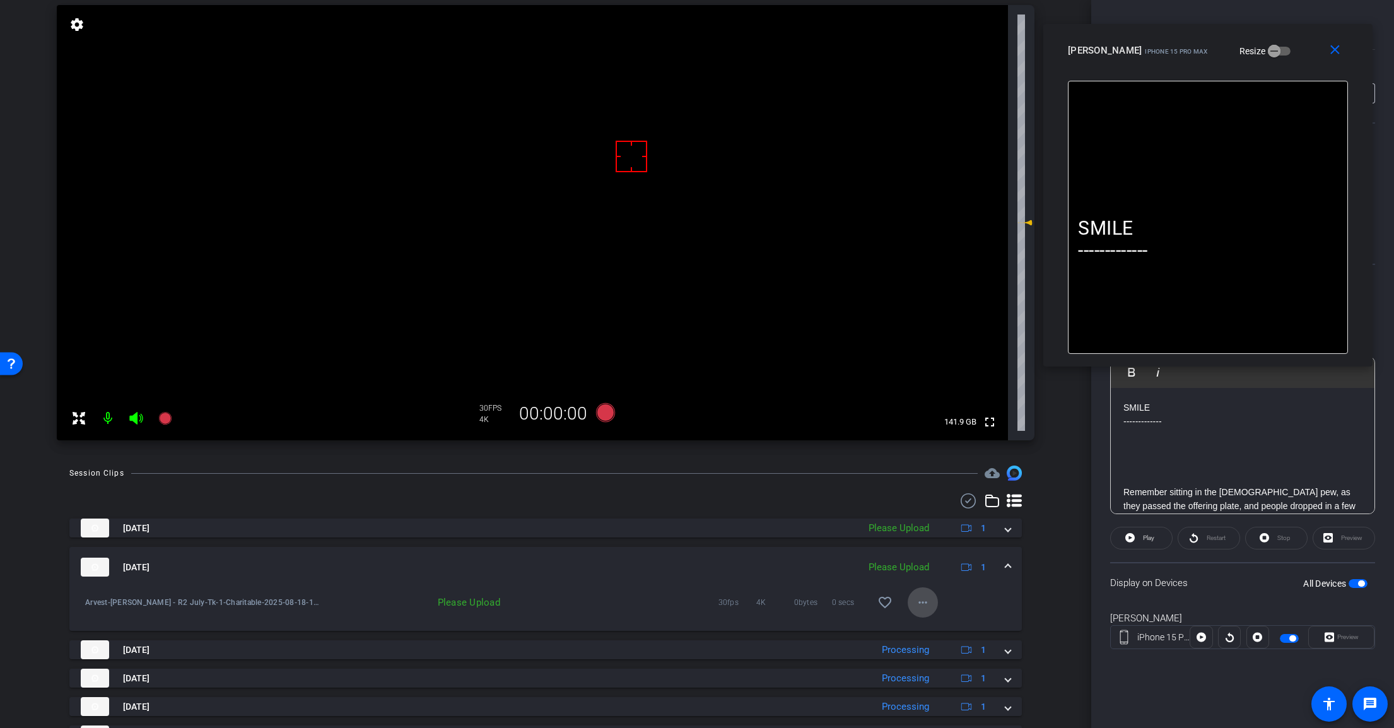
click at [921, 605] on mat-icon "more_horiz" at bounding box center [922, 602] width 15 height 15
click at [944, 626] on span "Upload" at bounding box center [936, 628] width 50 height 15
click at [1005, 569] on span at bounding box center [1007, 567] width 5 height 13
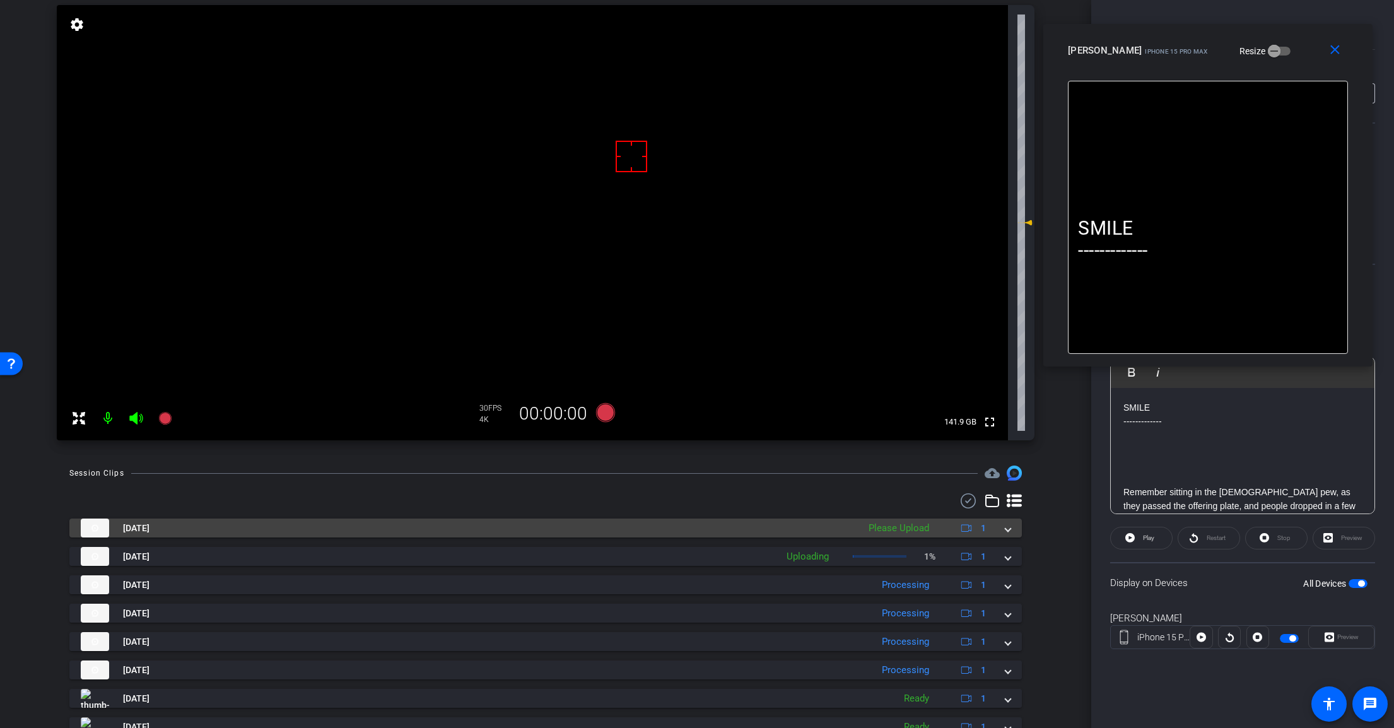
click at [1005, 530] on span at bounding box center [1007, 528] width 5 height 13
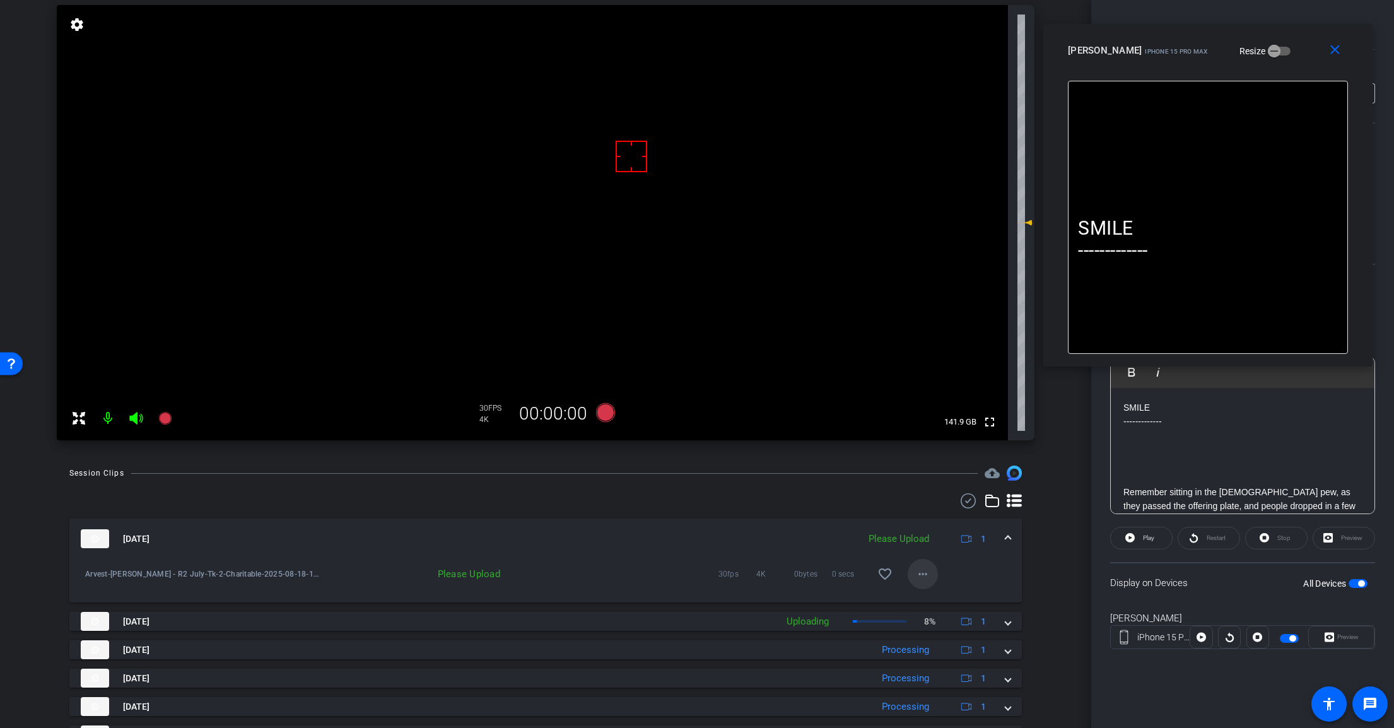
click at [924, 580] on mat-icon "more_horiz" at bounding box center [922, 573] width 15 height 15
click at [940, 600] on span "Upload" at bounding box center [936, 600] width 50 height 15
click at [1005, 542] on span at bounding box center [1007, 538] width 5 height 13
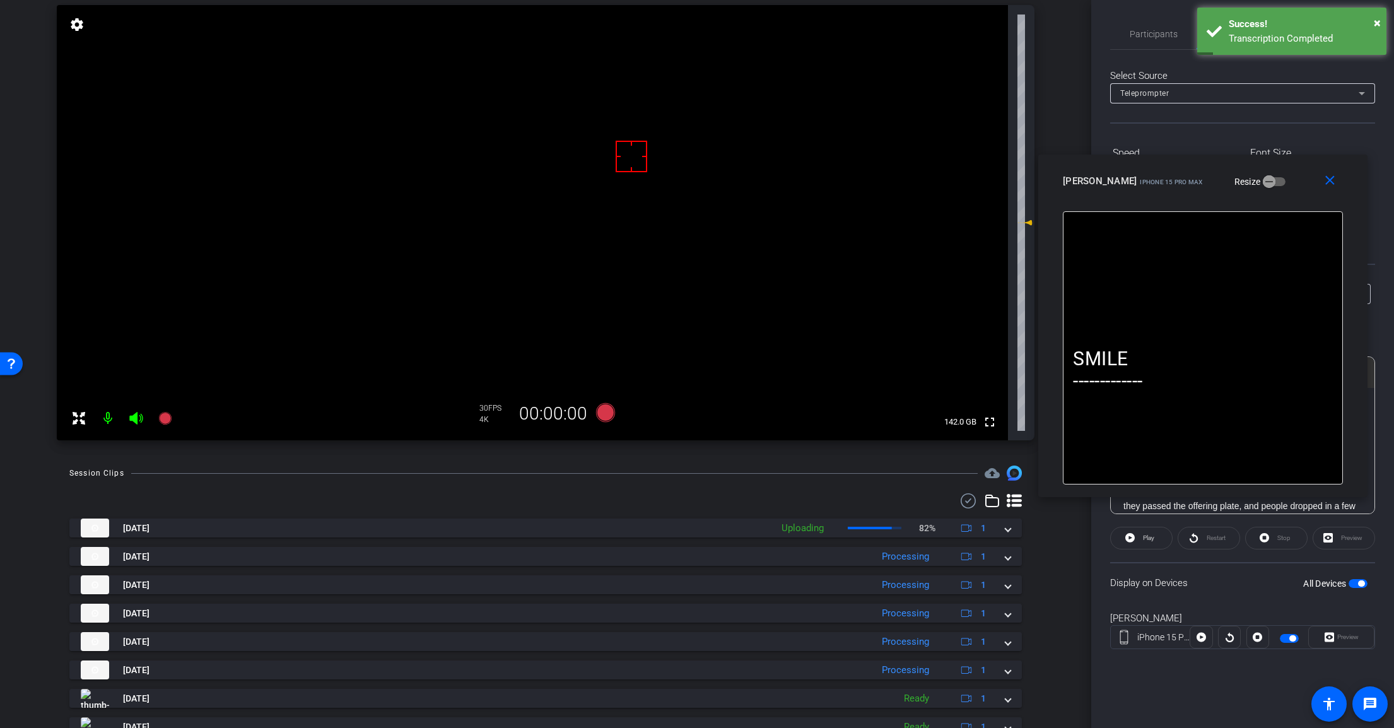
drag, startPoint x: 1130, startPoint y: 39, endPoint x: 1125, endPoint y: 175, distance: 136.3
click at [1125, 175] on div "Scott iPhone 15 Pro Max Resize" at bounding box center [1207, 181] width 289 height 23
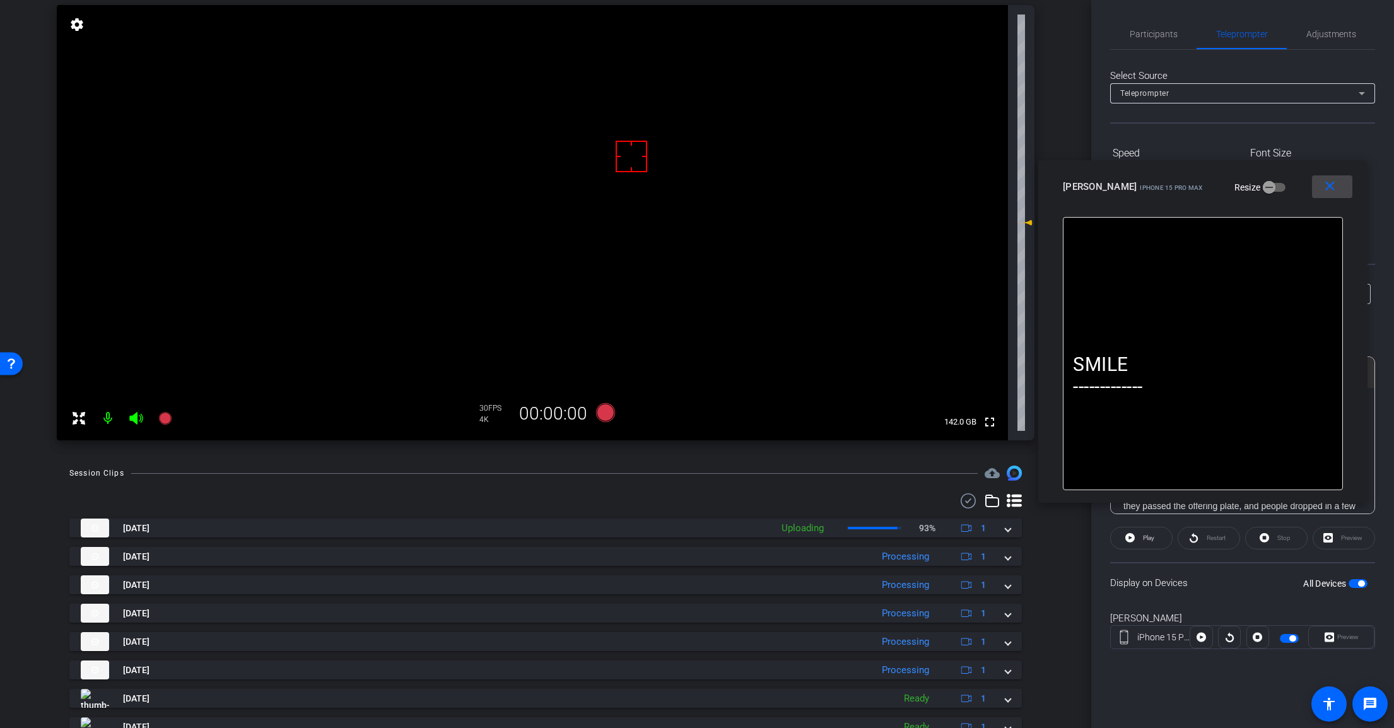
click at [1331, 182] on mat-icon "close" at bounding box center [1330, 186] width 16 height 16
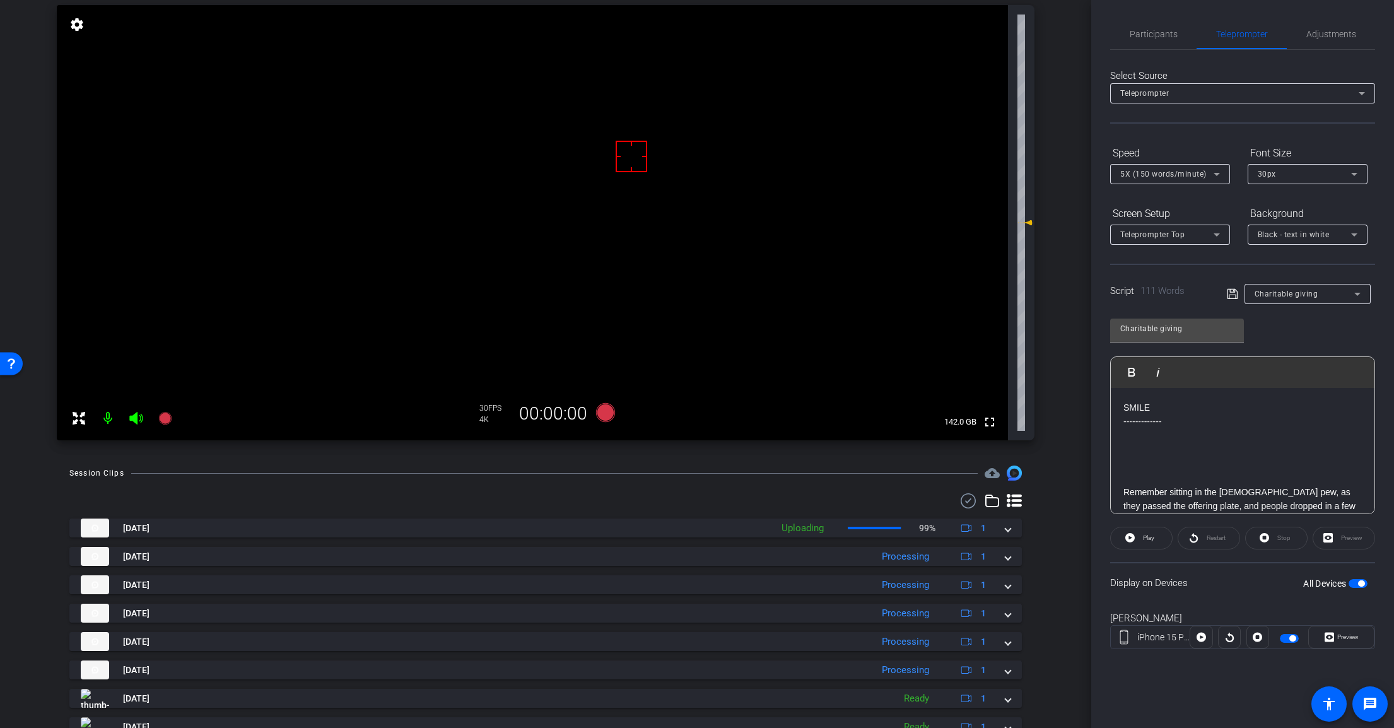
click at [1329, 296] on div "Charitable giving" at bounding box center [1304, 294] width 100 height 16
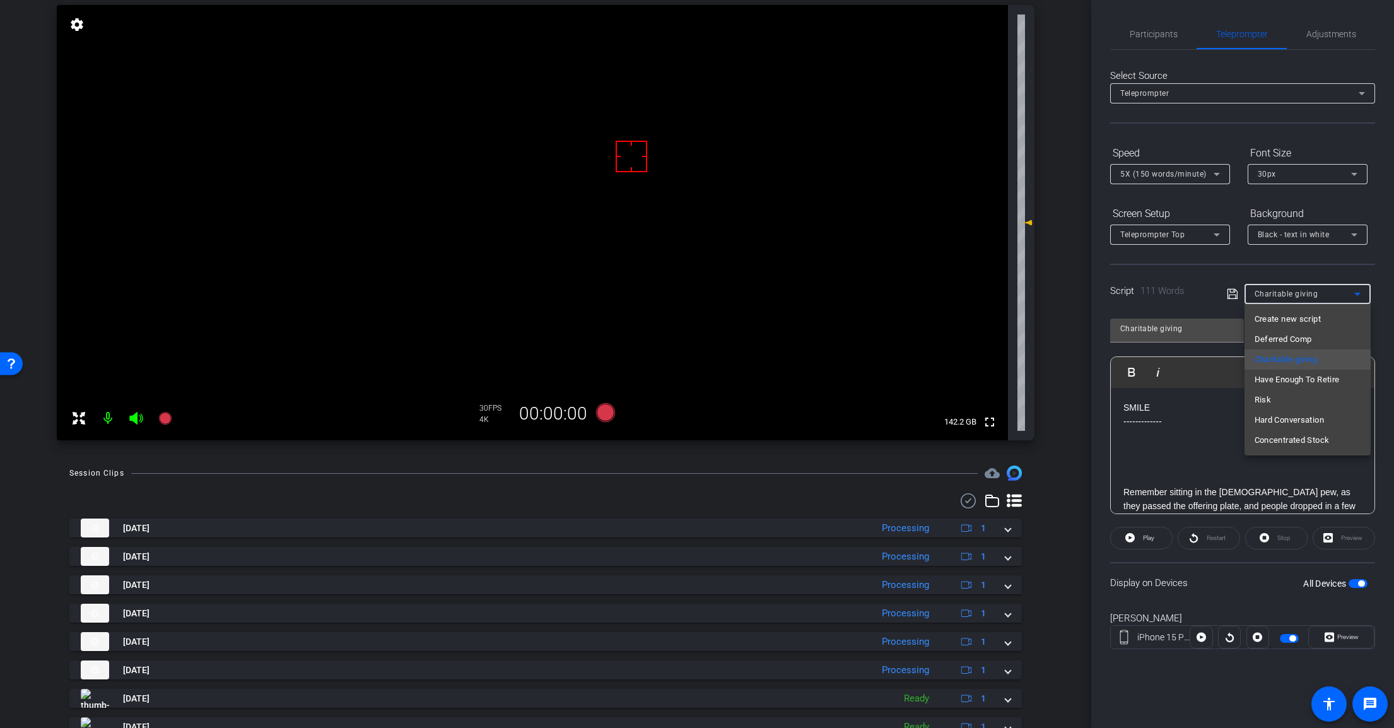
click at [1197, 422] on div at bounding box center [697, 364] width 1394 height 728
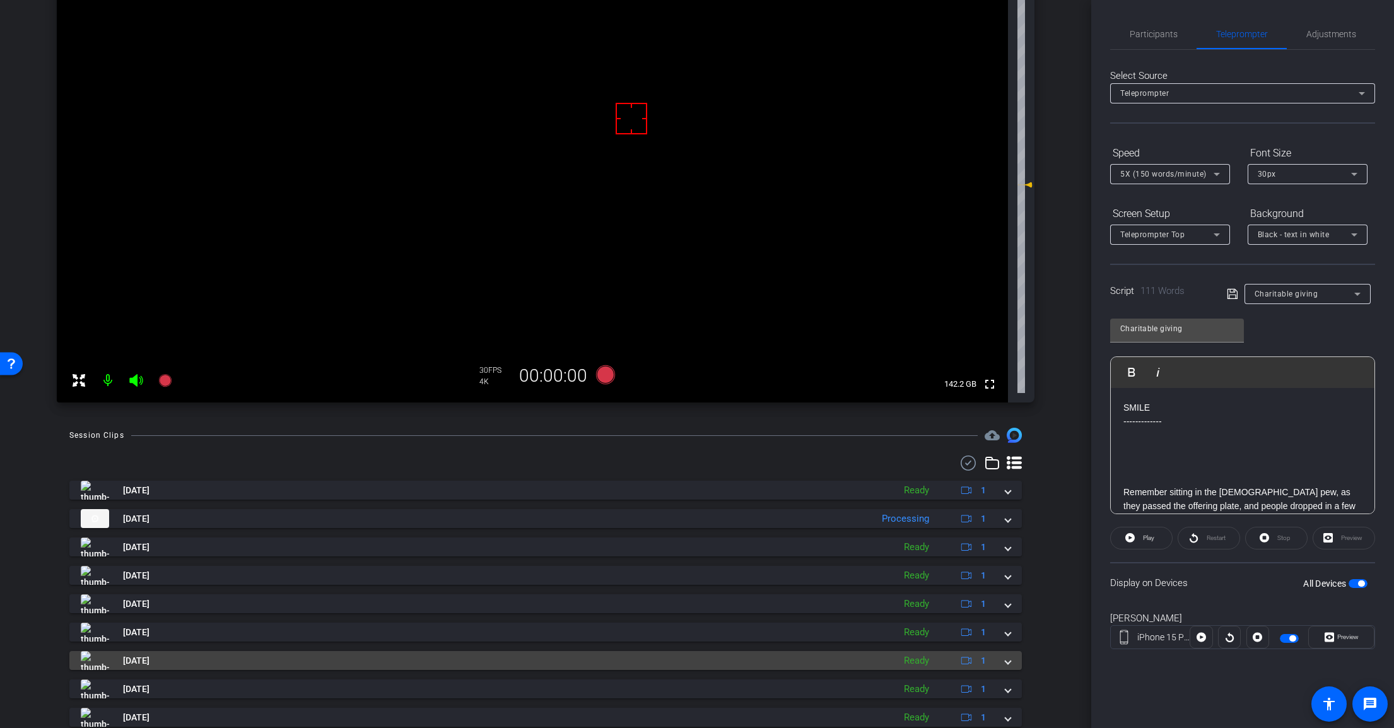
scroll to position [207, 0]
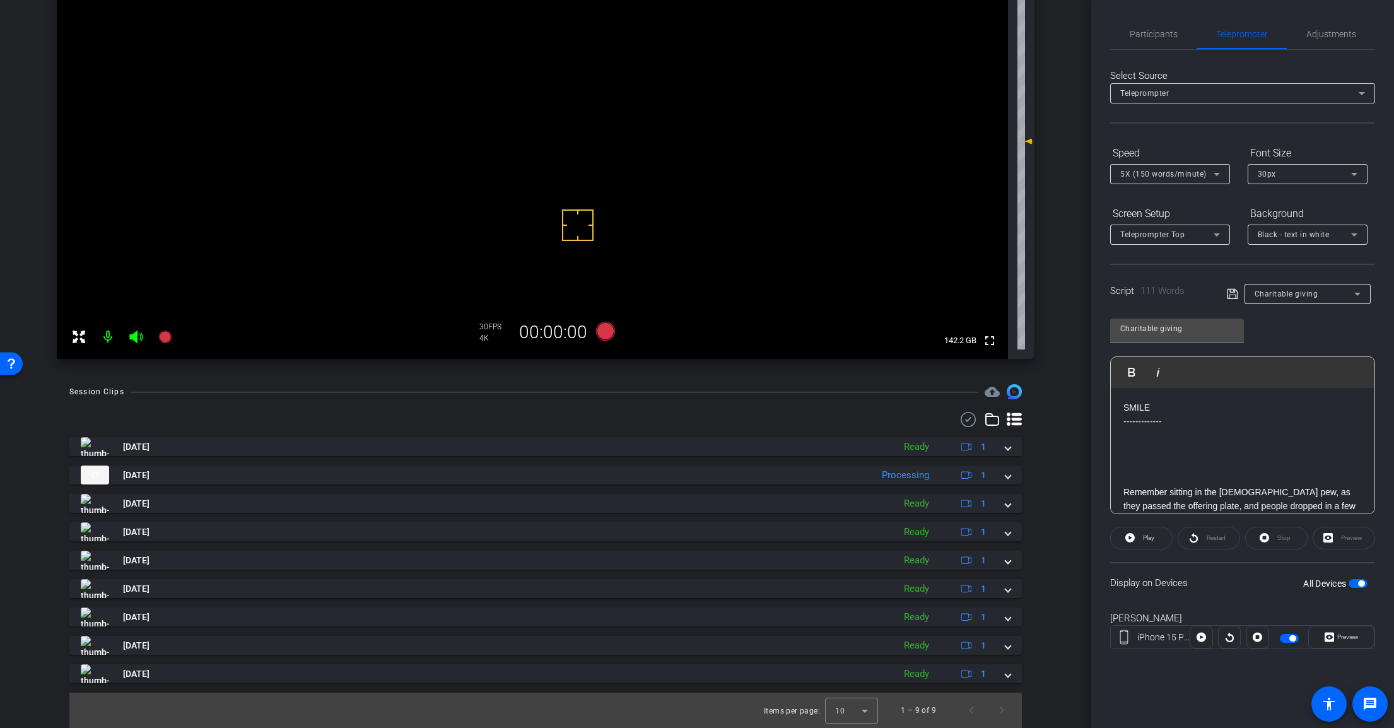
click at [722, 378] on div "arrow_back Scott Cain - R2 July Back to project Send invite account_box grid_on…" at bounding box center [545, 157] width 1091 height 728
click at [1360, 587] on span "button" at bounding box center [1357, 583] width 19 height 9
click at [1327, 30] on span "Adjustments" at bounding box center [1331, 34] width 50 height 9
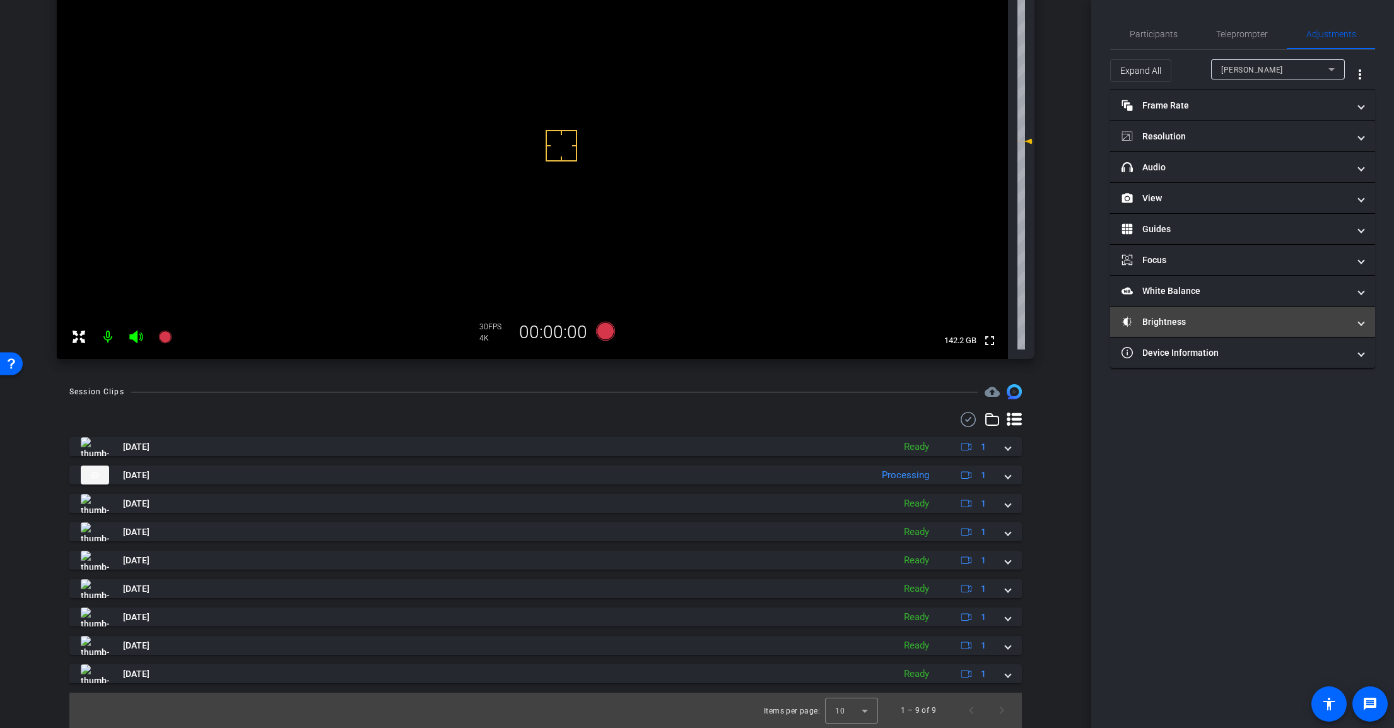
click at [1221, 324] on mat-panel-title "Brightness" at bounding box center [1234, 321] width 227 height 13
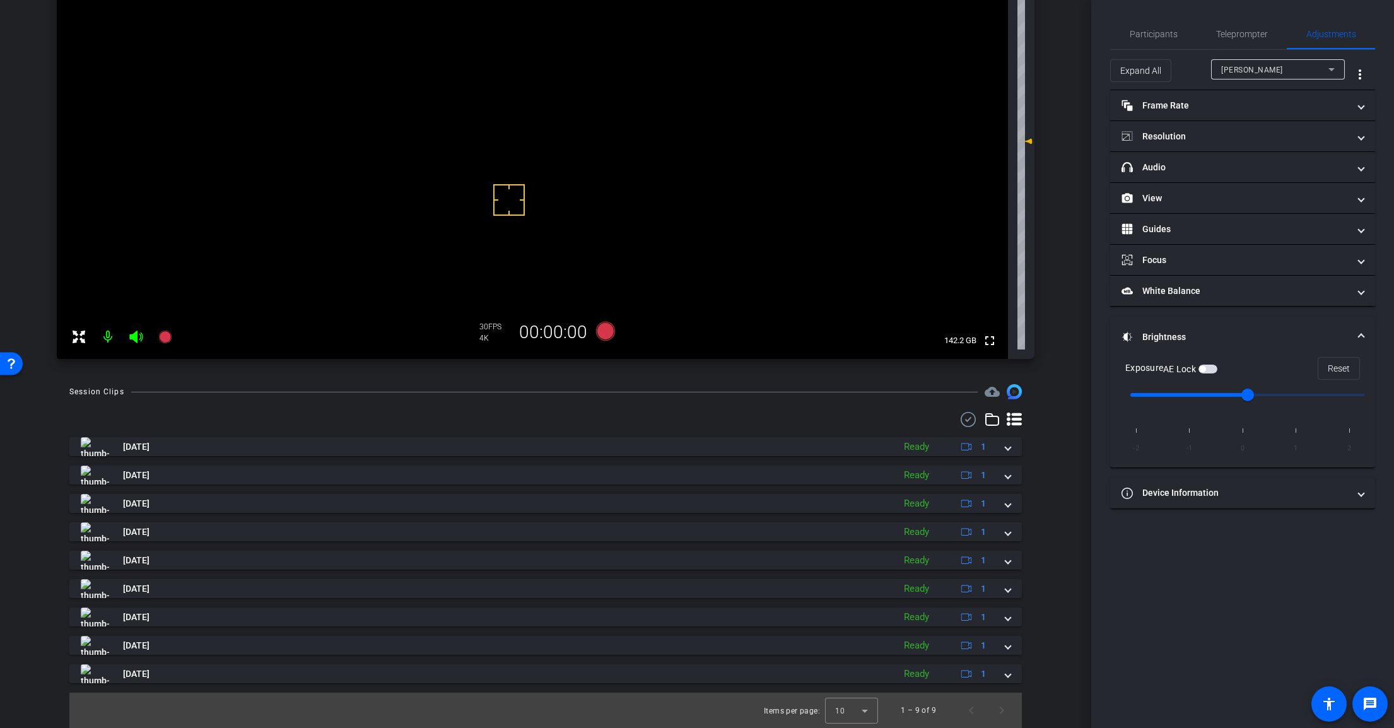
click at [1205, 367] on span "button" at bounding box center [1202, 369] width 6 height 6
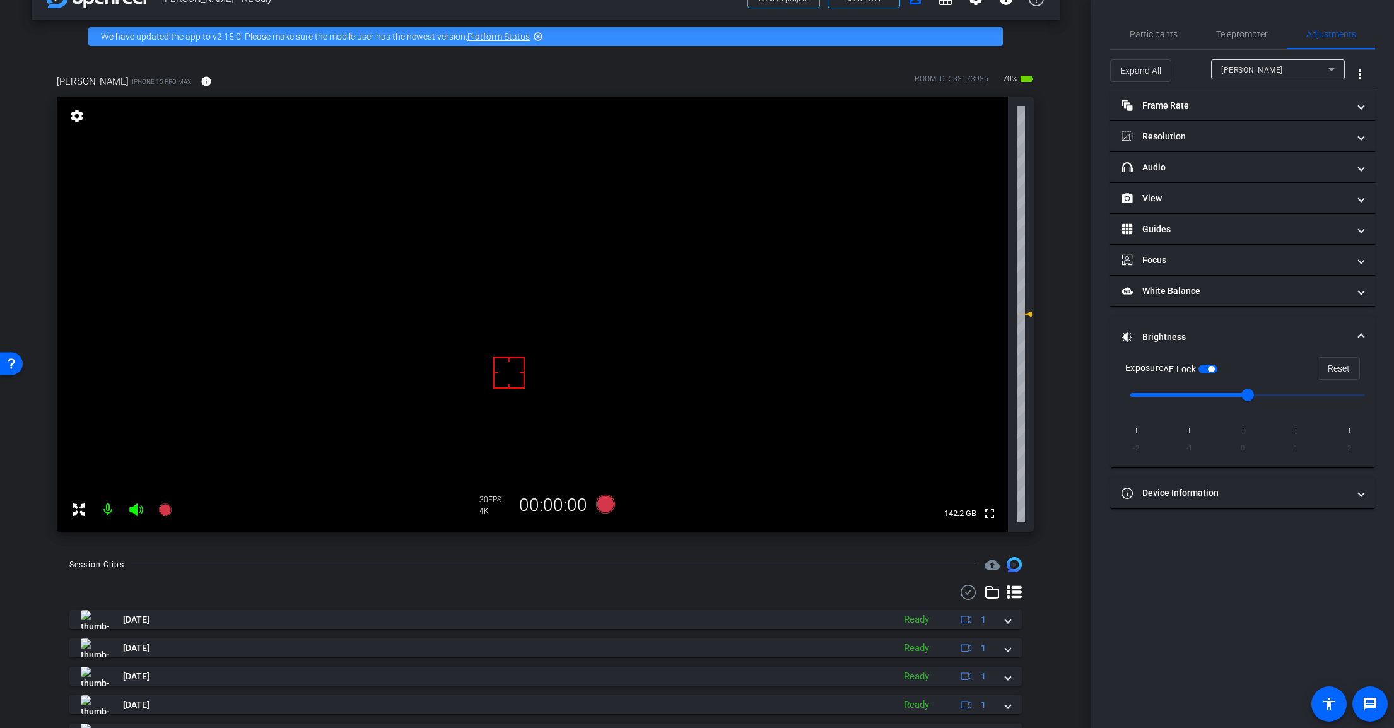
scroll to position [63, 0]
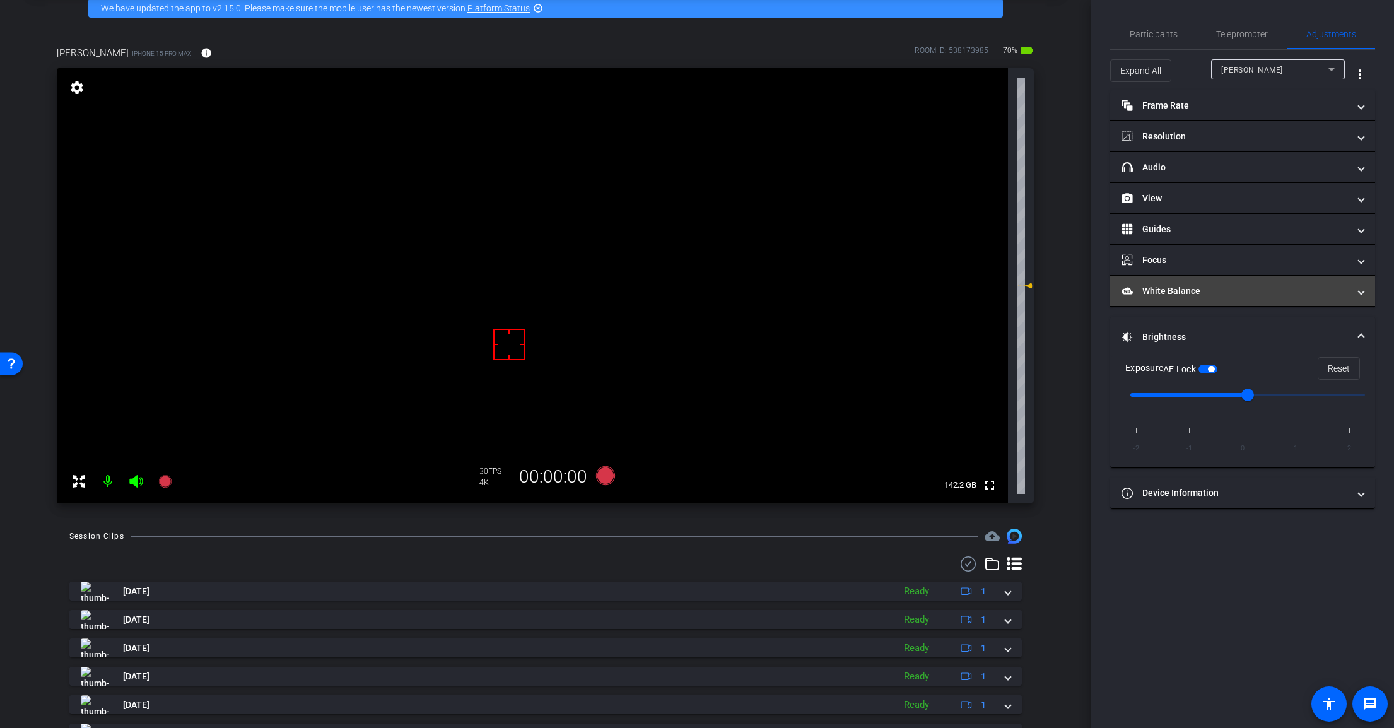
click at [1357, 288] on span "White Balance White Balance" at bounding box center [1239, 290] width 237 height 13
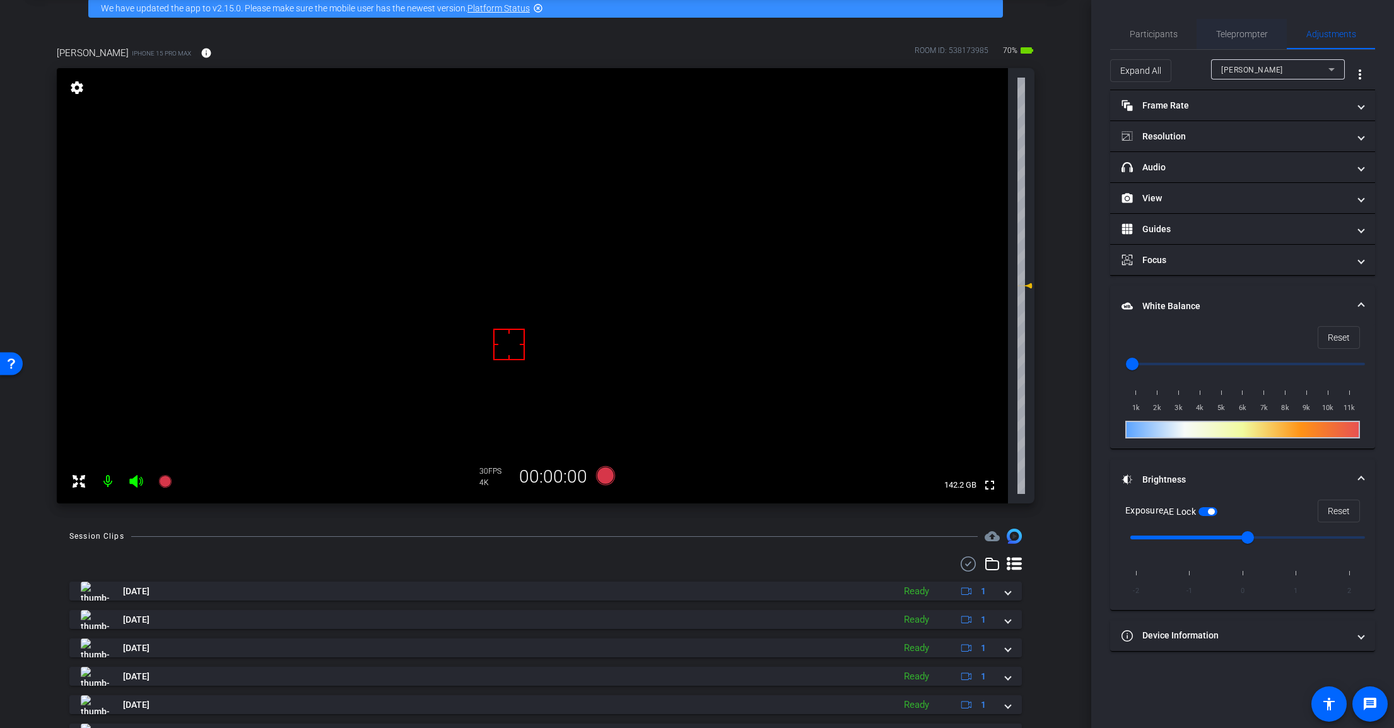
click at [1226, 30] on span "Teleprompter" at bounding box center [1242, 34] width 52 height 9
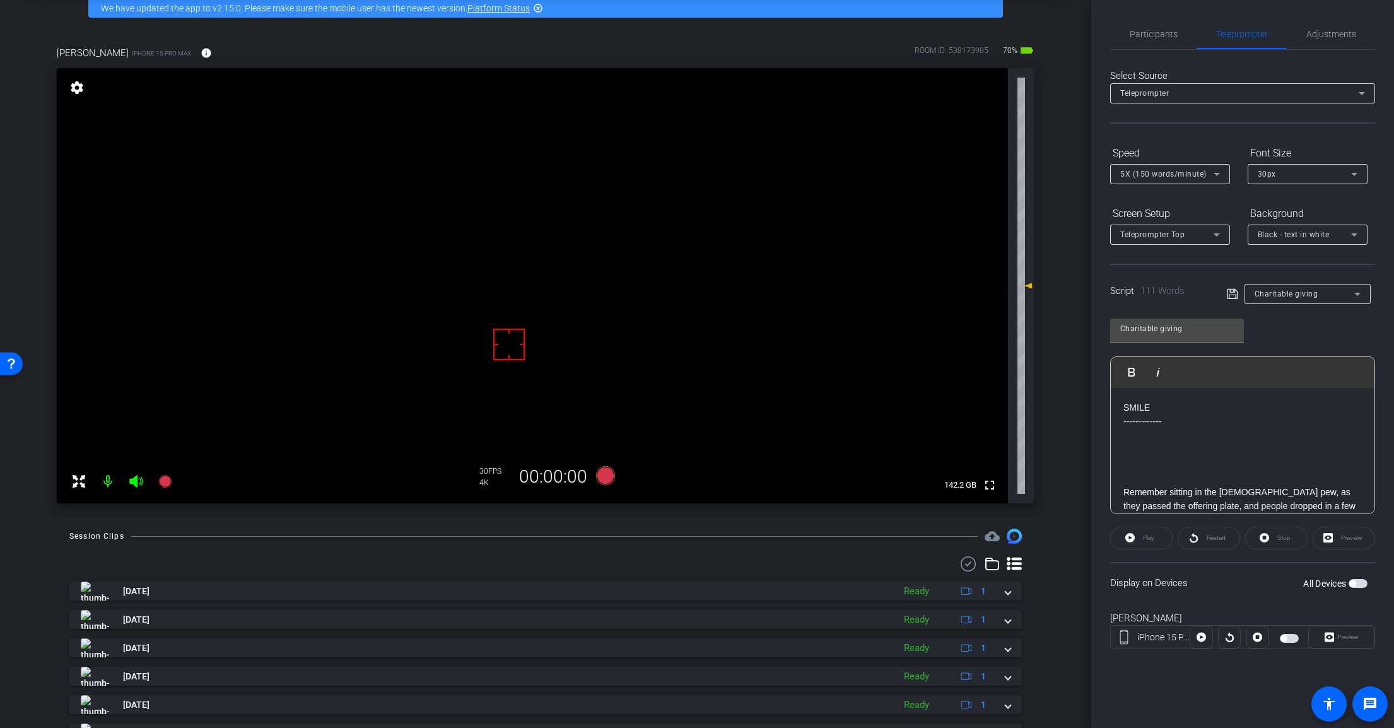
click at [1187, 453] on p at bounding box center [1242, 450] width 238 height 14
click at [1304, 300] on div "Charitable giving" at bounding box center [1304, 294] width 100 height 16
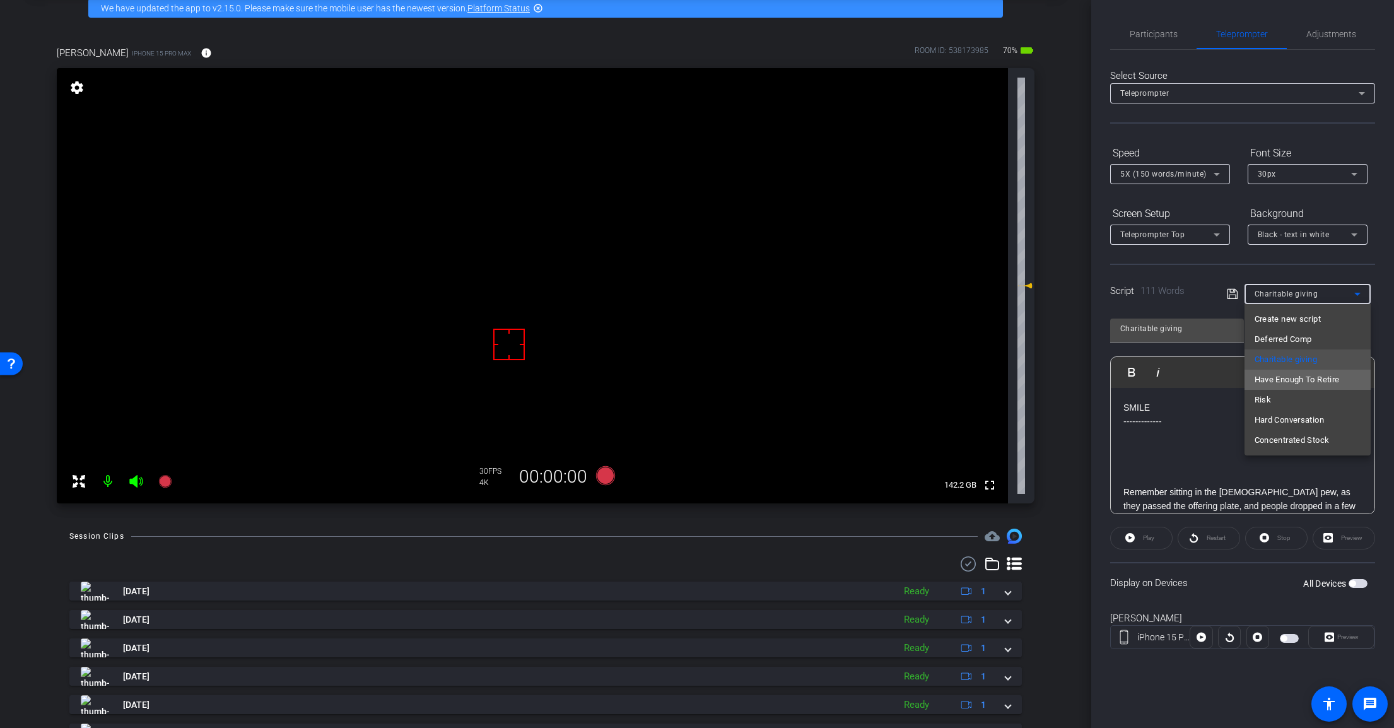
click at [1328, 385] on span "Have Enough To Retire" at bounding box center [1296, 379] width 85 height 15
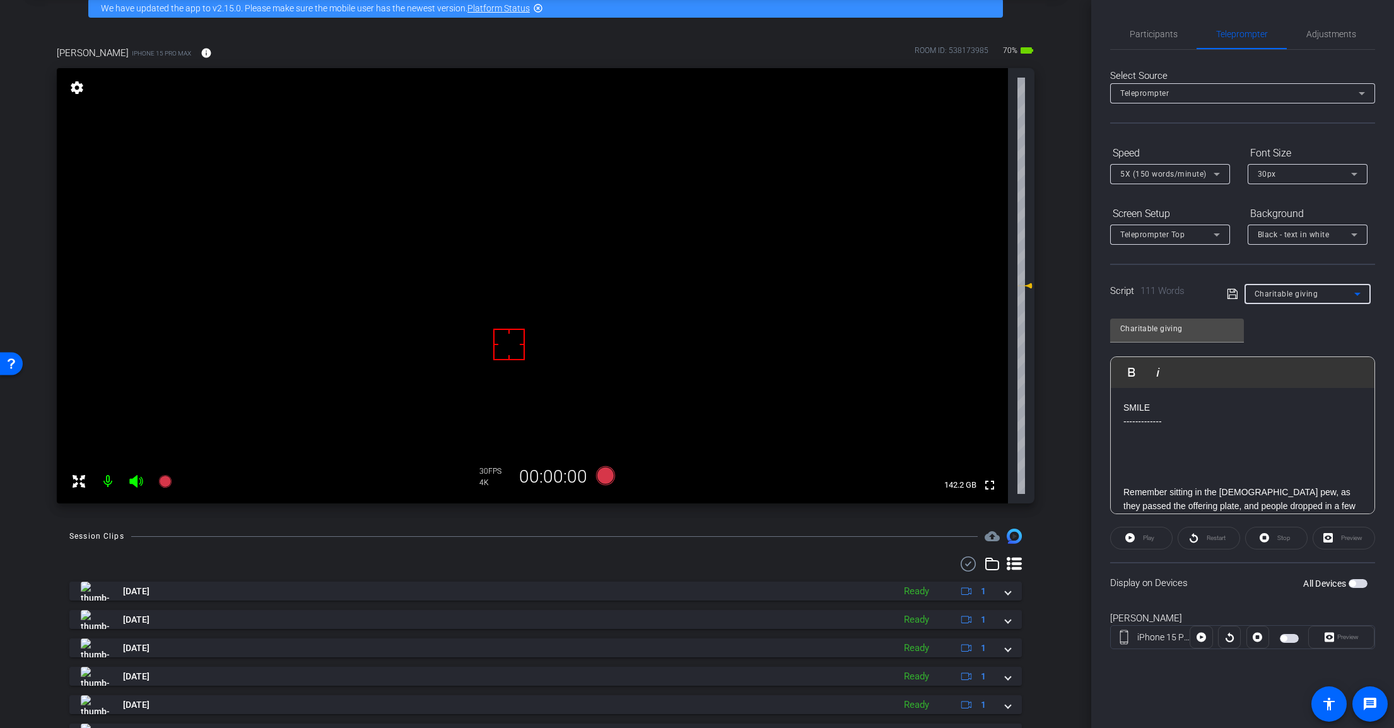
type input "Have Enough To Retire"
click at [1227, 453] on p at bounding box center [1242, 450] width 238 height 14
click at [598, 480] on icon at bounding box center [605, 475] width 19 height 19
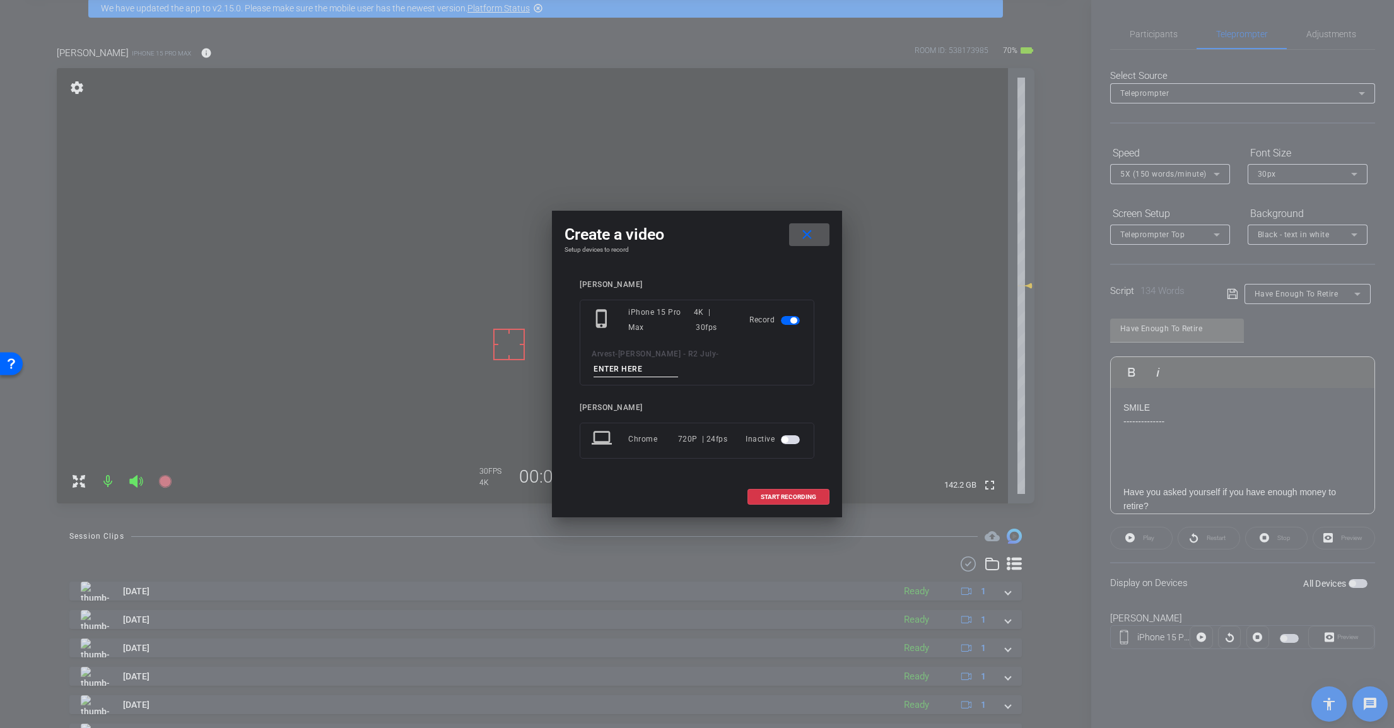
click at [678, 363] on input at bounding box center [635, 369] width 85 height 16
paste input "Tk_1_Charitable"
click at [678, 361] on input "Tk_1_Charitable" at bounding box center [635, 369] width 85 height 16
click at [678, 365] on input "Tk_2_Retire" at bounding box center [635, 369] width 85 height 16
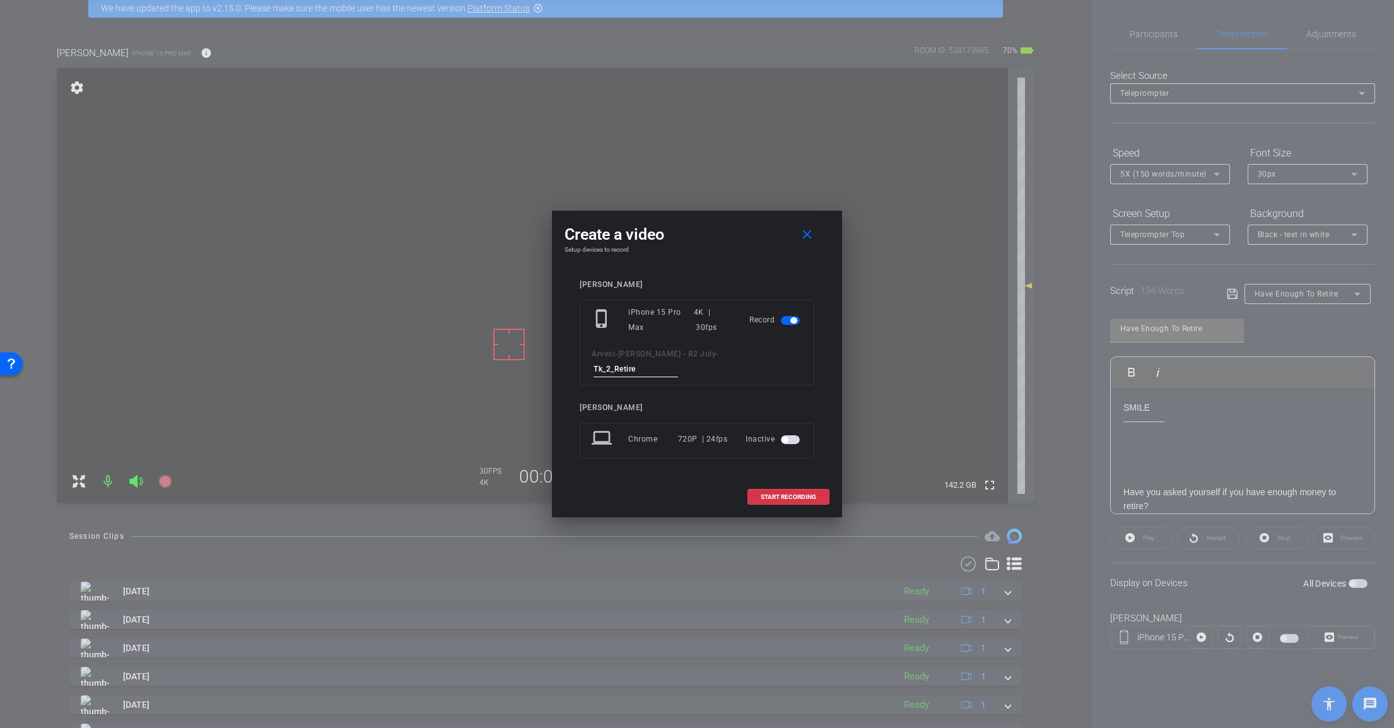
click at [678, 364] on input "Tk_2_Retire" at bounding box center [635, 369] width 85 height 16
type input "Tk_2_Retire"
click at [800, 494] on span "START RECORDING" at bounding box center [788, 497] width 55 height 6
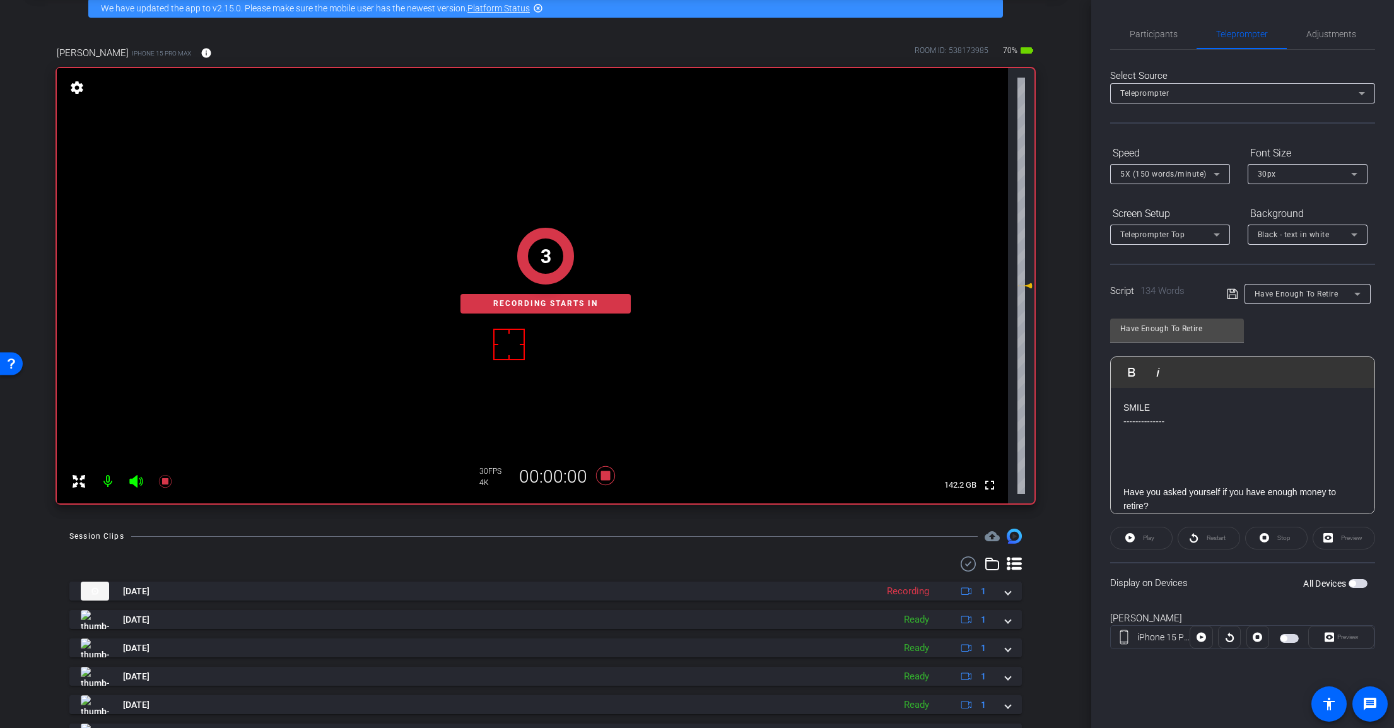
click at [1356, 584] on span "button" at bounding box center [1357, 583] width 19 height 9
click at [1338, 636] on span "Preview" at bounding box center [1347, 636] width 21 height 7
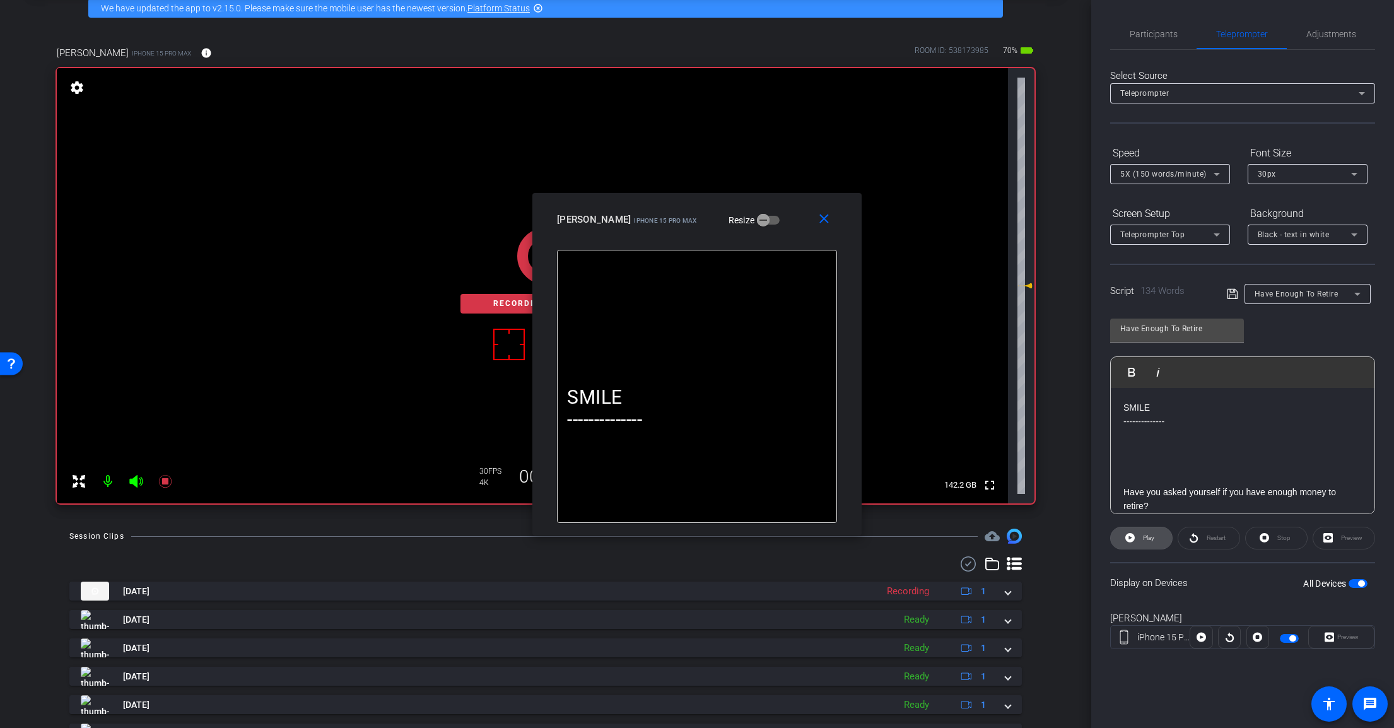
click at [1147, 539] on span "Play" at bounding box center [1148, 537] width 11 height 7
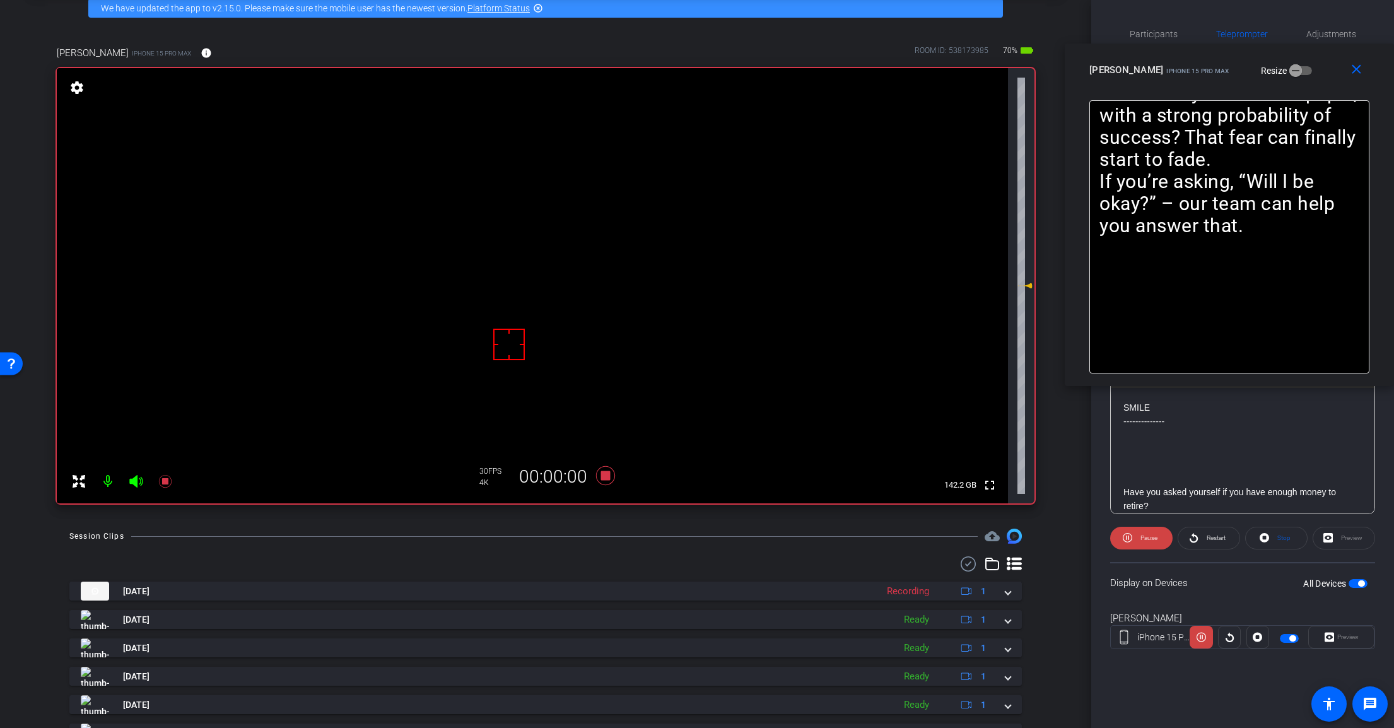
drag, startPoint x: 762, startPoint y: 225, endPoint x: 991, endPoint y: 169, distance: 235.1
click at [1281, 81] on div "Scott iPhone 15 Pro Max Resize" at bounding box center [1233, 70] width 289 height 23
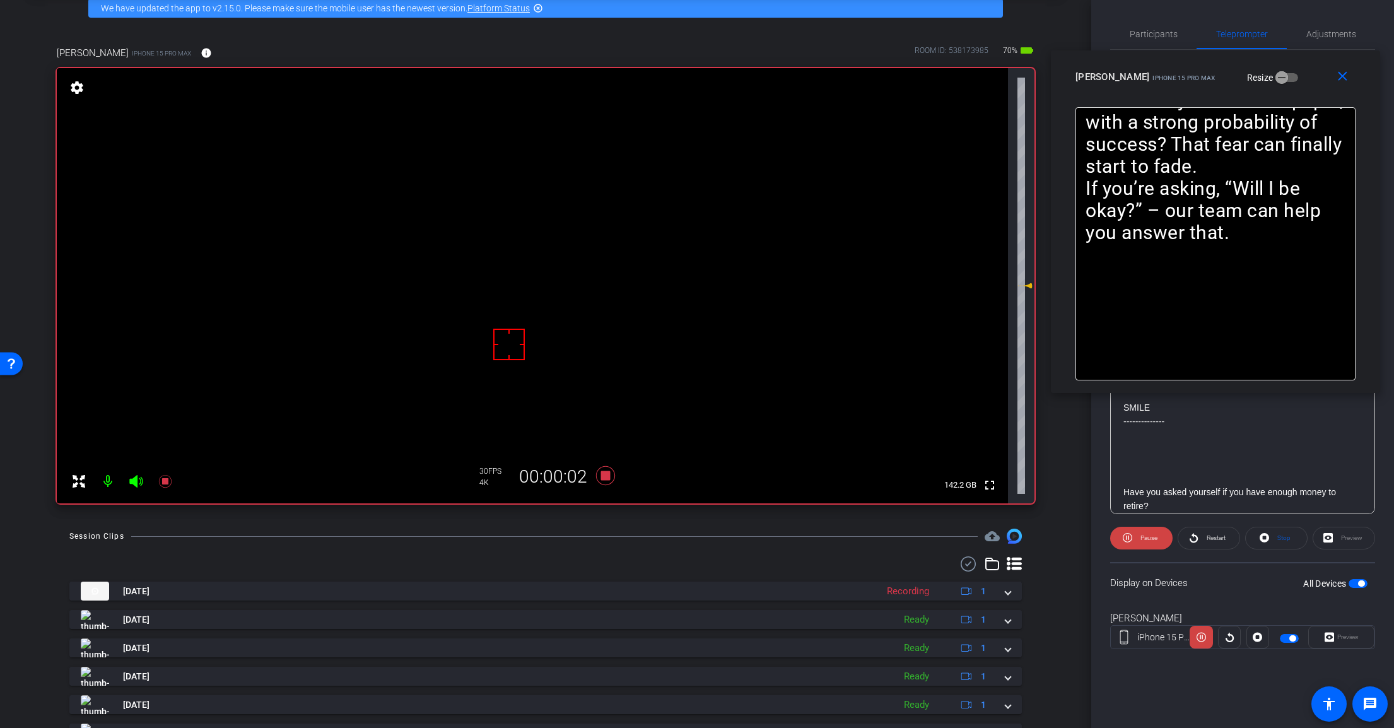
click at [139, 486] on icon at bounding box center [136, 481] width 15 height 15
click at [1137, 541] on span "Pause" at bounding box center [1147, 538] width 20 height 18
click at [137, 484] on icon at bounding box center [135, 481] width 13 height 13
click at [602, 479] on icon at bounding box center [605, 475] width 19 height 19
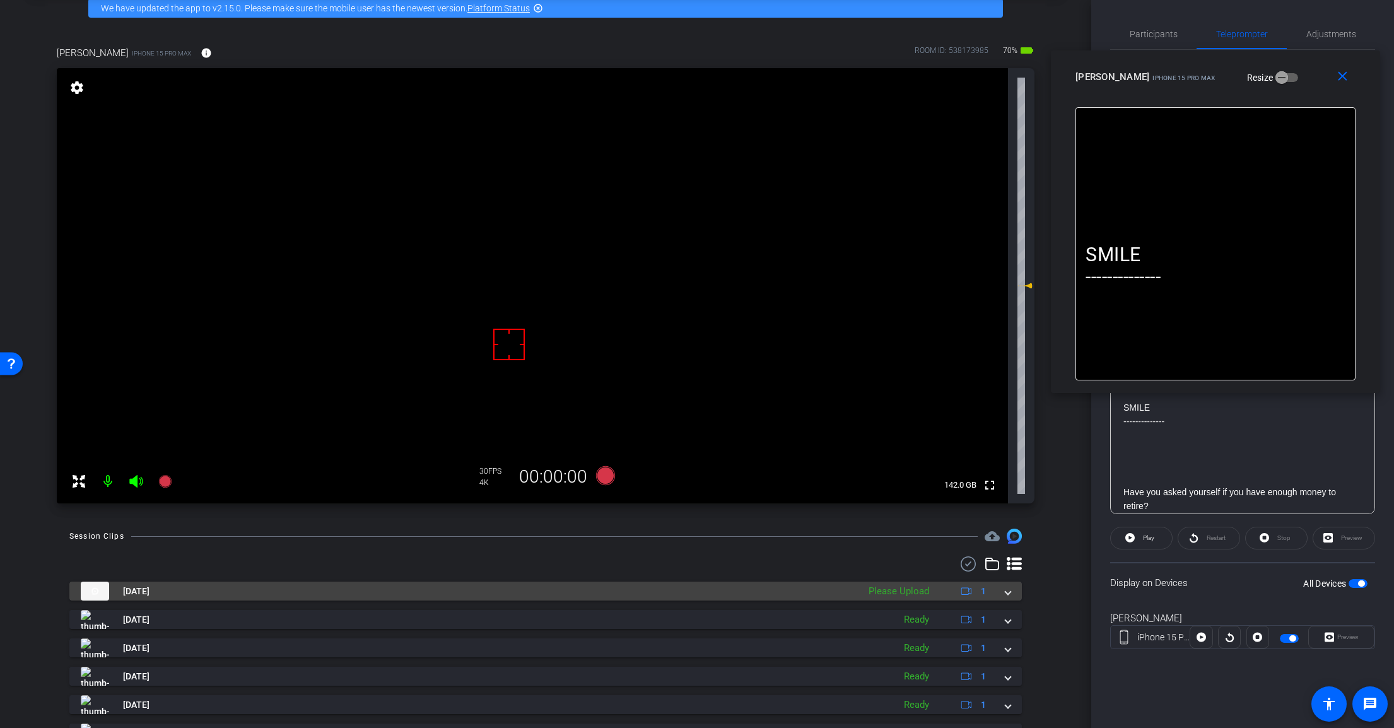
click at [1008, 595] on mat-expansion-panel-header "Aug 18, 2025 Please Upload 1" at bounding box center [545, 590] width 952 height 19
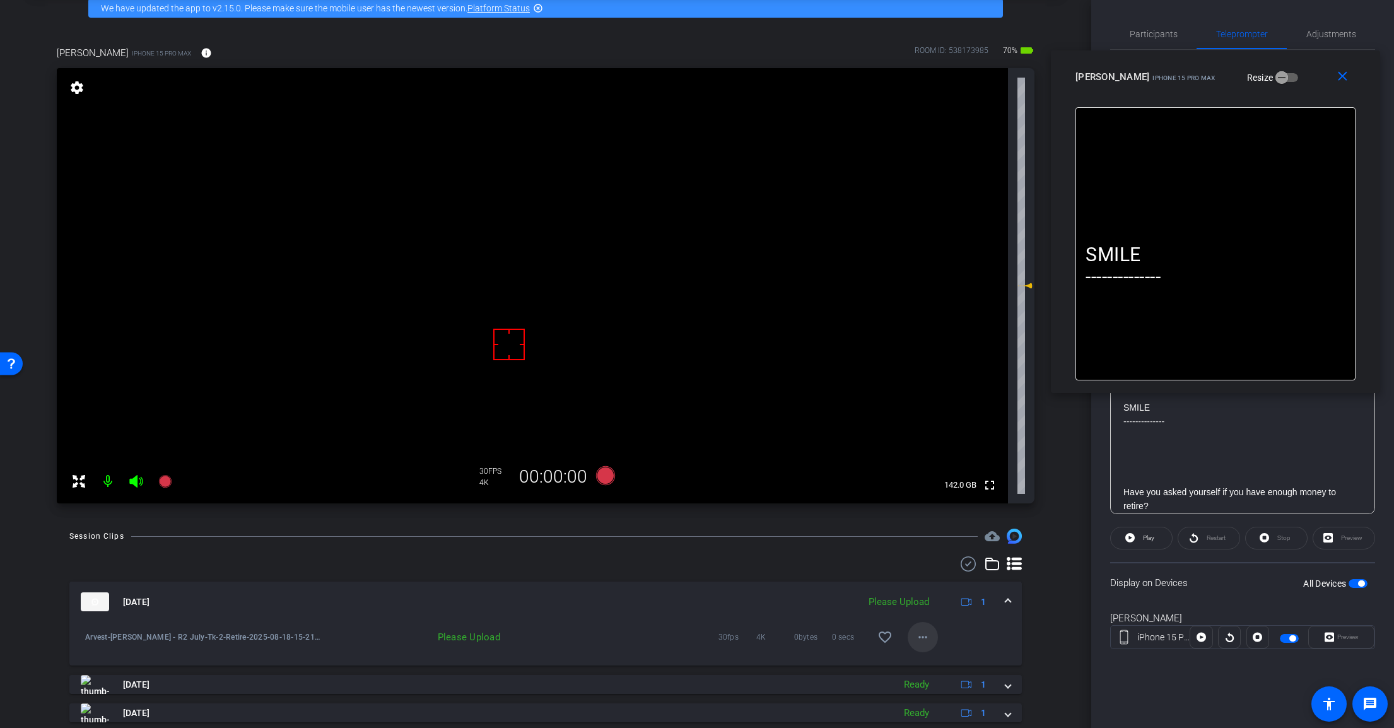
click at [925, 634] on span at bounding box center [923, 637] width 30 height 30
click at [938, 662] on span "Upload" at bounding box center [936, 663] width 50 height 15
click at [1007, 601] on mat-expansion-panel-header "Aug 18, 2025 Uploading 1" at bounding box center [545, 601] width 952 height 40
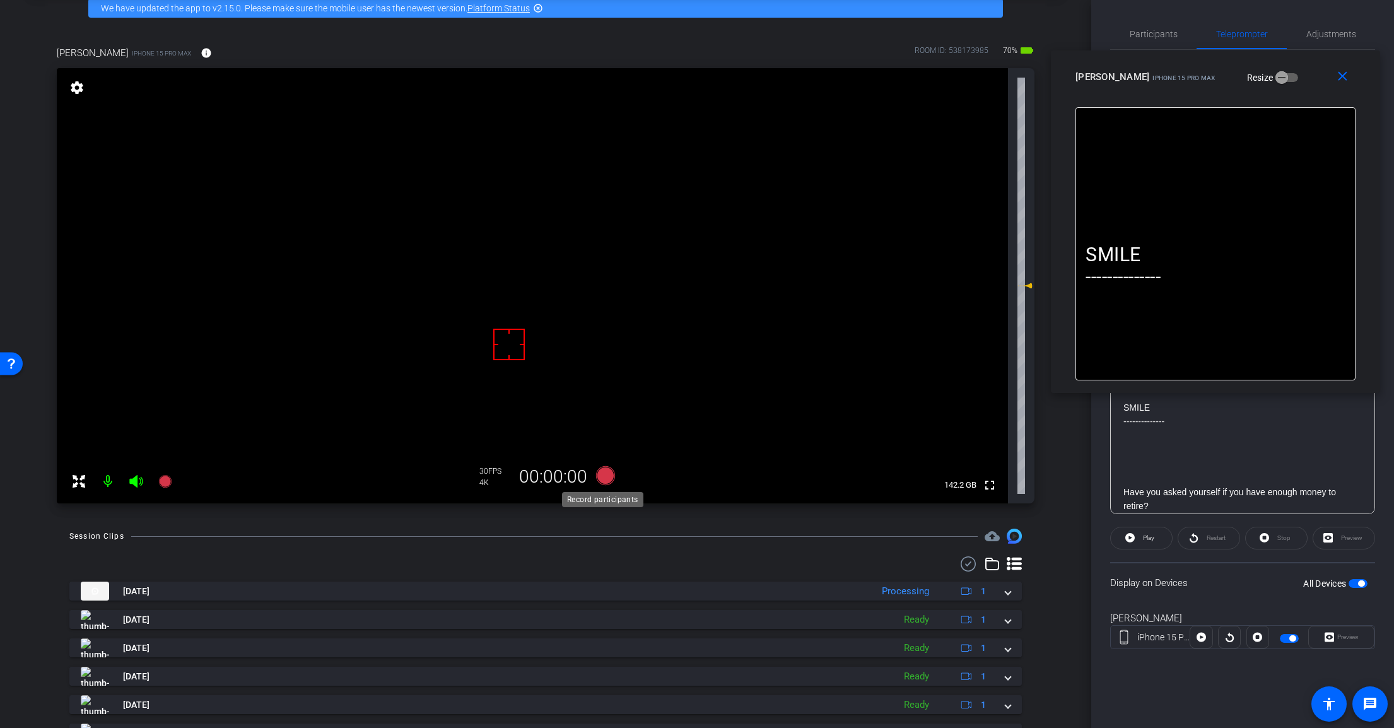
click at [598, 476] on icon at bounding box center [605, 475] width 19 height 19
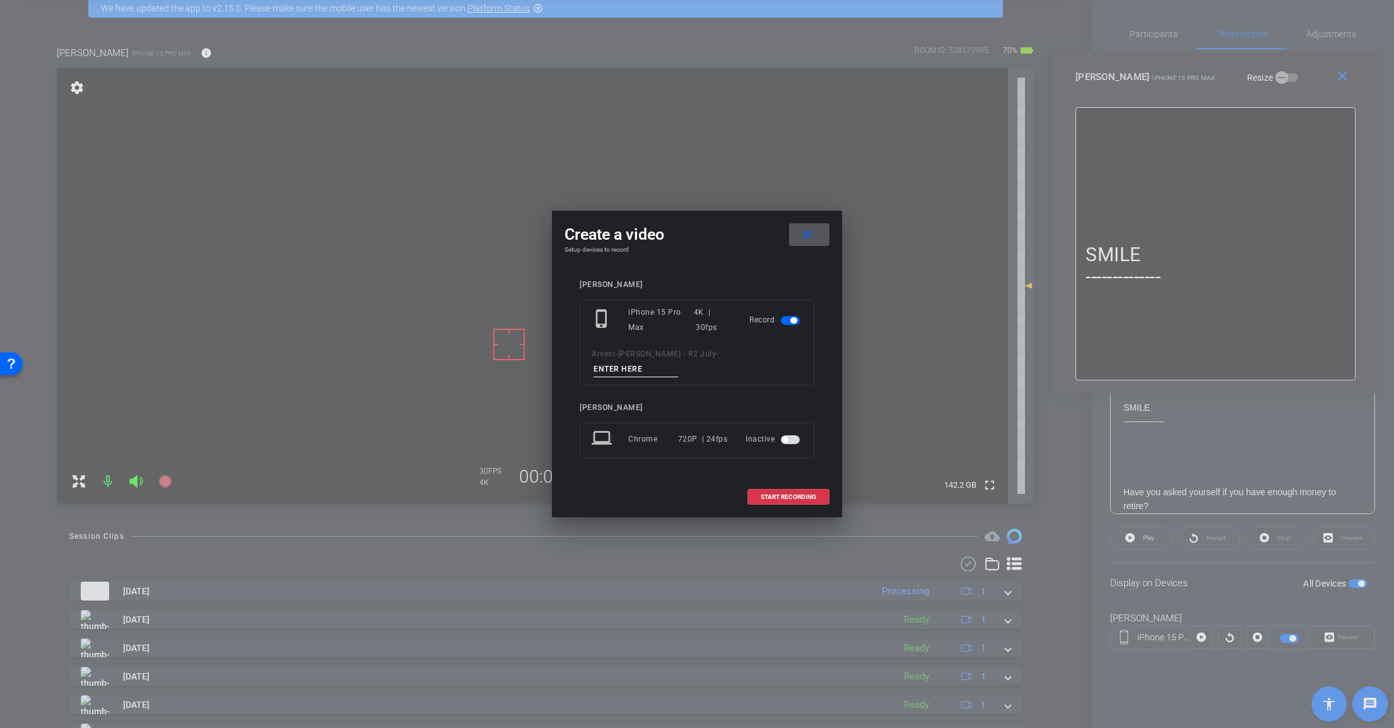
click at [678, 361] on input at bounding box center [635, 369] width 85 height 16
paste input "Tk_2_Retire"
click at [678, 361] on input "Tk_2_Retire" at bounding box center [635, 369] width 85 height 16
type input "Tk_2_Retire"
click at [785, 494] on span "START RECORDING" at bounding box center [788, 497] width 55 height 6
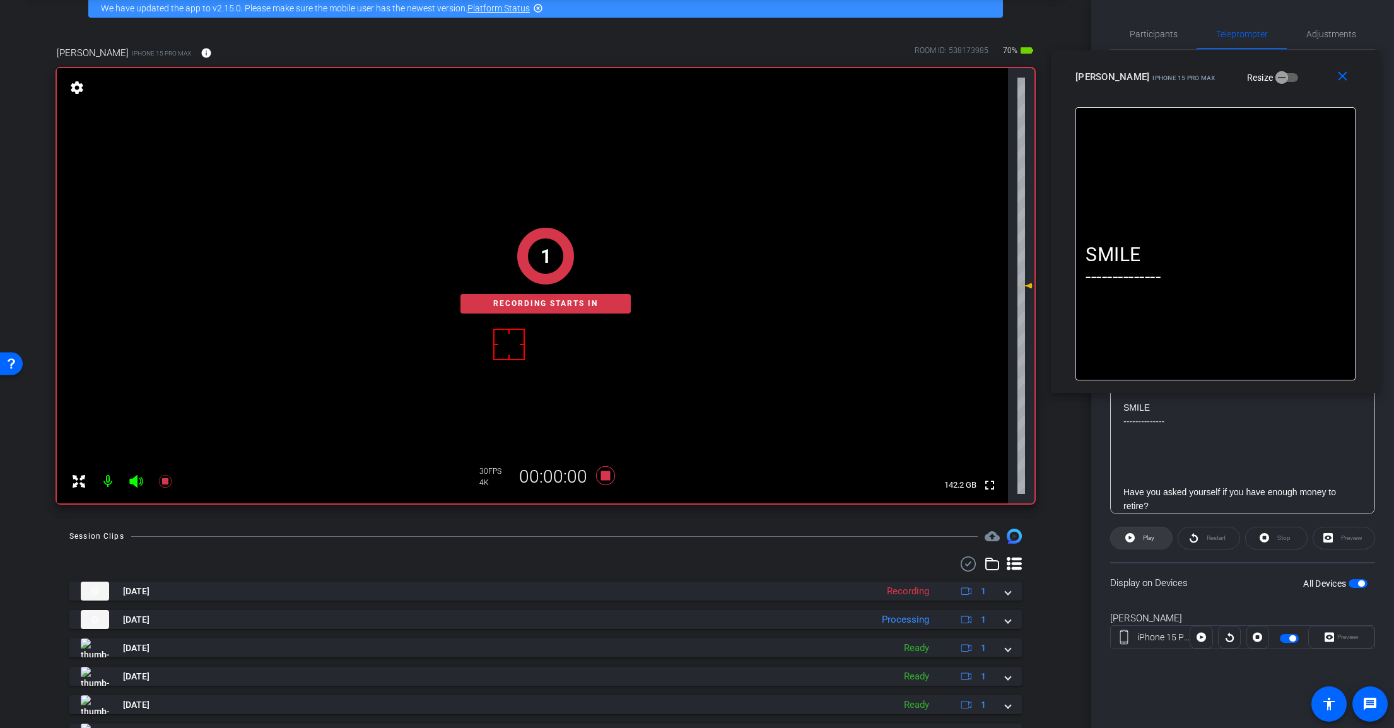
click at [1135, 539] on icon at bounding box center [1129, 538] width 9 height 16
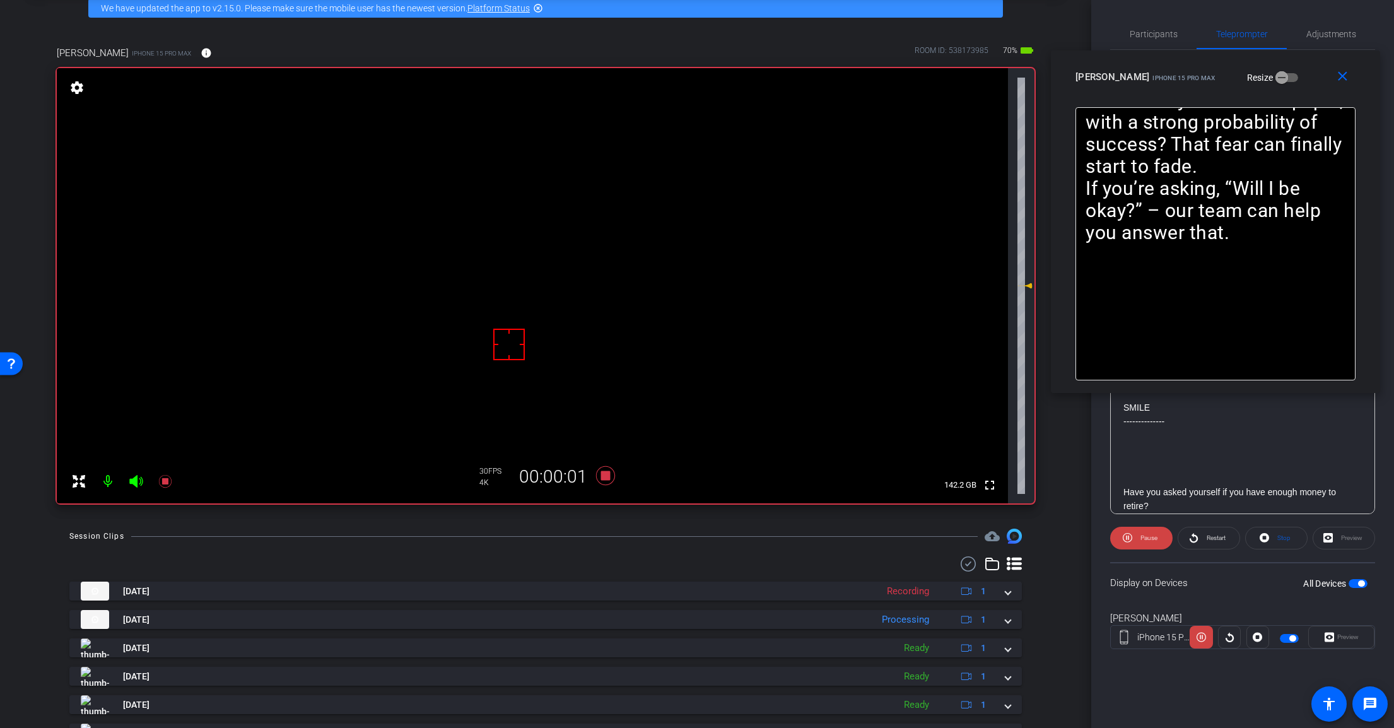
click at [144, 484] on mat-icon at bounding box center [136, 481] width 25 height 25
click at [602, 477] on icon at bounding box center [605, 475] width 19 height 19
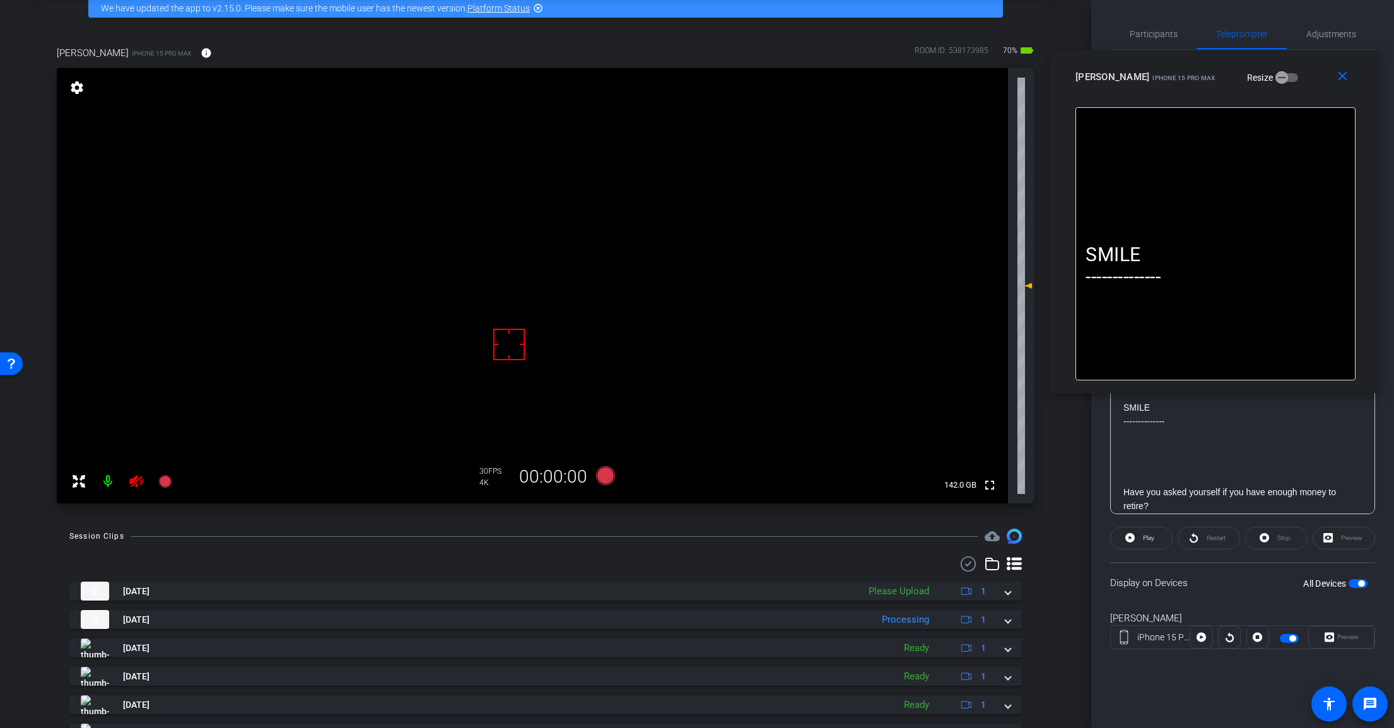
click at [129, 482] on icon at bounding box center [136, 481] width 15 height 15
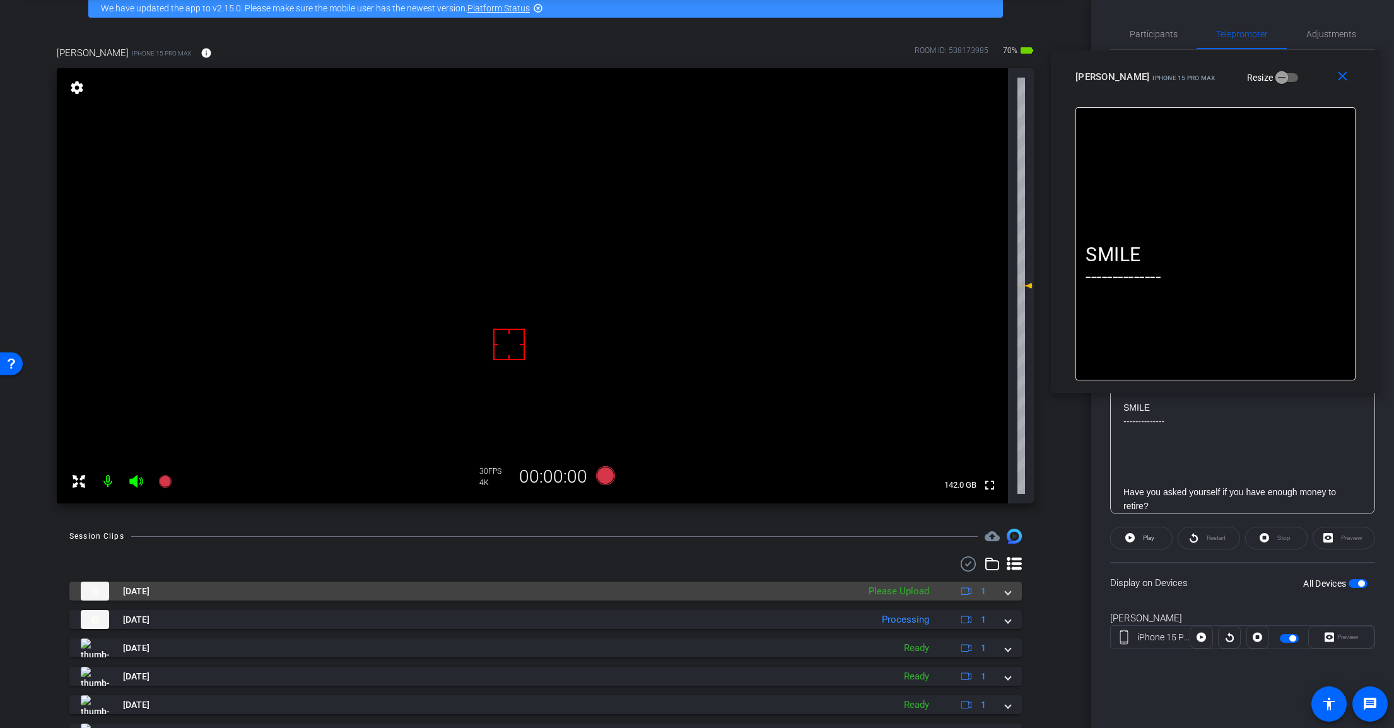
click at [1005, 593] on span at bounding box center [1007, 591] width 5 height 13
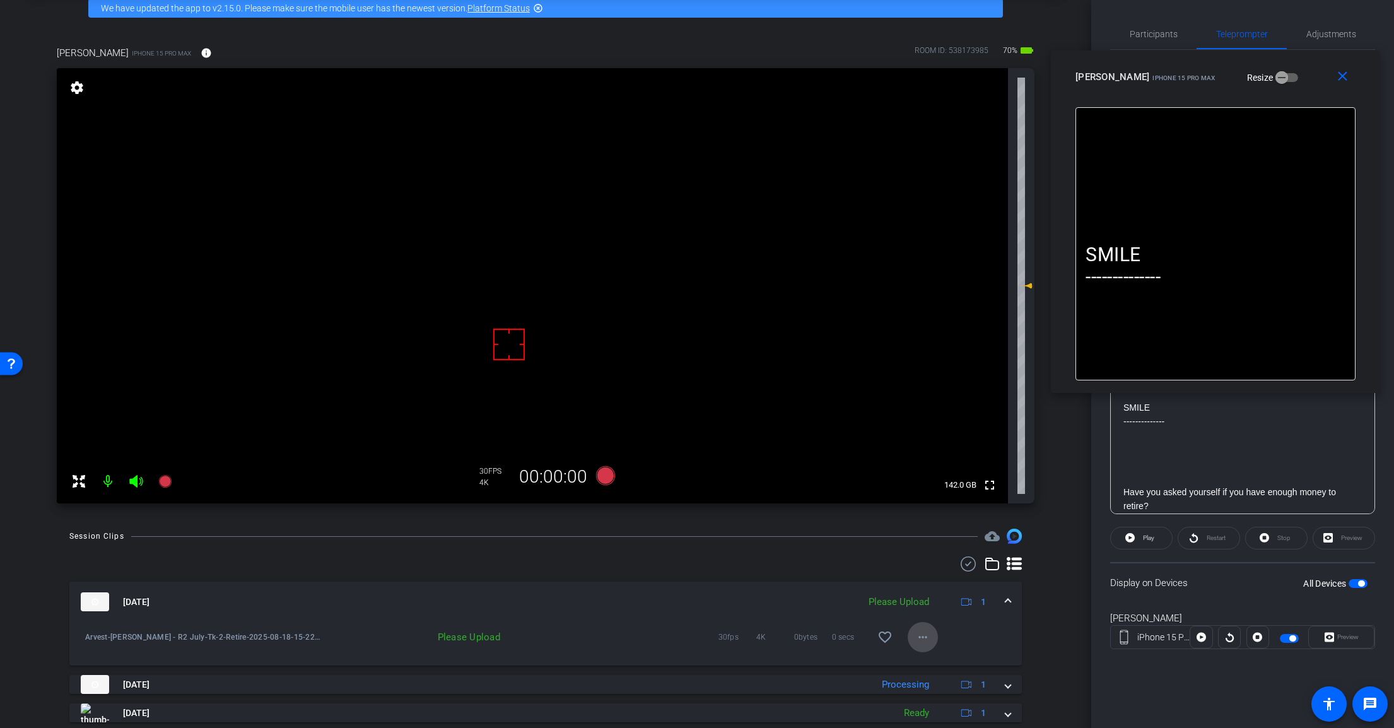
click at [915, 641] on mat-icon "more_horiz" at bounding box center [922, 636] width 15 height 15
click at [957, 663] on span "Upload" at bounding box center [936, 663] width 50 height 15
click at [1005, 603] on span at bounding box center [1007, 601] width 5 height 13
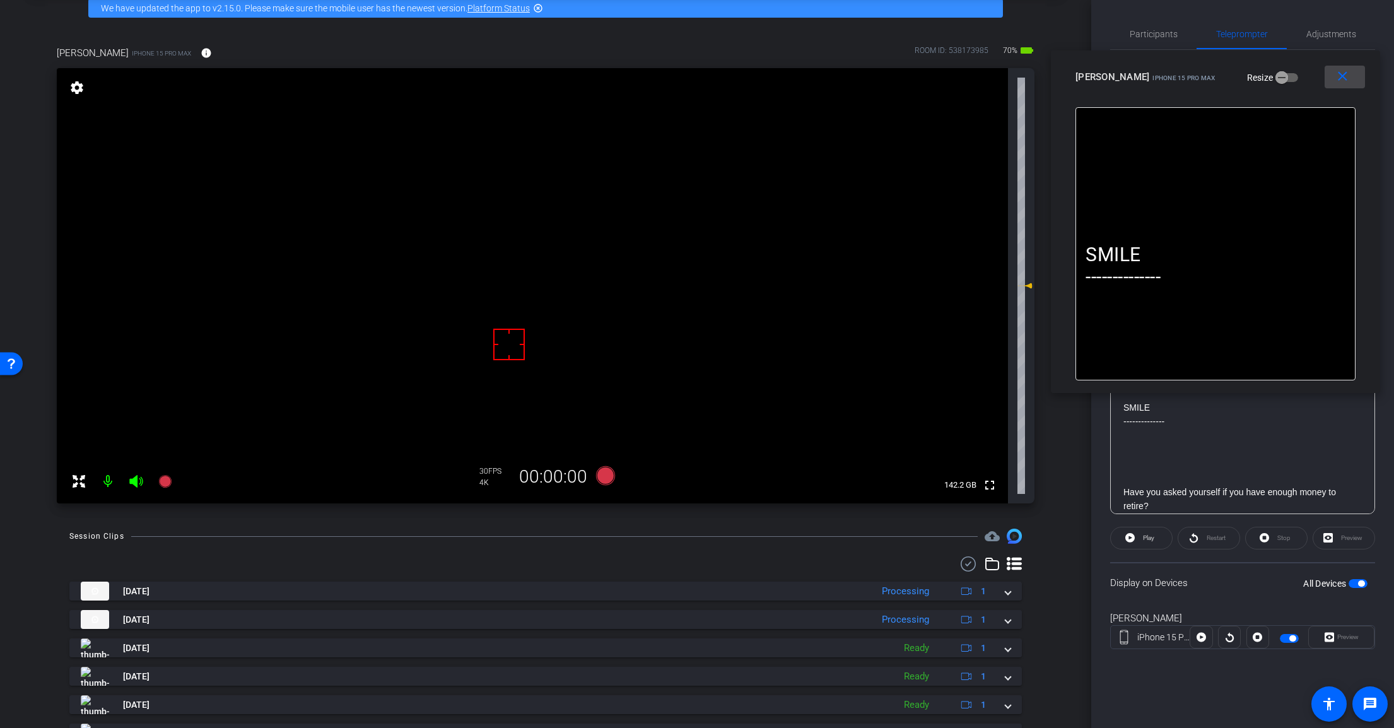
click at [1341, 76] on mat-icon "close" at bounding box center [1342, 77] width 16 height 16
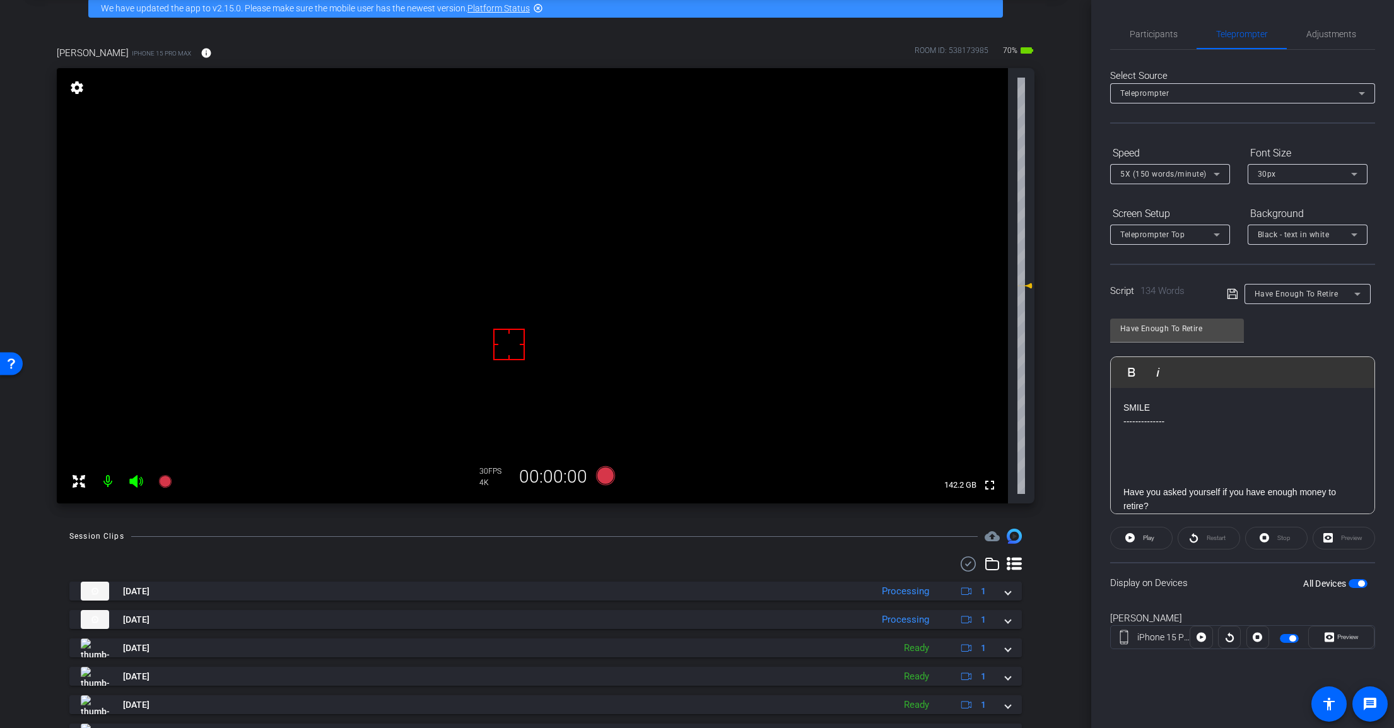
click at [1326, 298] on div "Have Enough To Retire" at bounding box center [1304, 294] width 100 height 16
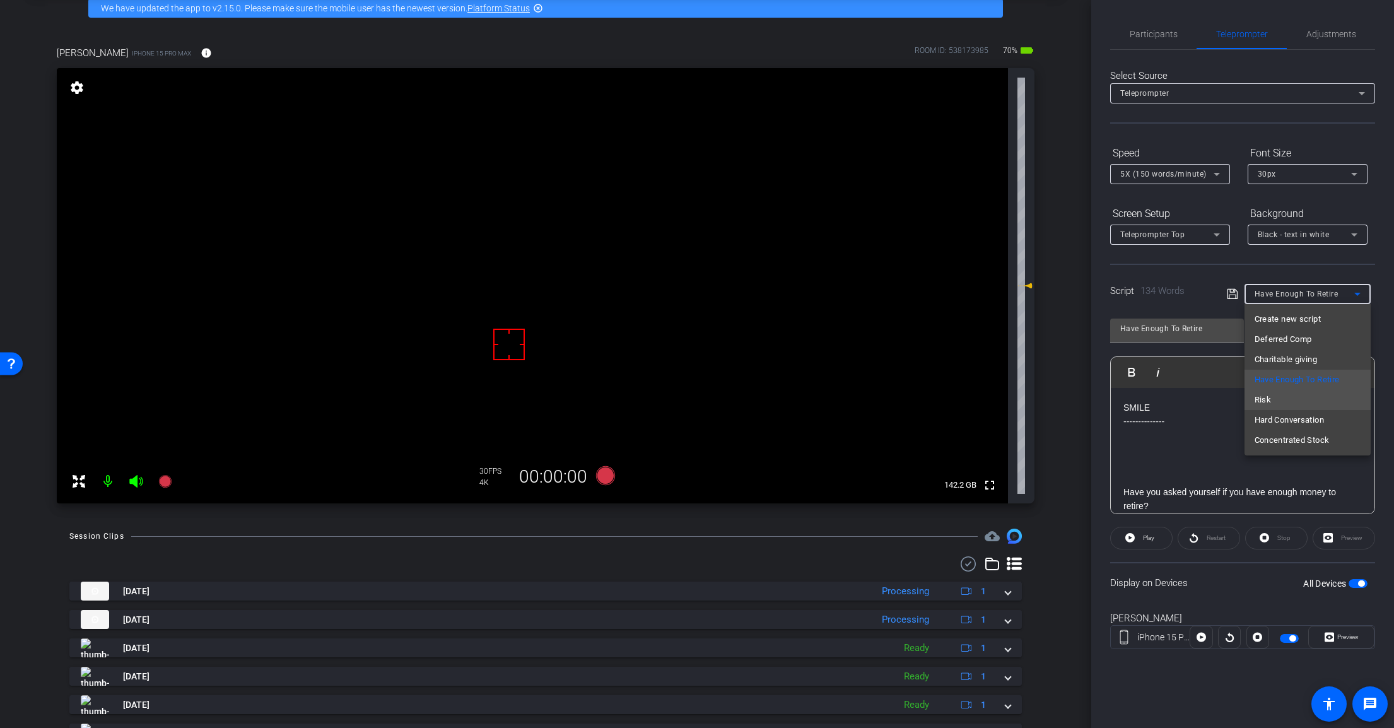
click at [1310, 404] on mat-option "Risk" at bounding box center [1307, 400] width 126 height 20
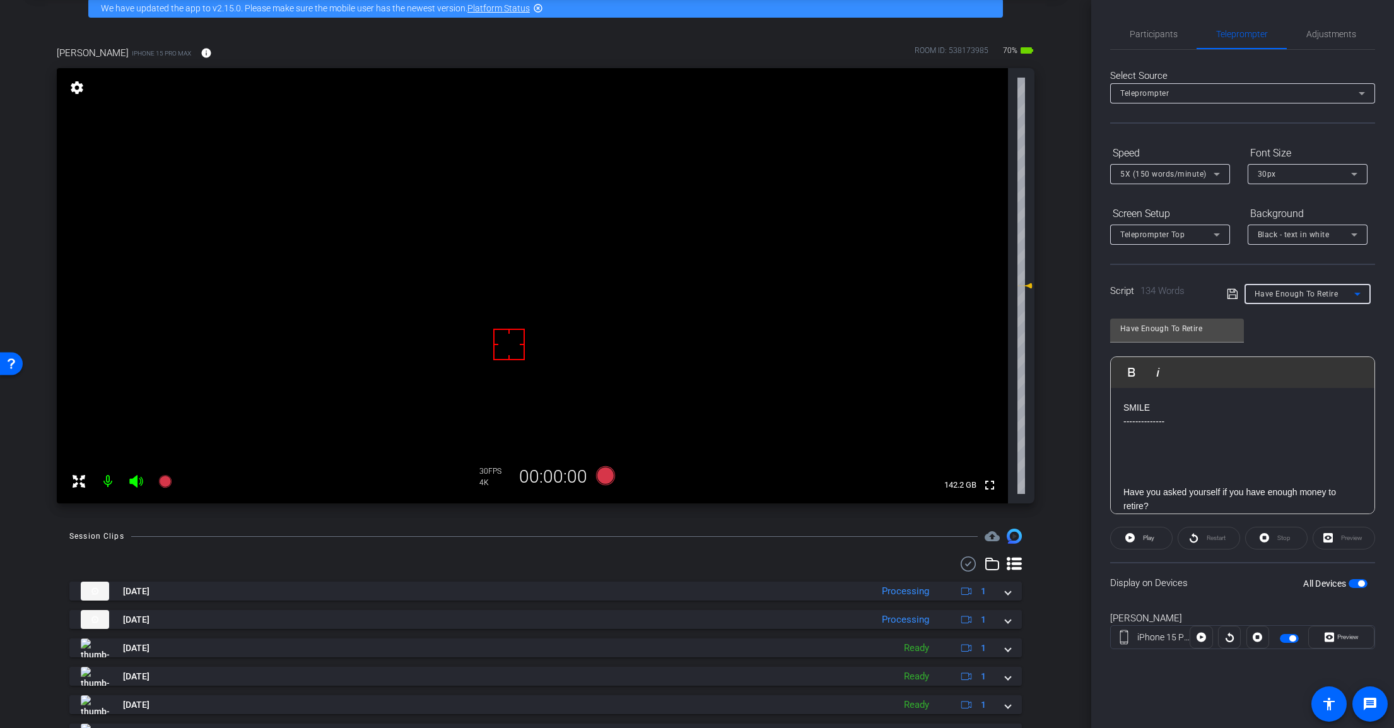
type input "Risk"
click at [596, 472] on icon at bounding box center [605, 475] width 19 height 19
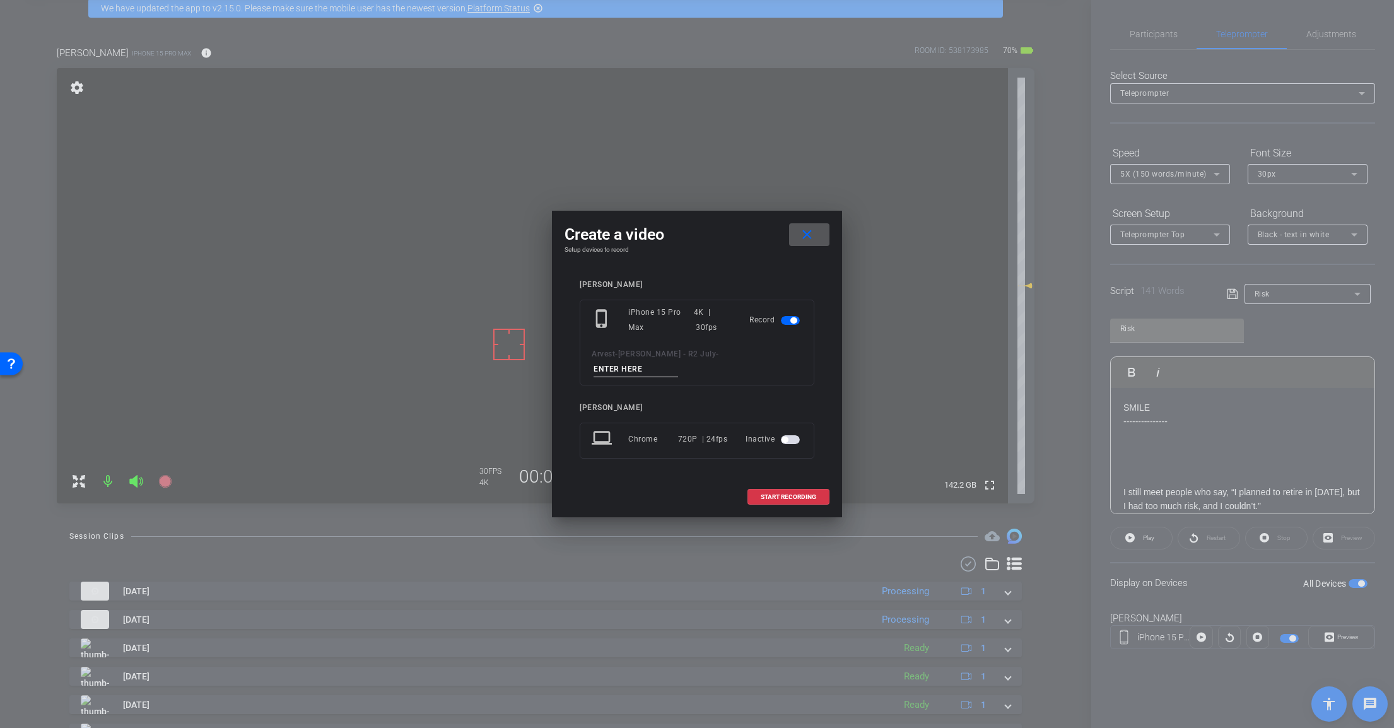
click at [678, 361] on input at bounding box center [635, 369] width 85 height 16
paste input "Tk_2_Retire"
drag, startPoint x: 715, startPoint y: 359, endPoint x: 757, endPoint y: 356, distance: 42.4
click at [678, 361] on input "Tk_2_Retire" at bounding box center [635, 369] width 85 height 16
click at [678, 361] on input "Tk_1_Risk" at bounding box center [635, 369] width 85 height 16
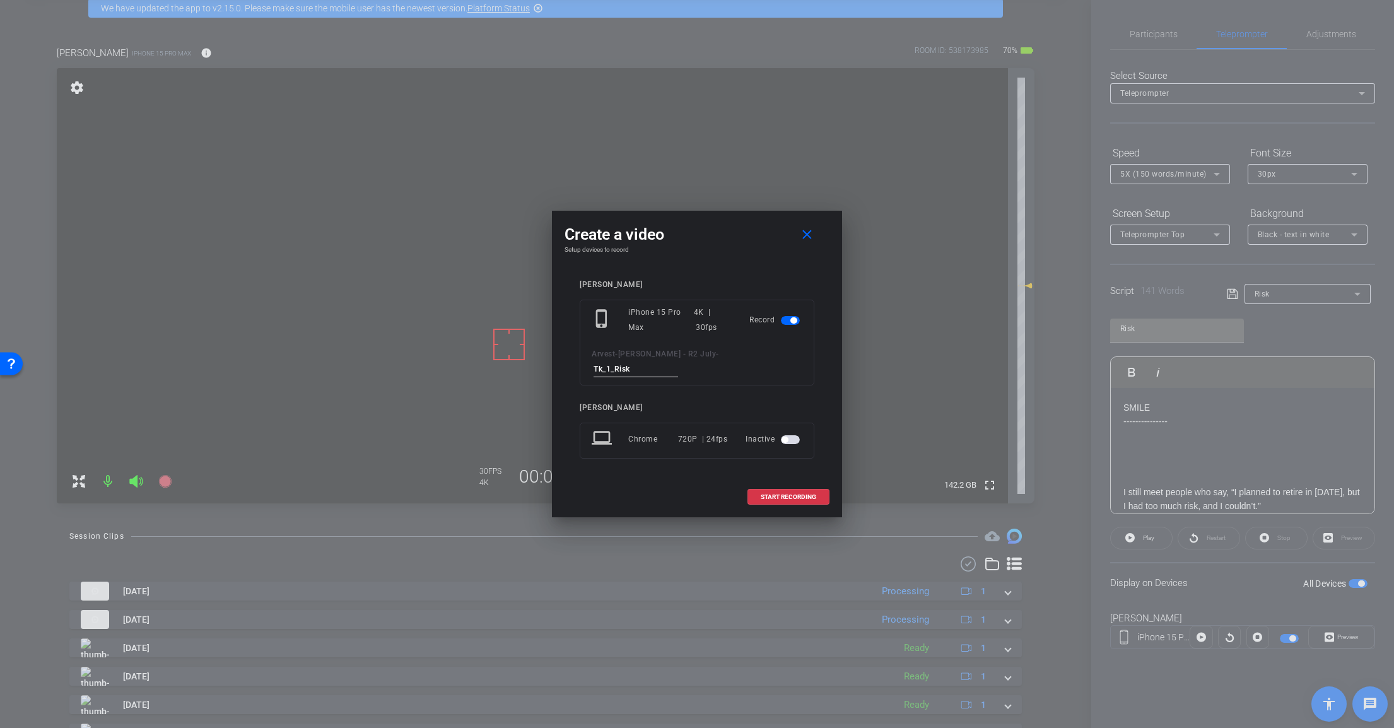
click at [678, 361] on input "Tk_1_Risk" at bounding box center [635, 369] width 85 height 16
type input "Tk_1_Risk"
click at [786, 493] on button "START RECORDING" at bounding box center [788, 497] width 82 height 16
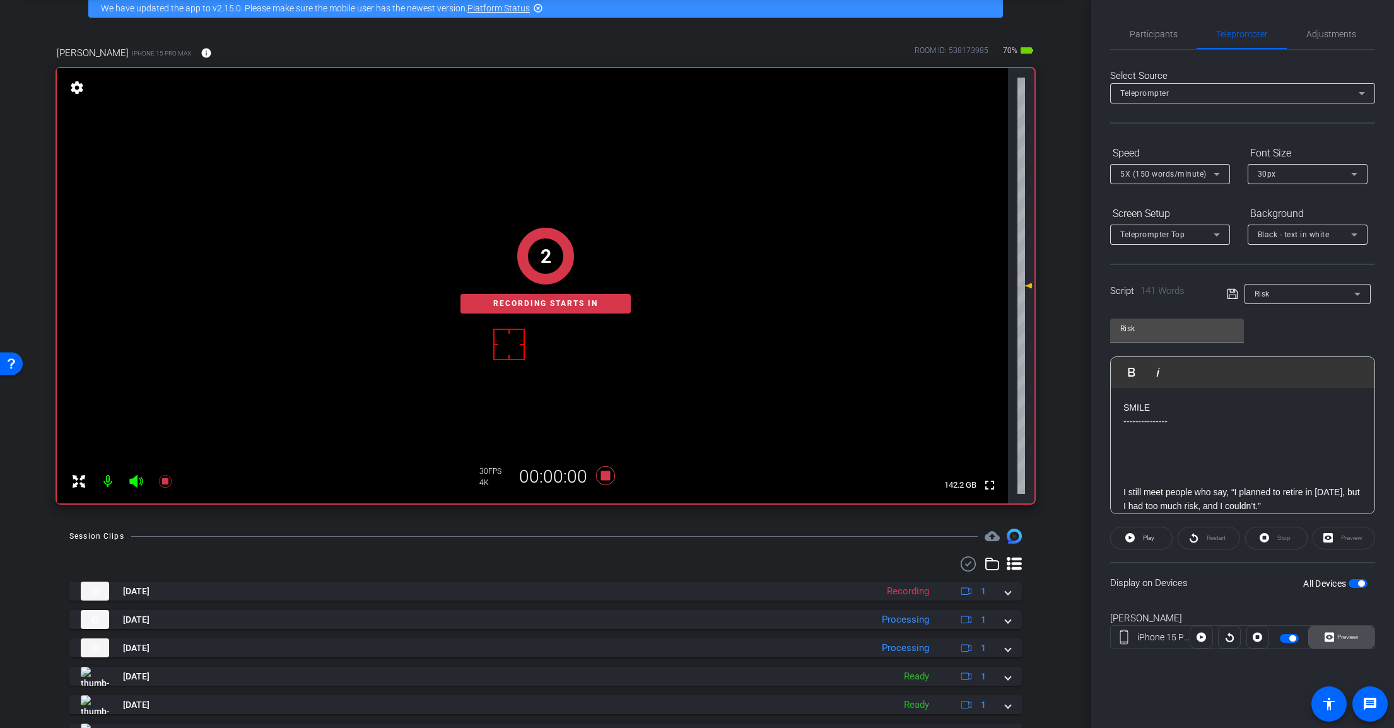
click at [1333, 634] on button "Preview" at bounding box center [1341, 637] width 66 height 23
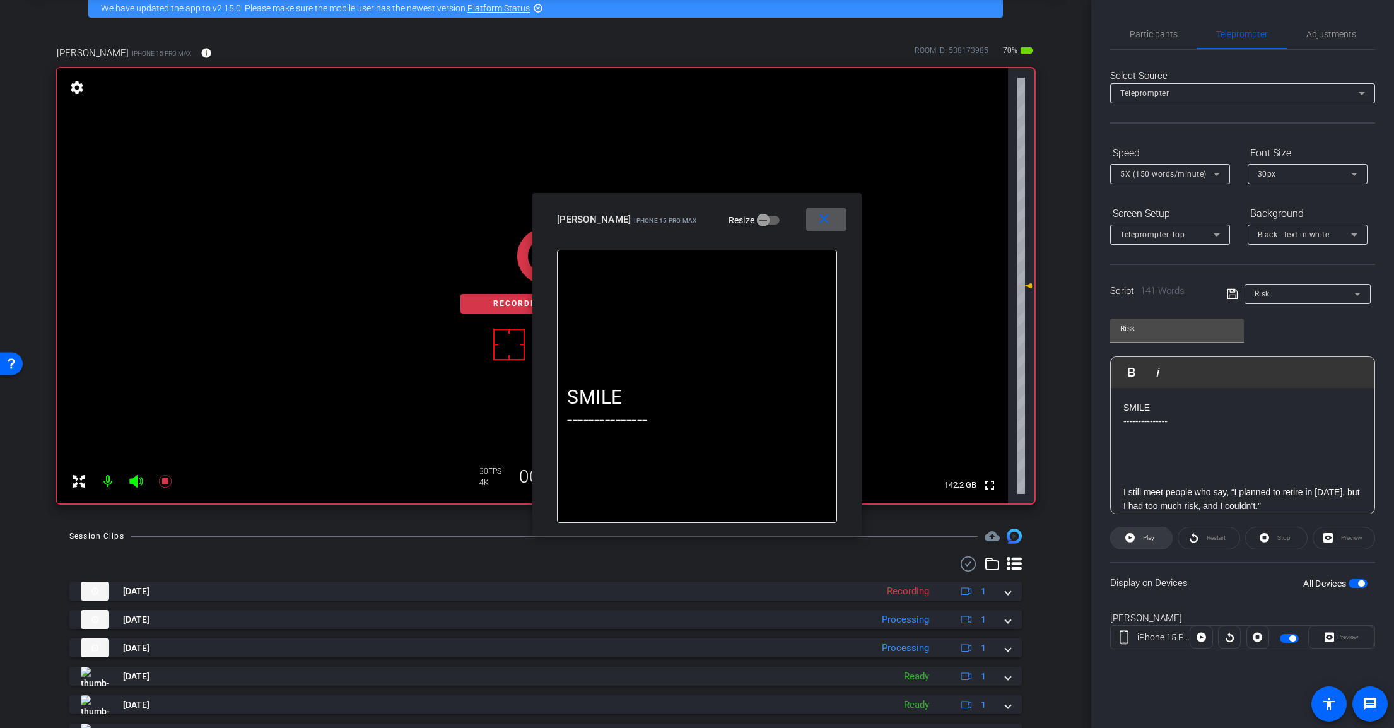
click at [1131, 537] on icon at bounding box center [1129, 538] width 9 height 16
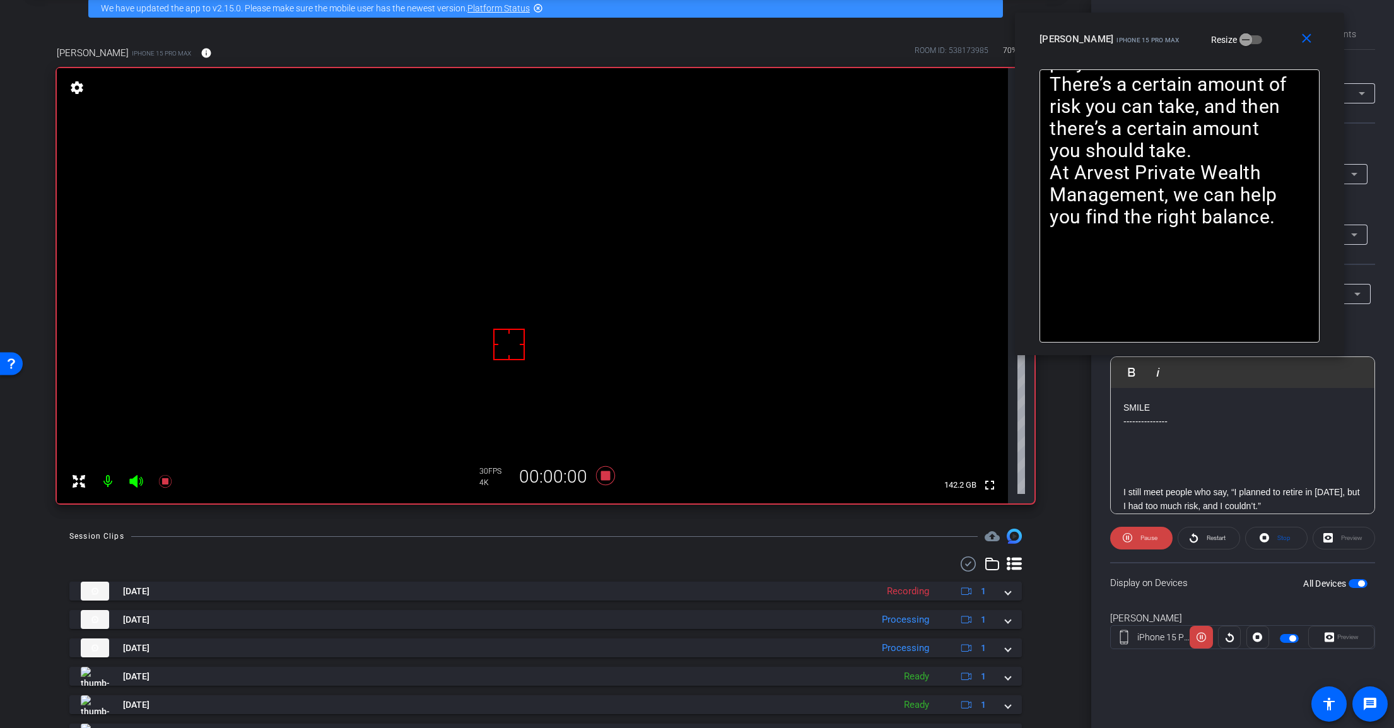
drag, startPoint x: 774, startPoint y: 225, endPoint x: 1237, endPoint y: 59, distance: 492.5
click at [1256, 47] on div "Scott iPhone 15 Pro Max Resize" at bounding box center [1183, 39] width 289 height 23
click at [132, 481] on icon at bounding box center [135, 481] width 13 height 13
click at [1137, 546] on span "Pause" at bounding box center [1147, 538] width 20 height 18
click at [1136, 542] on span at bounding box center [1141, 538] width 61 height 30
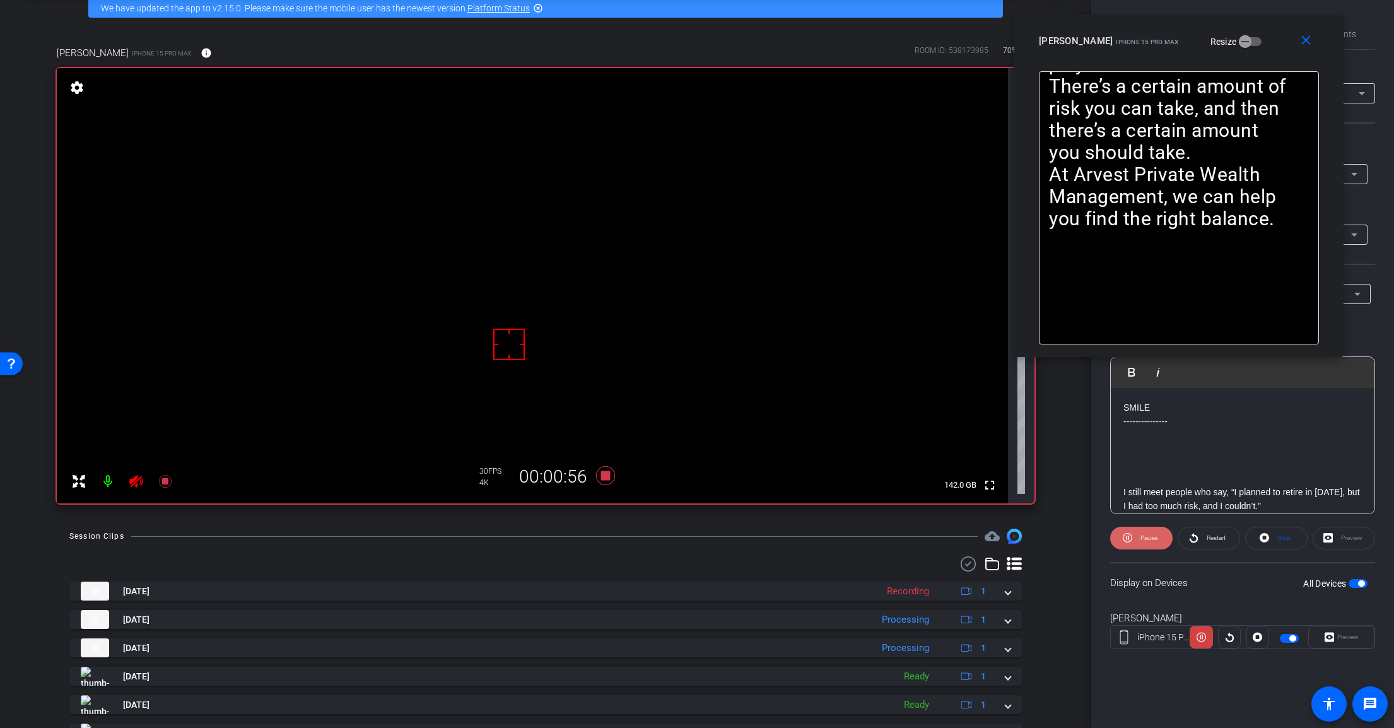
click at [1134, 542] on span at bounding box center [1141, 538] width 62 height 30
click at [603, 479] on icon at bounding box center [605, 475] width 19 height 19
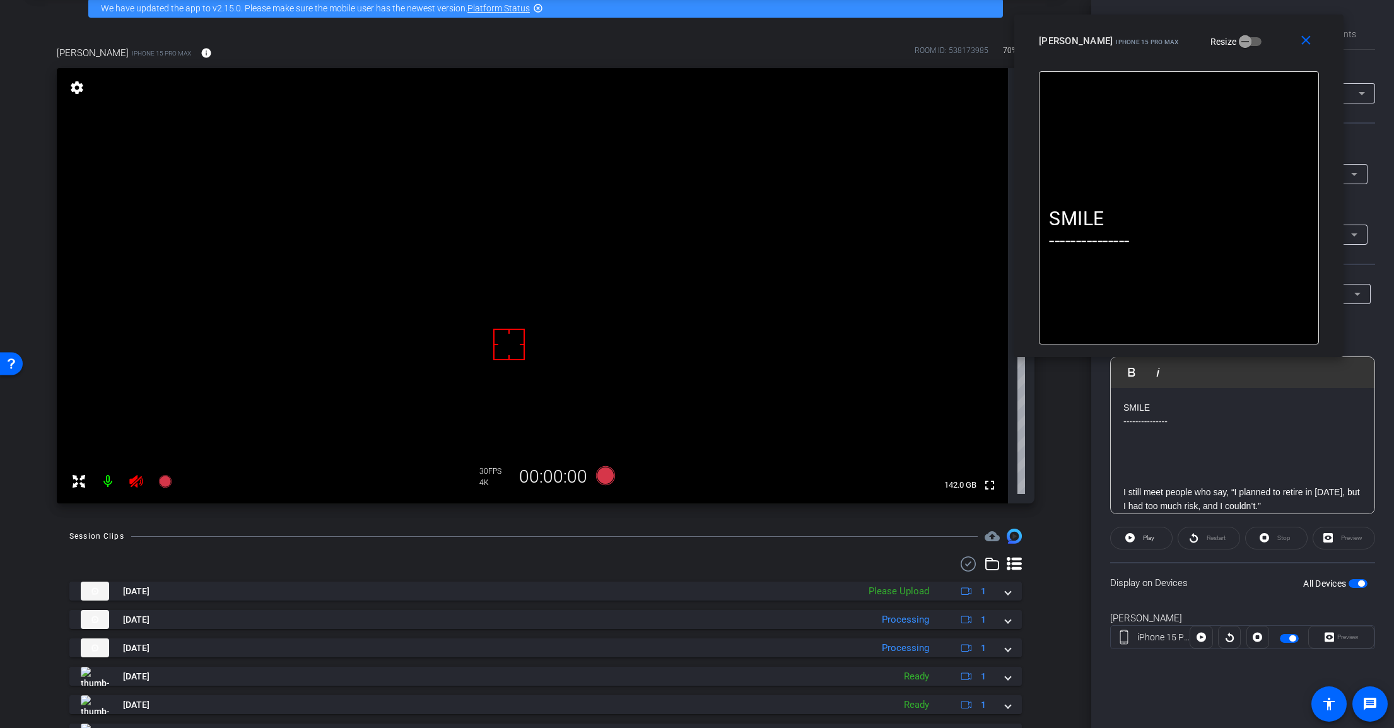
click at [146, 474] on mat-icon at bounding box center [136, 481] width 25 height 25
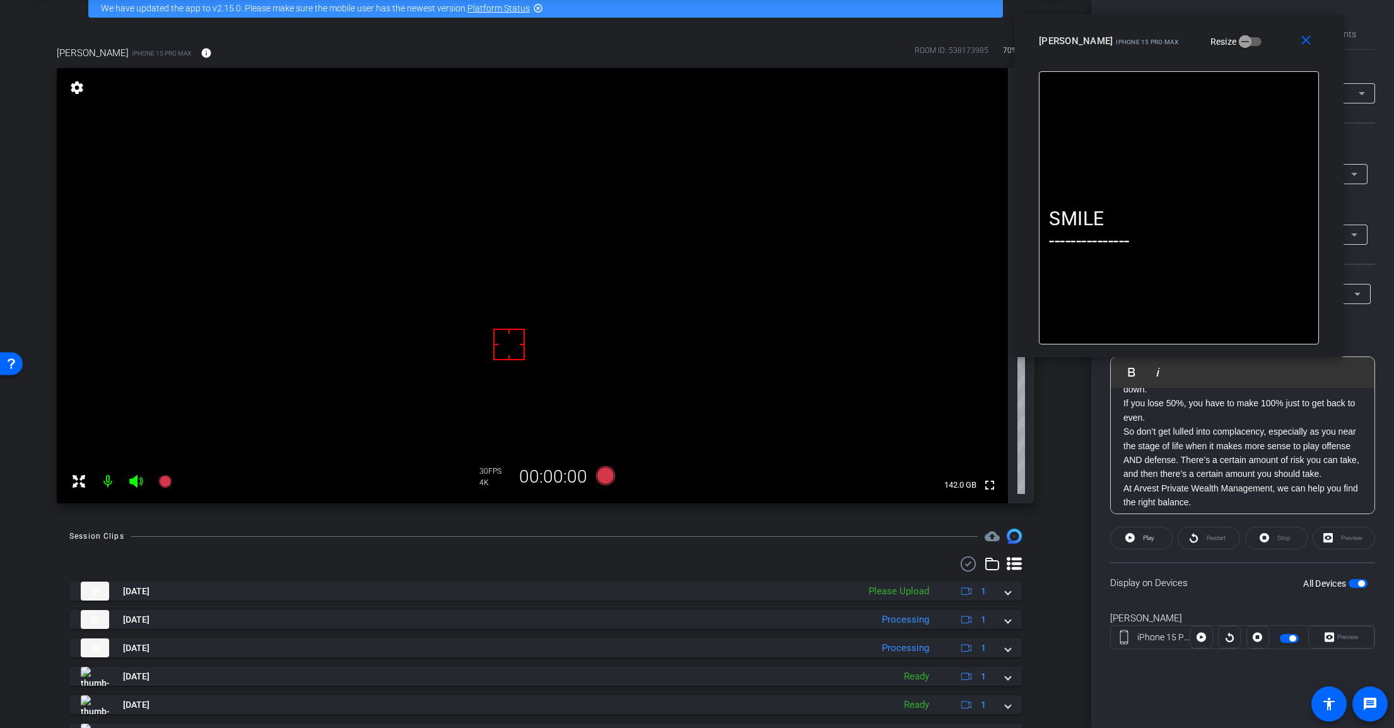
scroll to position [238, 0]
drag, startPoint x: 1189, startPoint y: 423, endPoint x: 1201, endPoint y: 444, distance: 23.7
click at [1201, 444] on p "So don’t get lulled into complacency, especially as you near the stage of life …" at bounding box center [1242, 444] width 238 height 57
click at [1267, 457] on p "I still meet people who say, “I planned to retire in 2009, but I had too much r…" at bounding box center [1242, 485] width 238 height 99
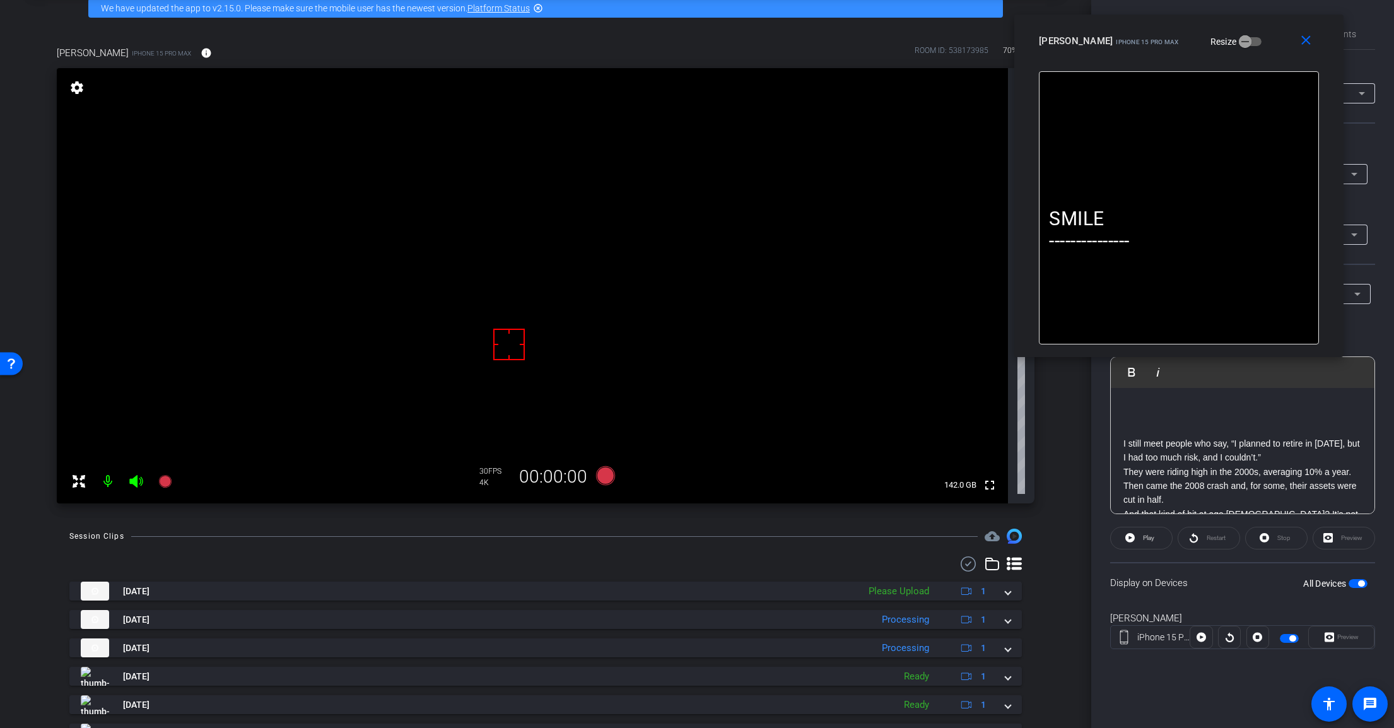
click at [1116, 444] on div "SMILE --------------- I still meet people who say, “I planned to retire in 2009…" at bounding box center [1243, 514] width 264 height 350
click at [602, 475] on icon at bounding box center [605, 475] width 19 height 19
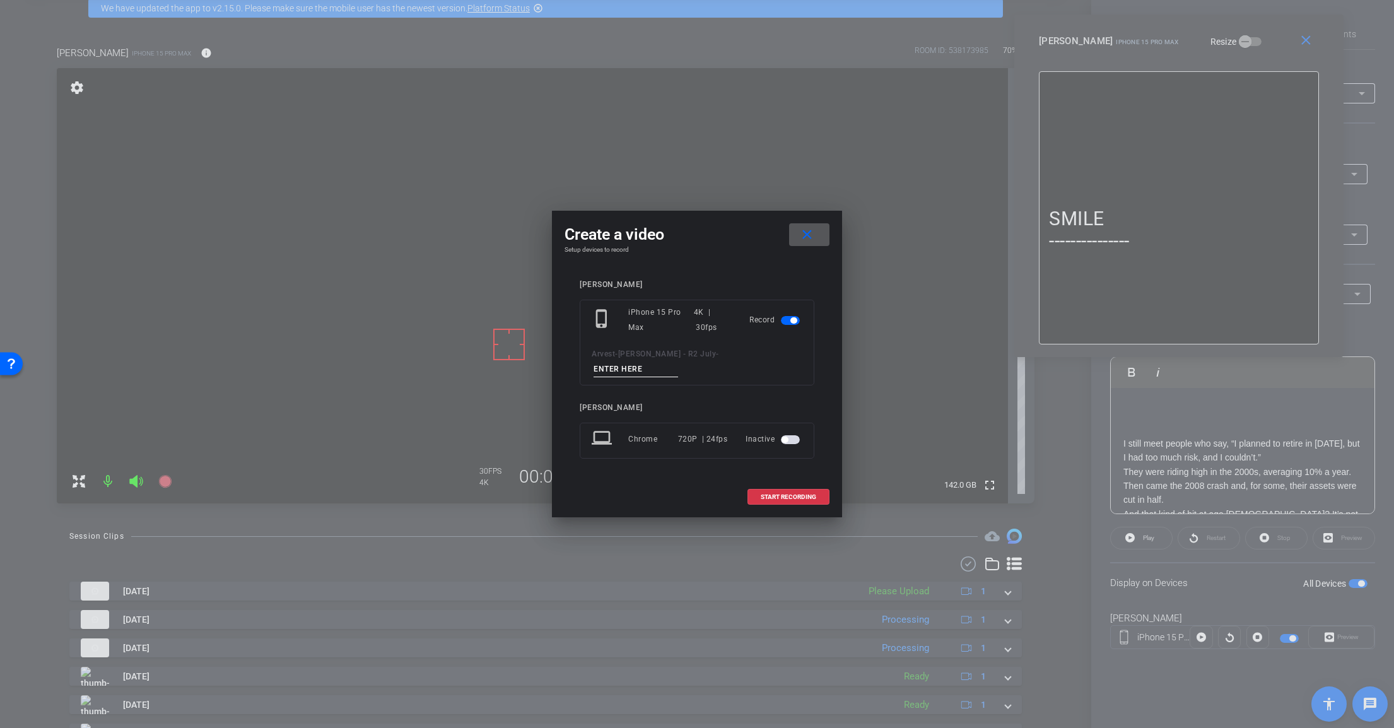
click at [678, 363] on input at bounding box center [635, 369] width 85 height 16
paste input "Tk_1_Risk"
click at [678, 361] on input "Tk_1_Risk" at bounding box center [635, 369] width 85 height 16
type input "Tk_2_Risk"
click at [807, 494] on span "START RECORDING" at bounding box center [788, 497] width 55 height 6
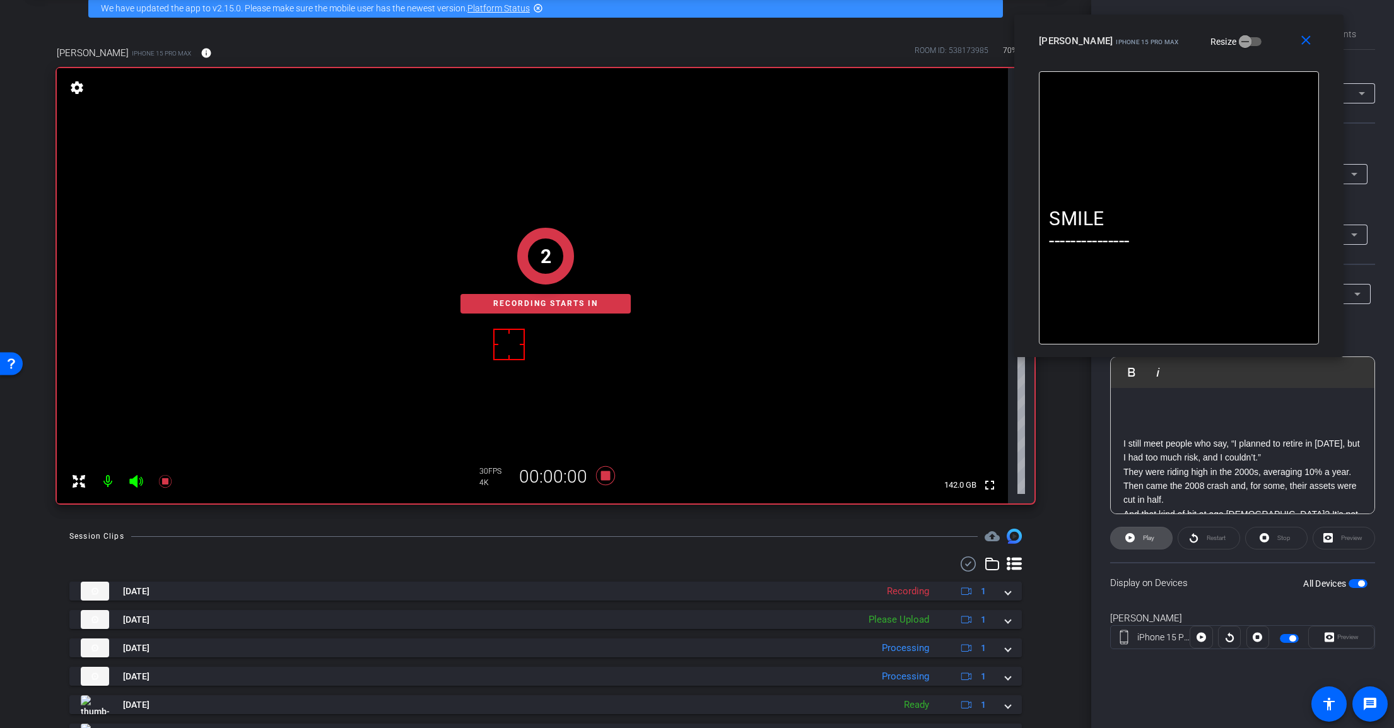
click at [1140, 539] on span "Play" at bounding box center [1147, 538] width 15 height 18
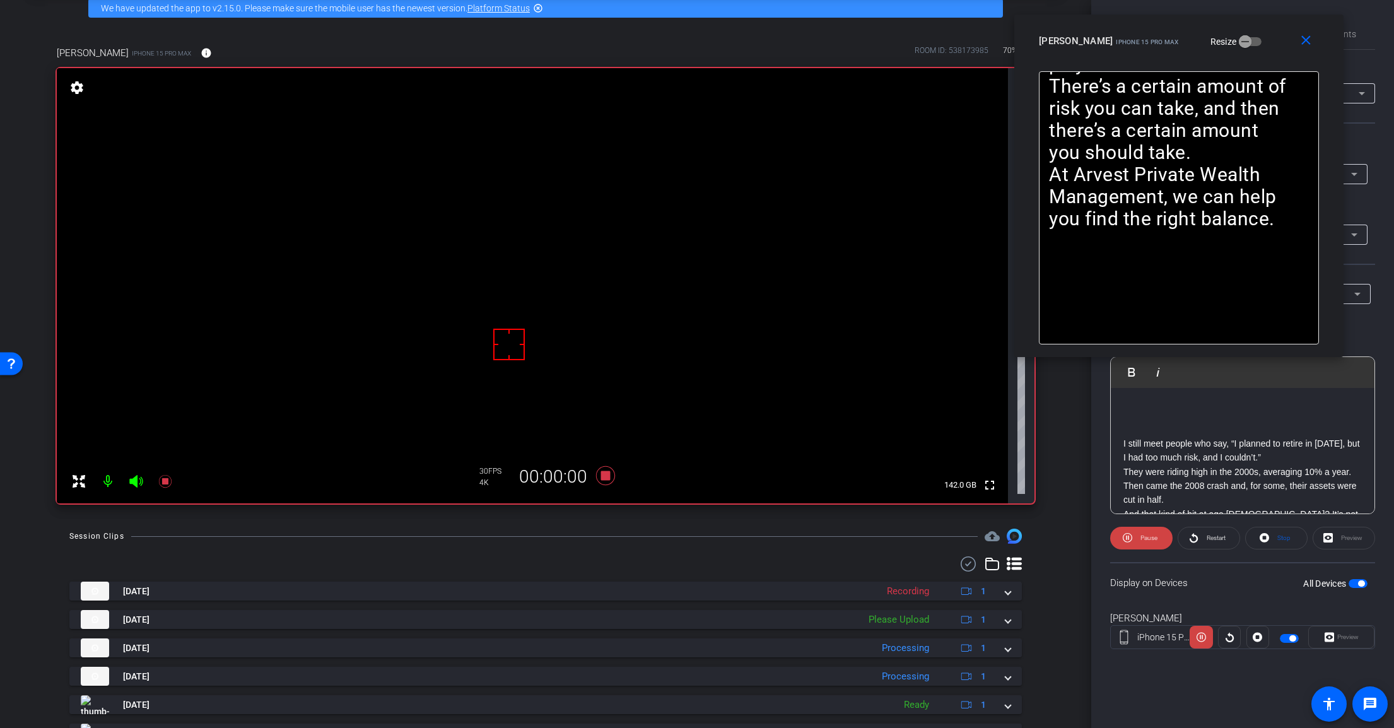
click at [135, 485] on icon at bounding box center [135, 481] width 13 height 13
click at [1007, 617] on mat-expansion-panel-header "Aug 18, 2025 Please Upload 1" at bounding box center [545, 619] width 952 height 19
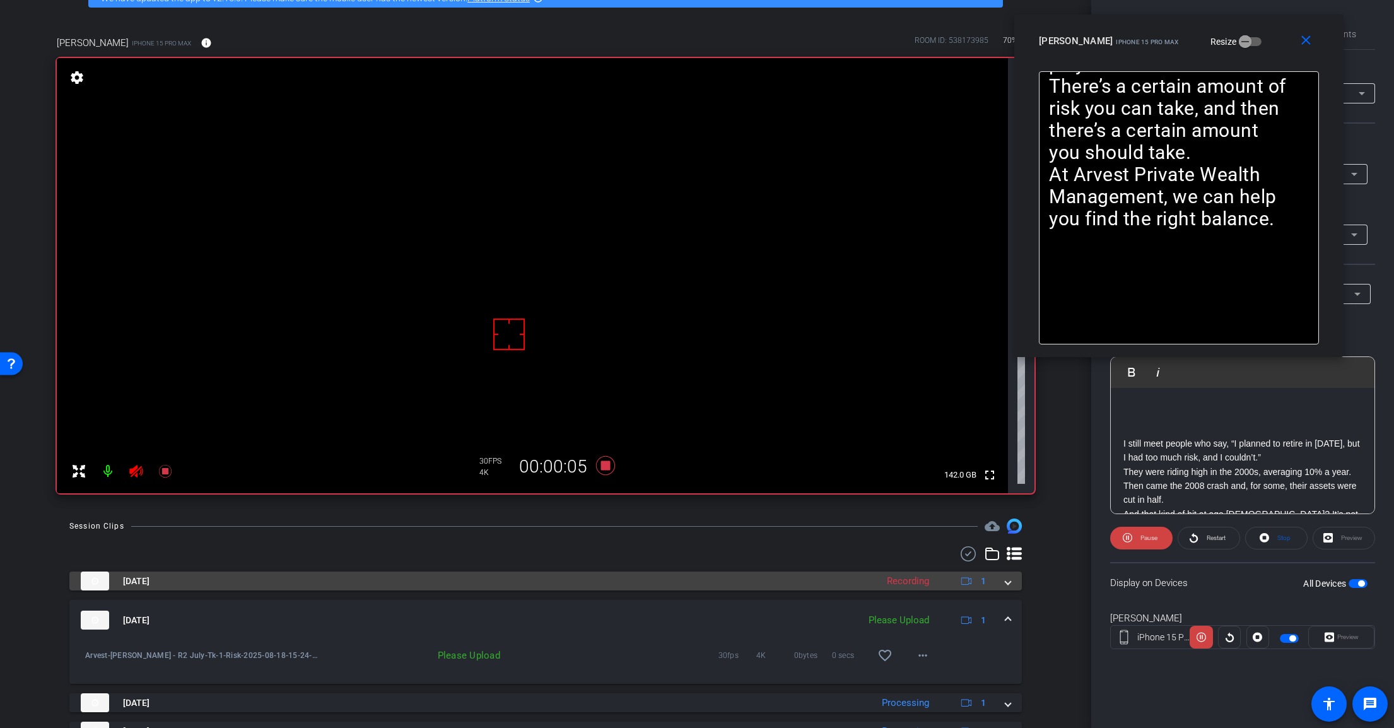
scroll to position [0, 0]
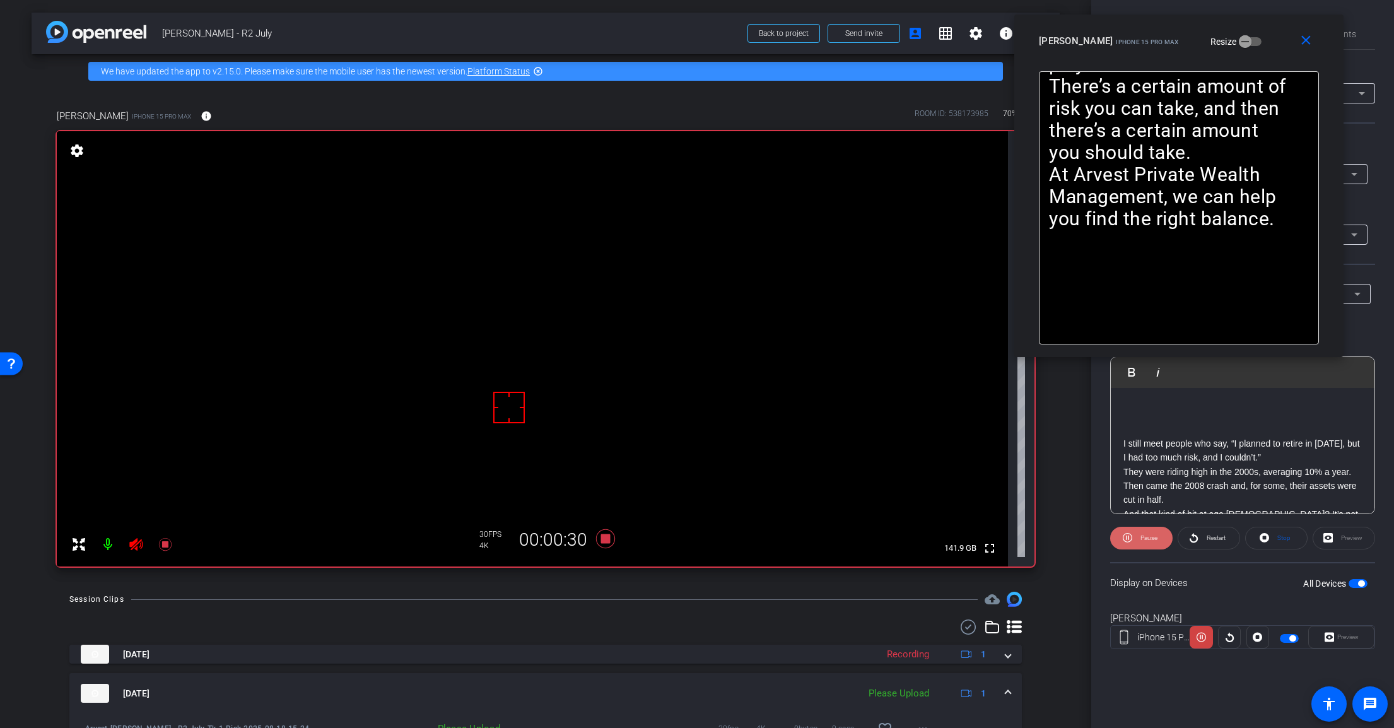
click at [1131, 539] on icon at bounding box center [1127, 537] width 9 height 9
click at [1131, 539] on icon at bounding box center [1129, 537] width 9 height 9
click at [1124, 542] on icon at bounding box center [1127, 538] width 9 height 16
click at [1124, 542] on span at bounding box center [1141, 538] width 61 height 30
click at [600, 541] on icon at bounding box center [605, 538] width 19 height 19
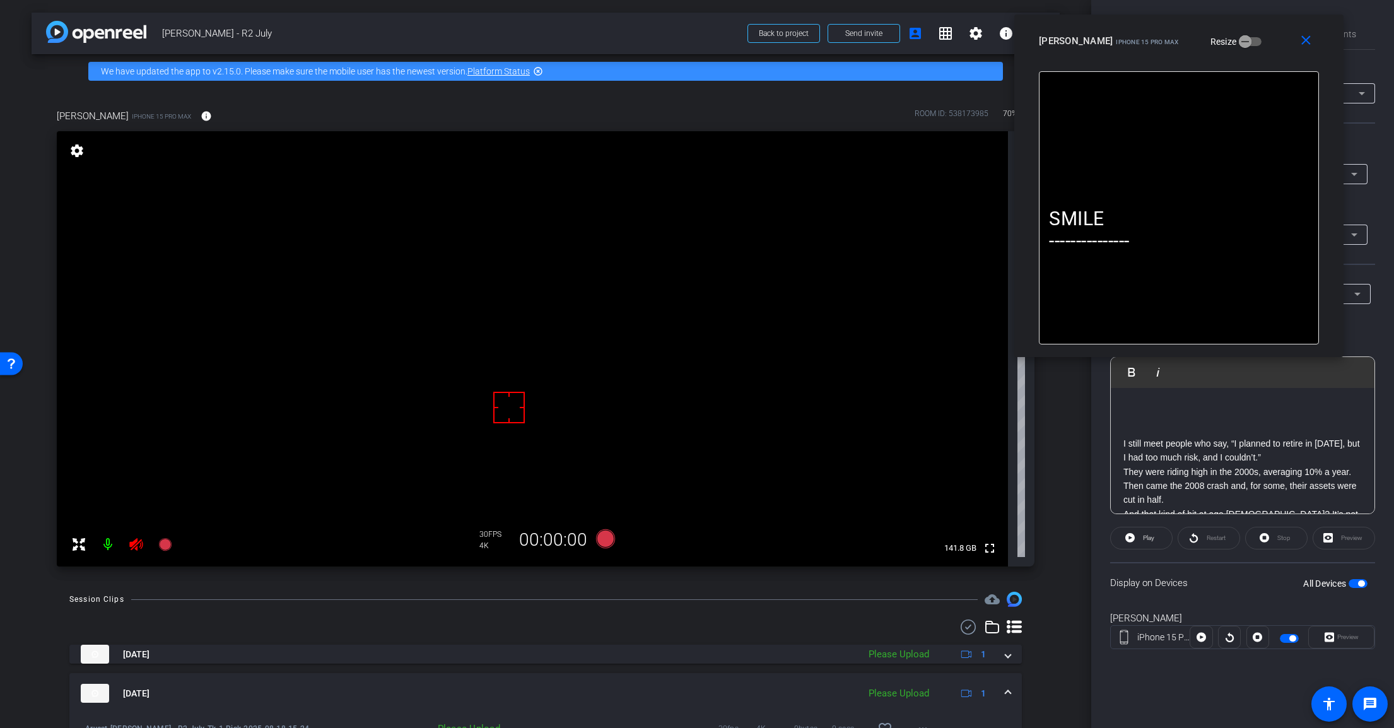
click at [134, 547] on icon at bounding box center [135, 544] width 13 height 13
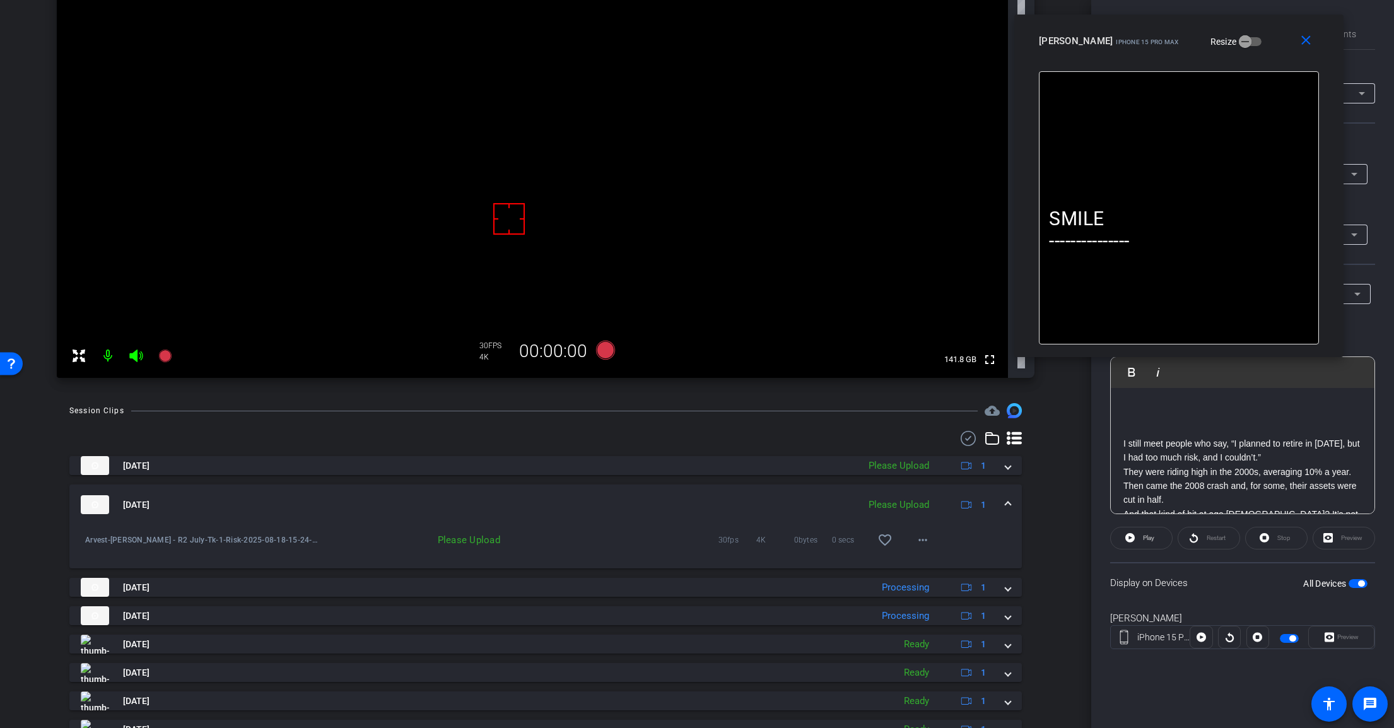
scroll to position [189, 0]
click at [923, 543] on mat-icon "more_horiz" at bounding box center [922, 539] width 15 height 15
click at [944, 568] on span "Upload" at bounding box center [936, 565] width 50 height 15
click at [1005, 505] on span at bounding box center [1007, 504] width 5 height 13
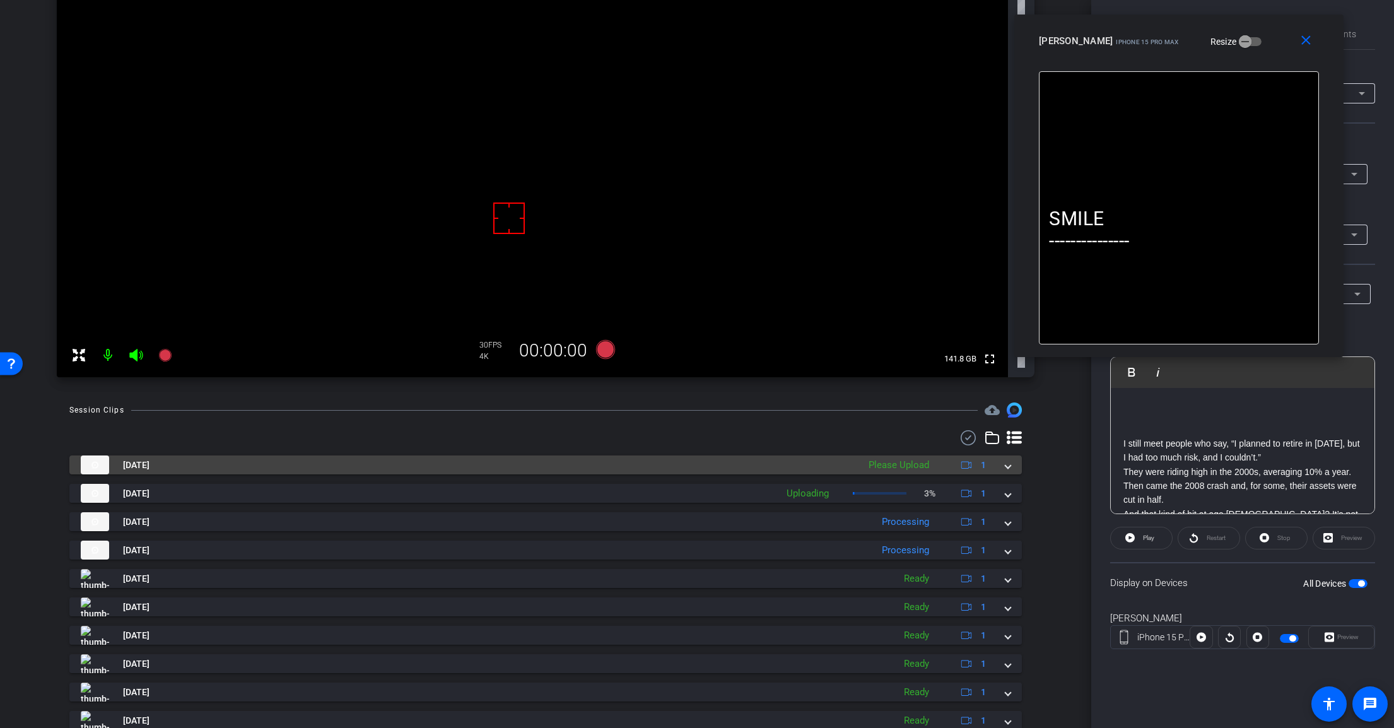
click at [1005, 465] on span at bounding box center [1007, 464] width 5 height 13
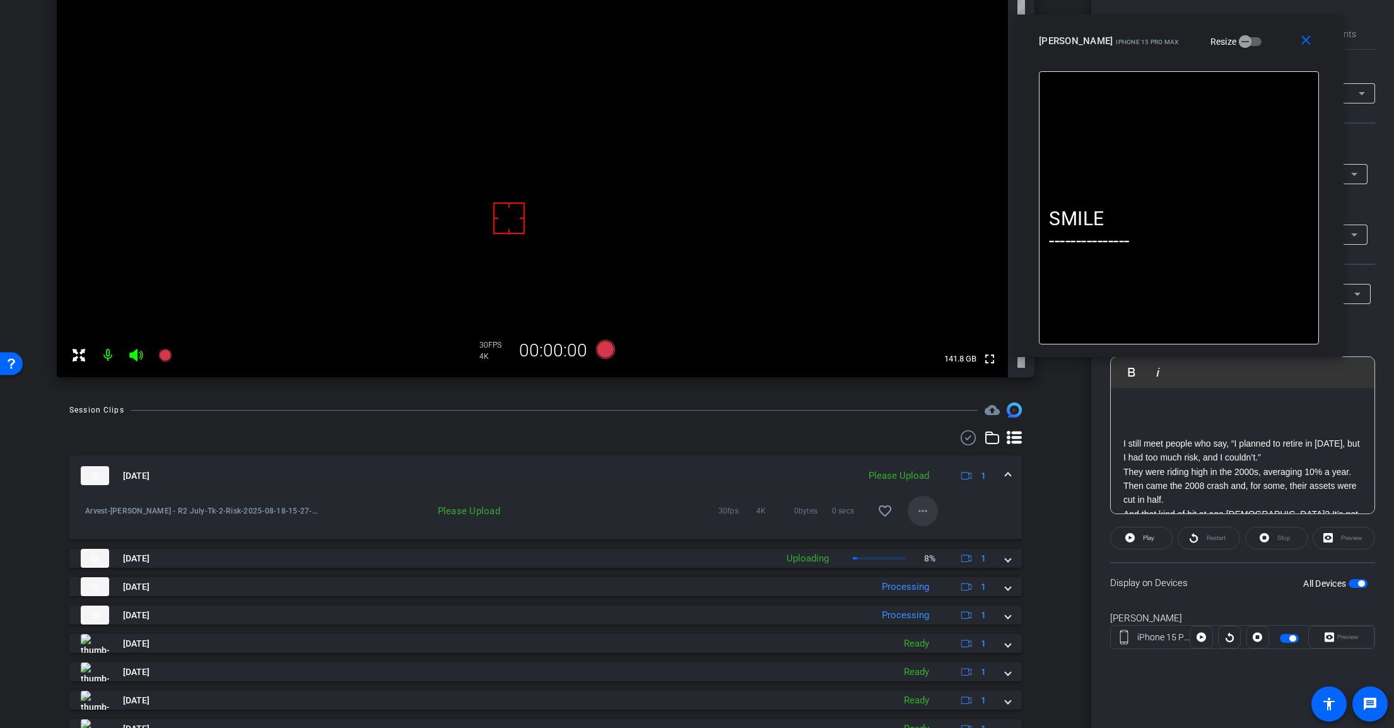
click at [919, 514] on mat-icon "more_horiz" at bounding box center [922, 510] width 15 height 15
click at [942, 534] on span "Upload" at bounding box center [936, 537] width 50 height 15
click at [1005, 475] on span at bounding box center [1007, 475] width 5 height 13
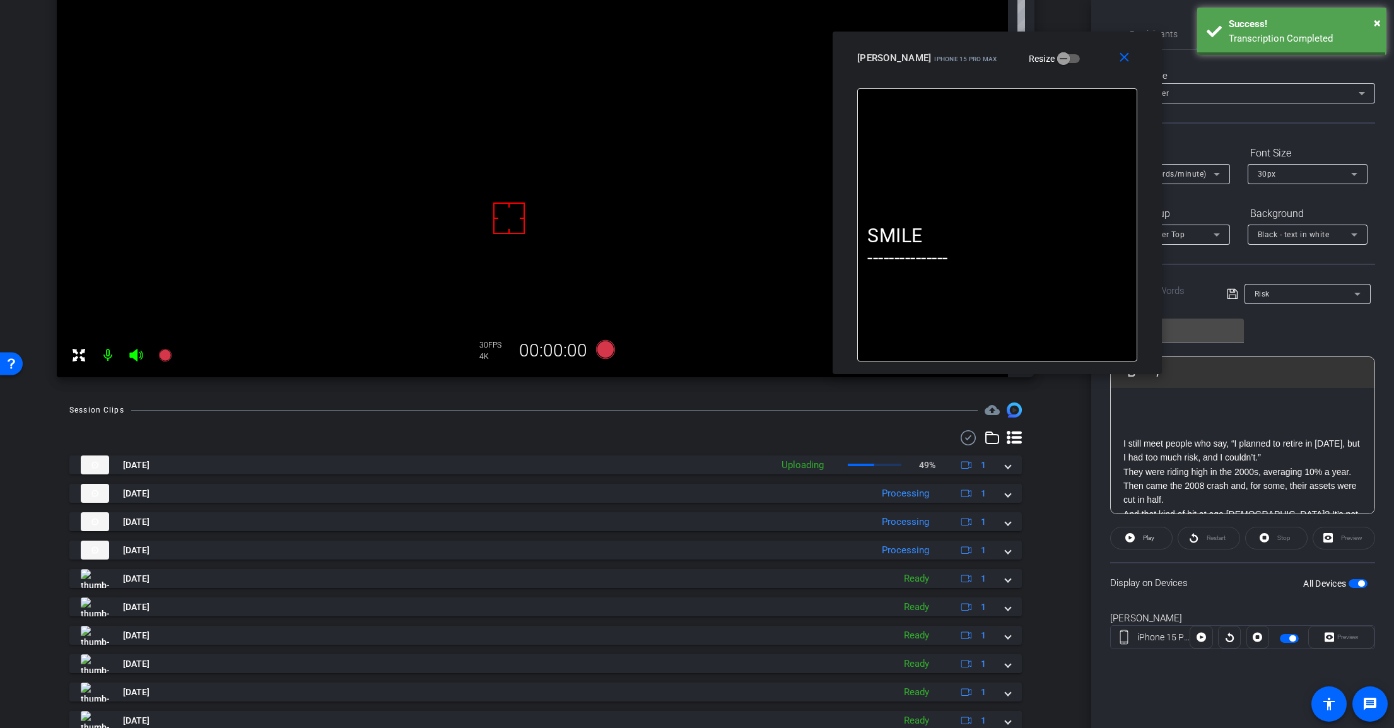
drag, startPoint x: 1247, startPoint y: 55, endPoint x: 1065, endPoint y: 72, distance: 182.4
click at [1065, 72] on div "close Scott iPhone 15 Pro Max Resize" at bounding box center [996, 60] width 329 height 57
click at [1295, 301] on div "Risk" at bounding box center [1307, 294] width 106 height 20
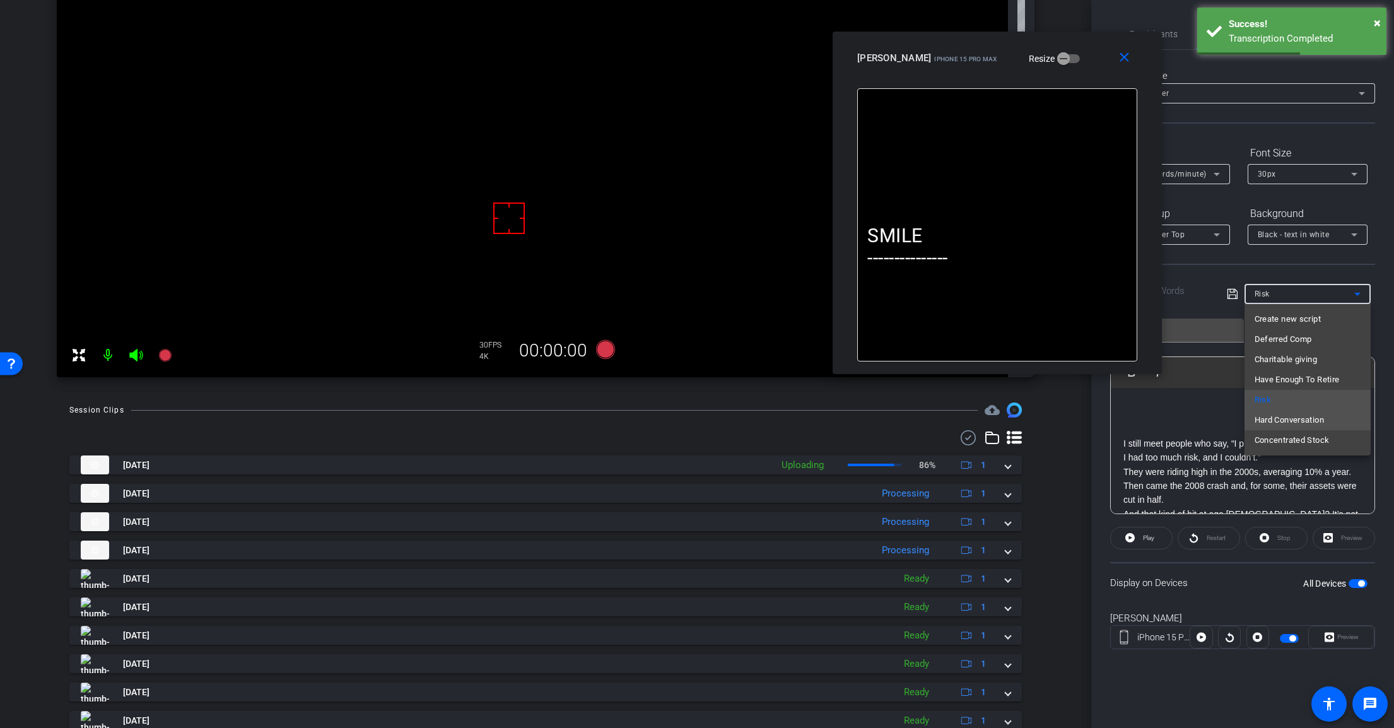
click at [1322, 424] on span "Hard Conversation" at bounding box center [1288, 419] width 69 height 15
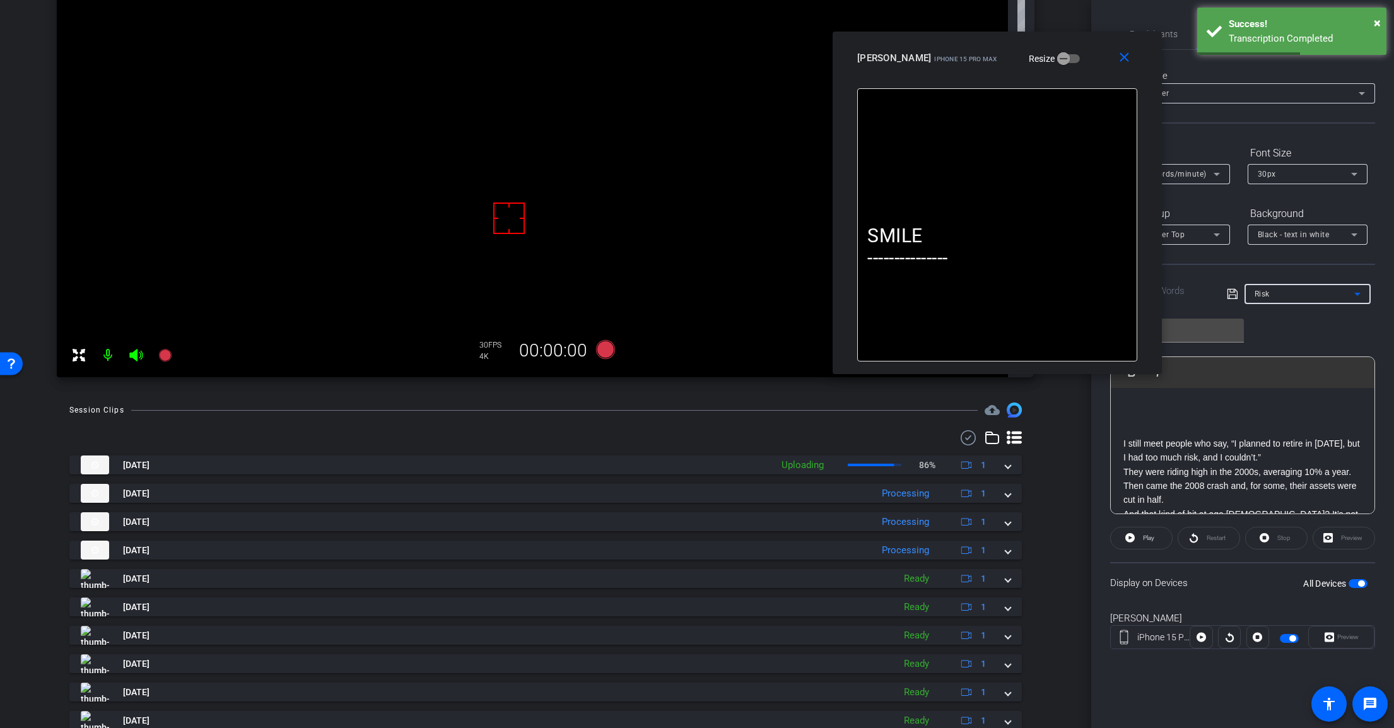
type input "Hard Conversation"
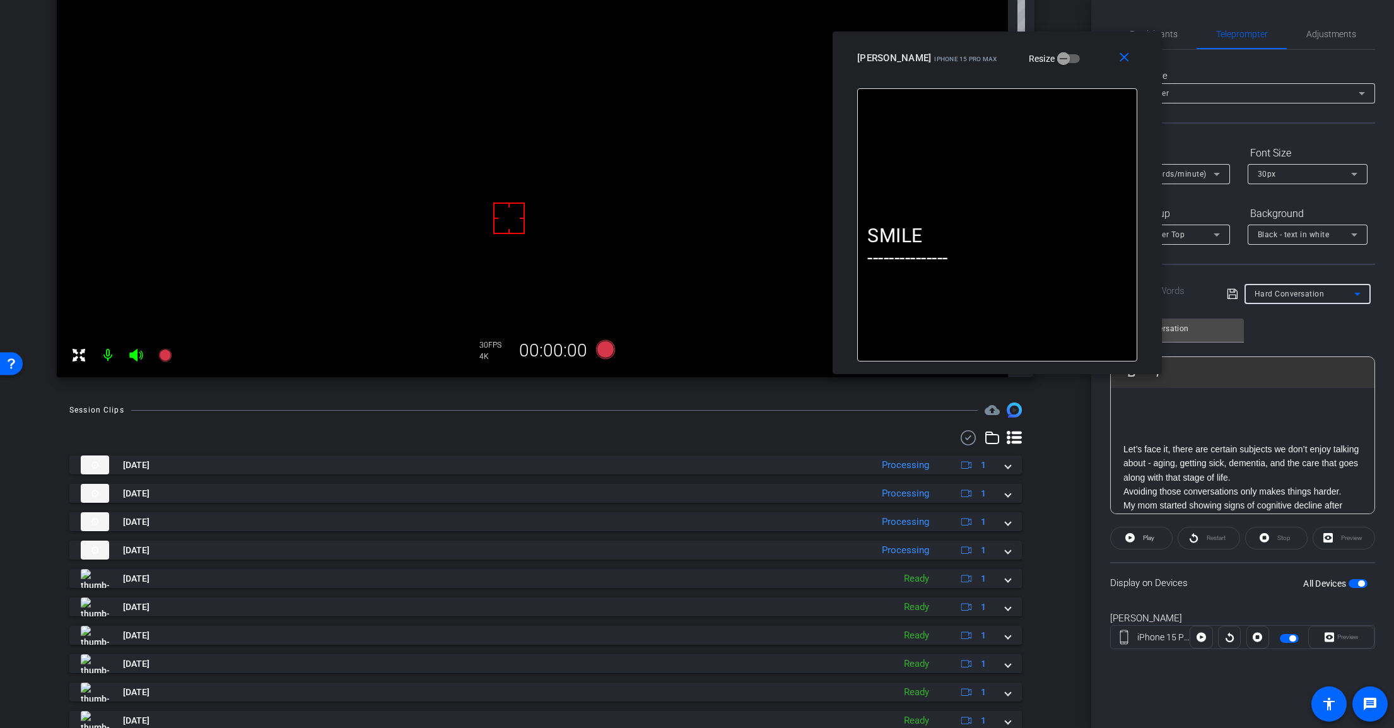
scroll to position [20, 0]
click at [1210, 436] on p at bounding box center [1242, 443] width 238 height 14
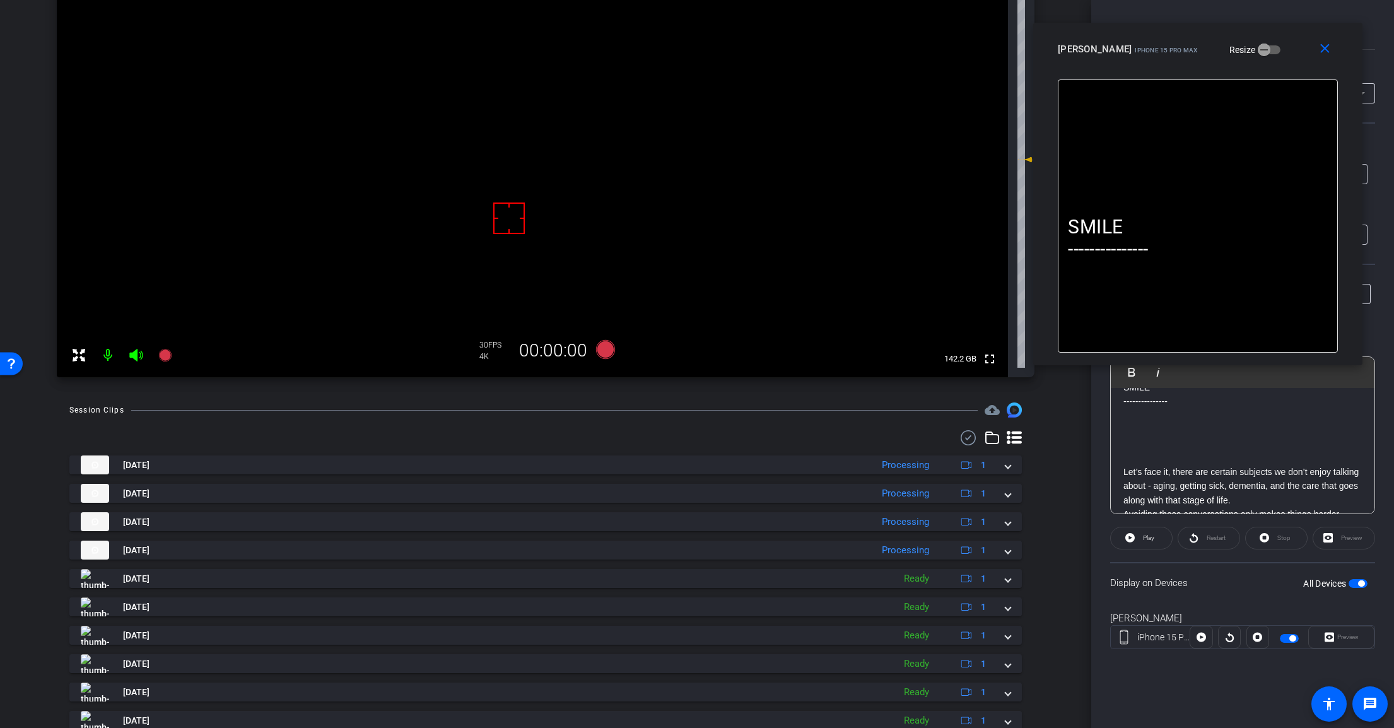
drag, startPoint x: 1053, startPoint y: 59, endPoint x: 1258, endPoint y: 48, distance: 205.3
click at [1258, 48] on div "Scott iPhone 15 Pro Max Resize" at bounding box center [1202, 49] width 289 height 23
click at [605, 351] on icon at bounding box center [605, 349] width 19 height 19
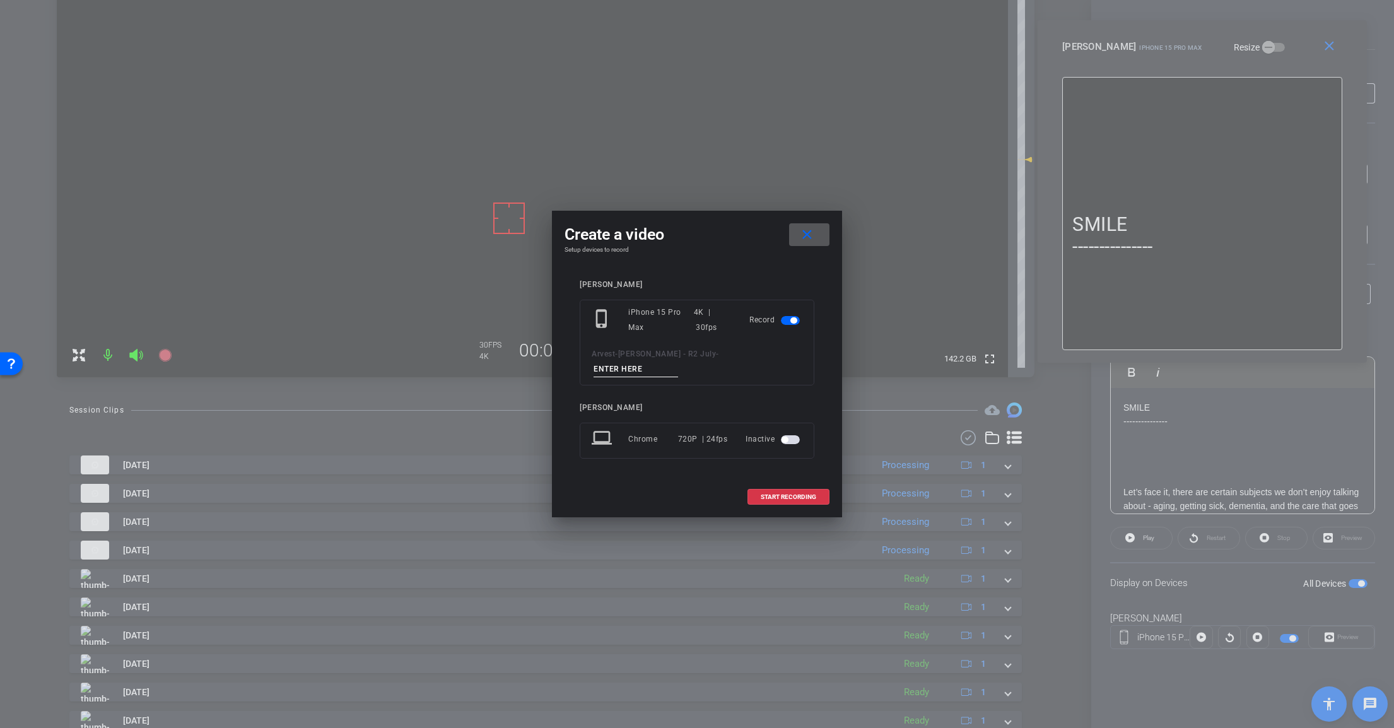
click at [678, 365] on input at bounding box center [635, 369] width 85 height 16
paste input "Tk_1_Risk"
drag, startPoint x: 743, startPoint y: 360, endPoint x: 715, endPoint y: 367, distance: 29.2
click at [678, 367] on input "Tk_1_Risk" at bounding box center [635, 369] width 85 height 16
click at [678, 362] on input "Tk_1_HardConvos" at bounding box center [635, 369] width 85 height 16
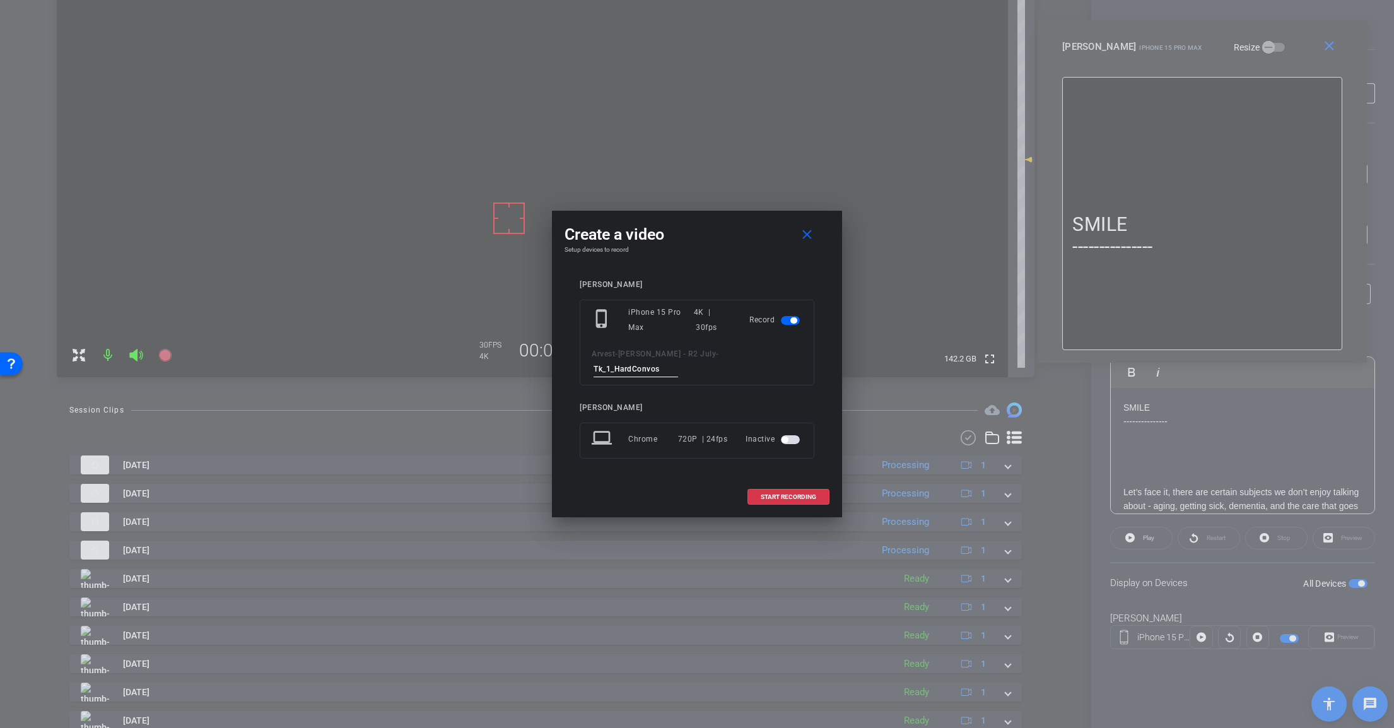
click at [678, 362] on input "Tk_1_HardConvos" at bounding box center [635, 369] width 85 height 16
type input "Tk_1_HardConvos"
click at [820, 488] on span at bounding box center [788, 497] width 81 height 30
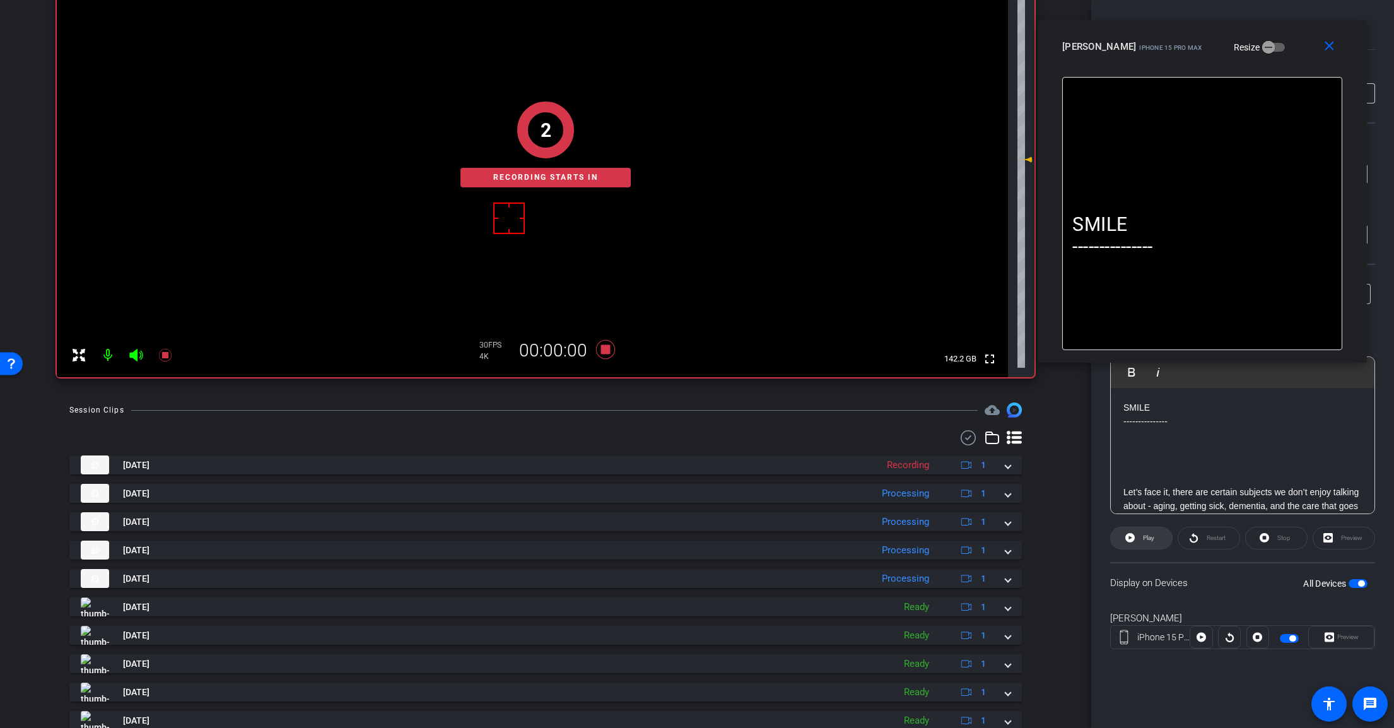
click at [1132, 542] on icon at bounding box center [1129, 537] width 9 height 9
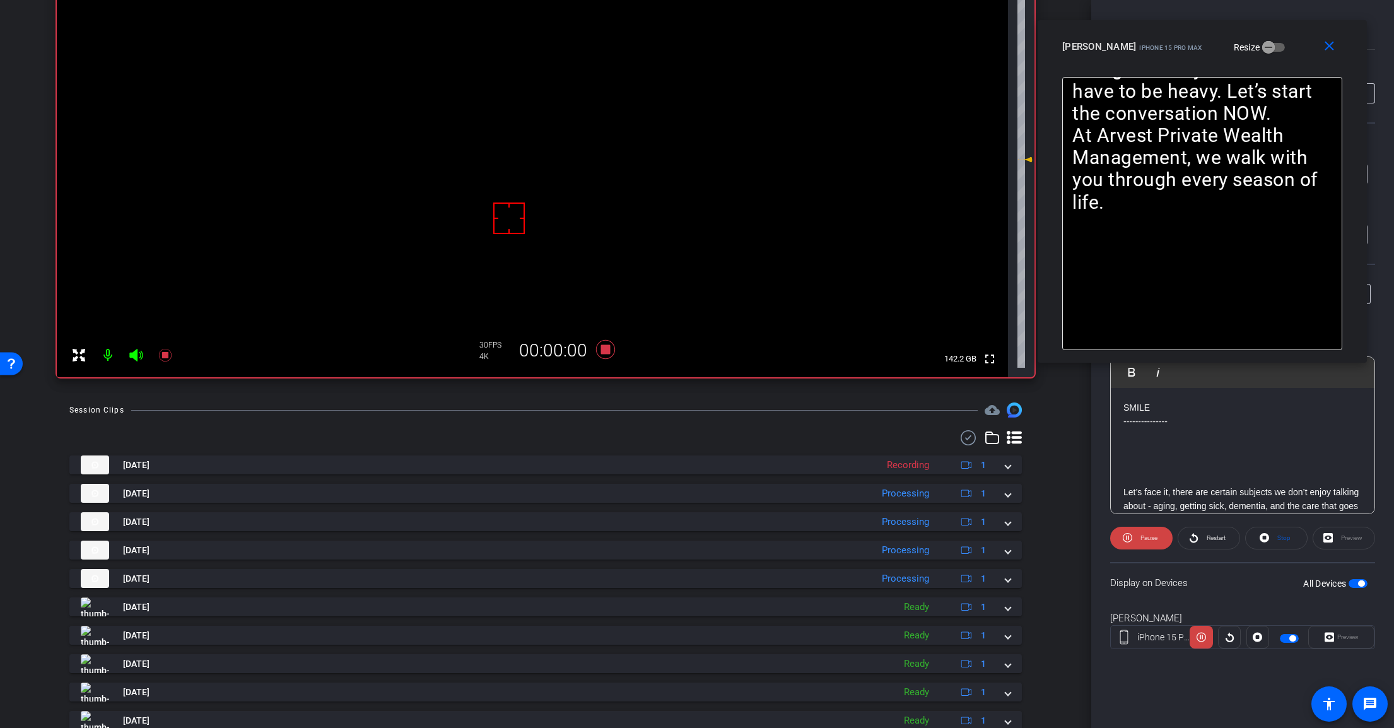
click at [136, 356] on icon at bounding box center [135, 355] width 13 height 13
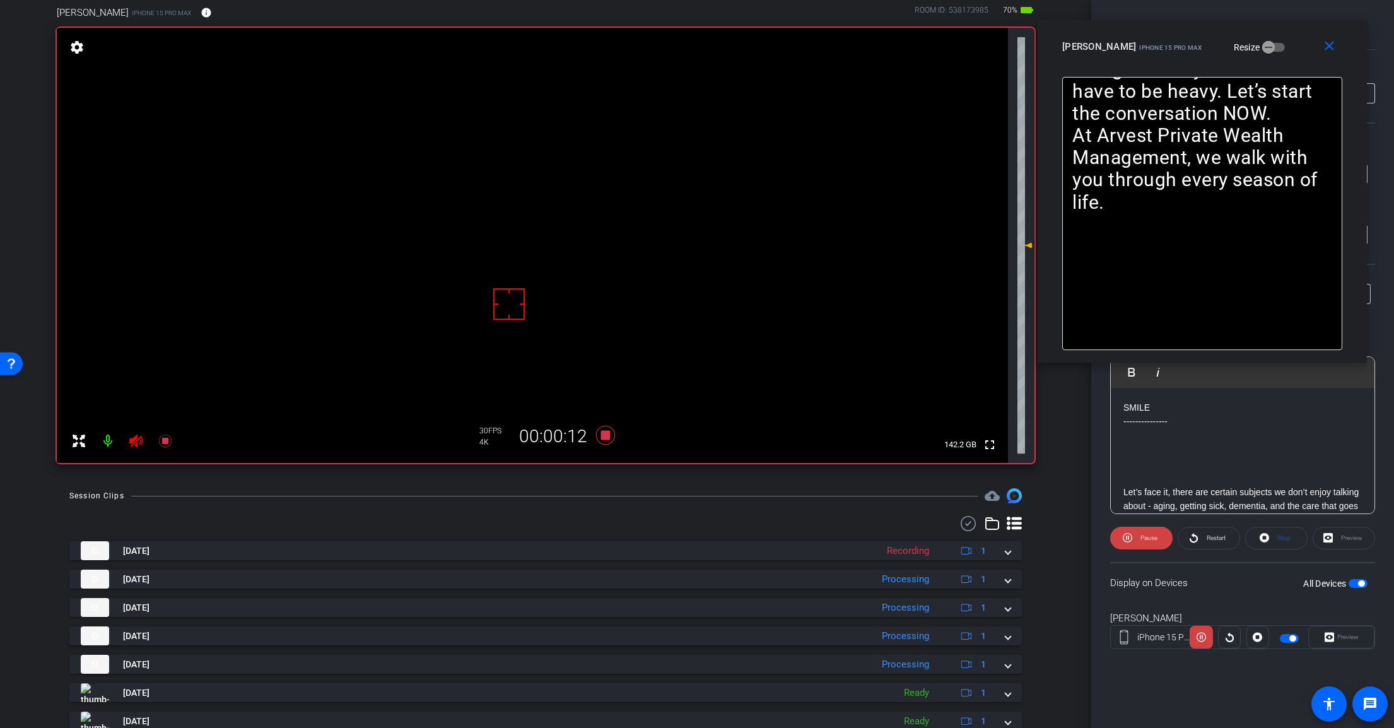
scroll to position [126, 0]
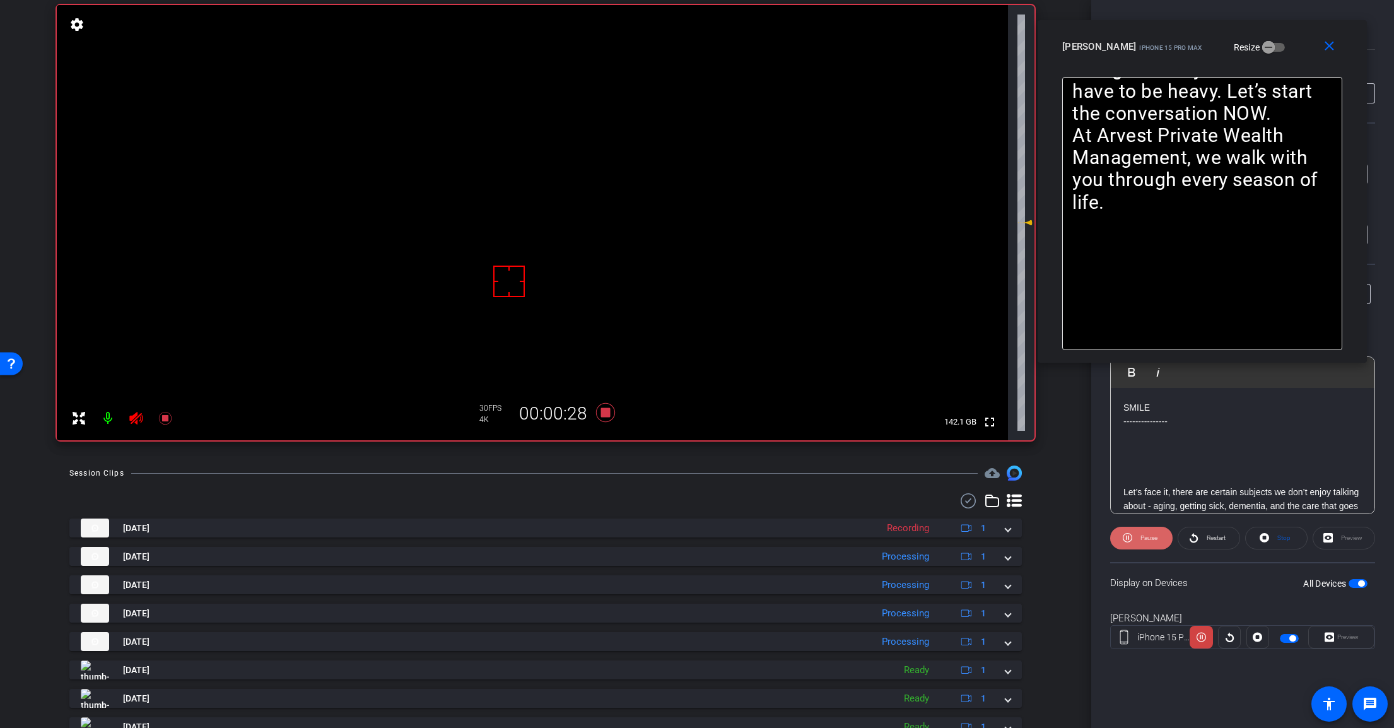
click at [1124, 540] on icon at bounding box center [1127, 538] width 9 height 16
click at [1124, 540] on span at bounding box center [1141, 538] width 61 height 30
click at [597, 416] on icon at bounding box center [605, 412] width 30 height 23
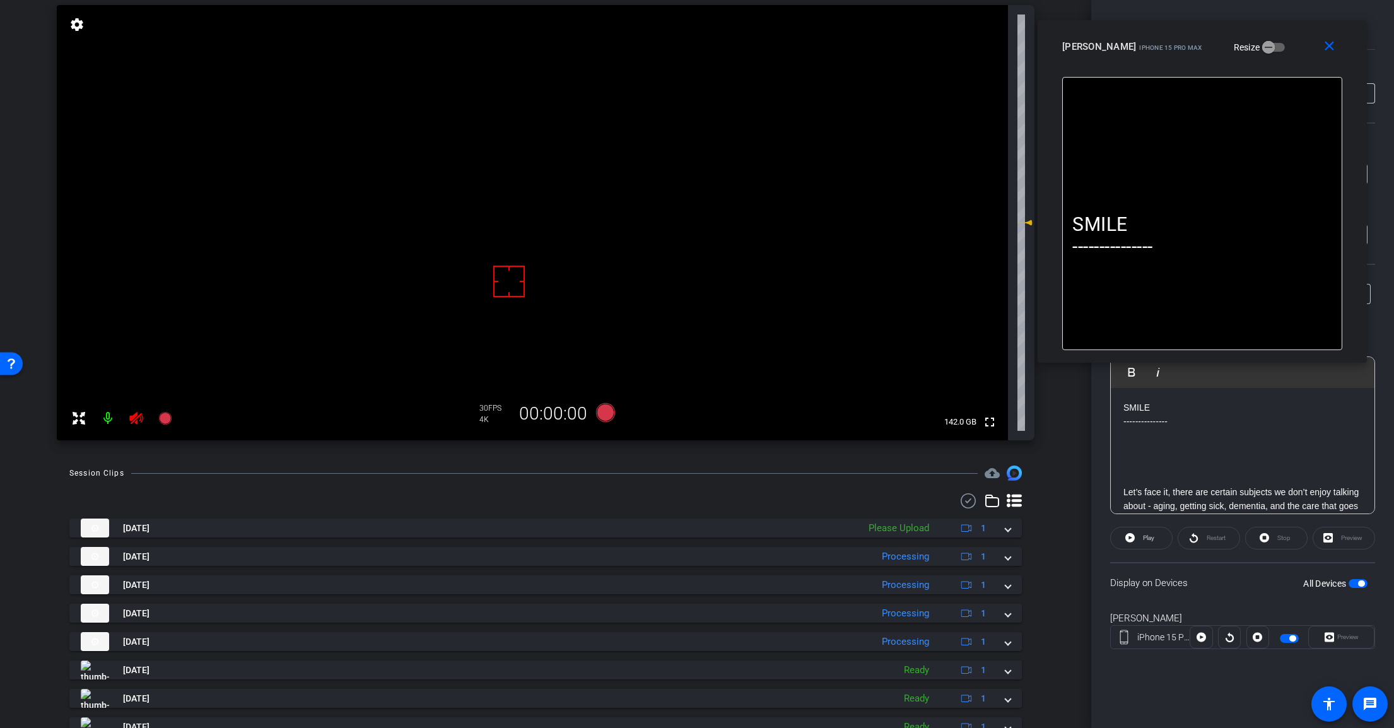
click at [140, 421] on icon at bounding box center [136, 418] width 15 height 15
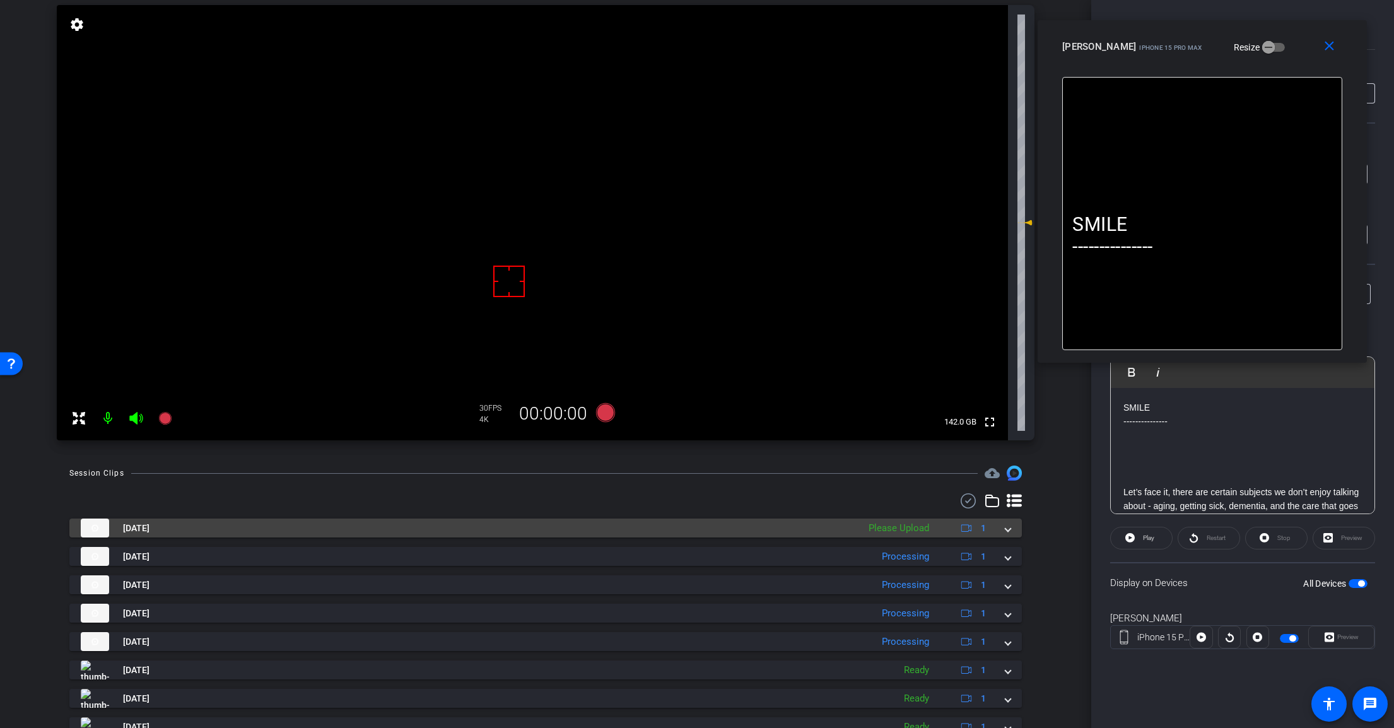
click at [998, 529] on mat-expansion-panel-header "Aug 18, 2025 Please Upload 1" at bounding box center [545, 527] width 952 height 19
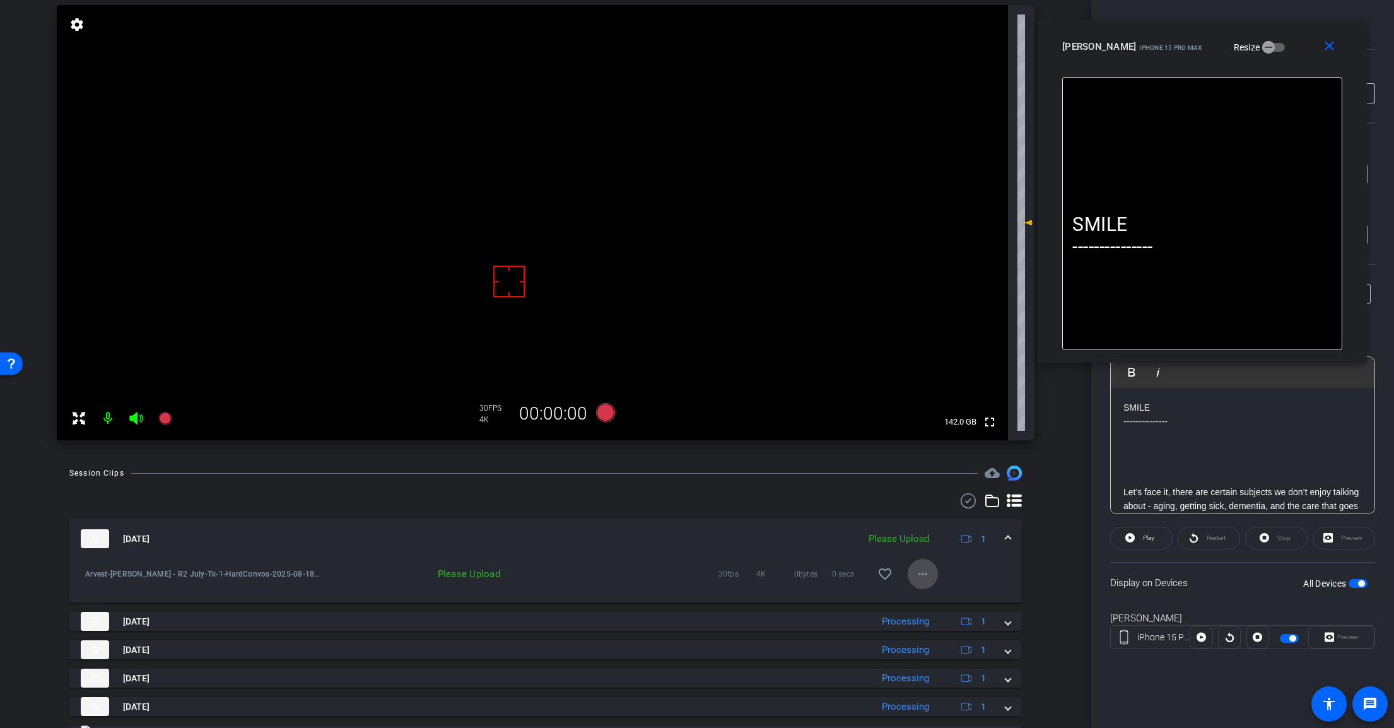
click at [920, 576] on mat-icon "more_horiz" at bounding box center [922, 573] width 15 height 15
click at [960, 602] on span "Upload" at bounding box center [936, 600] width 50 height 15
click at [1005, 539] on span at bounding box center [1007, 538] width 5 height 13
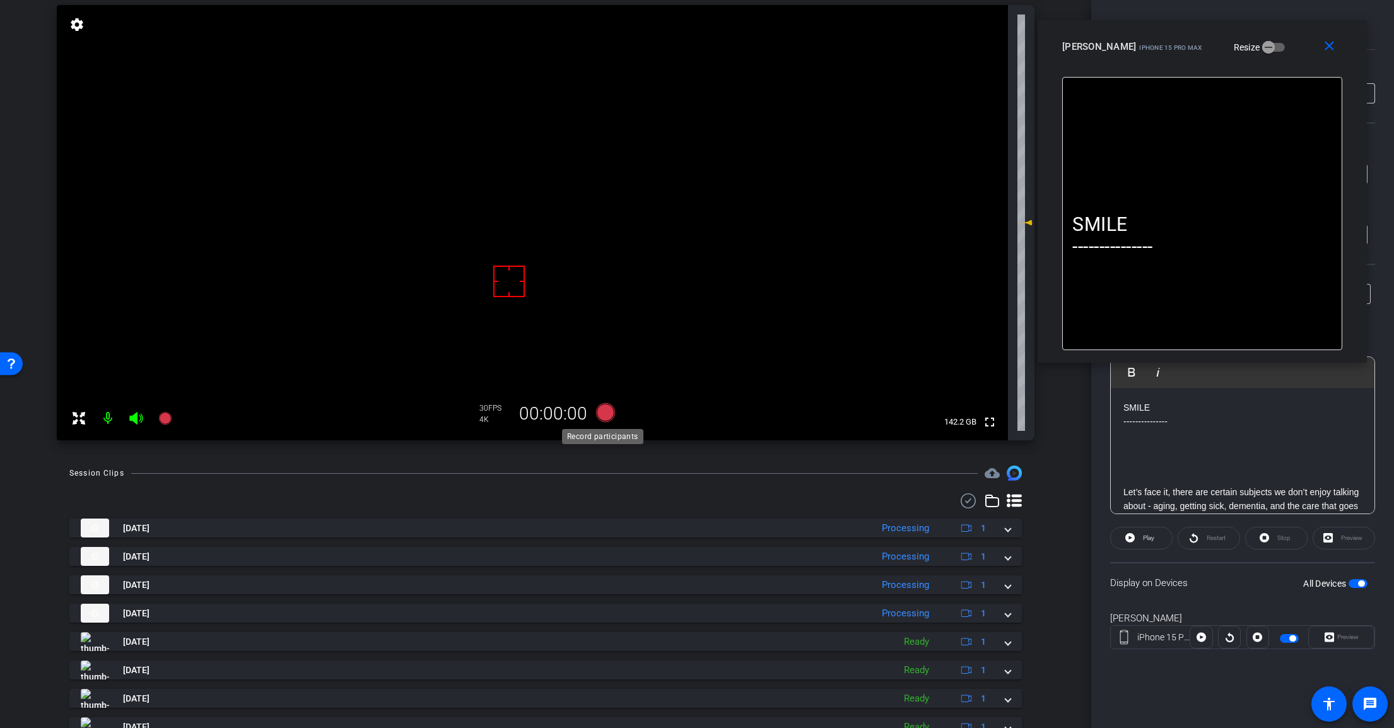
click at [607, 406] on icon at bounding box center [605, 412] width 19 height 19
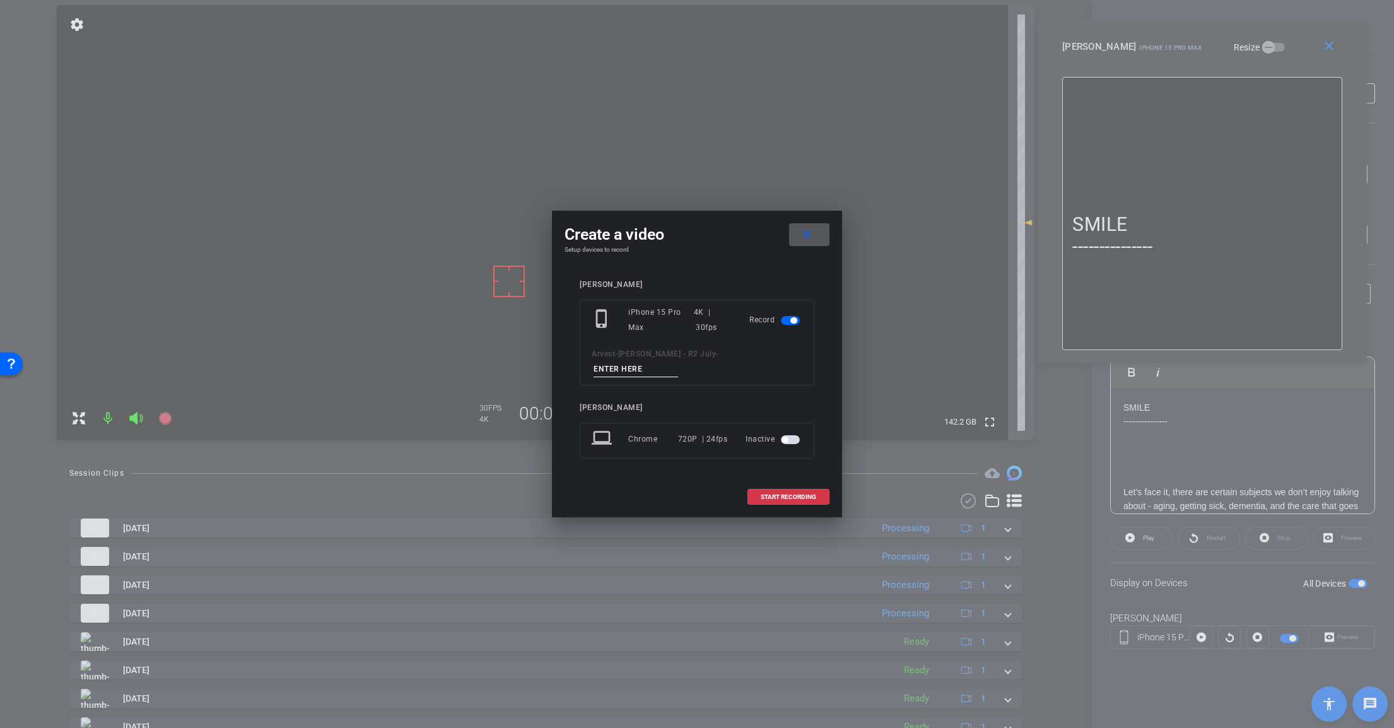
click at [811, 243] on mat-icon "close" at bounding box center [807, 235] width 16 height 16
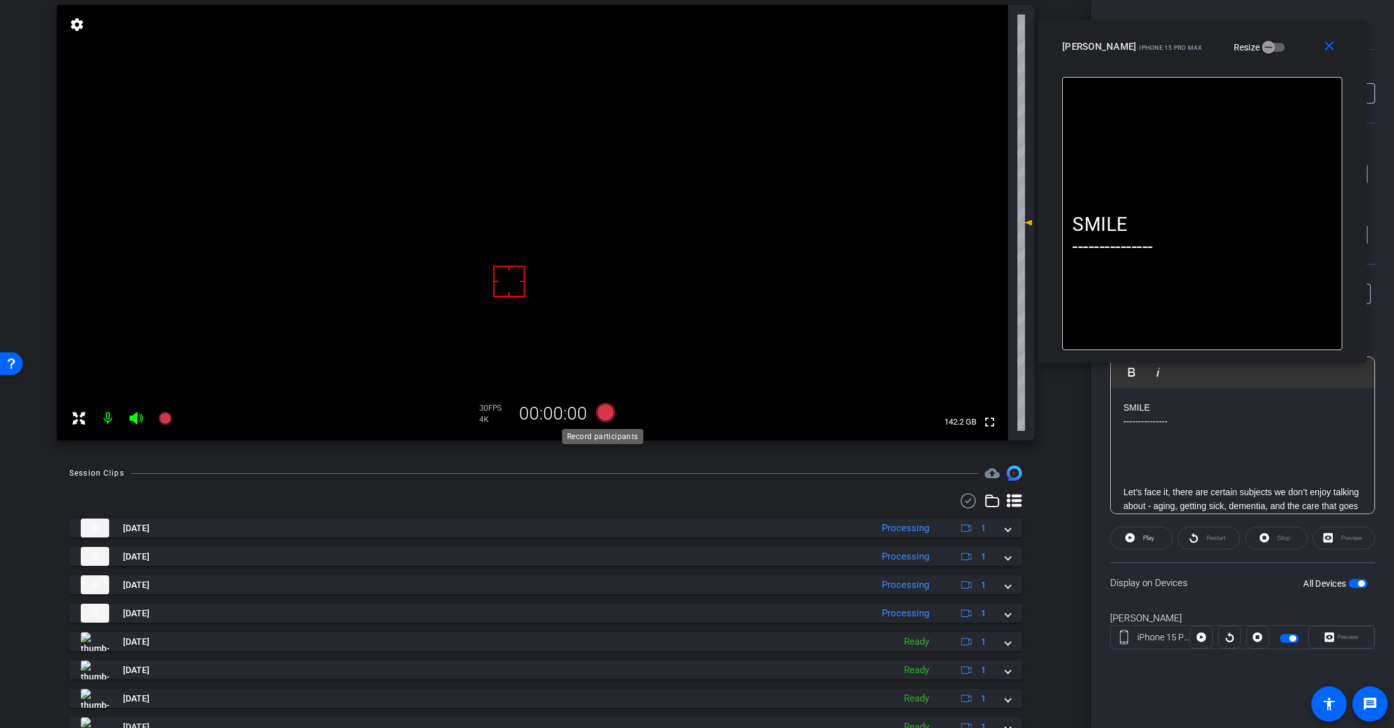
click at [607, 412] on icon at bounding box center [605, 412] width 19 height 19
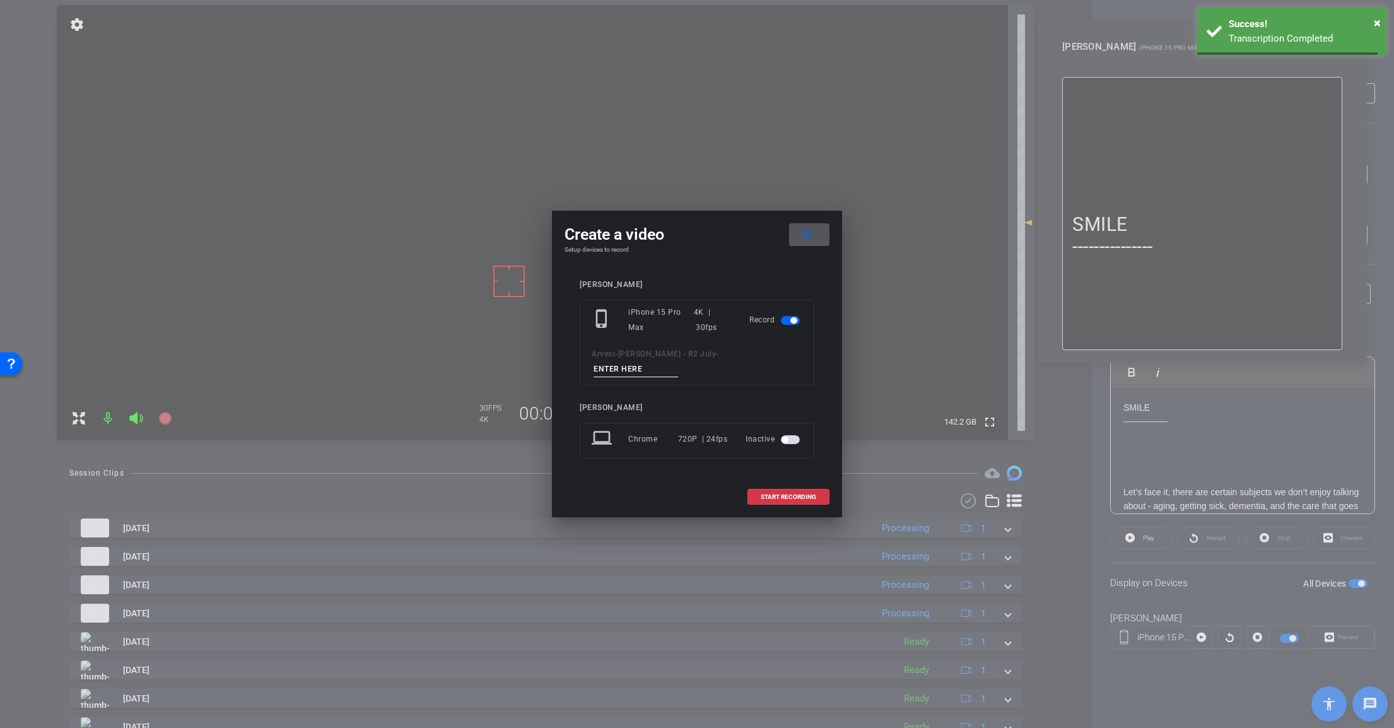
click at [678, 361] on input at bounding box center [635, 369] width 85 height 16
paste input "Tk_1_HardConvos"
click at [678, 361] on input "Tk_1_HardConvos" at bounding box center [635, 369] width 85 height 16
type input "Tk_2_HardConvos"
click at [795, 494] on span "START RECORDING" at bounding box center [788, 497] width 55 height 6
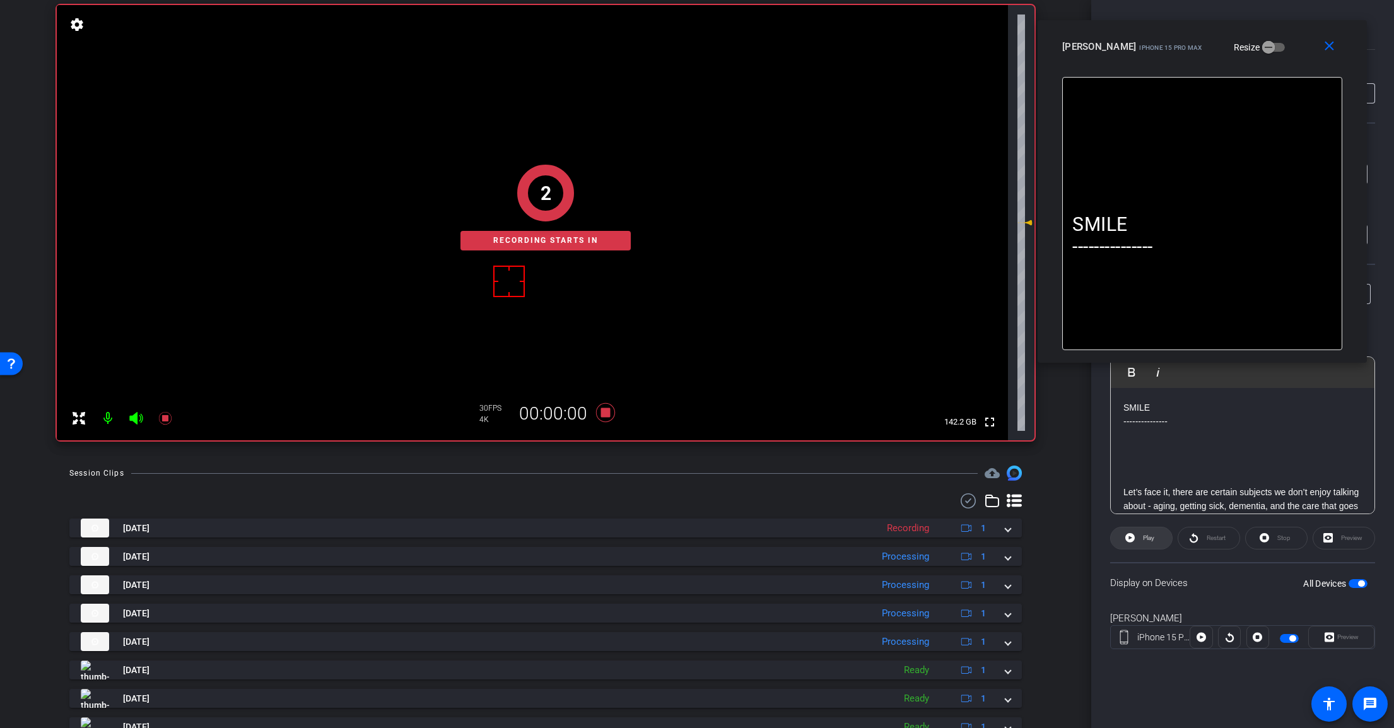
click at [1140, 540] on span "Play" at bounding box center [1147, 538] width 15 height 18
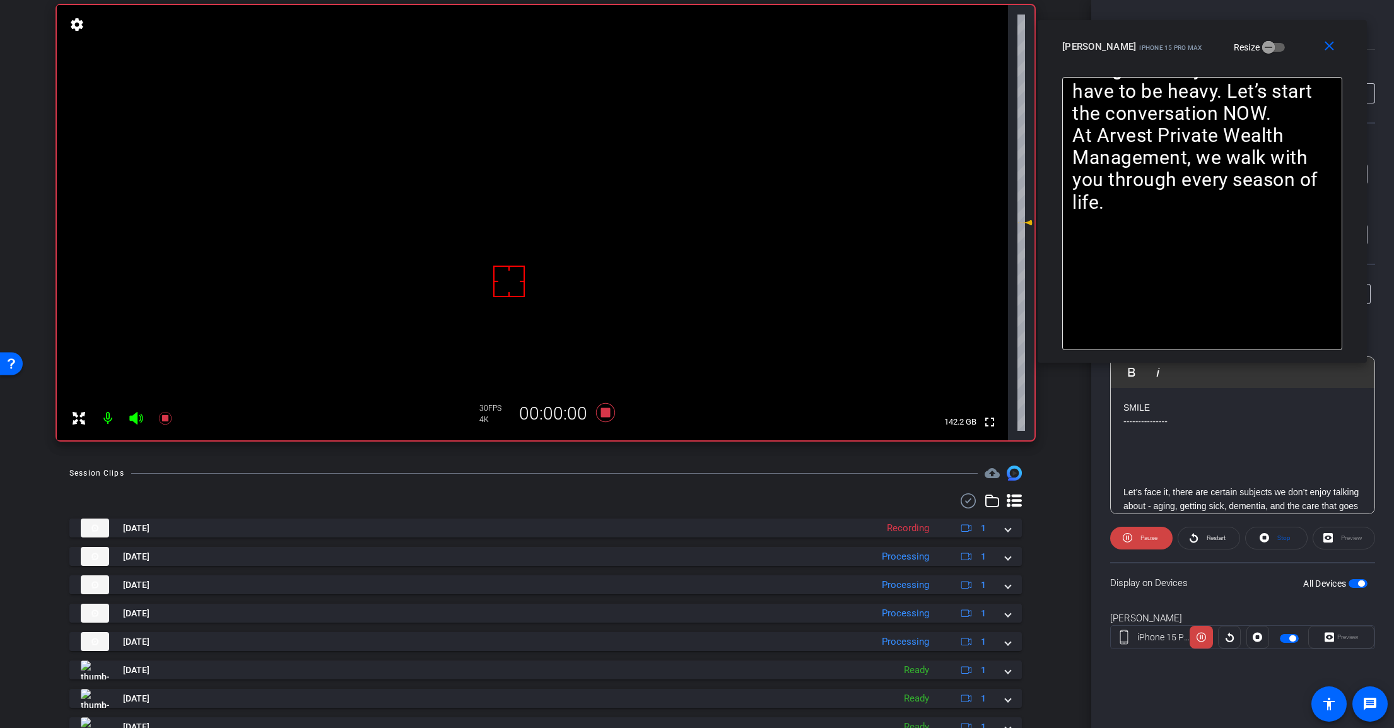
click at [134, 418] on icon at bounding box center [135, 418] width 13 height 13
click at [601, 411] on icon at bounding box center [605, 412] width 19 height 19
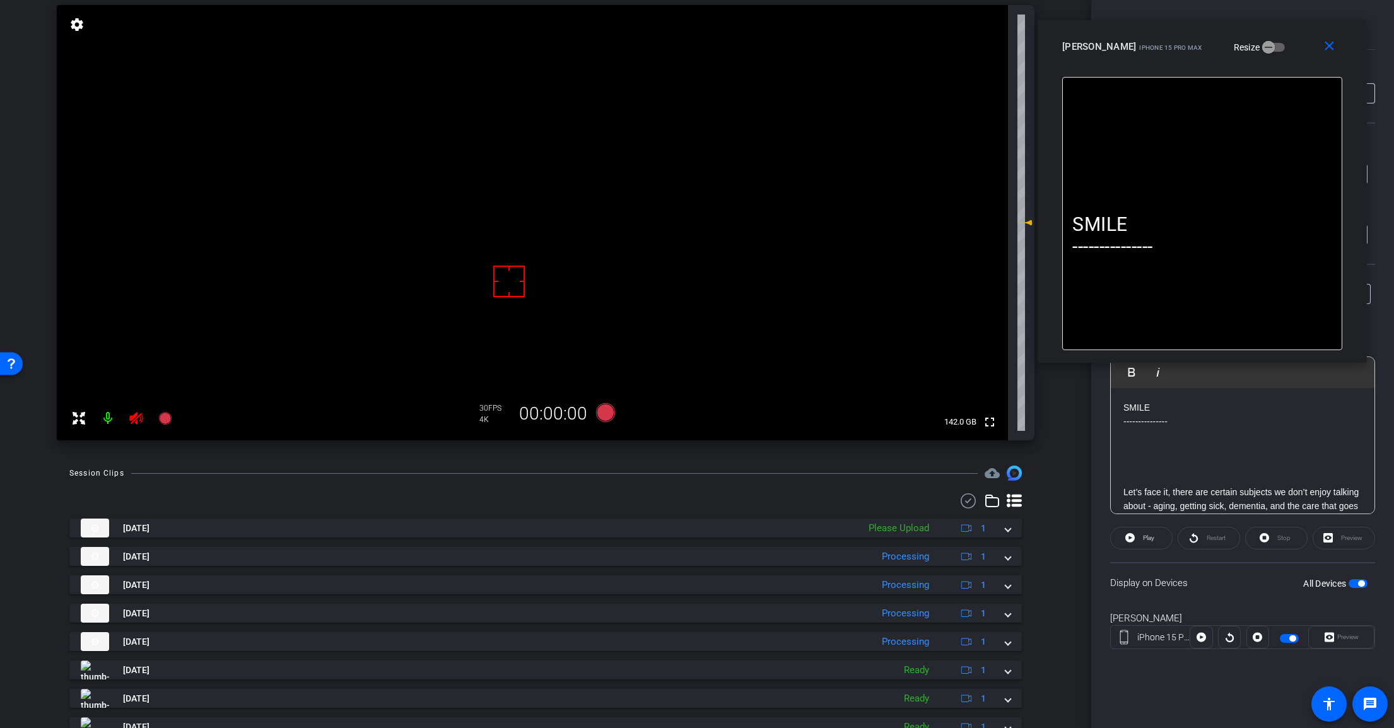
click at [142, 419] on icon at bounding box center [136, 418] width 15 height 15
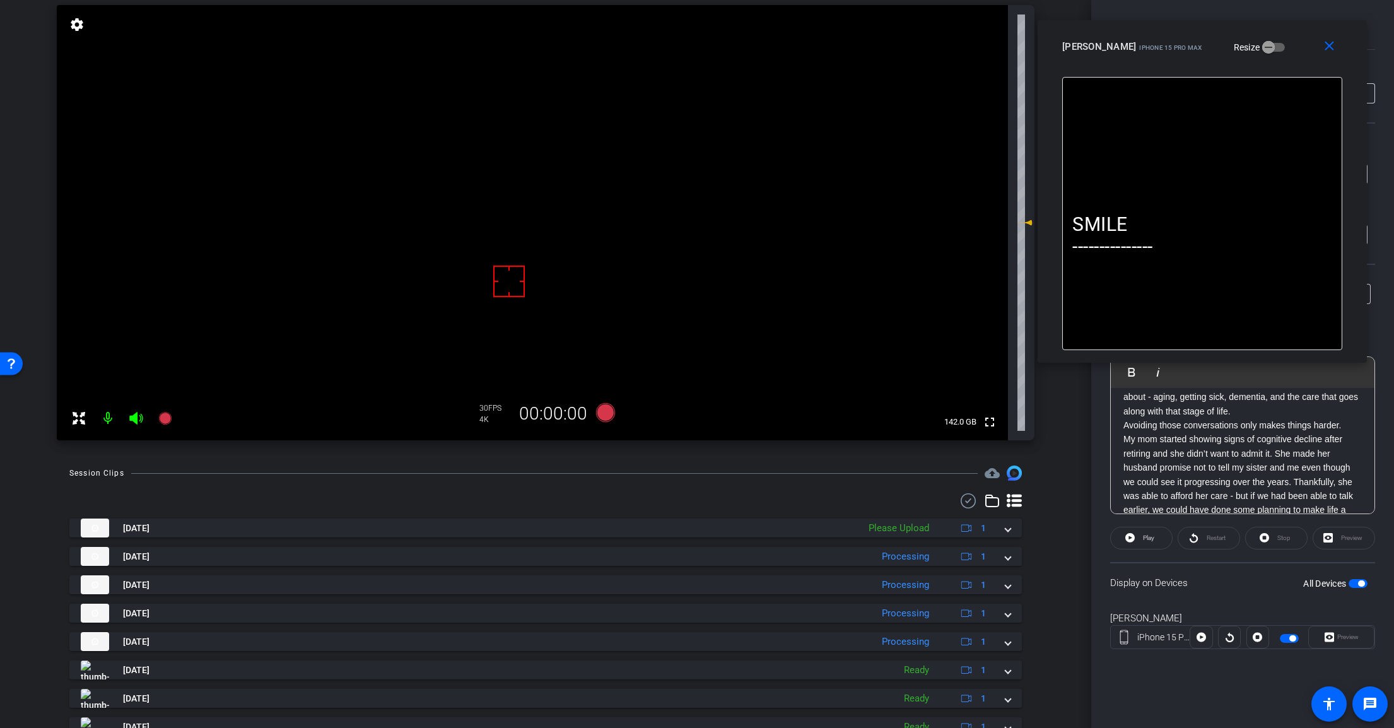
scroll to position [83, 0]
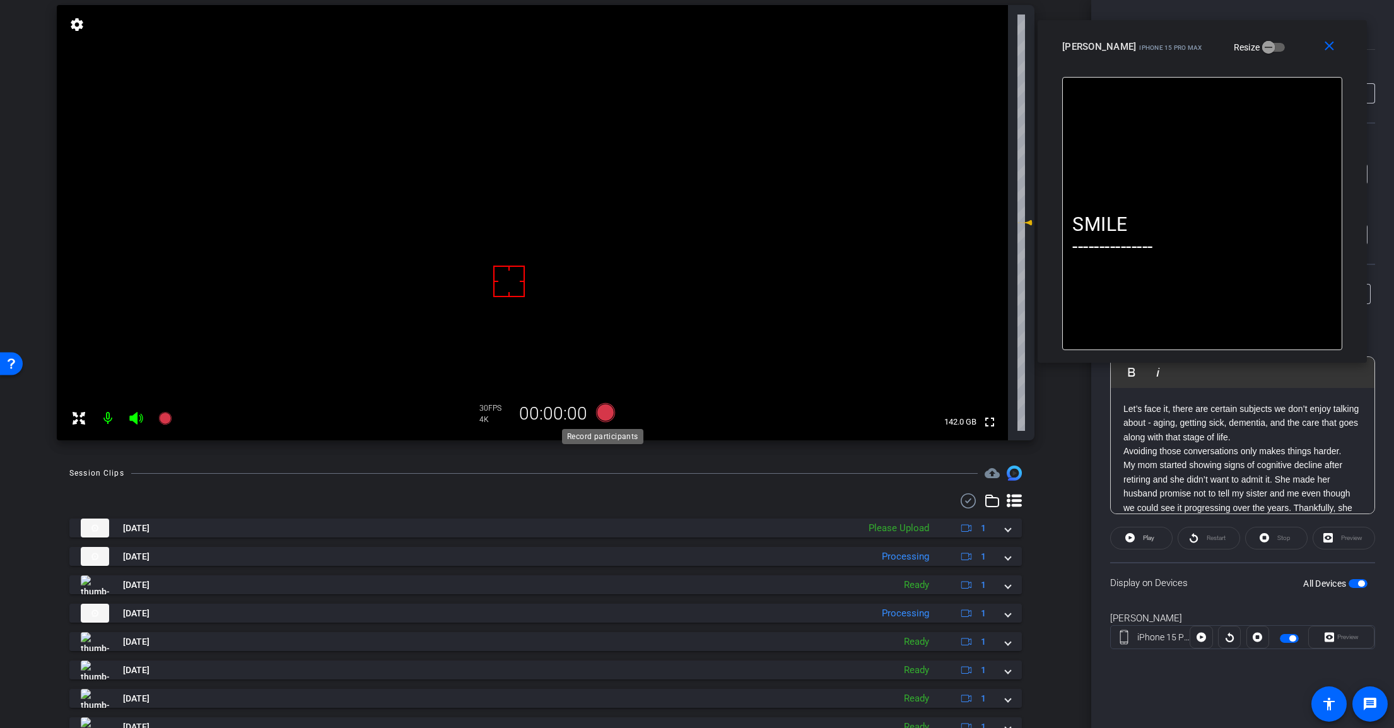
click at [601, 411] on icon at bounding box center [605, 412] width 19 height 19
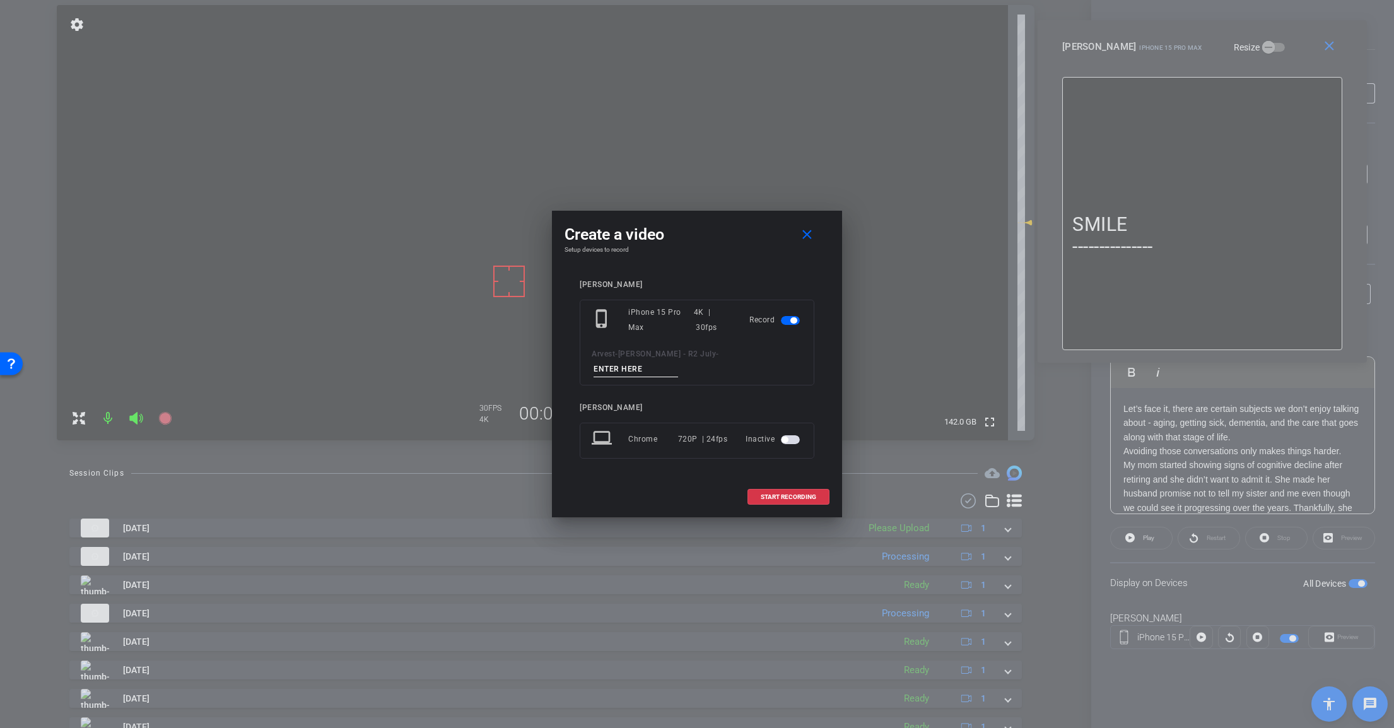
click at [678, 361] on input at bounding box center [635, 369] width 85 height 16
paste input "Tk_1_HardConvos"
click at [678, 361] on input "Tk_1_HardConvos" at bounding box center [635, 369] width 85 height 16
type input "Tk_3_HardConvos"
click at [798, 494] on span "START RECORDING" at bounding box center [788, 497] width 55 height 6
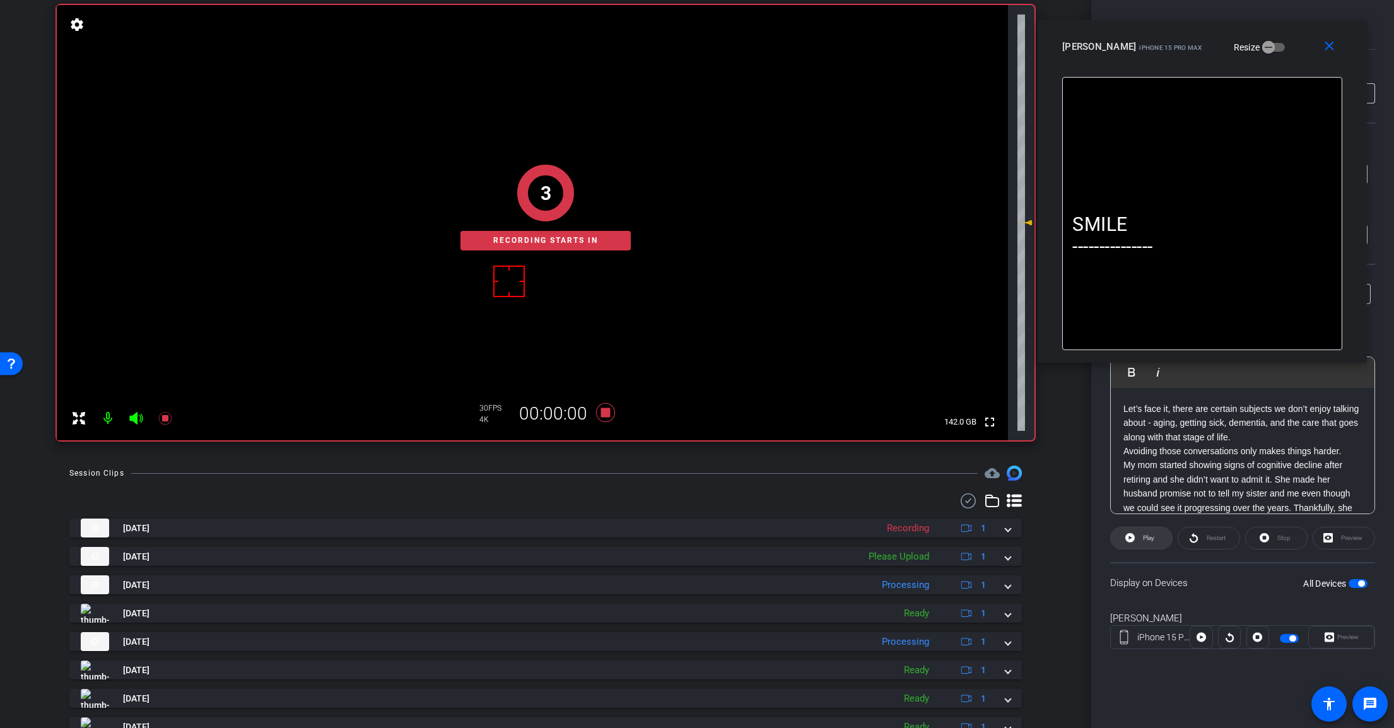
click at [1130, 537] on icon at bounding box center [1129, 538] width 9 height 16
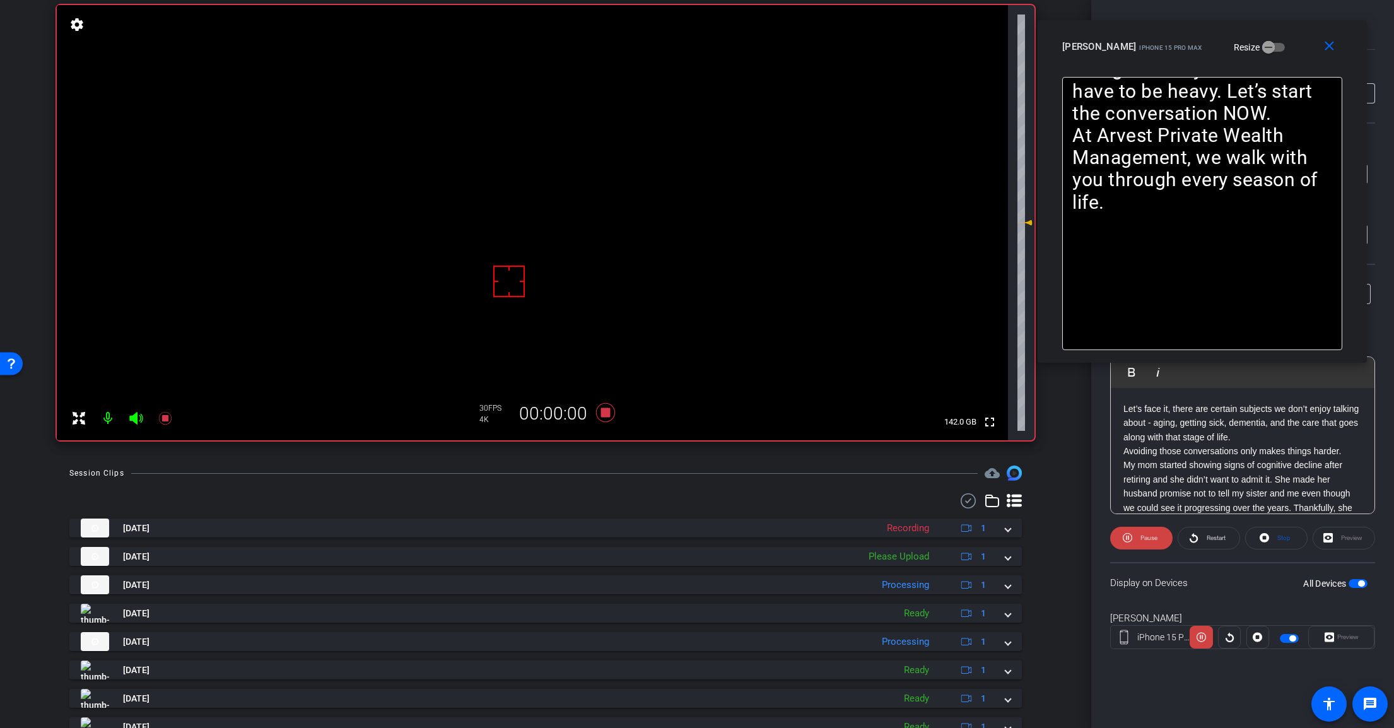
click at [136, 420] on icon at bounding box center [135, 418] width 13 height 13
click at [1129, 537] on icon at bounding box center [1127, 538] width 9 height 16
click at [602, 410] on icon at bounding box center [605, 412] width 19 height 19
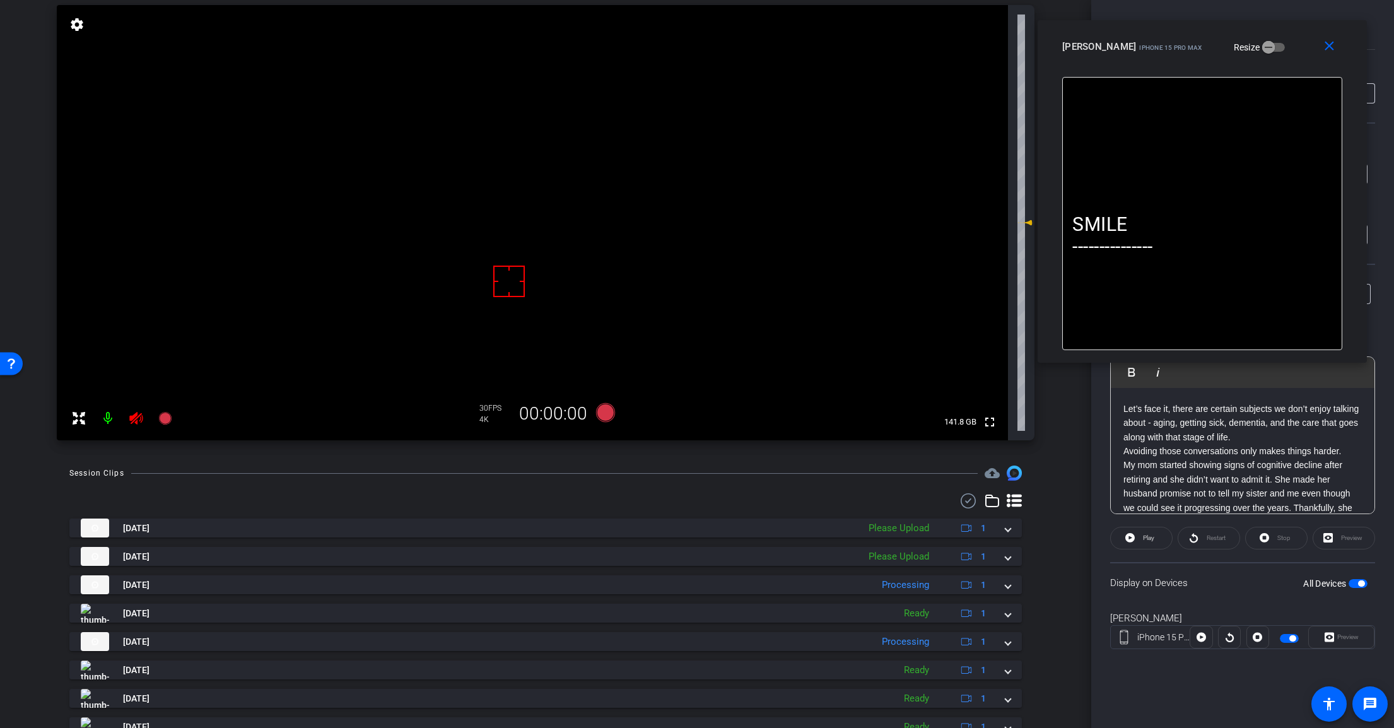
click at [132, 417] on icon at bounding box center [135, 418] width 13 height 13
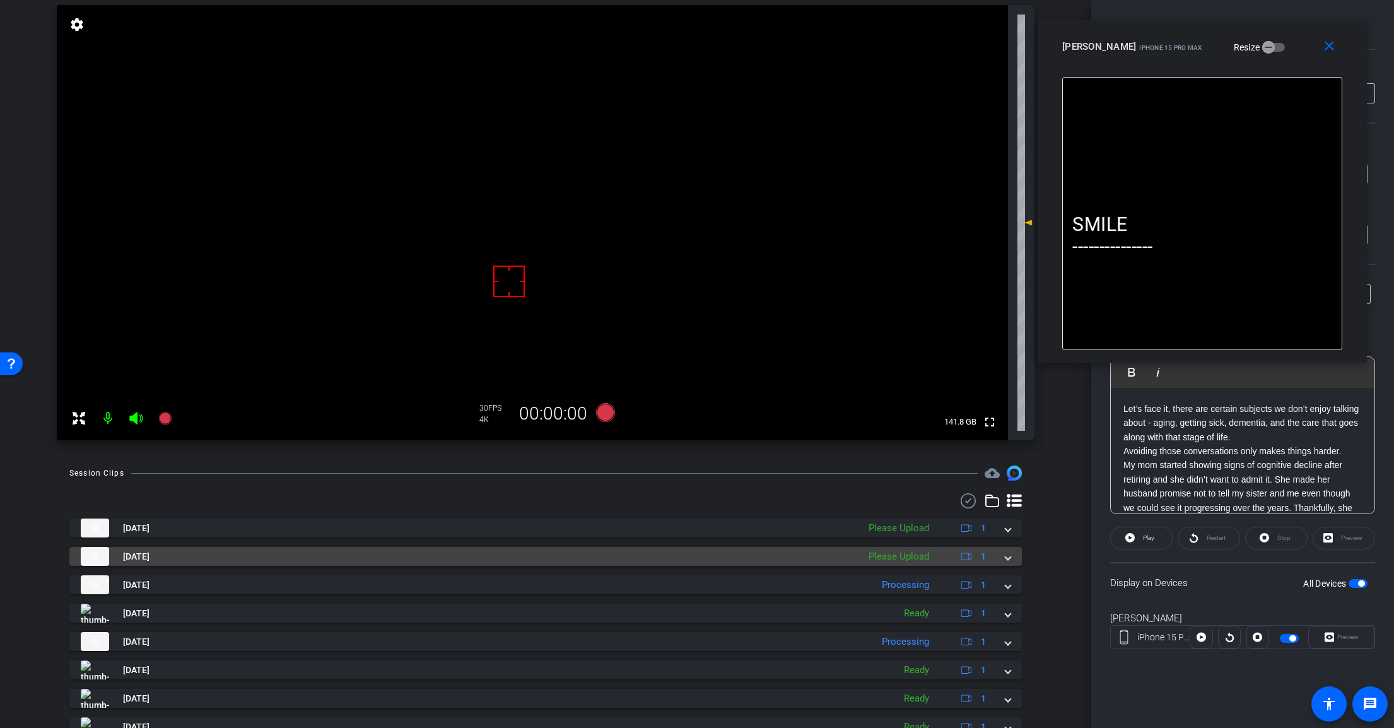
drag, startPoint x: 1000, startPoint y: 555, endPoint x: 981, endPoint y: 563, distance: 19.8
click at [1005, 554] on span at bounding box center [1007, 556] width 5 height 13
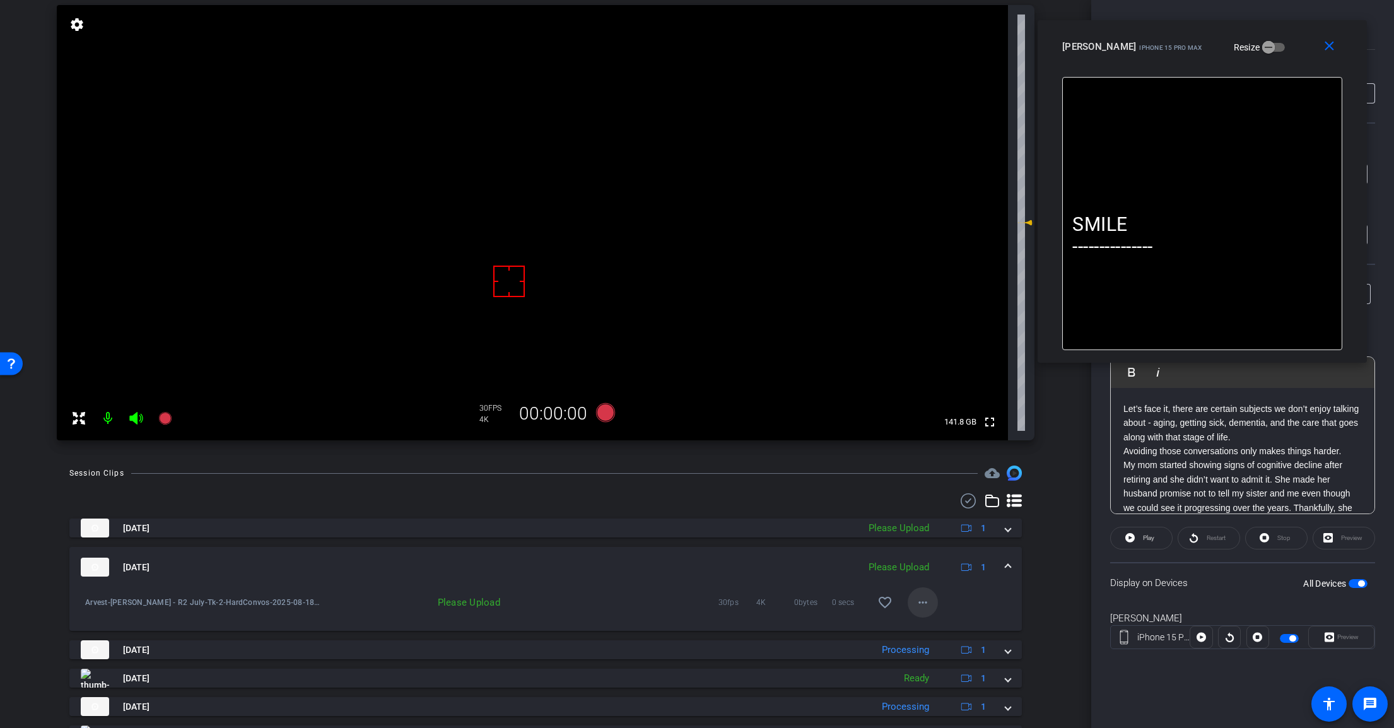
click at [919, 609] on mat-icon "more_horiz" at bounding box center [922, 602] width 15 height 15
click at [944, 636] on div "Upload Archive clip Delete clip" at bounding box center [936, 644] width 71 height 47
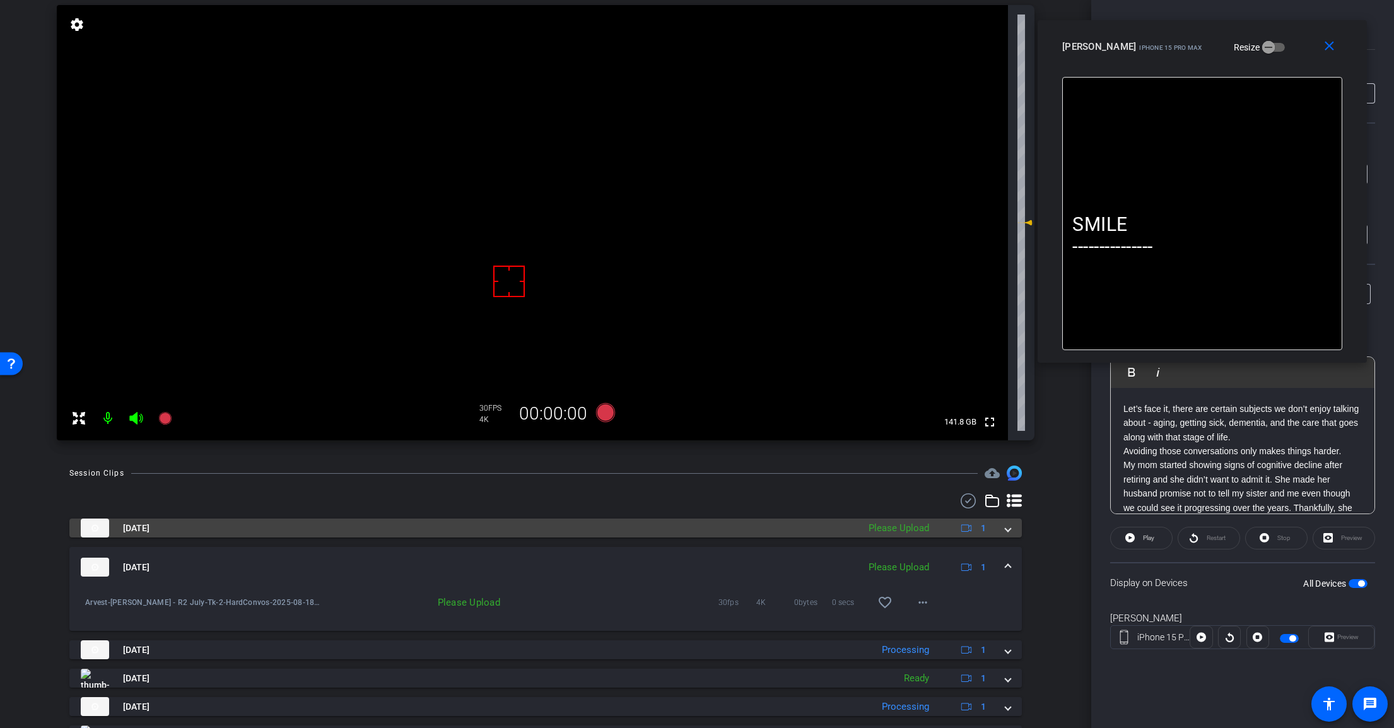
click at [998, 525] on div "Aug 18, 2025 Please Upload 1" at bounding box center [543, 527] width 925 height 19
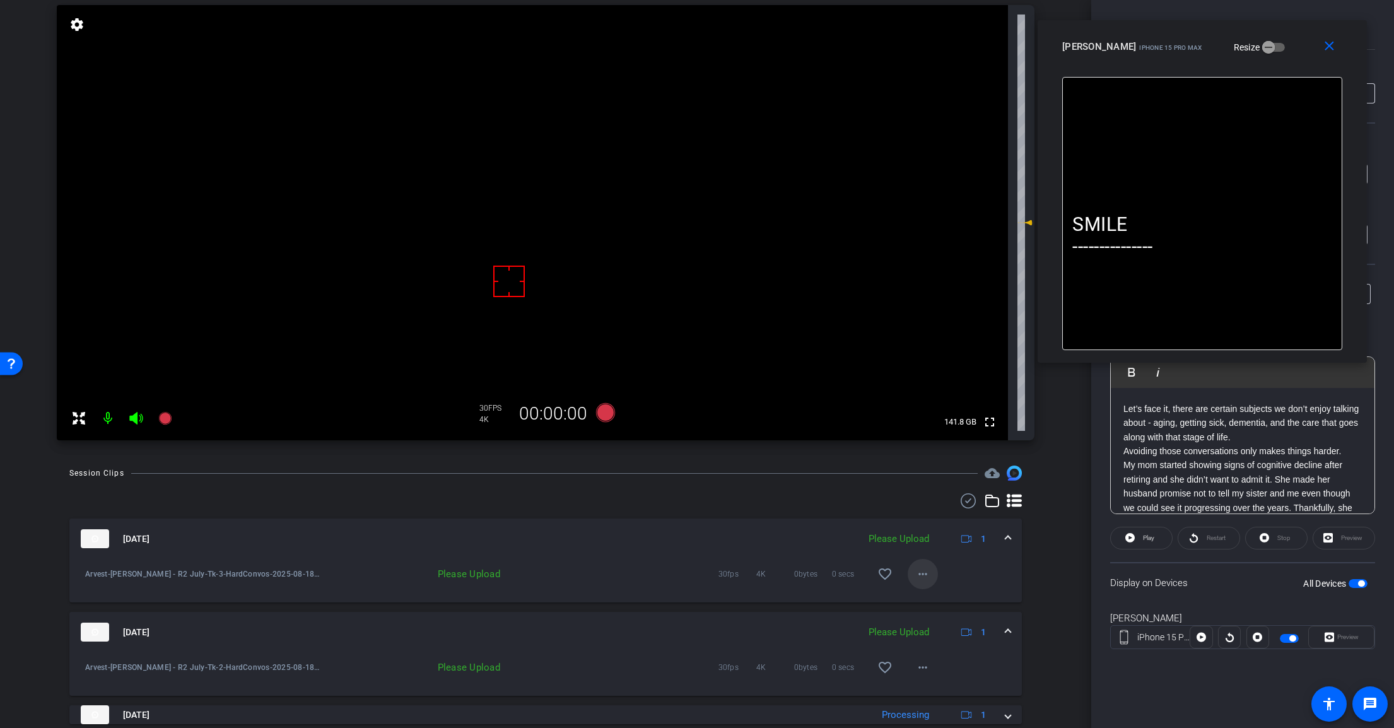
click at [923, 573] on mat-icon "more_horiz" at bounding box center [922, 573] width 15 height 15
click at [947, 601] on span "Upload" at bounding box center [936, 600] width 50 height 15
click at [918, 663] on mat-icon "more_horiz" at bounding box center [922, 667] width 15 height 15
click at [944, 612] on span "Upload" at bounding box center [936, 609] width 50 height 15
click at [1006, 629] on mat-expansion-panel-header "Aug 18, 2025 Uploading 1" at bounding box center [545, 632] width 952 height 40
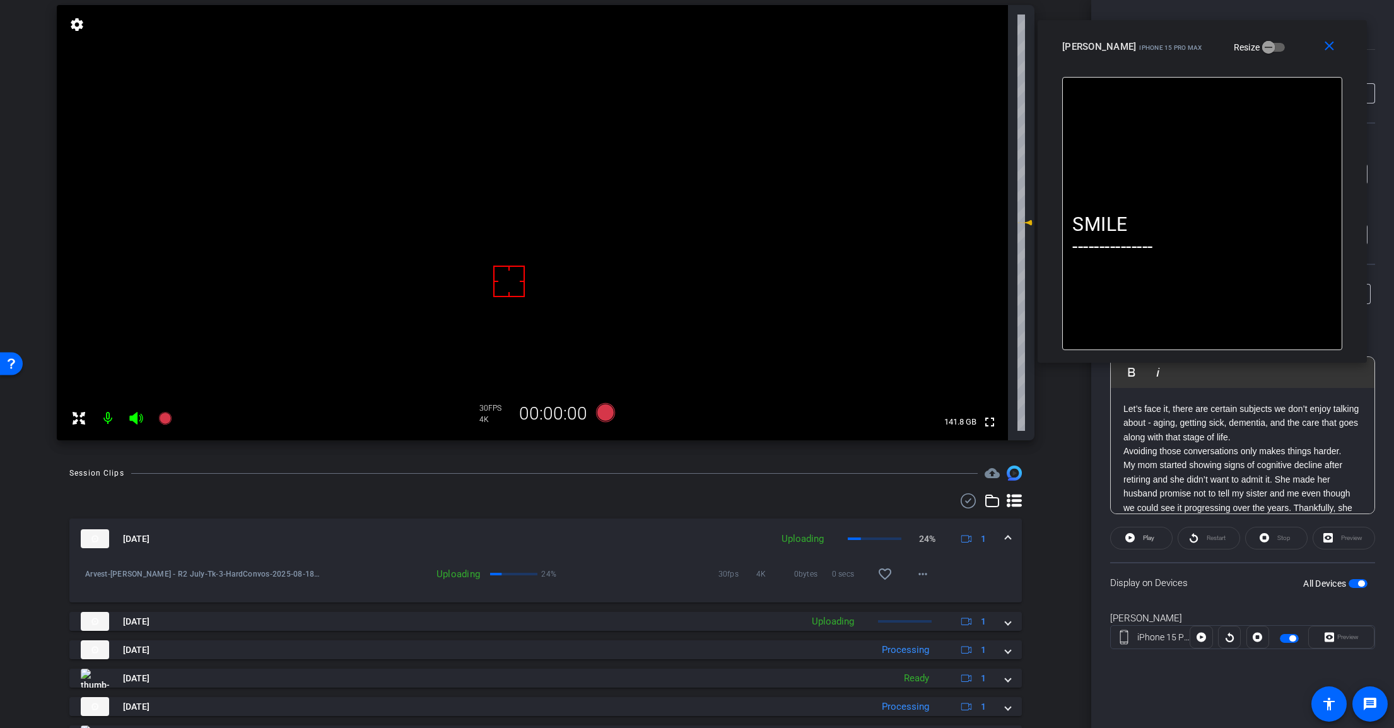
click at [1005, 537] on span at bounding box center [1007, 538] width 5 height 13
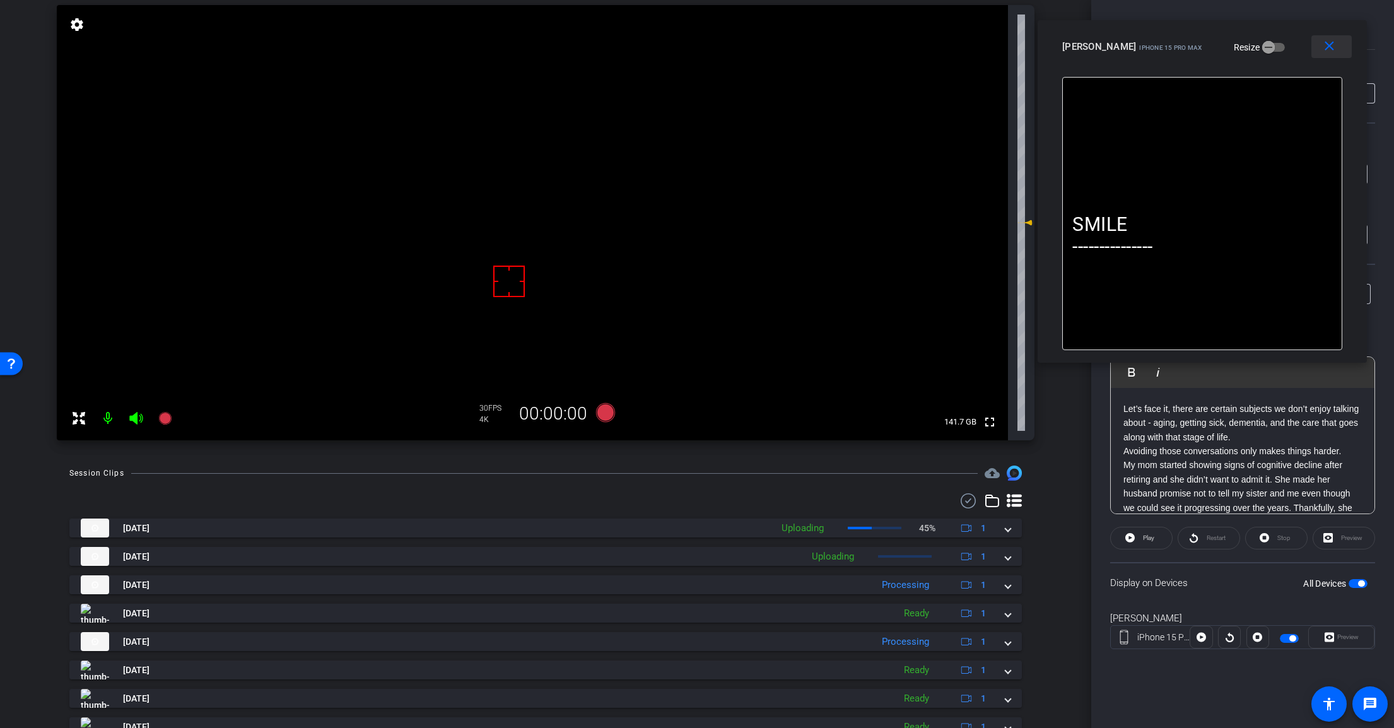
click at [1334, 52] on mat-icon "close" at bounding box center [1329, 46] width 16 height 16
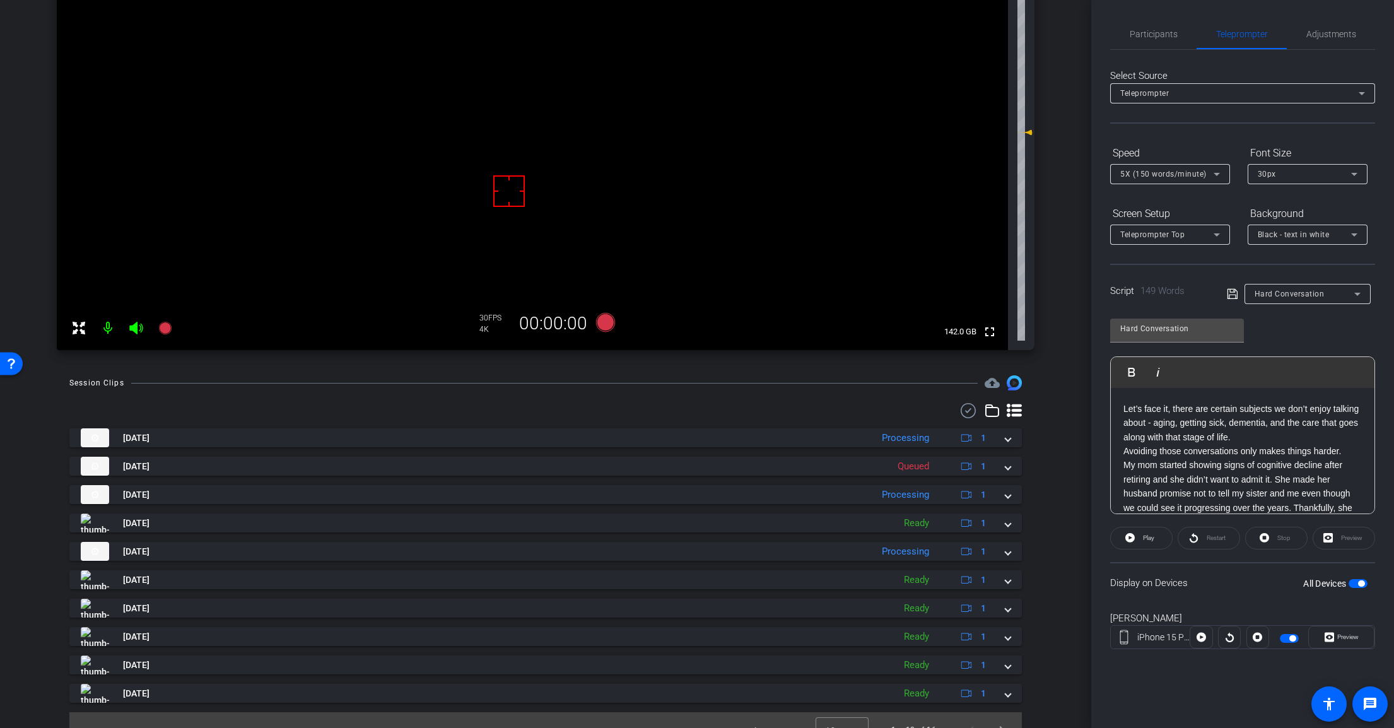
scroll to position [236, 0]
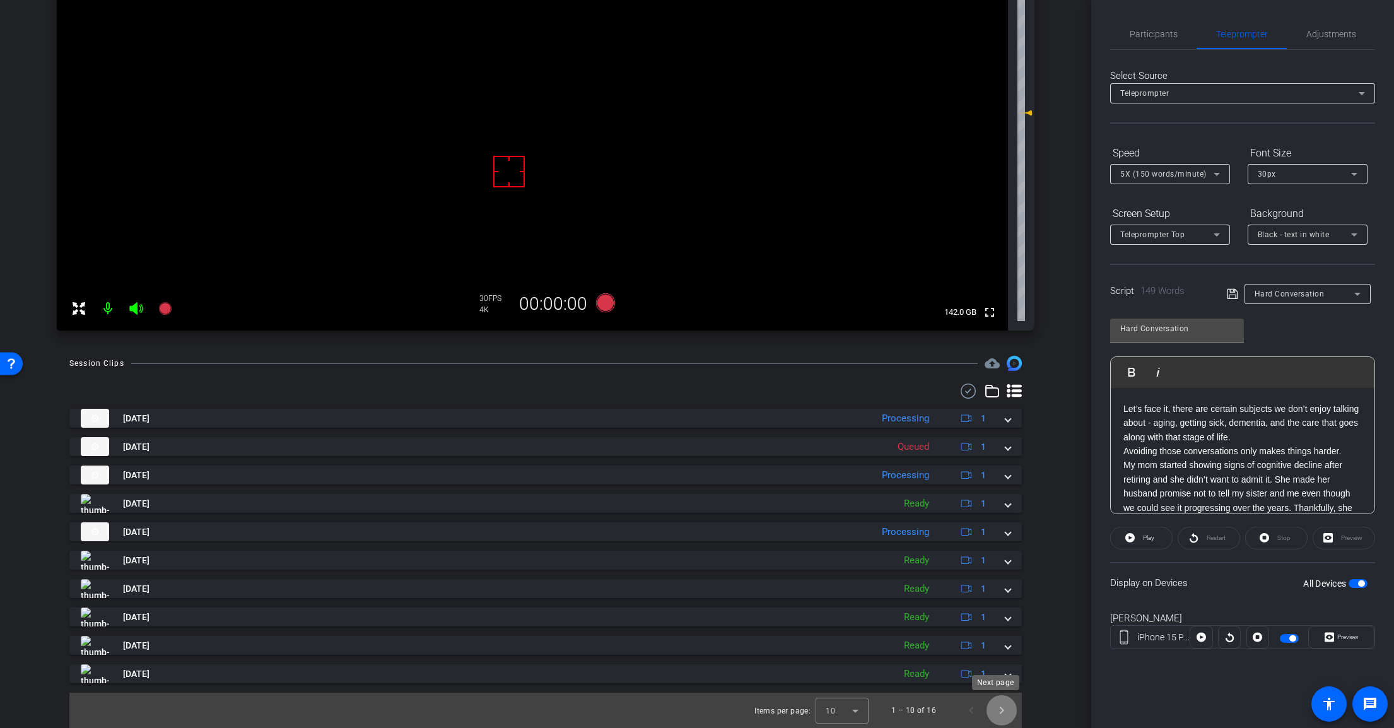
click at [990, 713] on span "Next page" at bounding box center [1001, 710] width 30 height 30
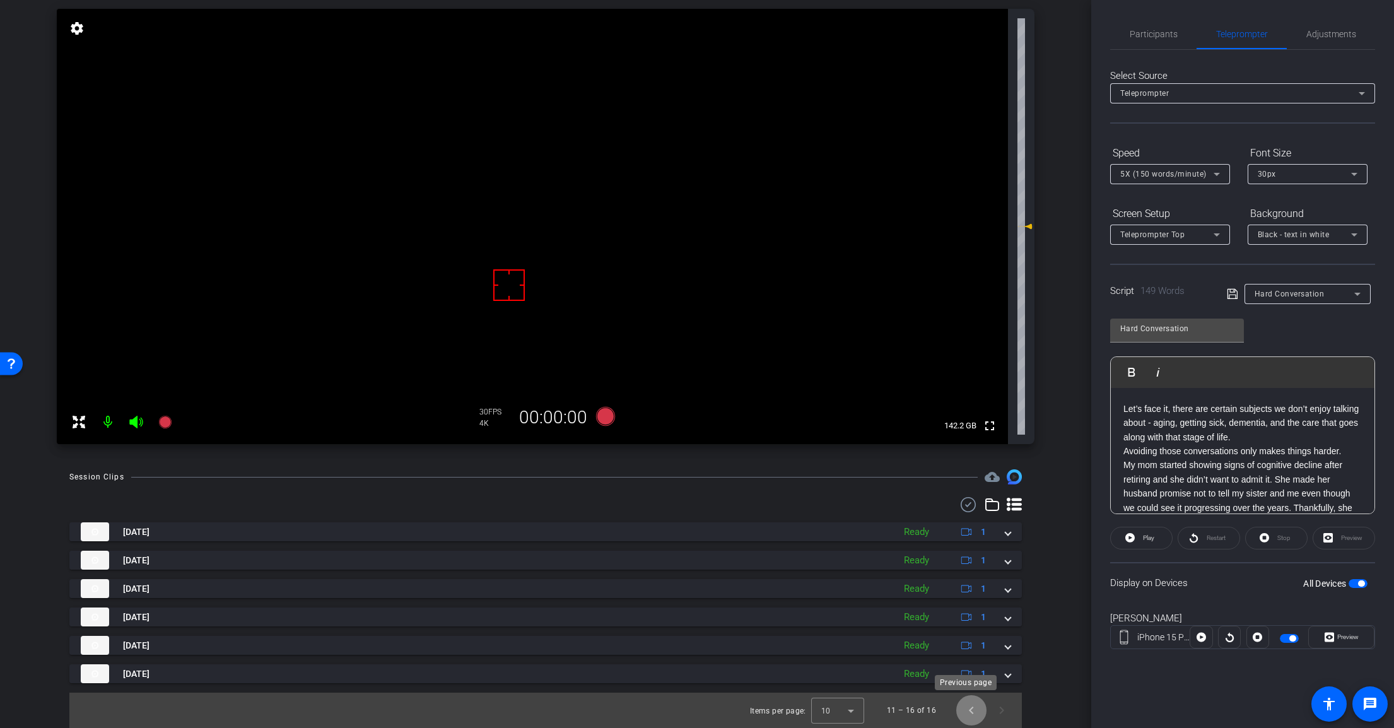
click at [960, 715] on span "Previous page" at bounding box center [971, 710] width 30 height 30
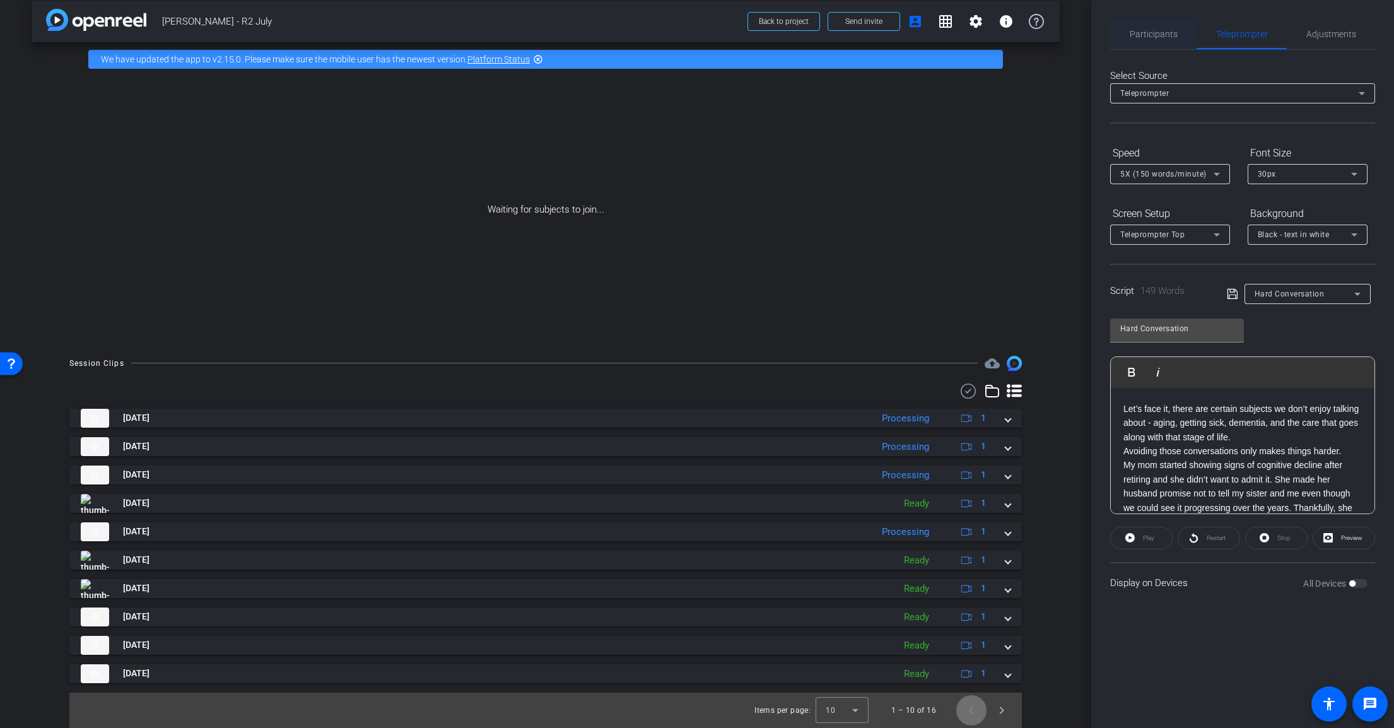
scroll to position [0, 0]
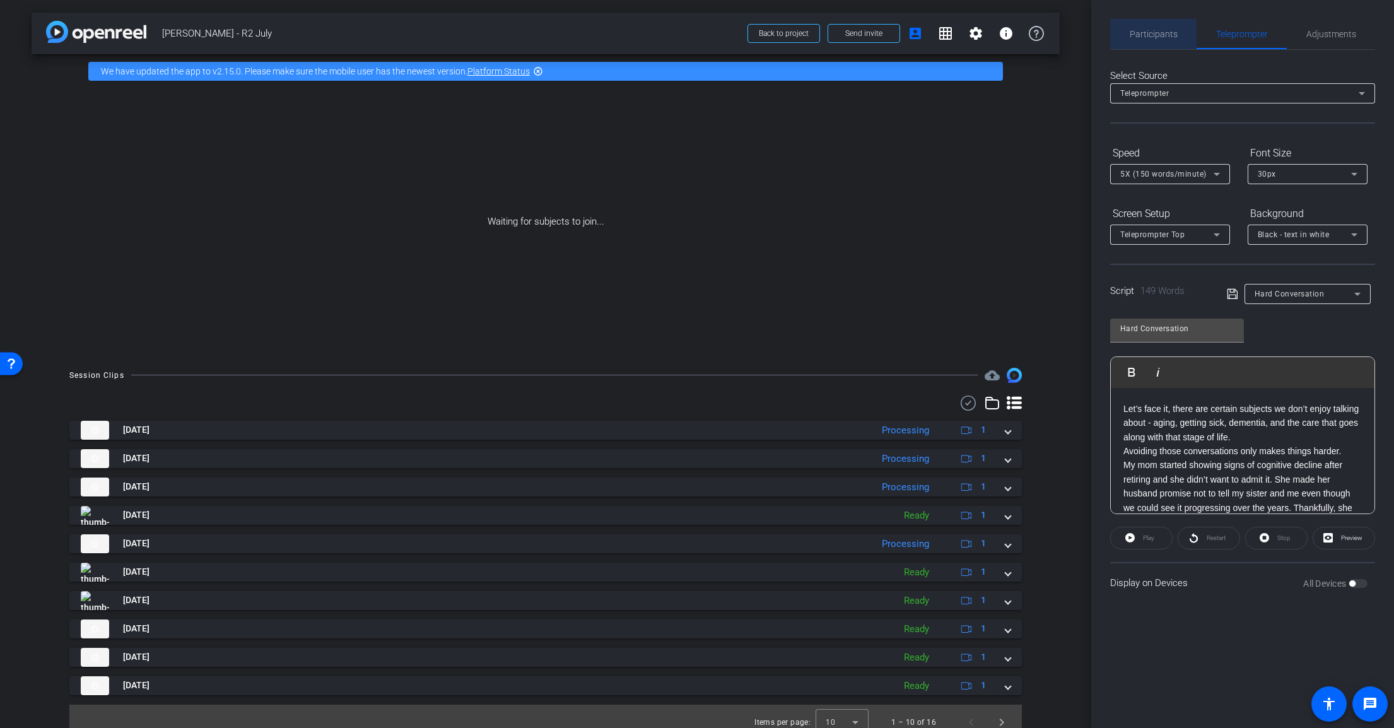
click at [1152, 30] on span "Participants" at bounding box center [1153, 34] width 48 height 9
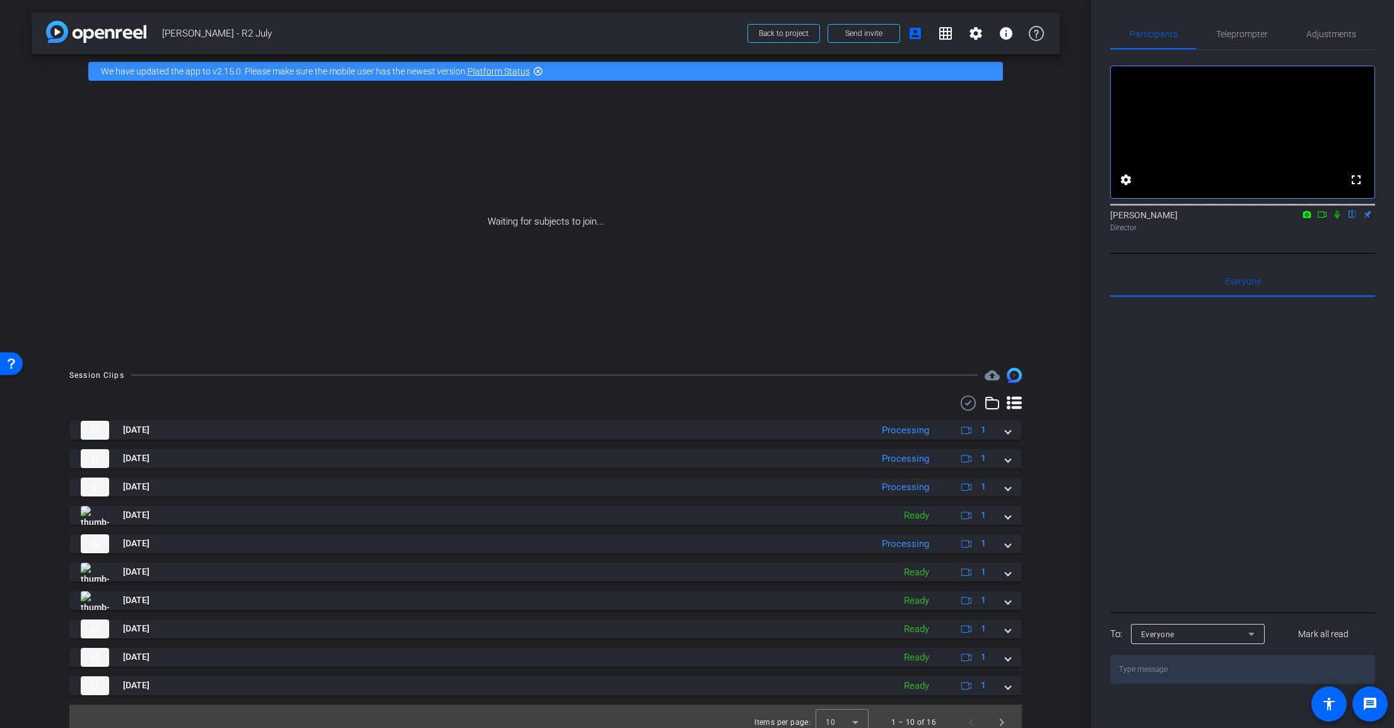
click at [1325, 219] on icon at bounding box center [1322, 214] width 10 height 9
click at [1355, 219] on icon at bounding box center [1352, 214] width 10 height 9
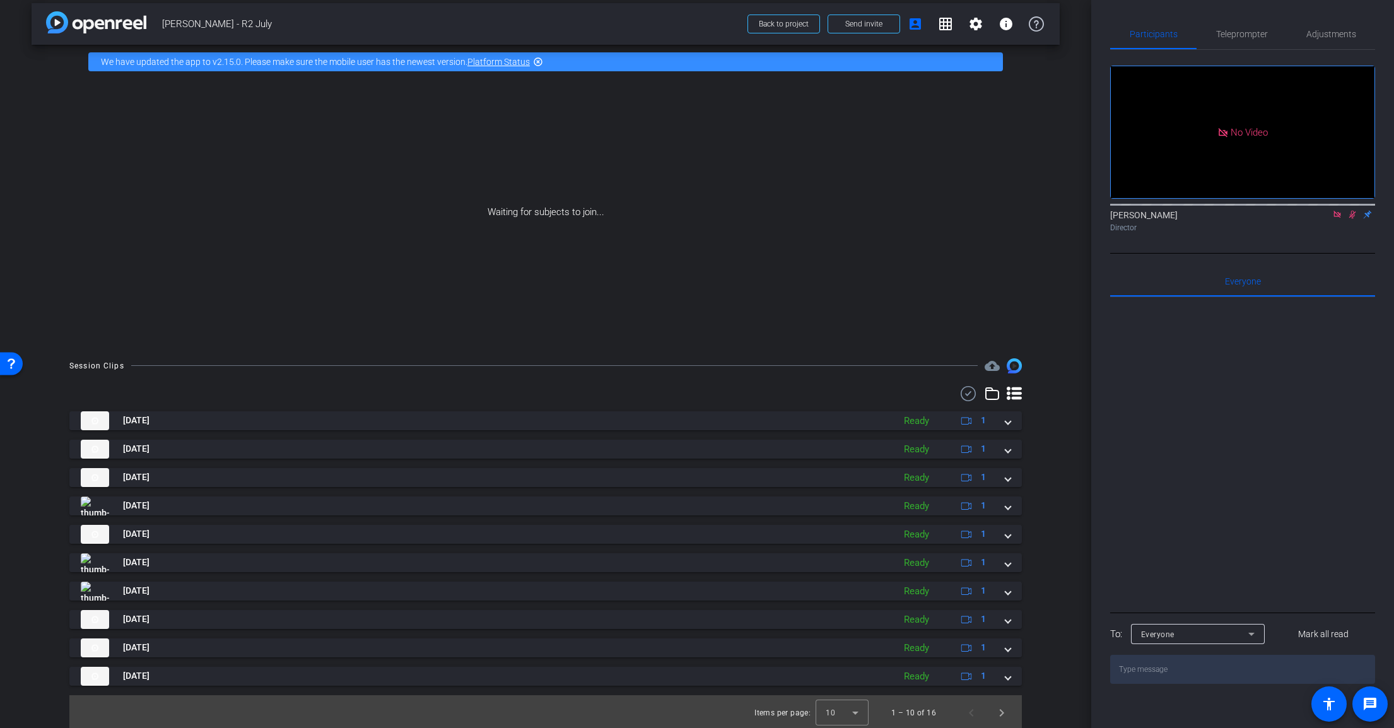
scroll to position [12, 0]
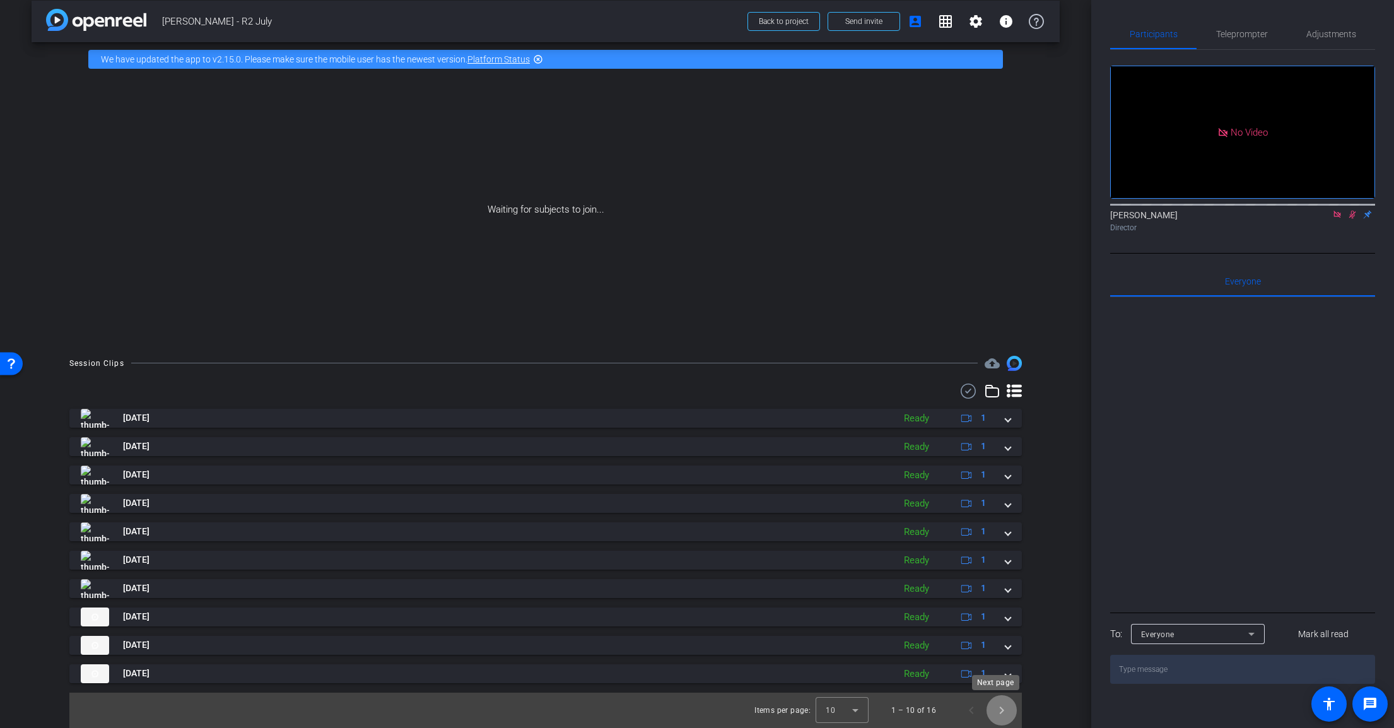
click at [995, 714] on span "Next page" at bounding box center [1001, 710] width 30 height 30
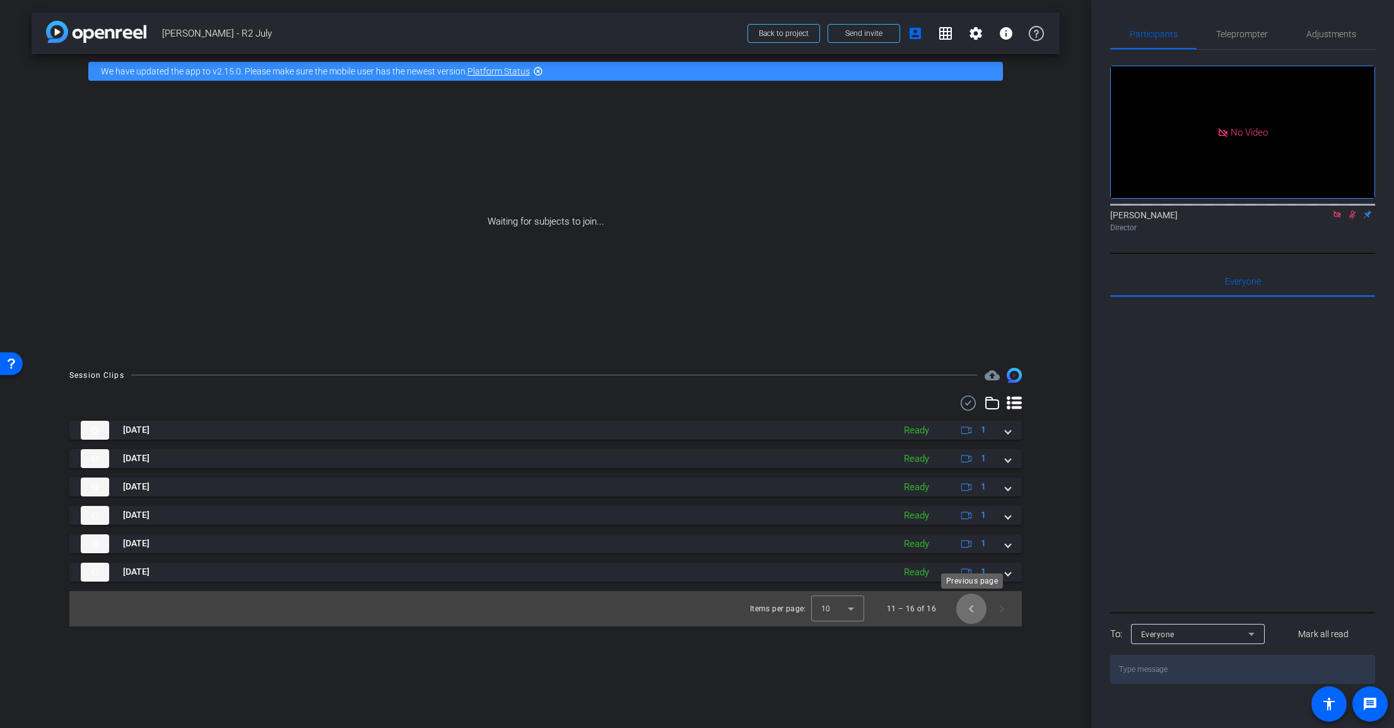
click at [967, 621] on span "Previous page" at bounding box center [971, 608] width 30 height 30
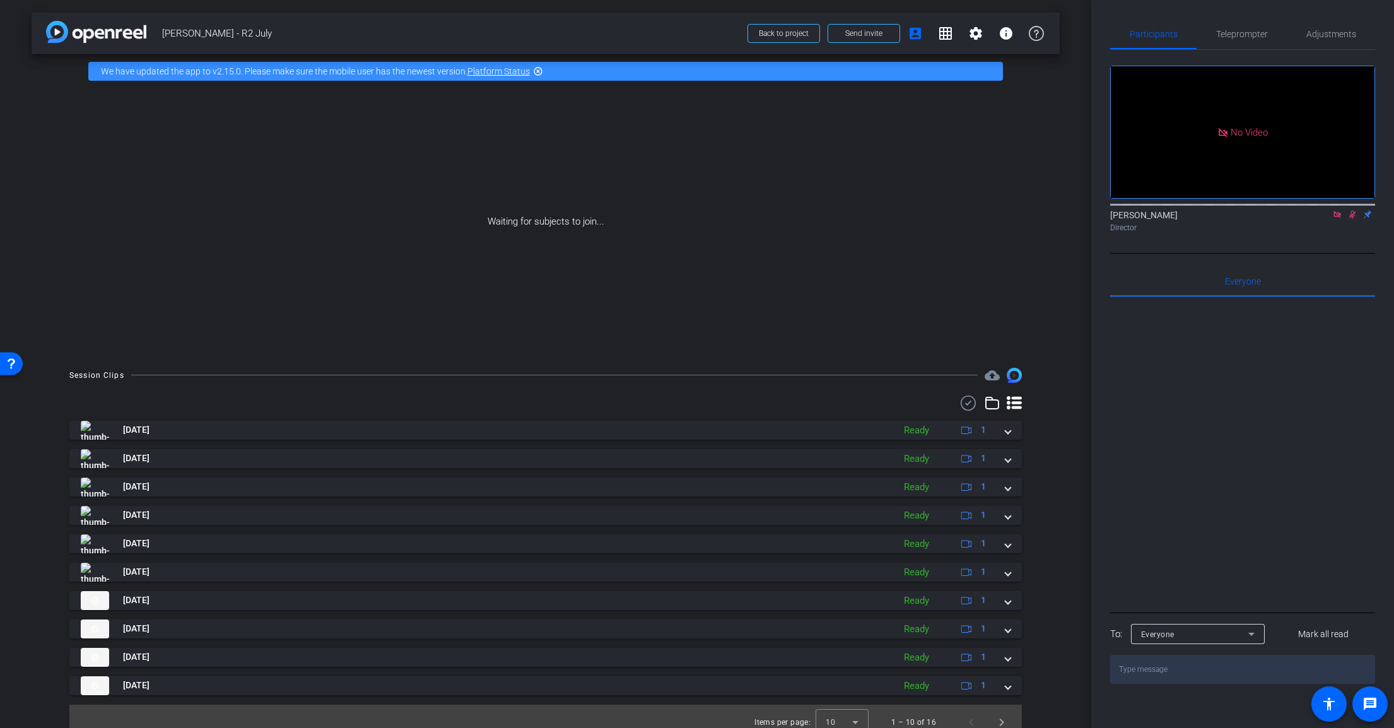
click at [960, 403] on use at bounding box center [967, 402] width 15 height 15
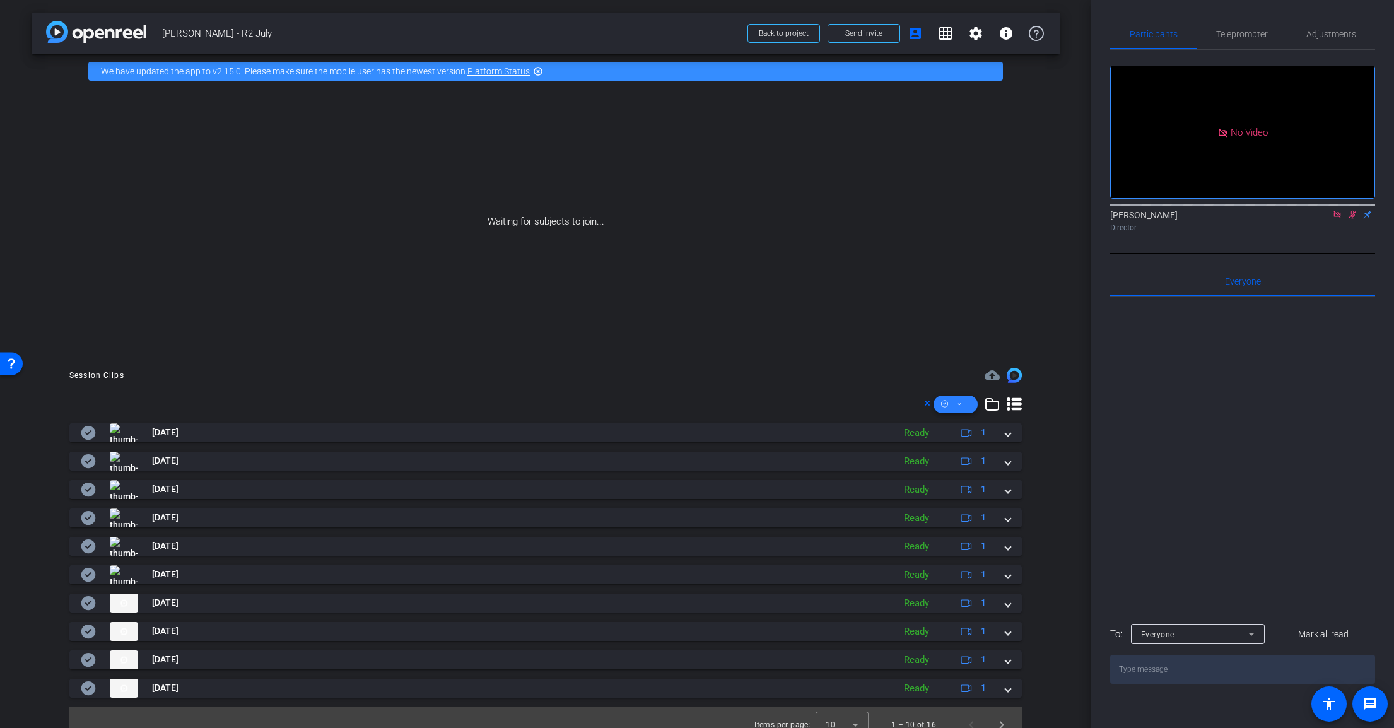
click at [959, 404] on span at bounding box center [955, 404] width 44 height 30
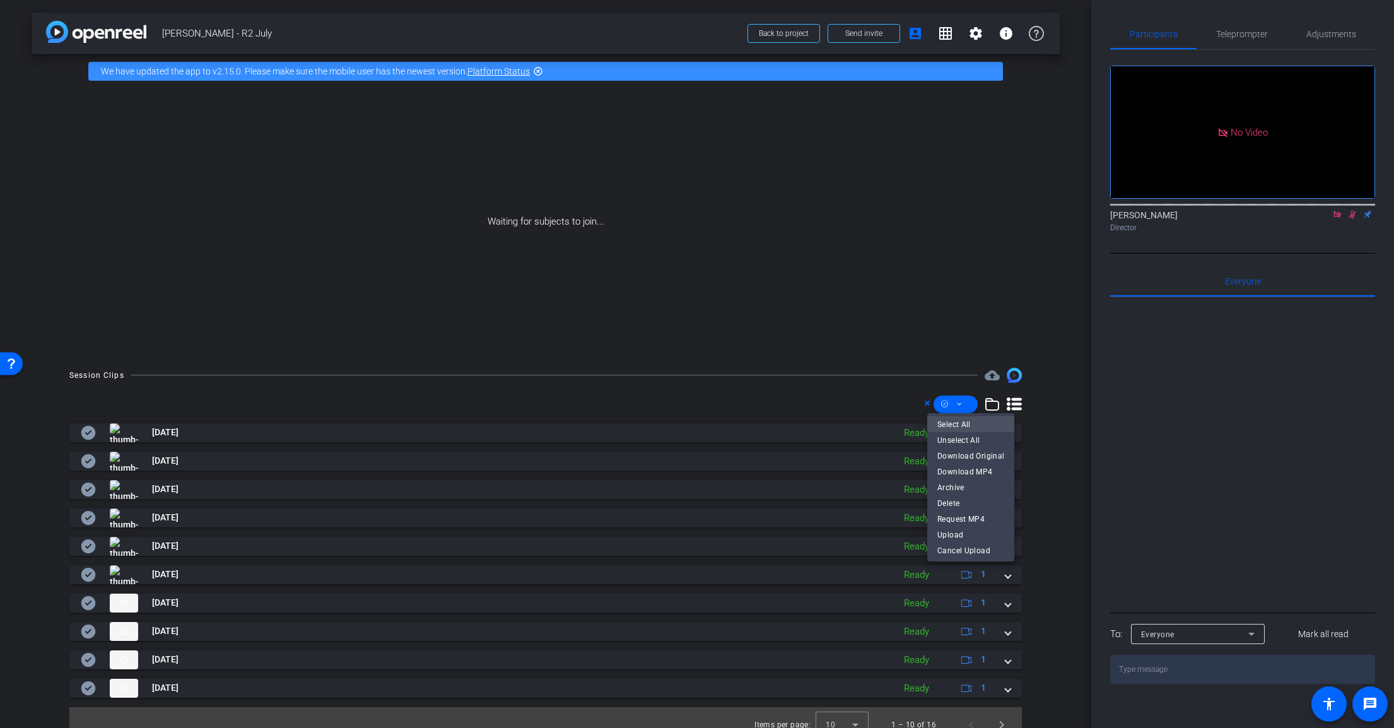
click at [959, 421] on span "Select All" at bounding box center [970, 423] width 67 height 15
click at [963, 469] on span "Download MP4" at bounding box center [970, 471] width 67 height 15
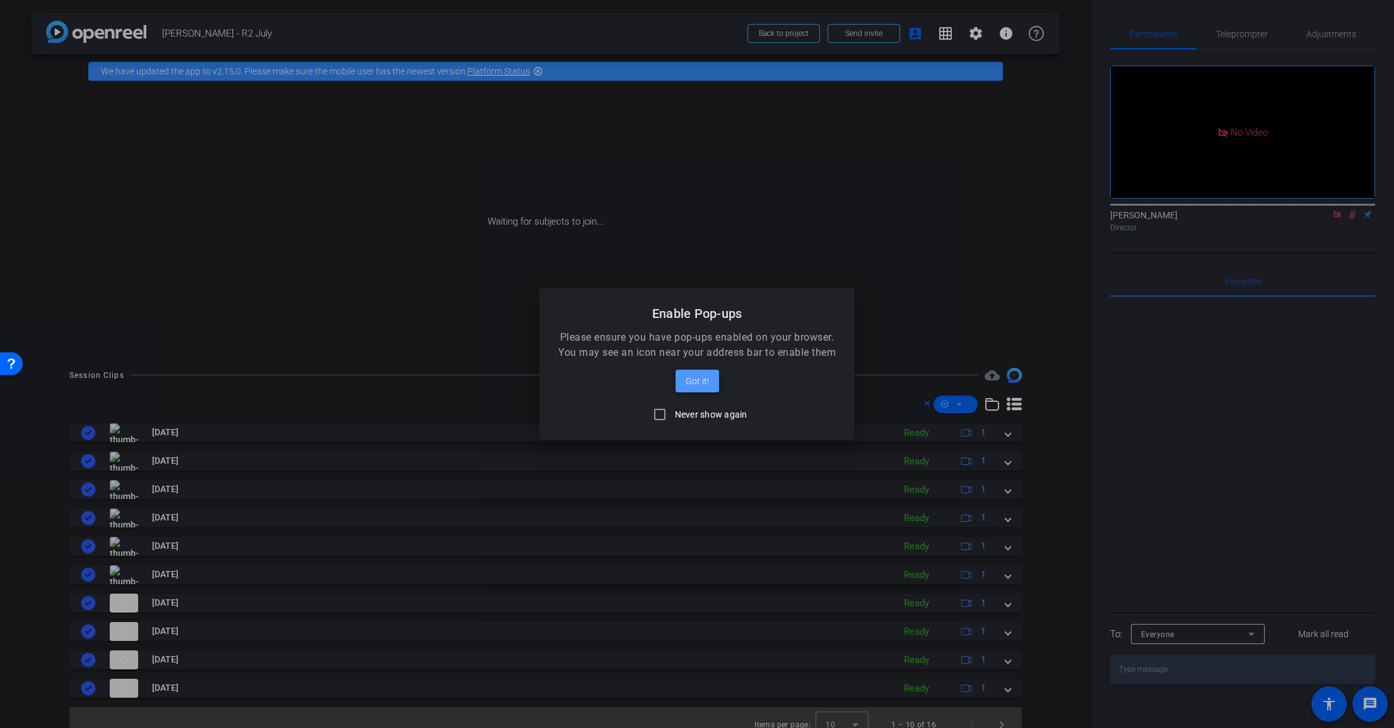
click at [689, 376] on span "Got it!" at bounding box center [697, 380] width 23 height 15
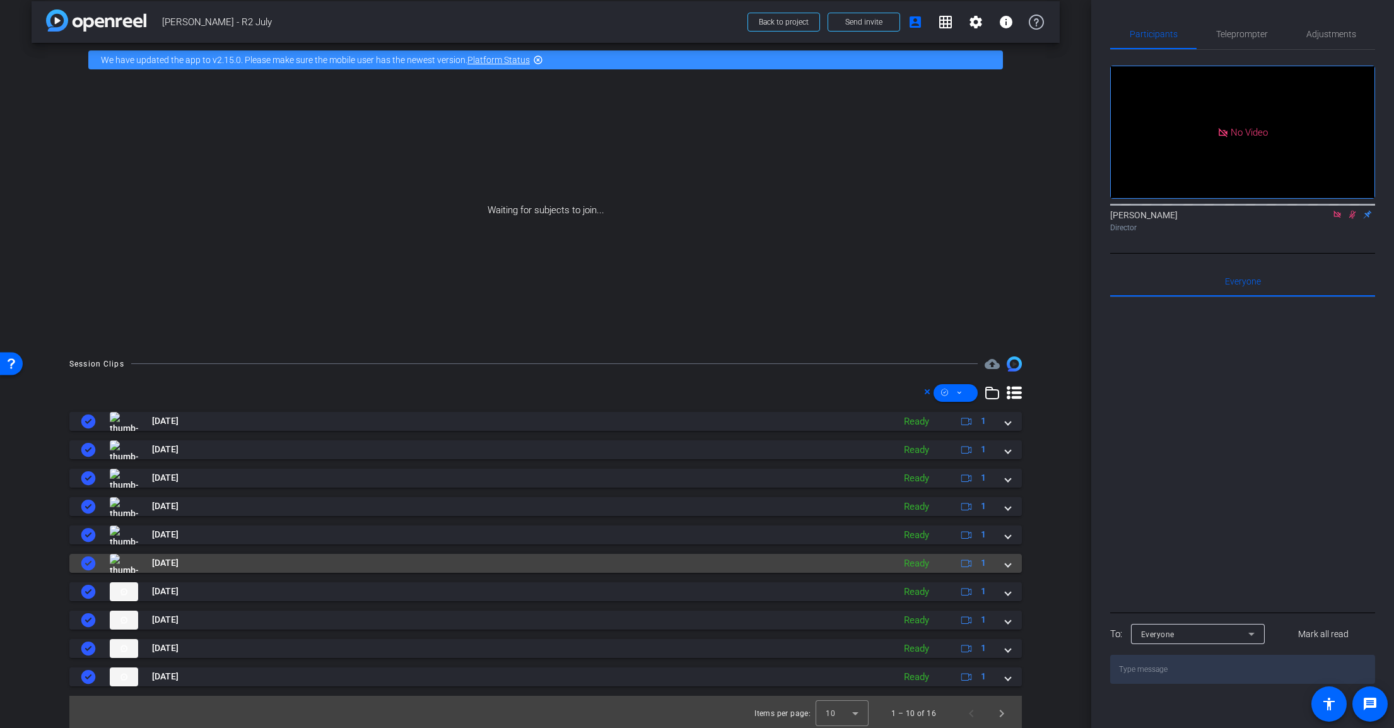
scroll to position [15, 0]
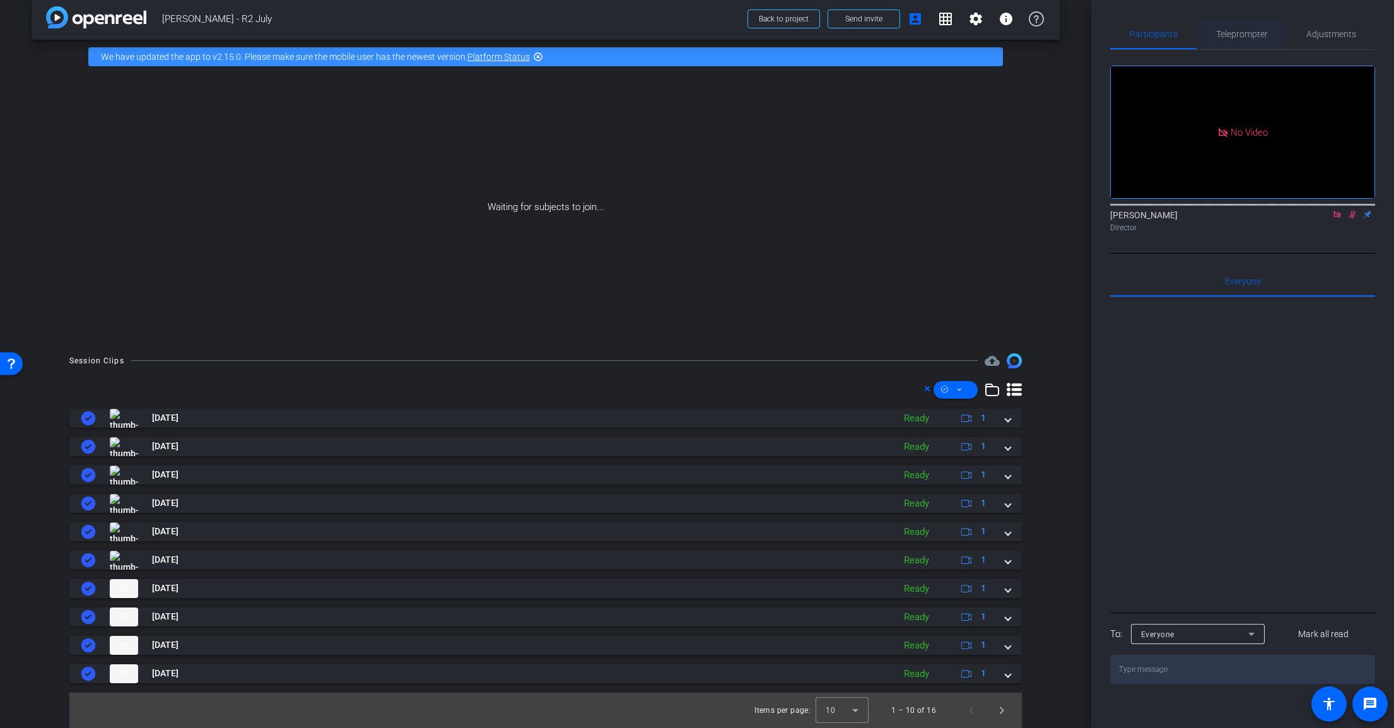
click at [1247, 30] on span "Teleprompter" at bounding box center [1242, 34] width 52 height 9
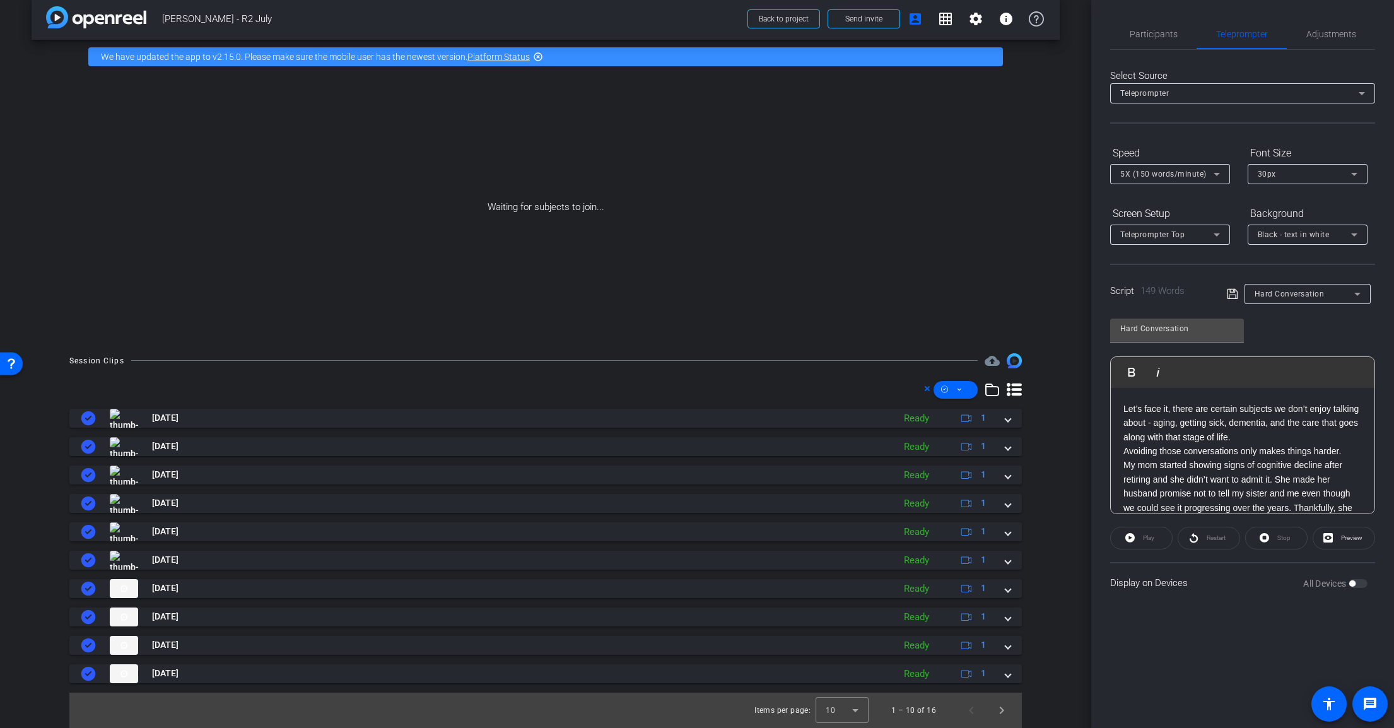
click at [1305, 296] on span "Hard Conversation" at bounding box center [1289, 293] width 70 height 9
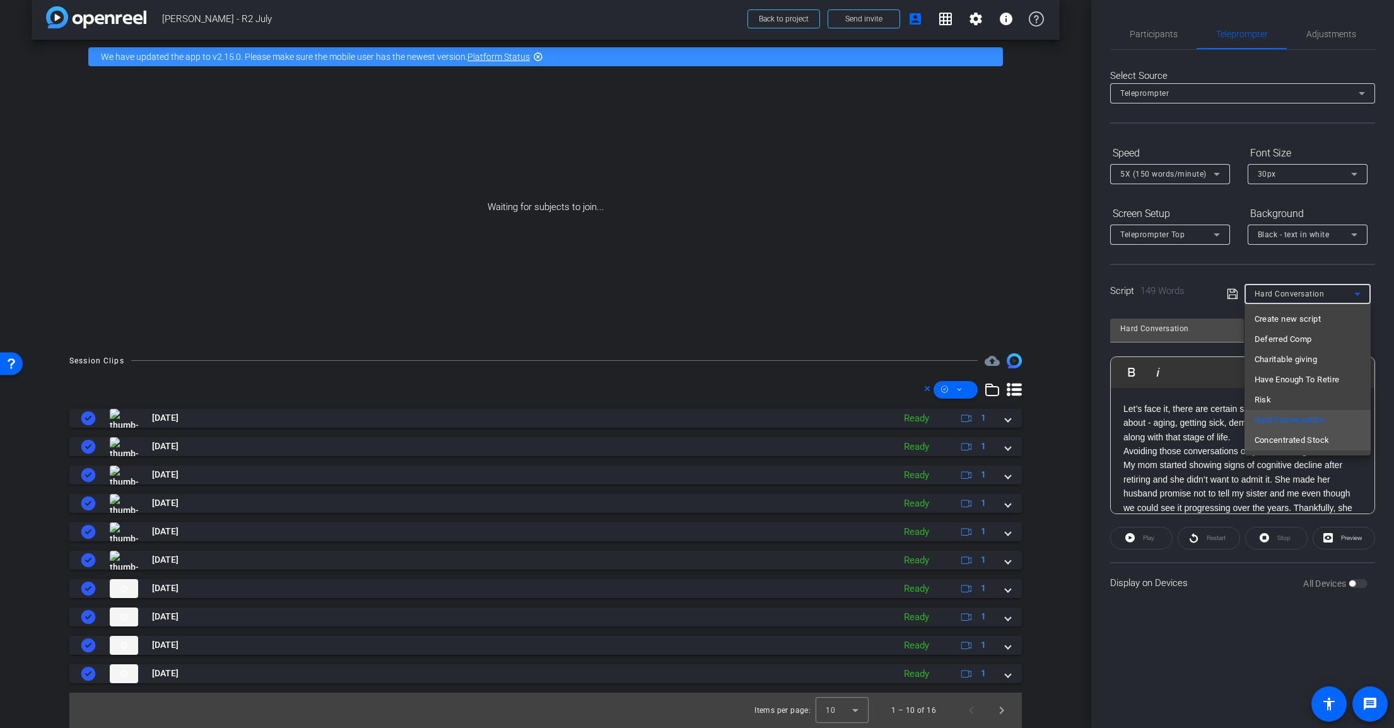
click at [1316, 441] on span "Concentrated Stock" at bounding box center [1291, 440] width 75 height 15
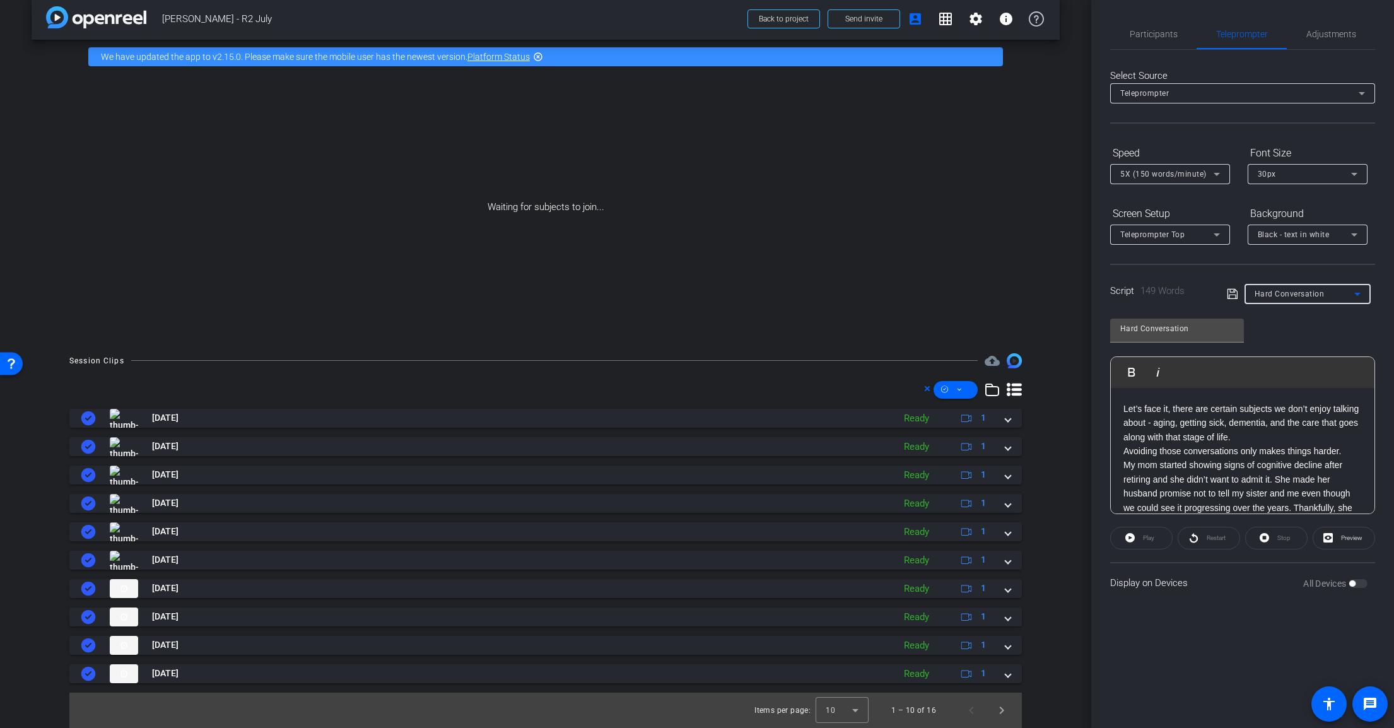
type input "Concentrated Stock"
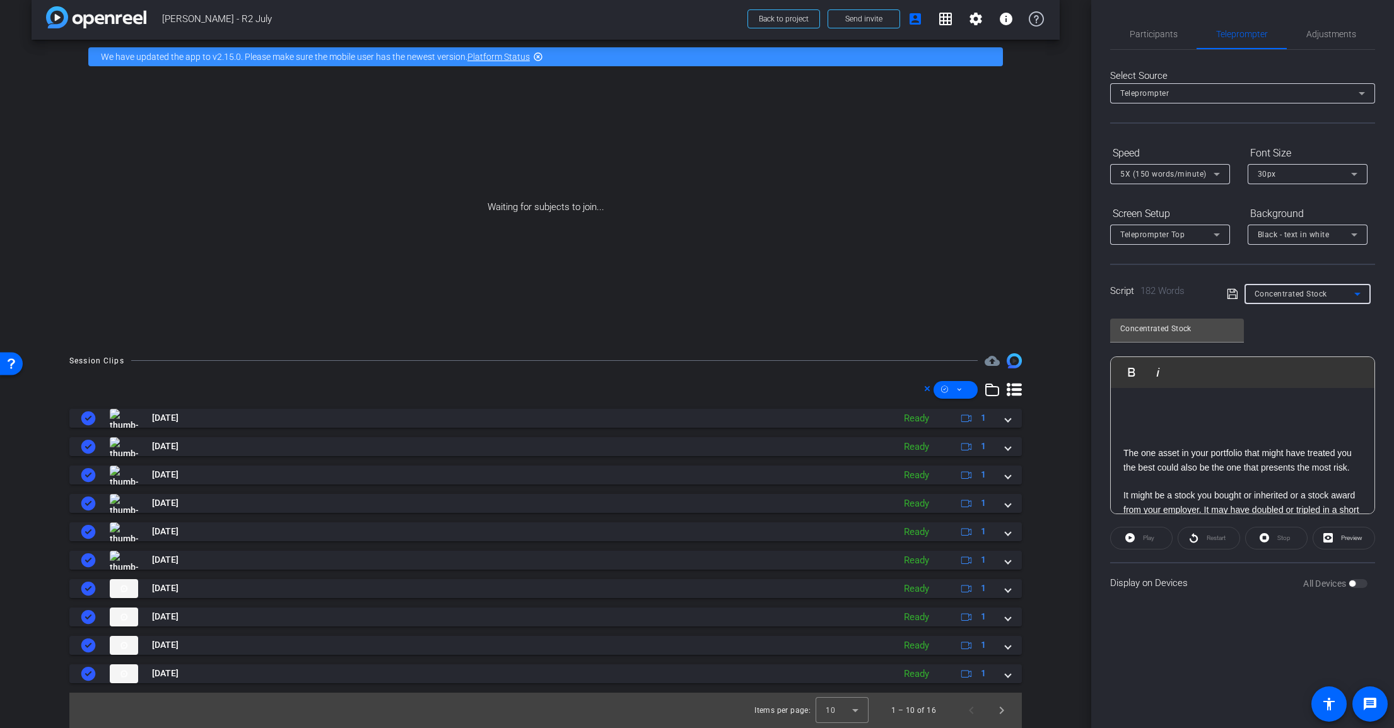
scroll to position [83, 0]
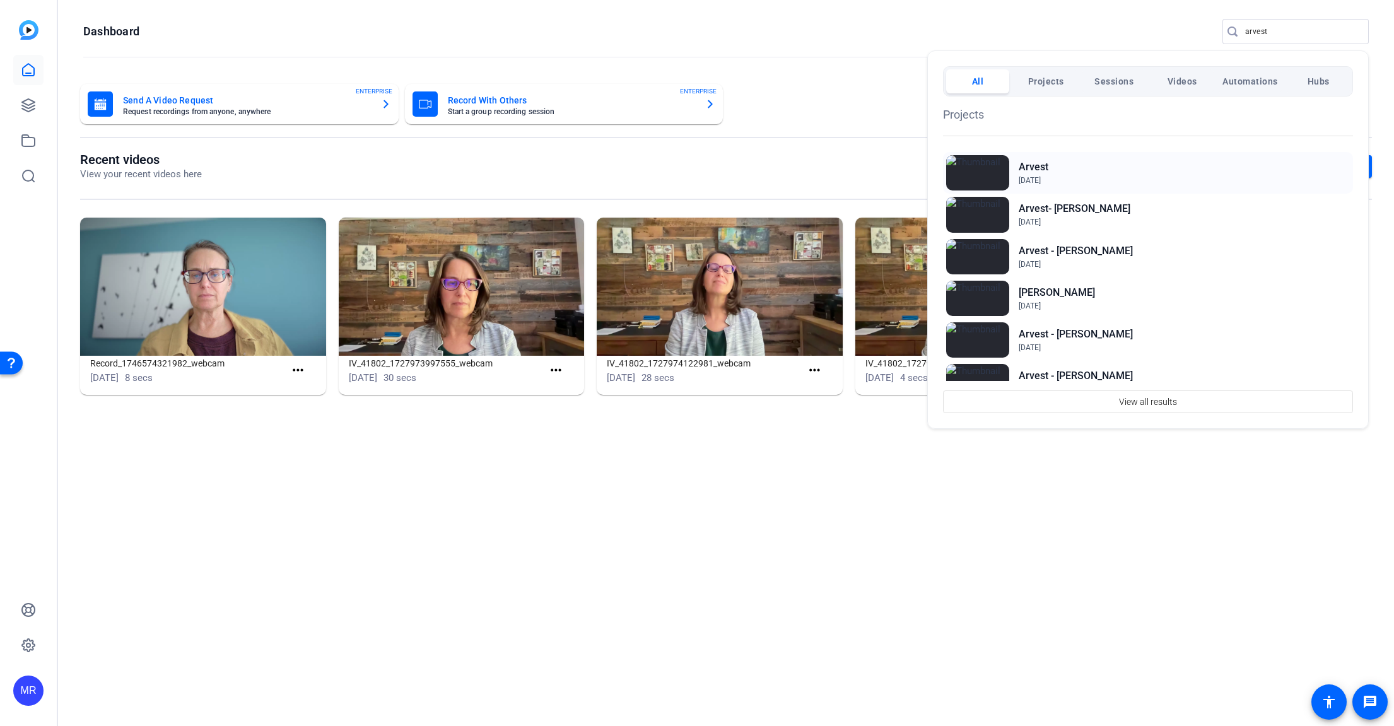
click at [1034, 170] on h2 "Arvest" at bounding box center [1034, 167] width 30 height 15
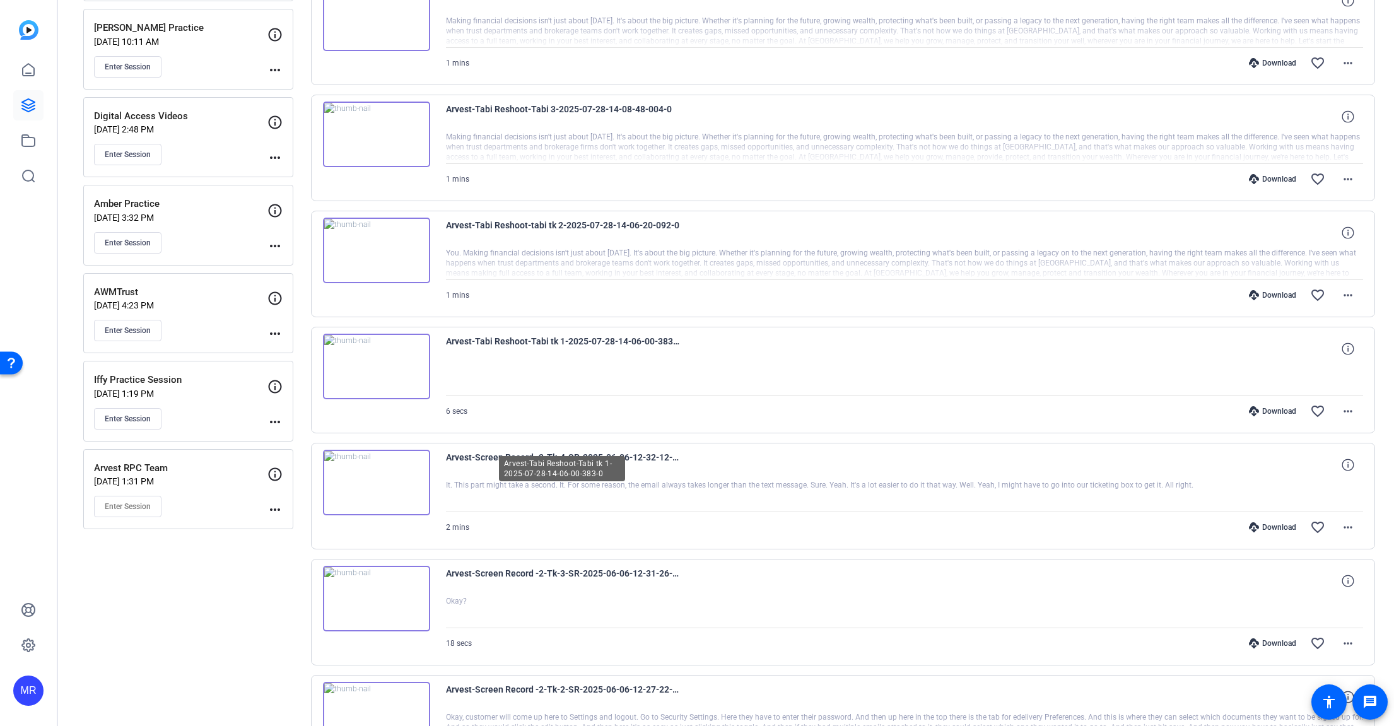
scroll to position [662, 0]
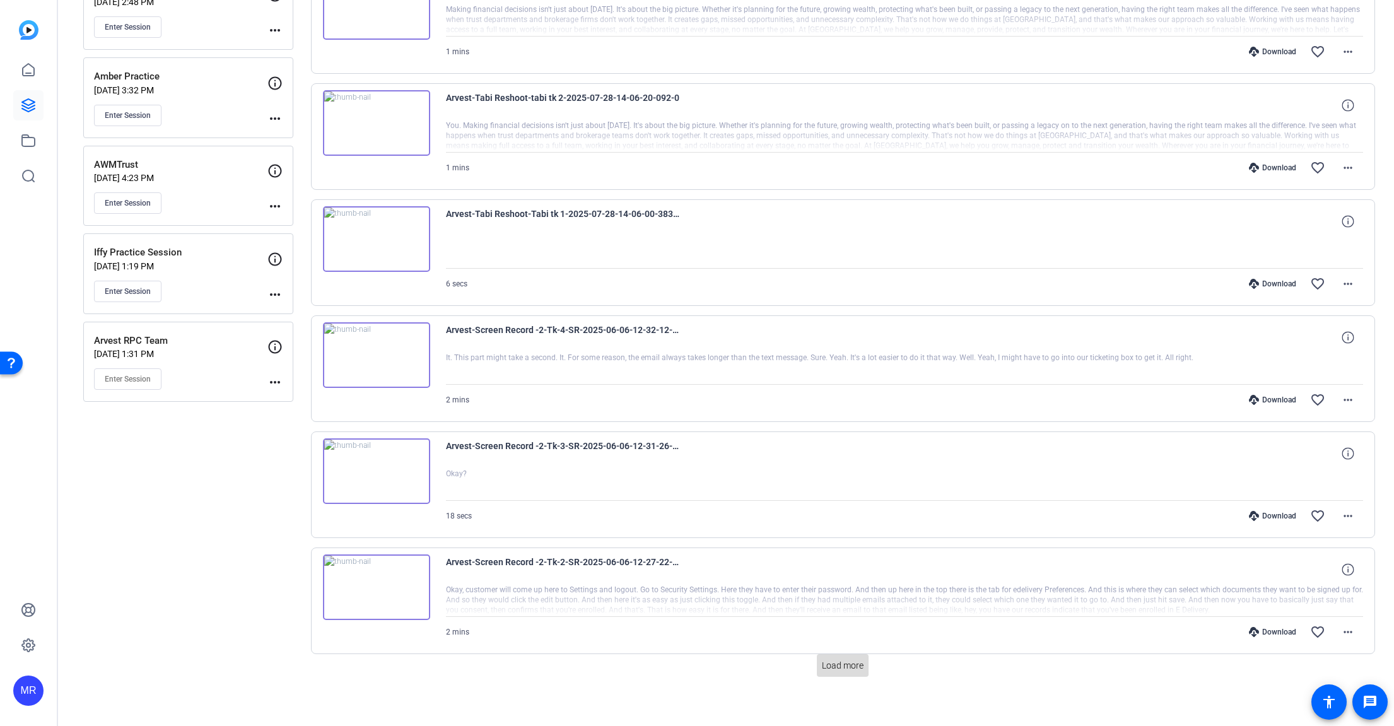
click at [831, 667] on span at bounding box center [843, 665] width 52 height 30
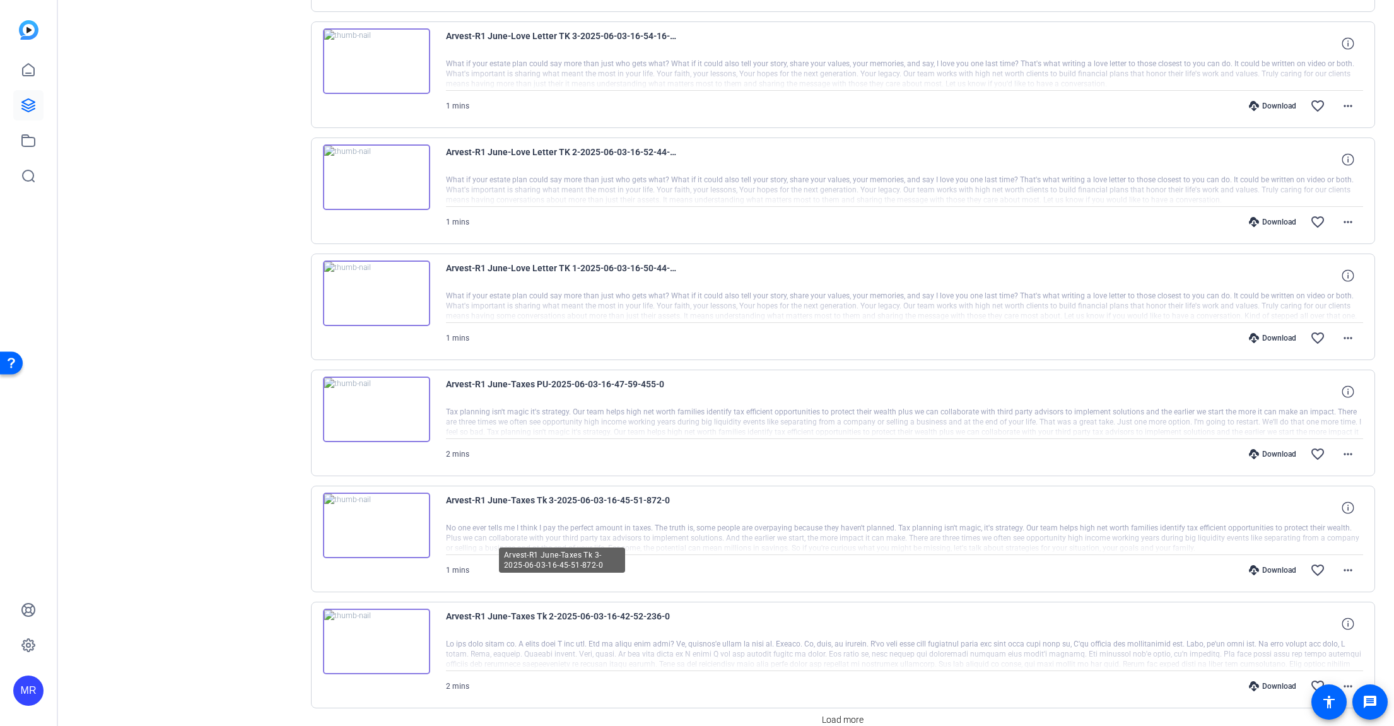
scroll to position [1816, 0]
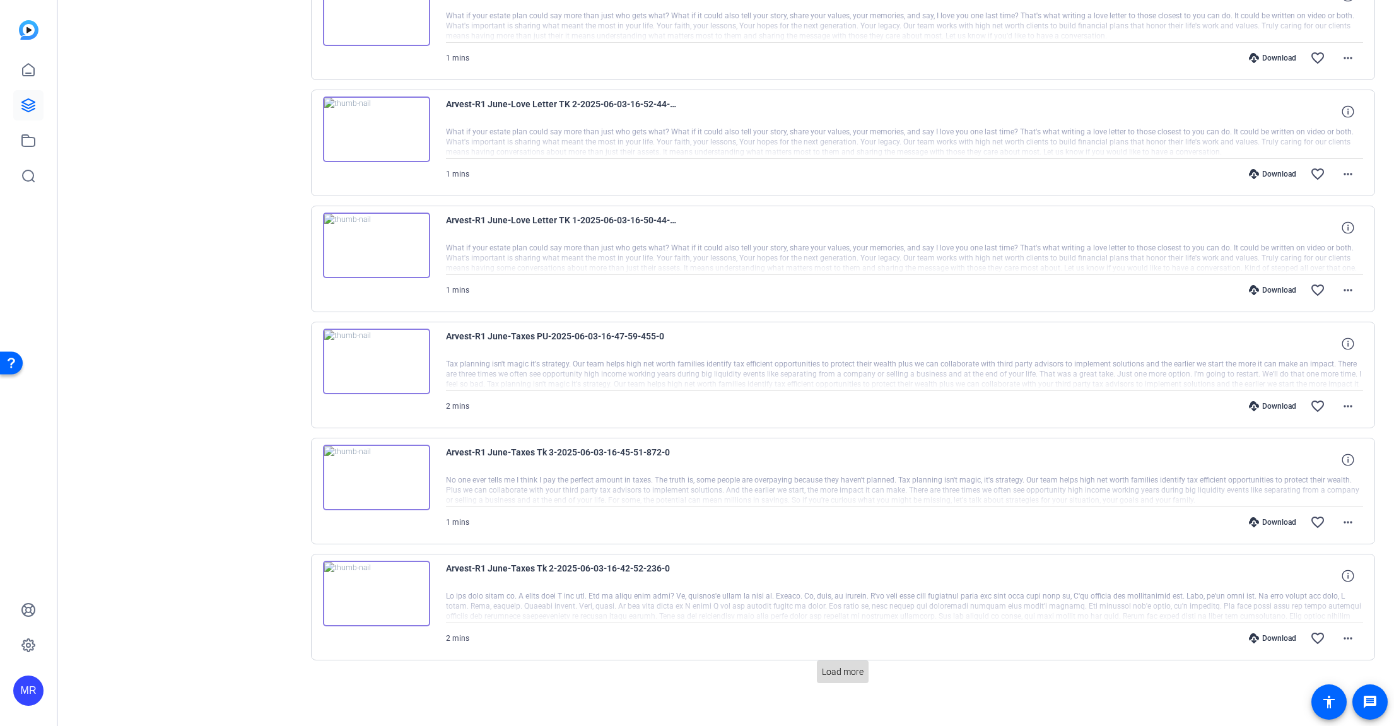
click at [836, 665] on span at bounding box center [843, 672] width 52 height 30
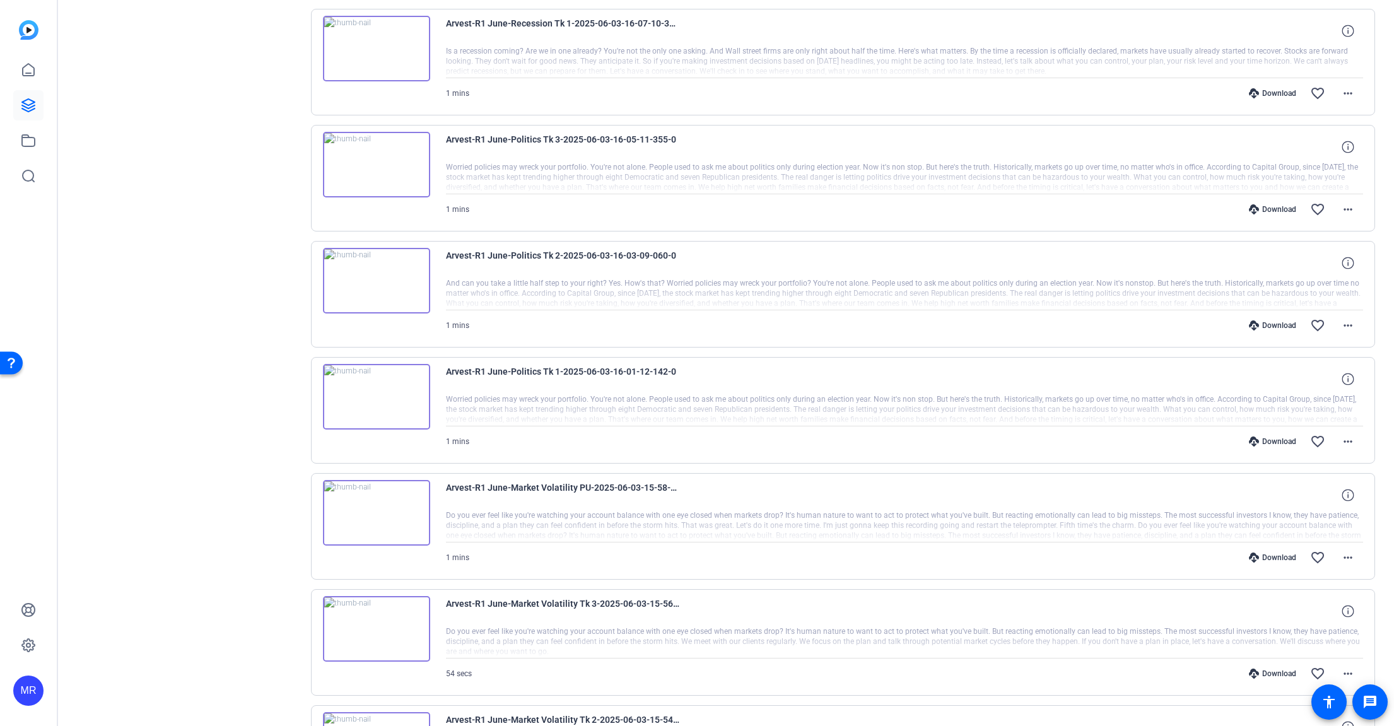
scroll to position [2970, 0]
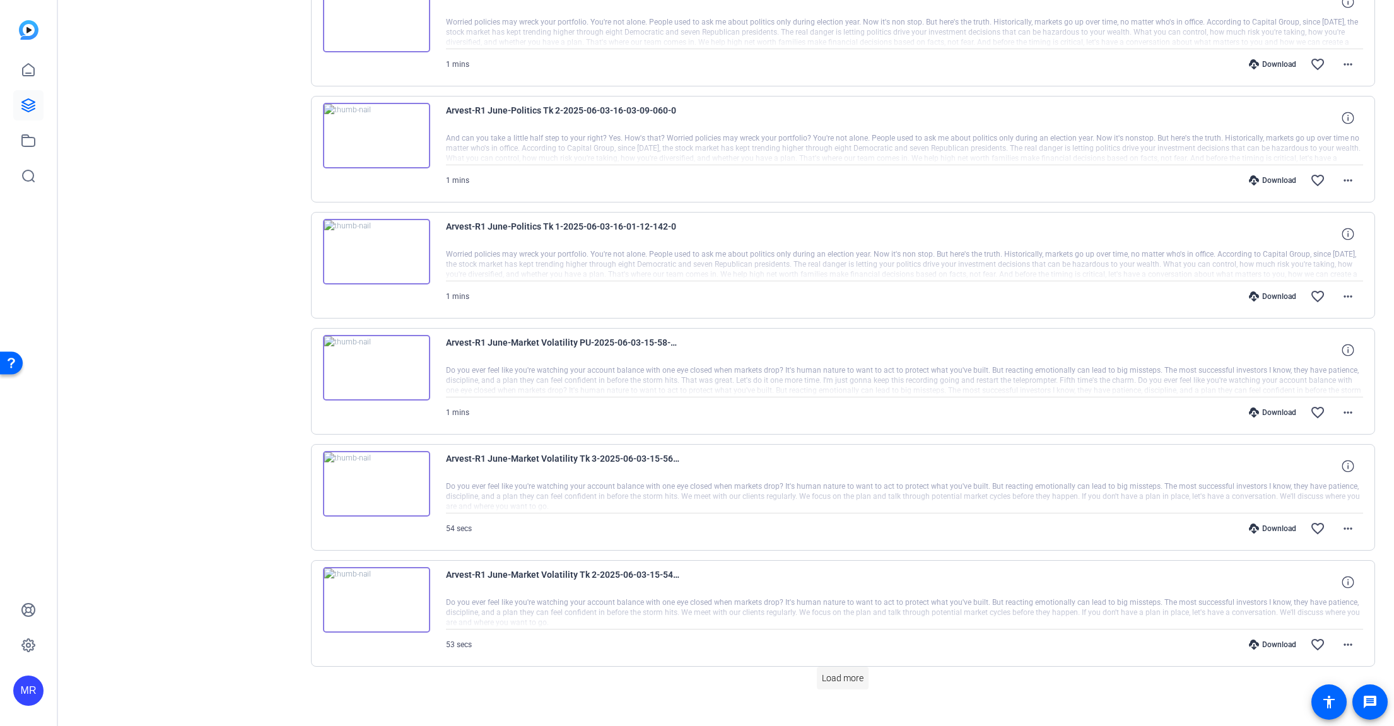
click at [830, 672] on span "Load more" at bounding box center [843, 678] width 42 height 13
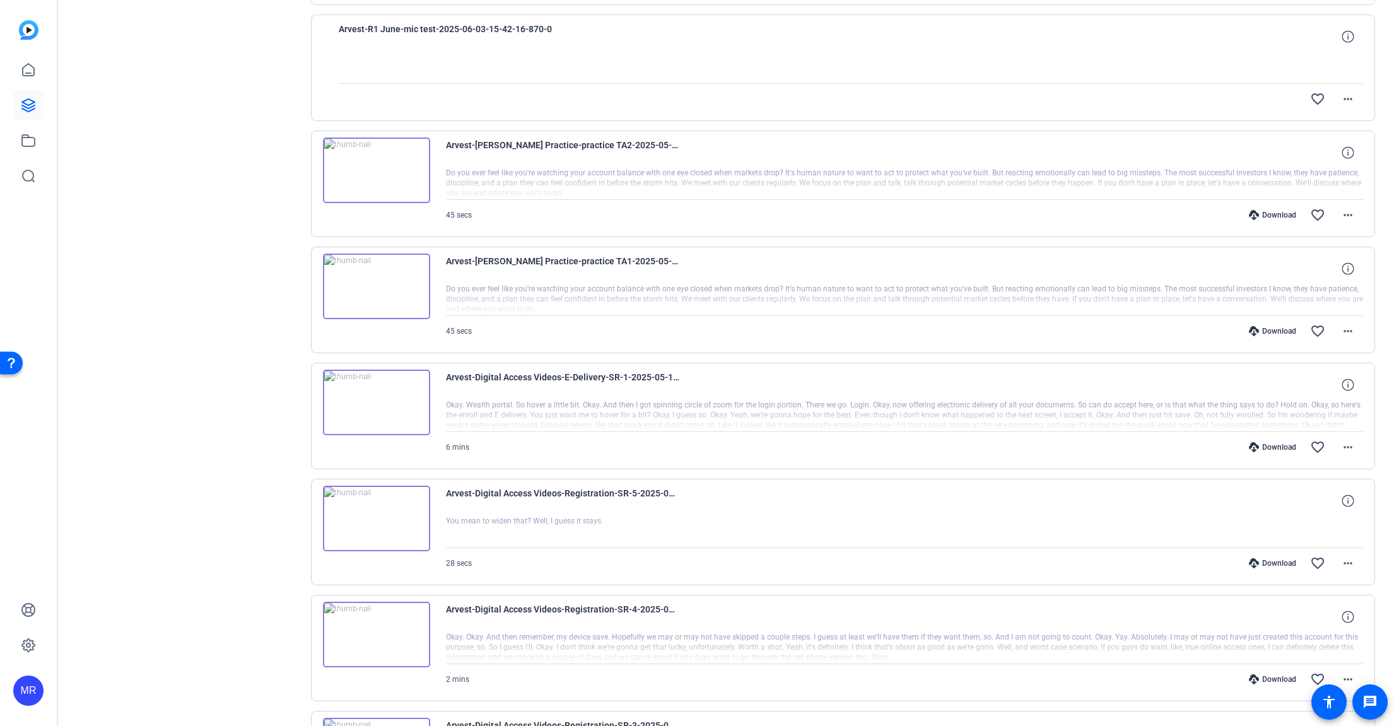
scroll to position [4124, 0]
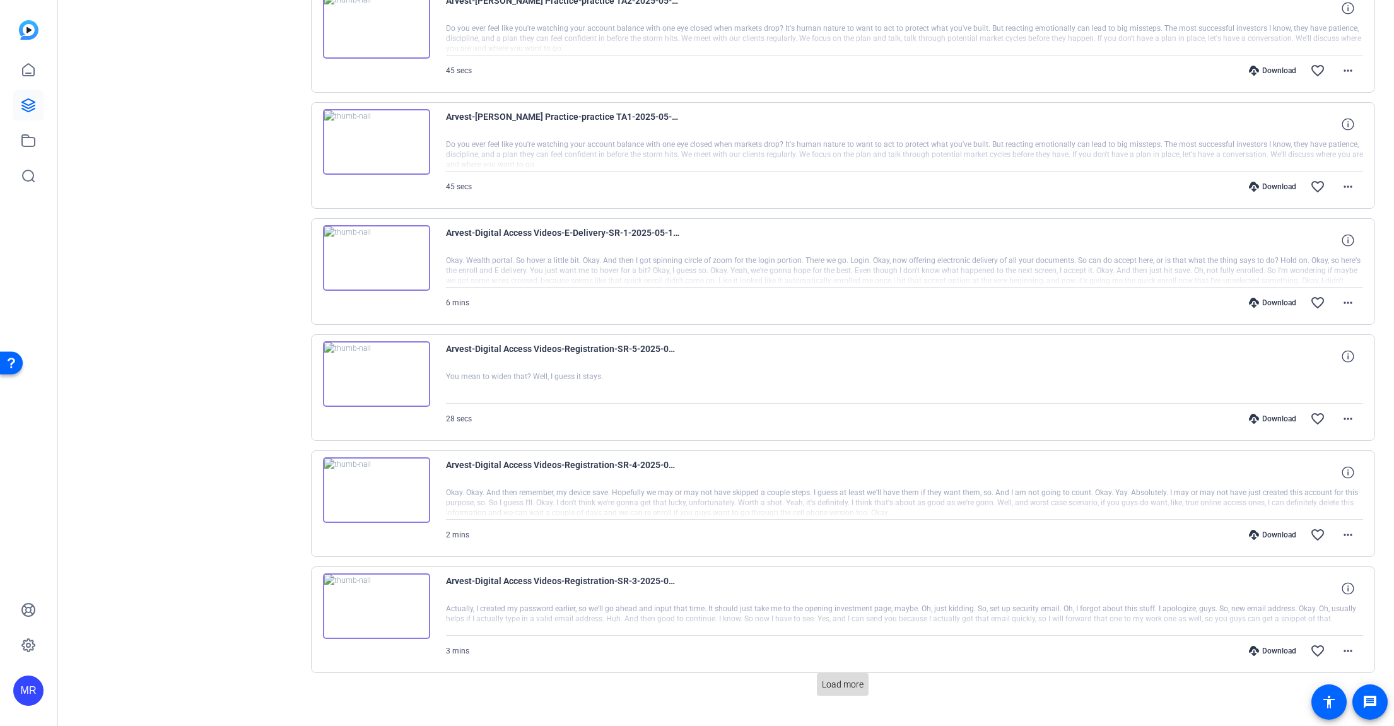
click at [827, 678] on span "Load more" at bounding box center [843, 684] width 42 height 13
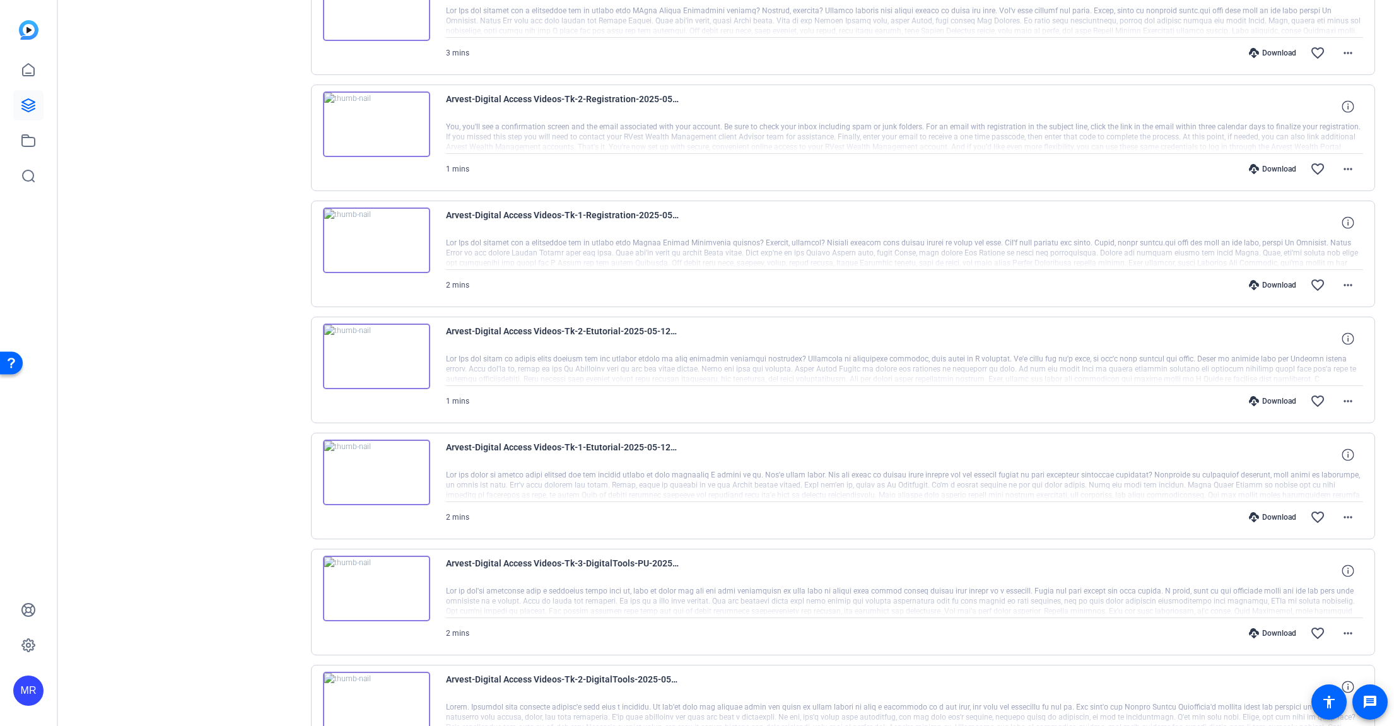
scroll to position [5279, 0]
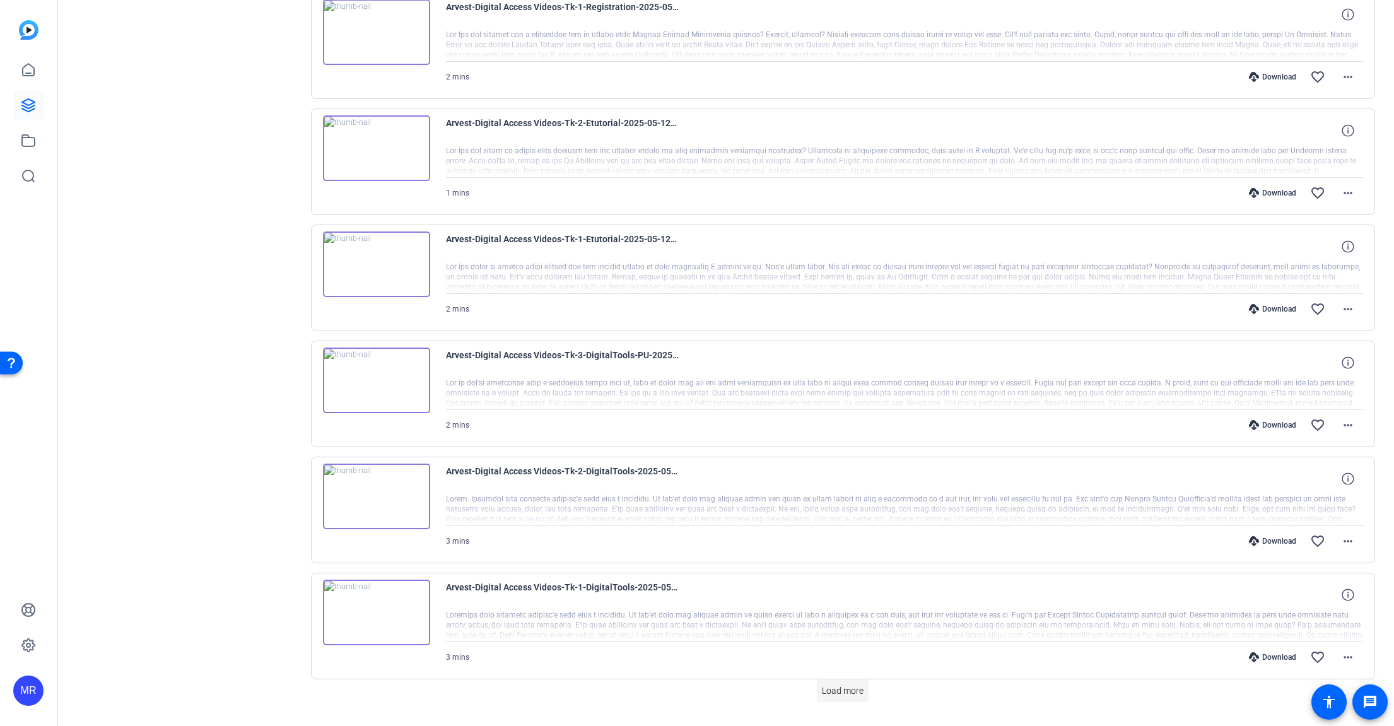
click at [829, 684] on span "Load more" at bounding box center [843, 690] width 42 height 13
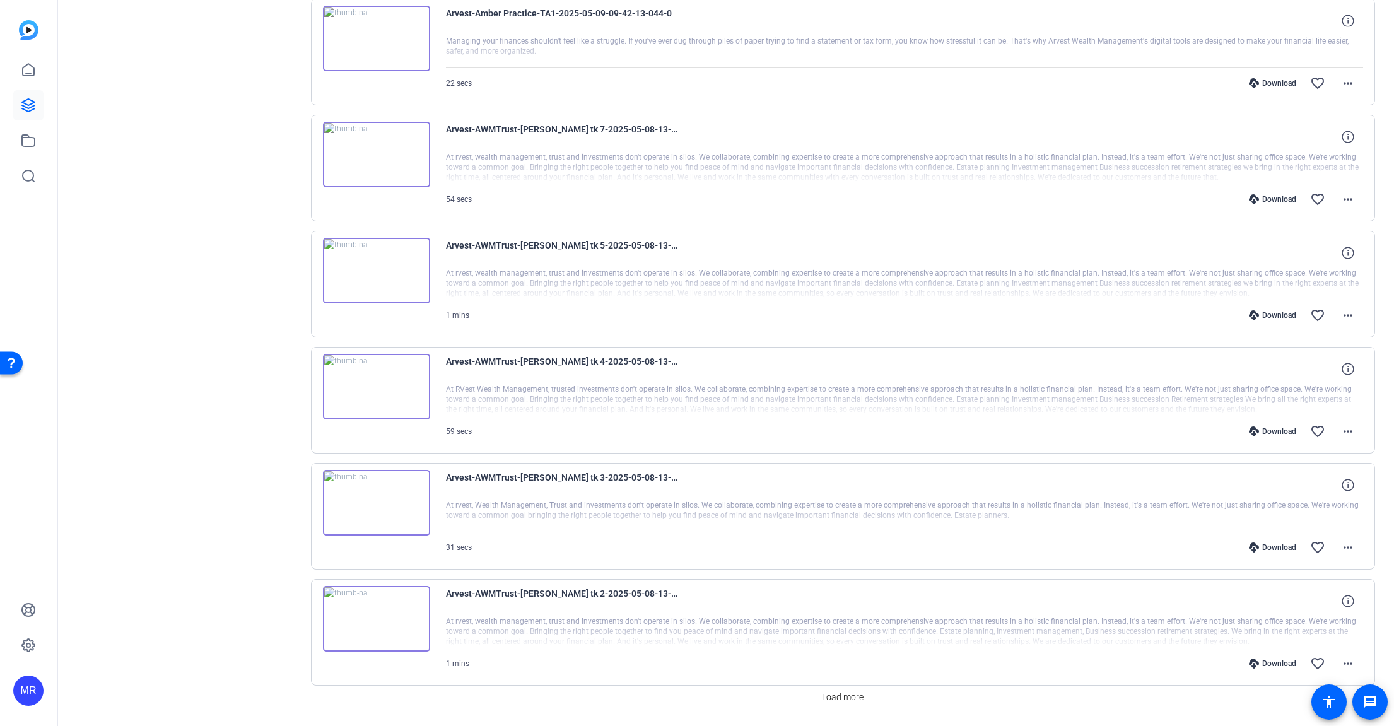
scroll to position [0, 0]
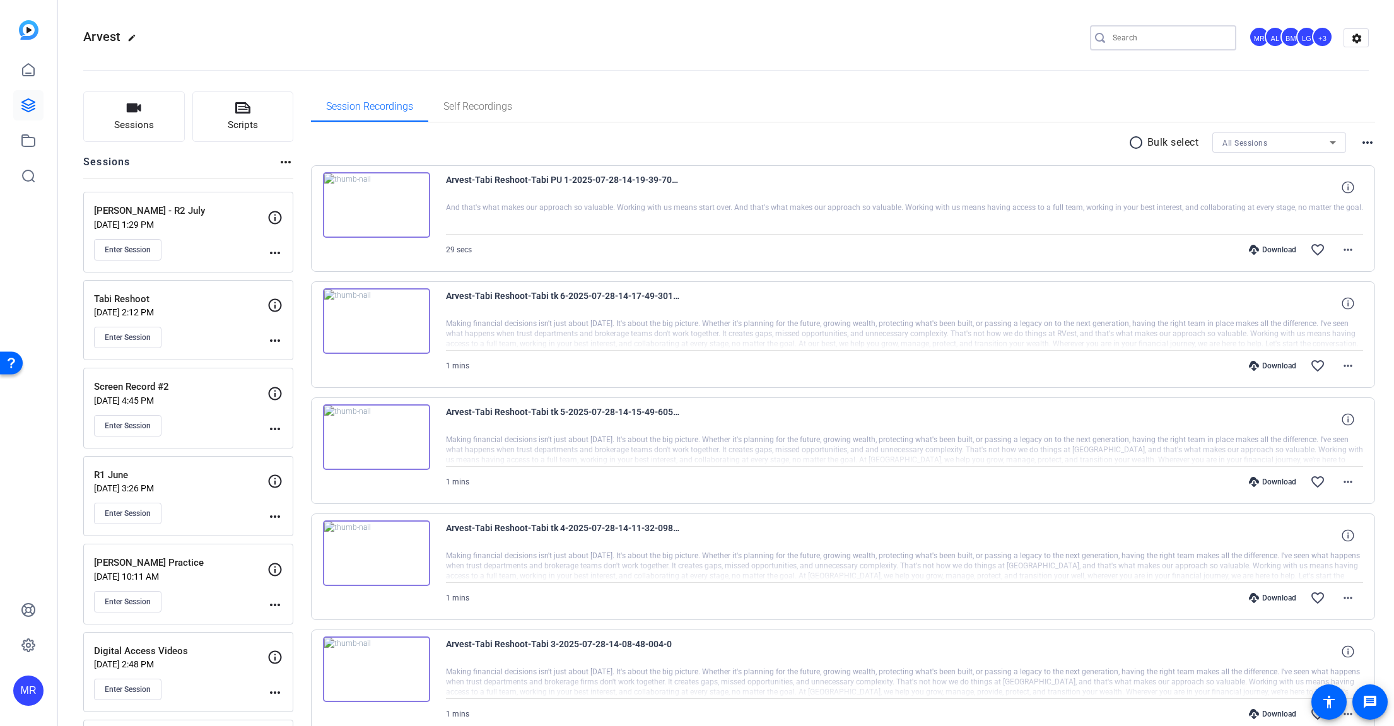
click at [1150, 38] on input "Search" at bounding box center [1169, 37] width 114 height 15
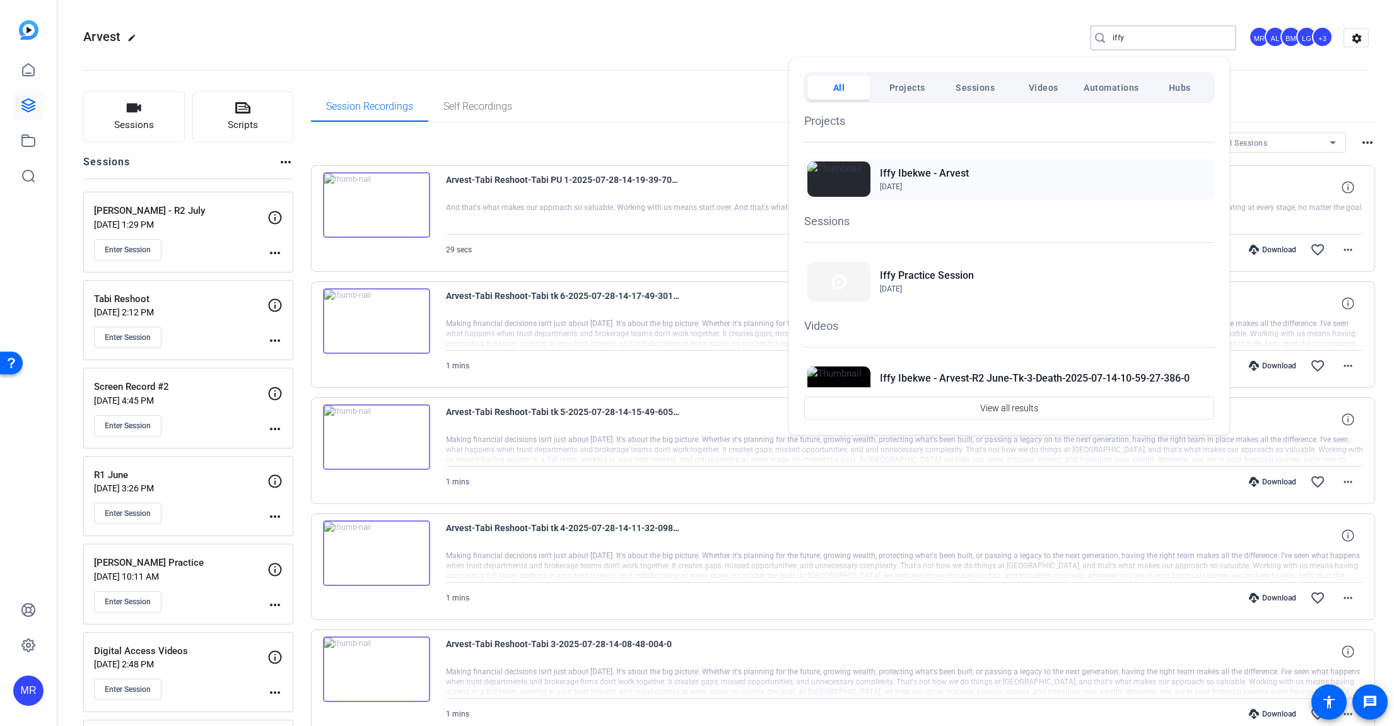
type input "iffy"
click at [965, 172] on h2 "Iffy Ibekwe - Arvest" at bounding box center [924, 173] width 89 height 15
click at [636, 62] on div at bounding box center [697, 363] width 1394 height 726
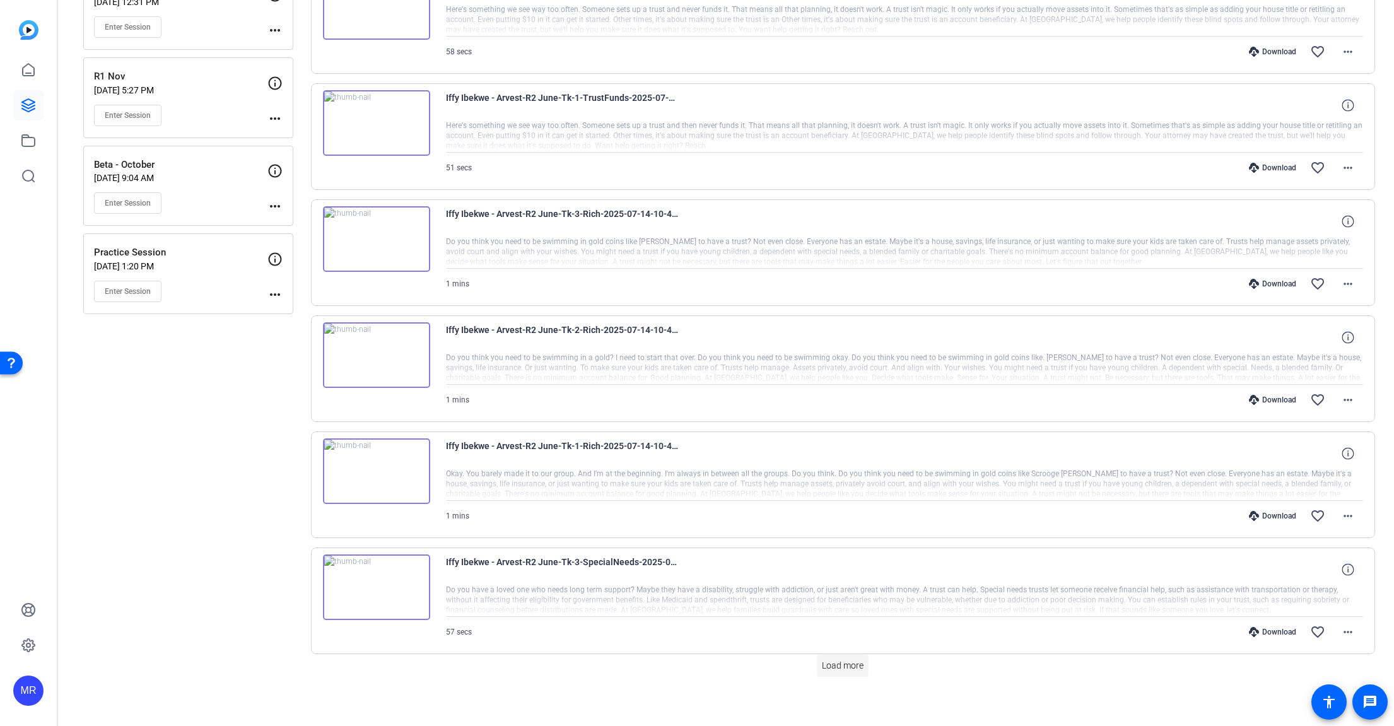
click at [827, 663] on span "Load more" at bounding box center [843, 665] width 42 height 13
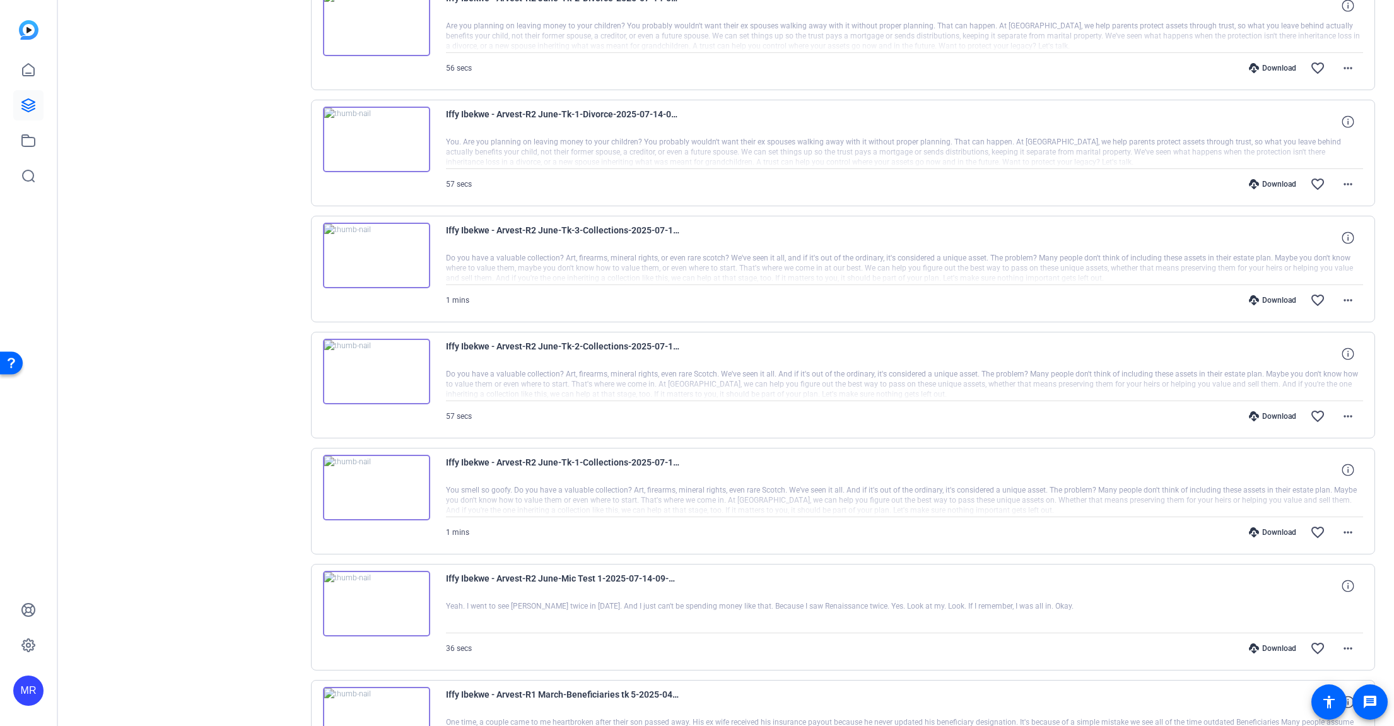
scroll to position [1627, 0]
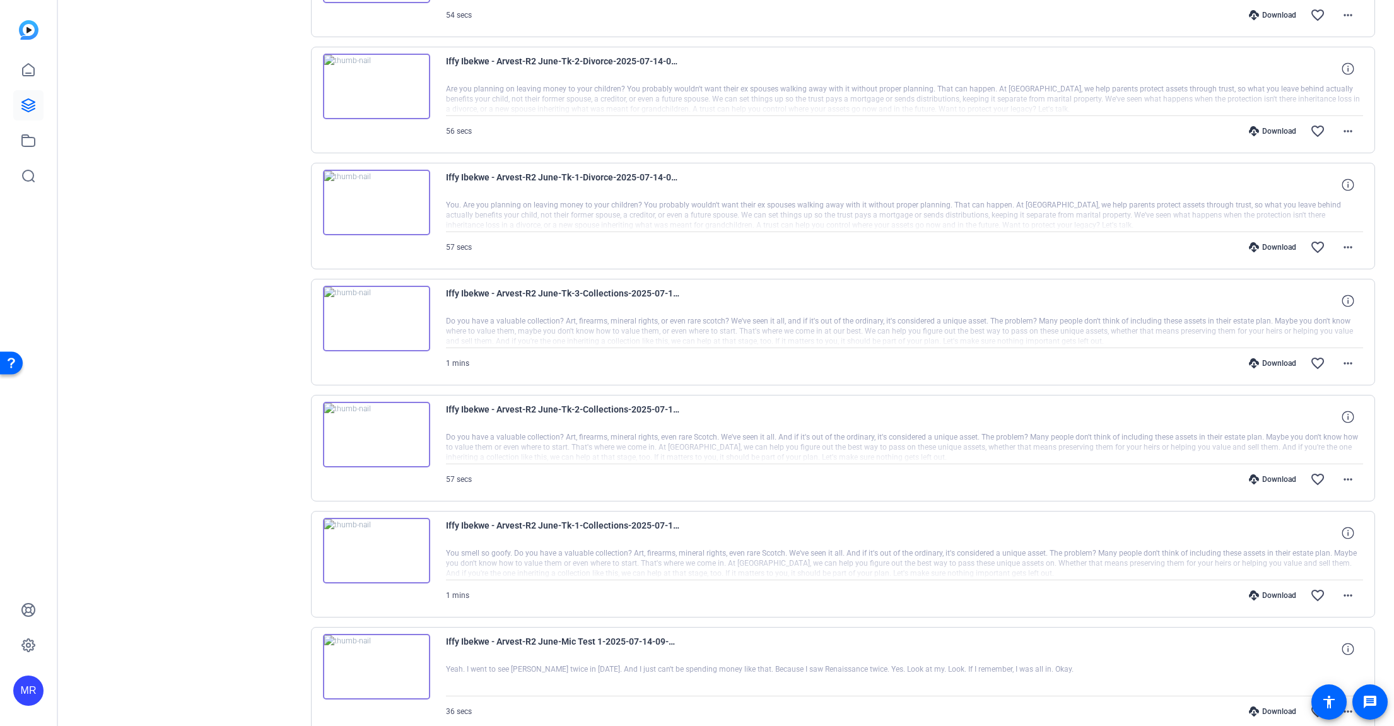
click at [415, 321] on img at bounding box center [376, 319] width 107 height 66
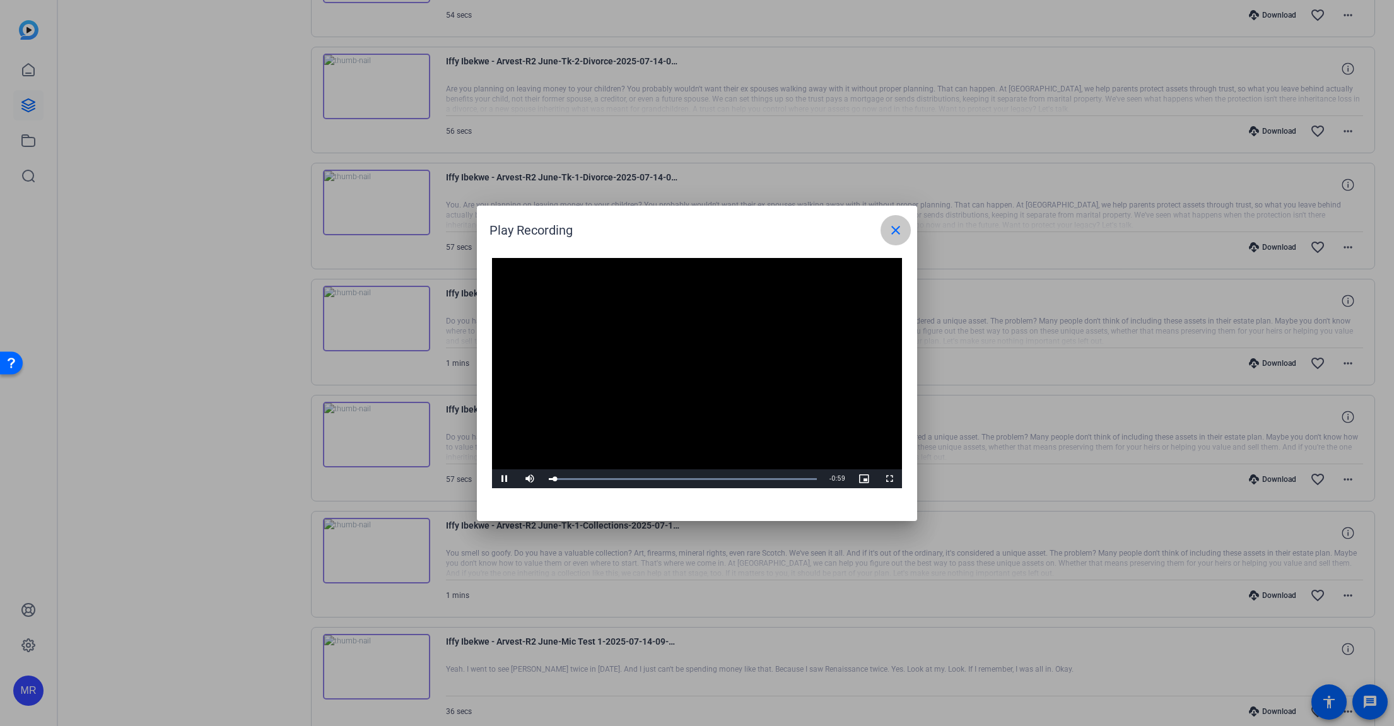
click at [895, 231] on mat-icon "close" at bounding box center [895, 230] width 15 height 15
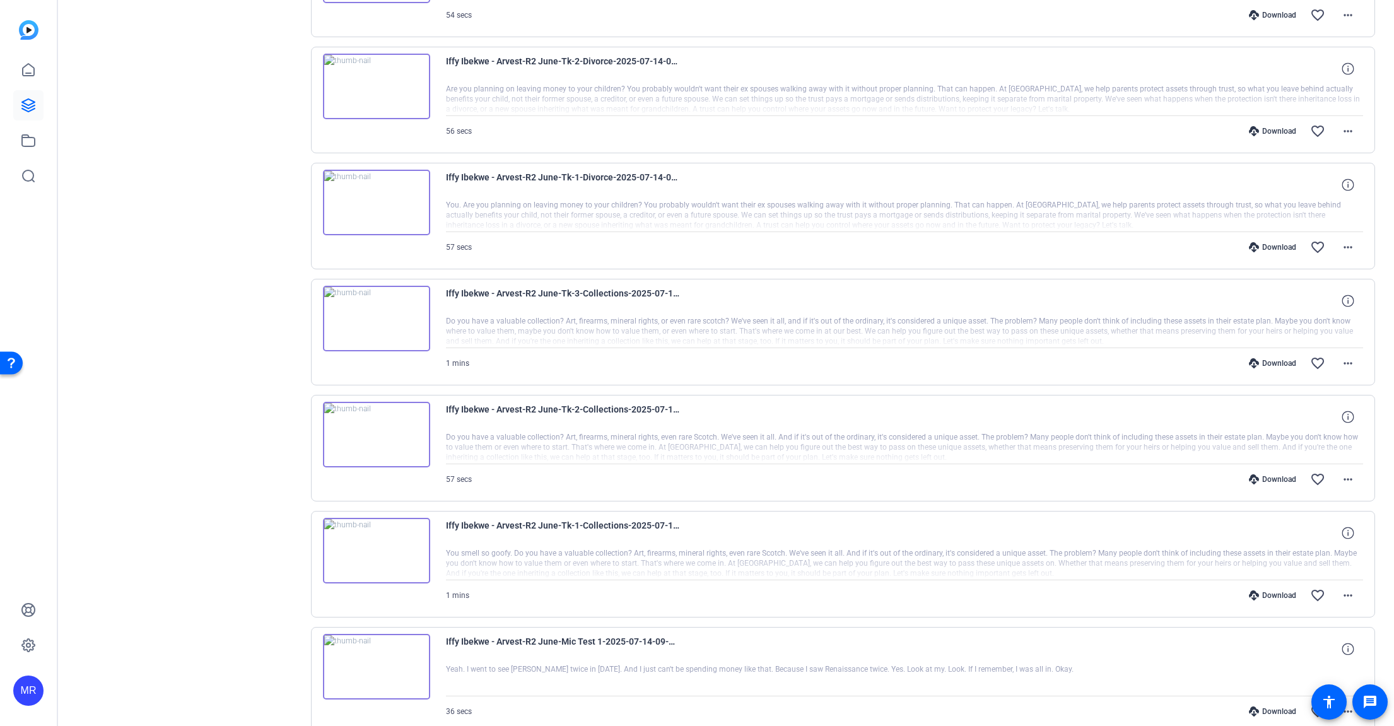
click at [408, 205] on img at bounding box center [376, 203] width 107 height 66
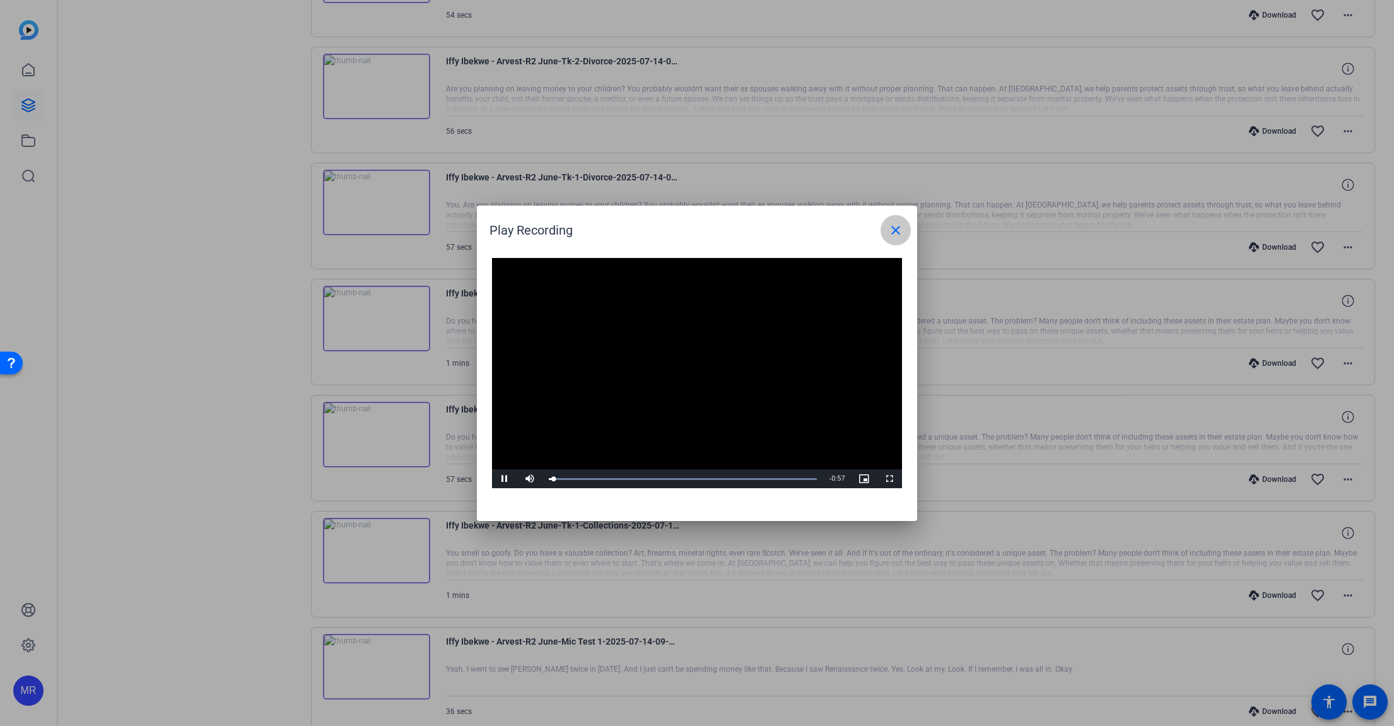
click at [896, 230] on mat-icon "close" at bounding box center [895, 230] width 15 height 15
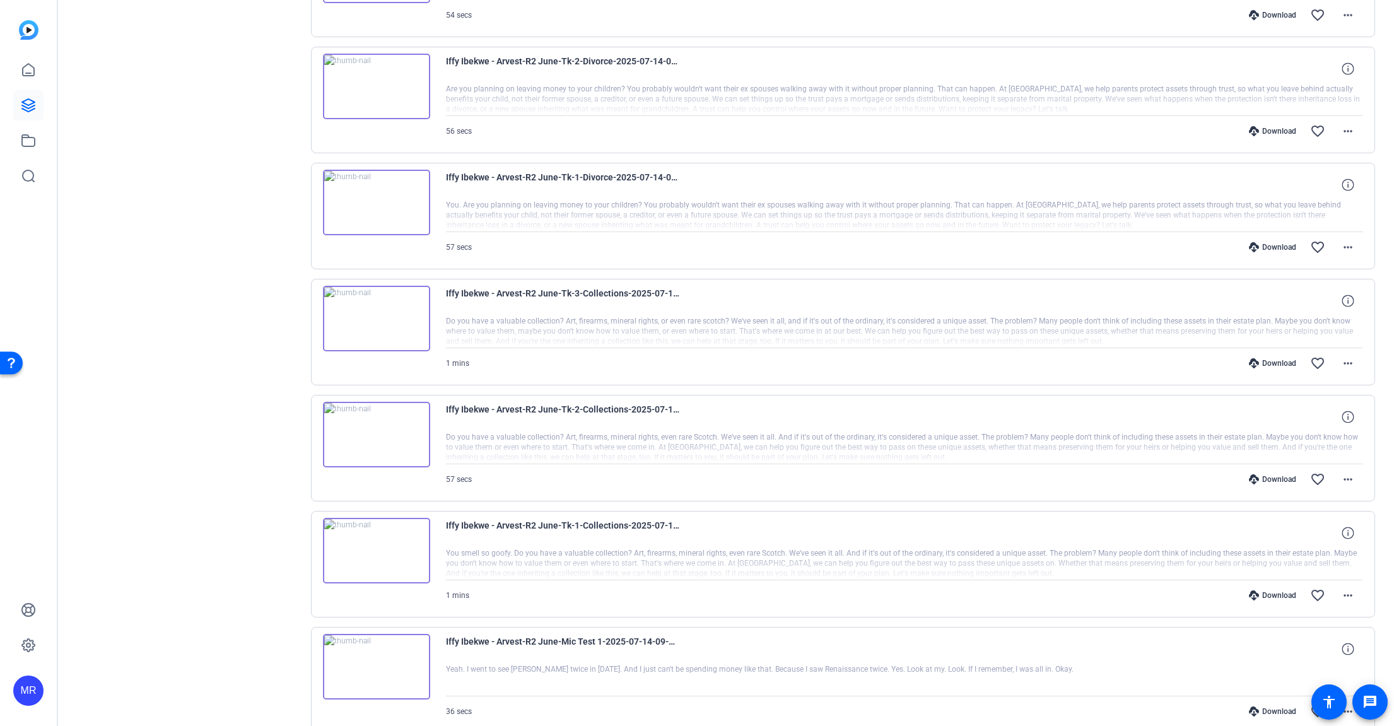
click at [416, 424] on img at bounding box center [376, 435] width 107 height 66
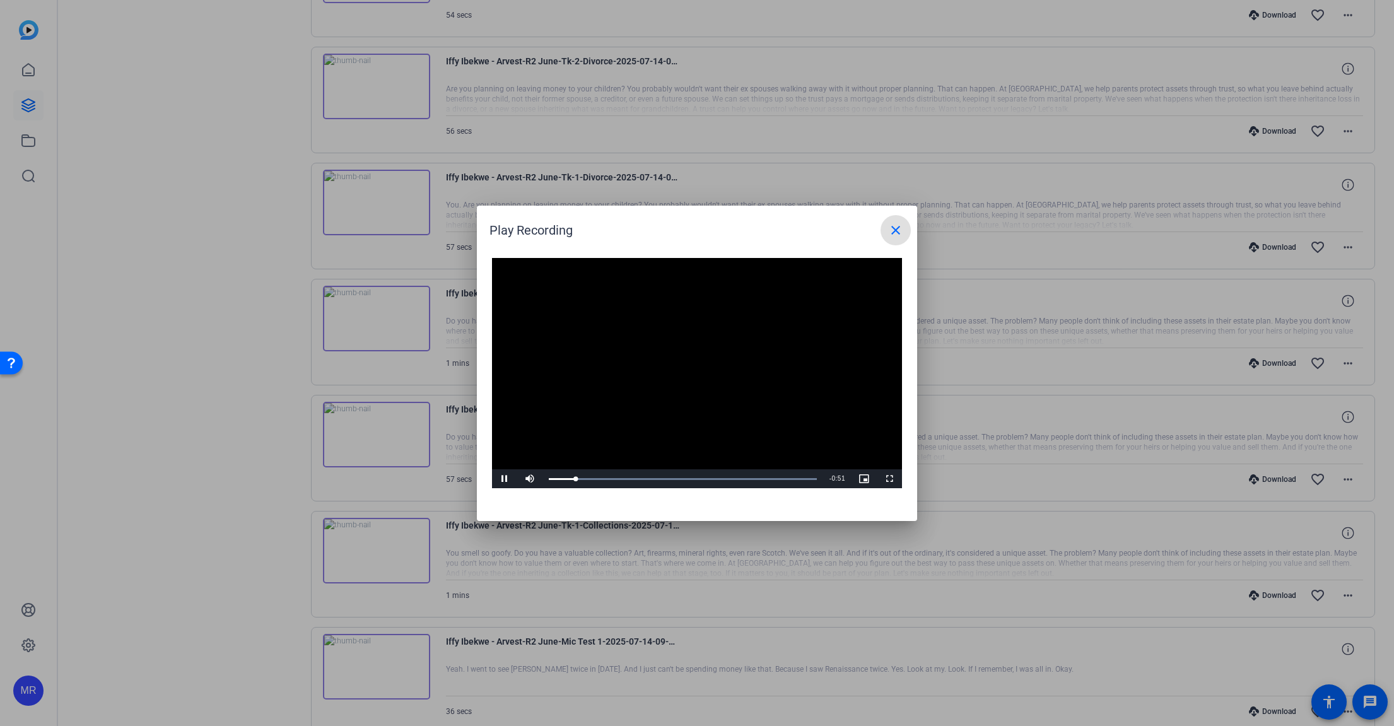
click at [897, 234] on mat-icon "close" at bounding box center [895, 230] width 15 height 15
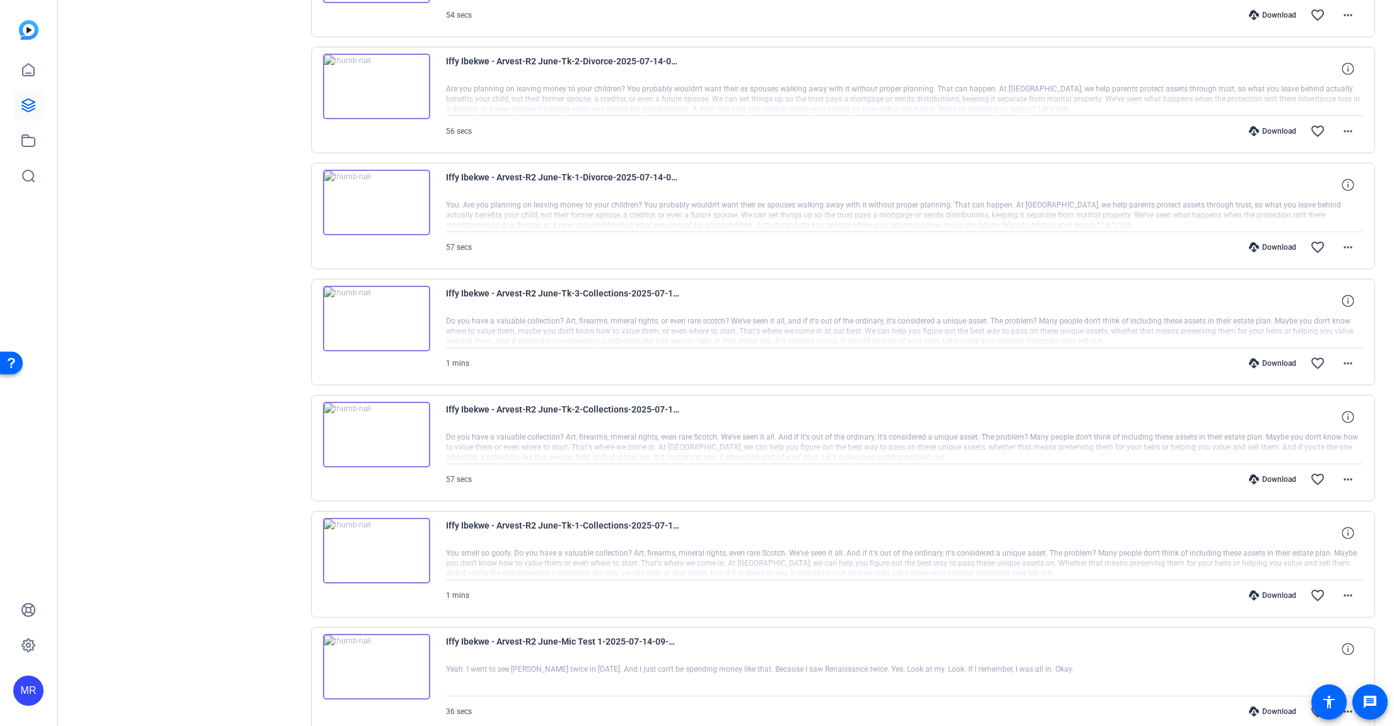
click at [411, 412] on img at bounding box center [376, 435] width 107 height 66
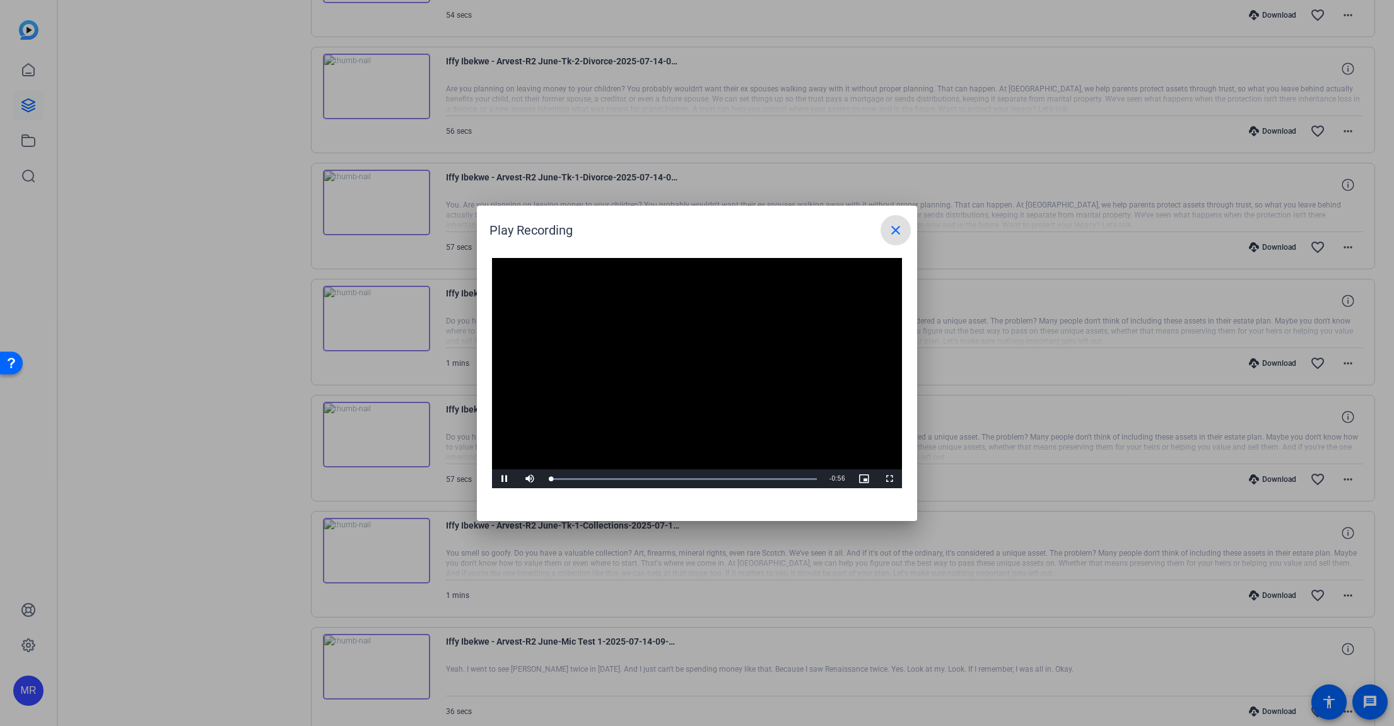
click at [899, 224] on mat-icon "close" at bounding box center [895, 230] width 15 height 15
